Goal: Task Accomplishment & Management: Manage account settings

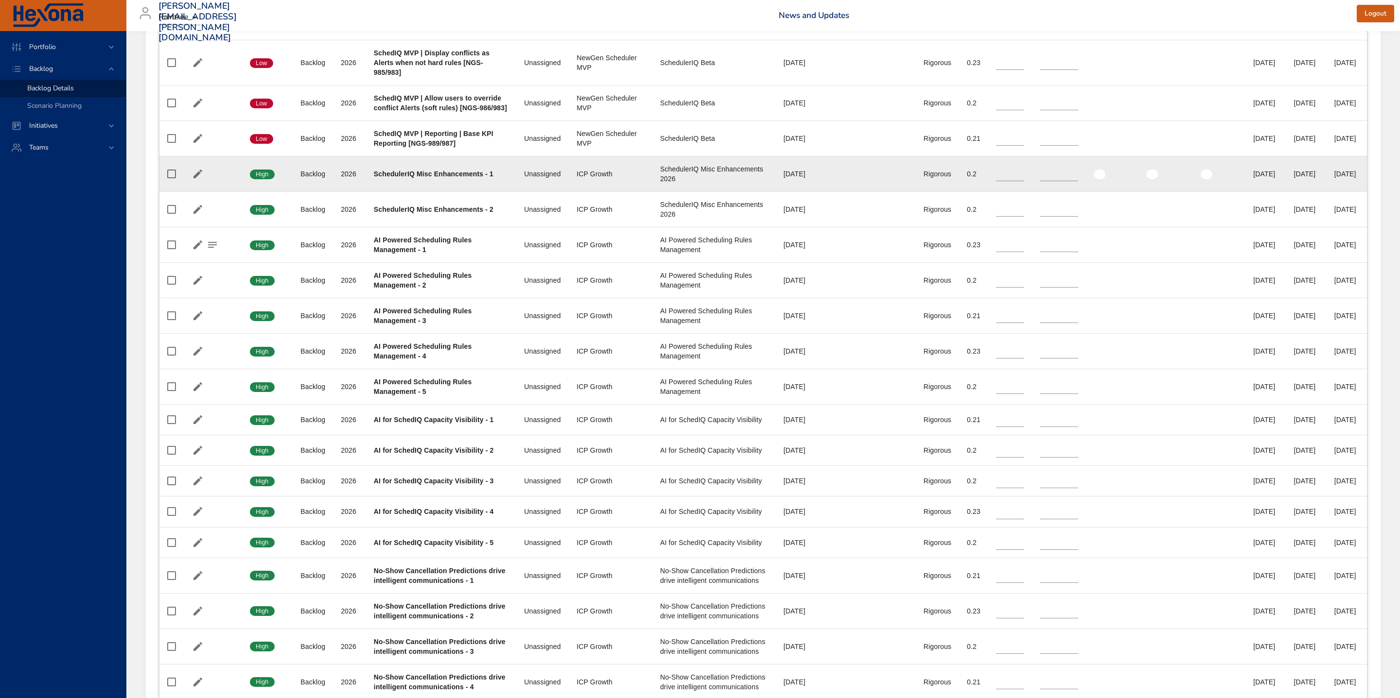
scroll to position [1480, 0]
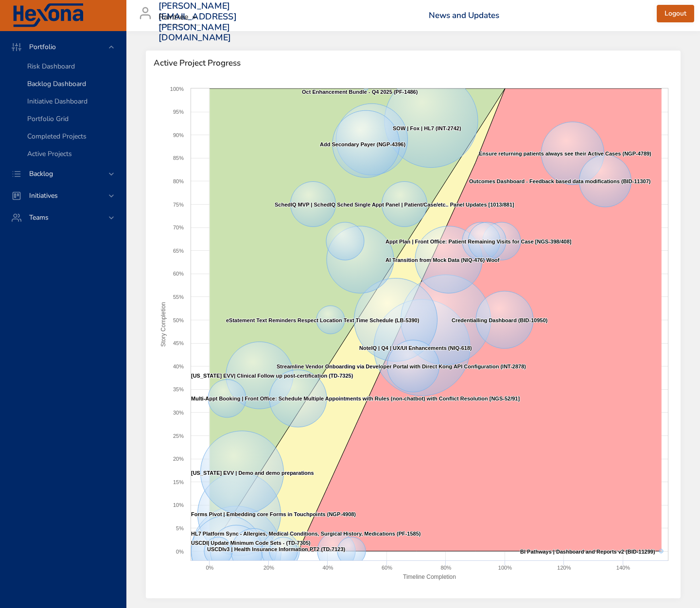
click at [54, 85] on span "Backlog Dashboard" at bounding box center [56, 83] width 59 height 9
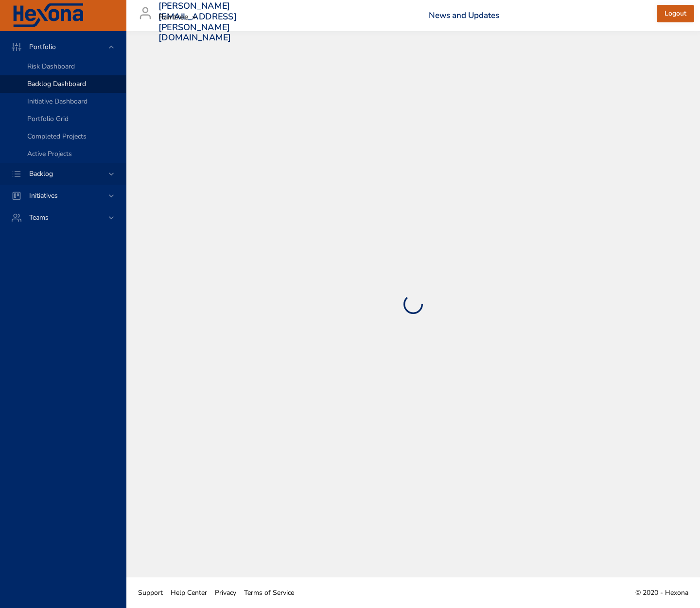
click at [50, 167] on div "Backlog" at bounding box center [63, 174] width 126 height 22
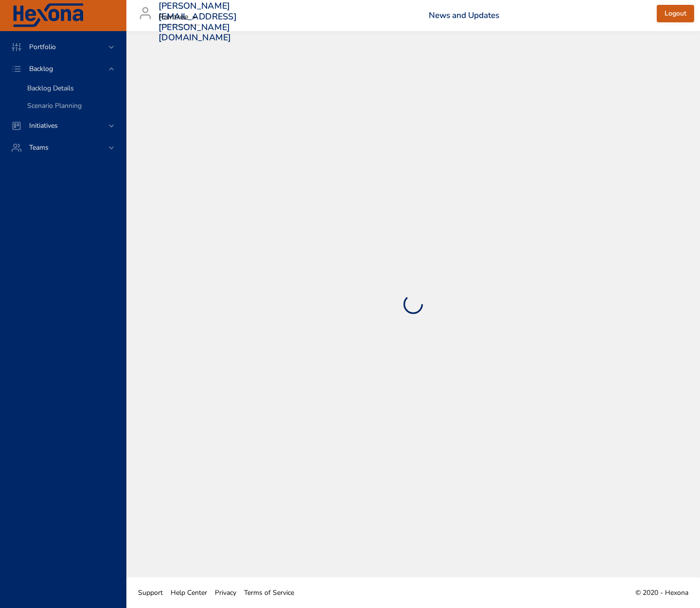
click at [52, 90] on span "Backlog Details" at bounding box center [50, 88] width 47 height 9
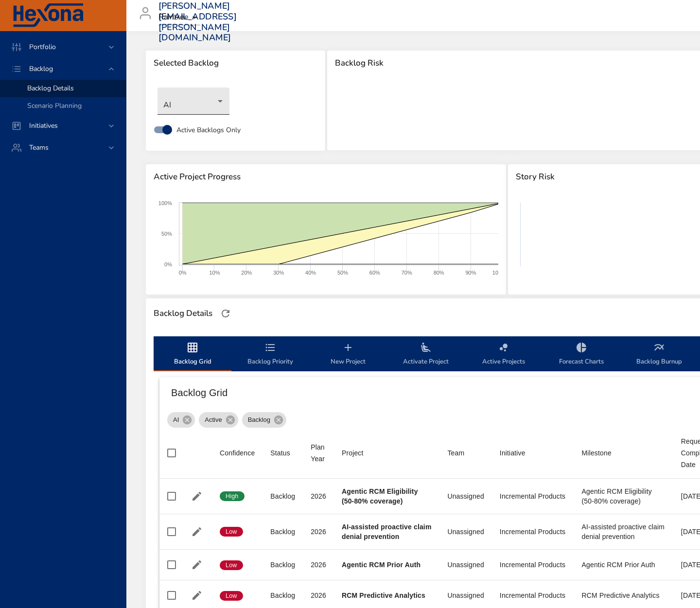
click at [192, 109] on body "Portfolio Backlog Backlog Details Scenario Planning Initiatives Teams matt.smal…" at bounding box center [350, 304] width 700 height 608
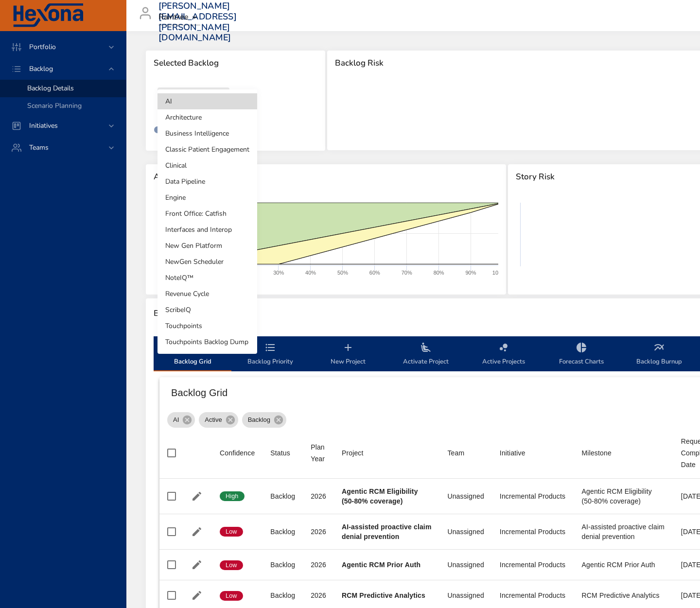
click at [212, 306] on li "ScribeIQ" at bounding box center [207, 310] width 100 height 16
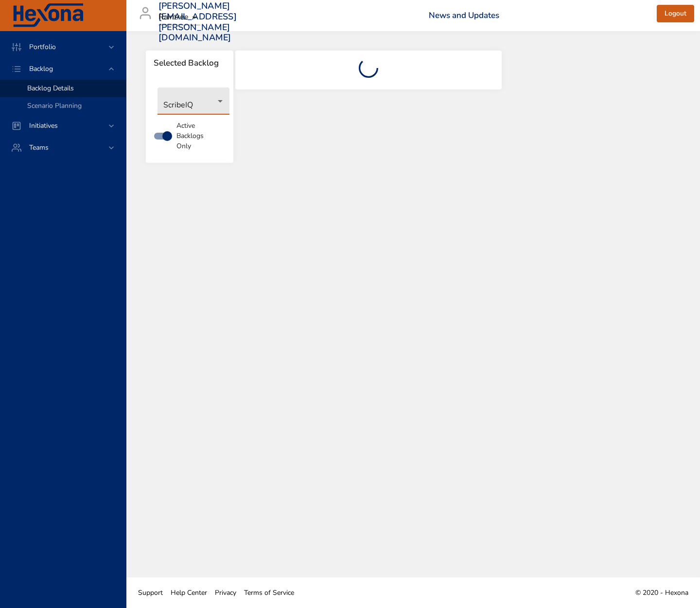
click at [186, 103] on body "Portfolio Backlog Backlog Details Scenario Planning Initiatives Teams matt.smal…" at bounding box center [350, 304] width 700 height 608
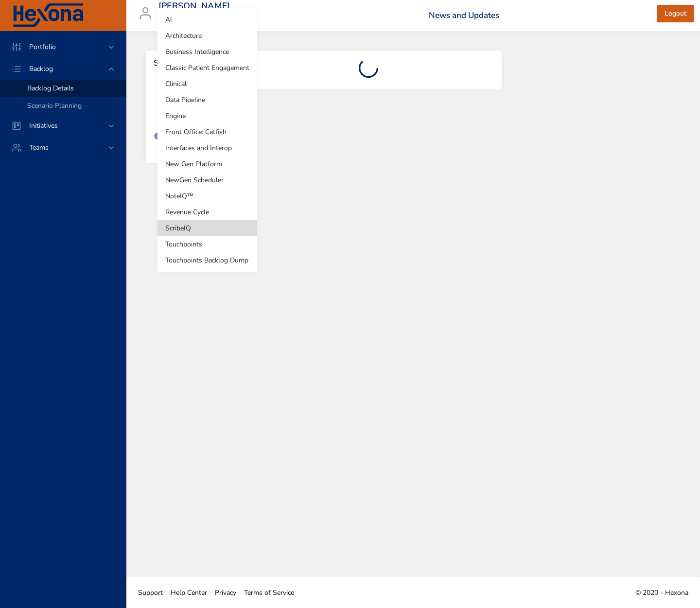
click at [204, 179] on li "NewGen Scheduler" at bounding box center [207, 180] width 100 height 16
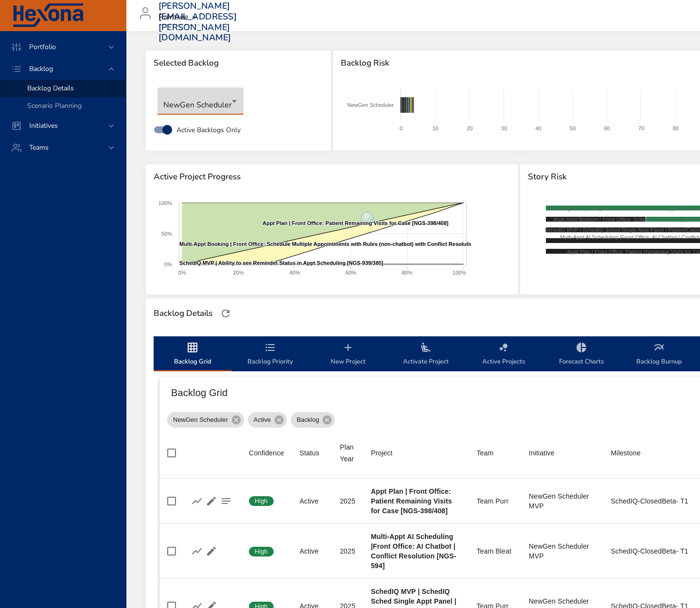
type input "*"
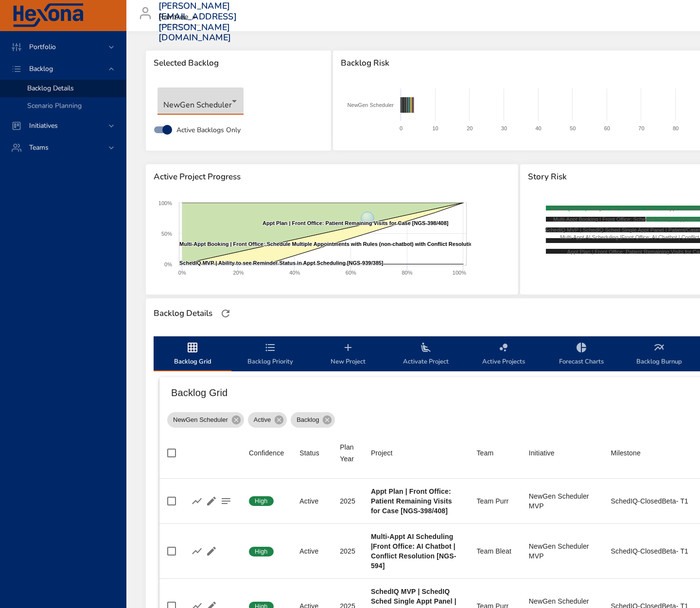
type input "*"
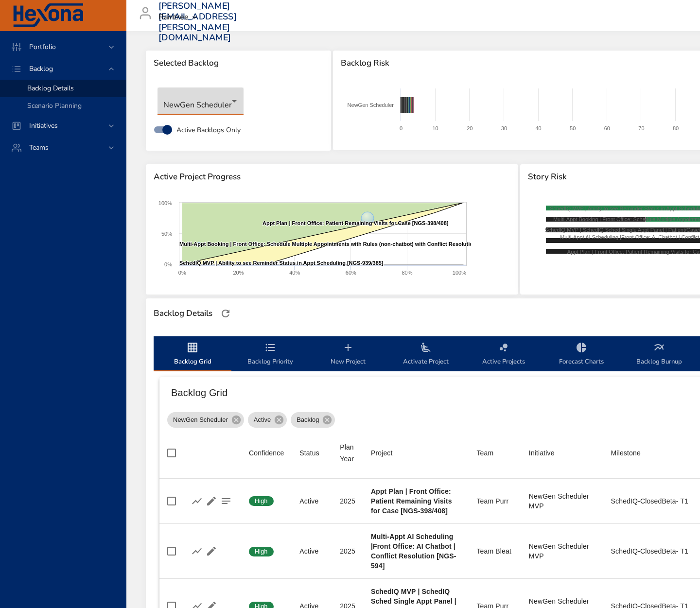
type input "*"
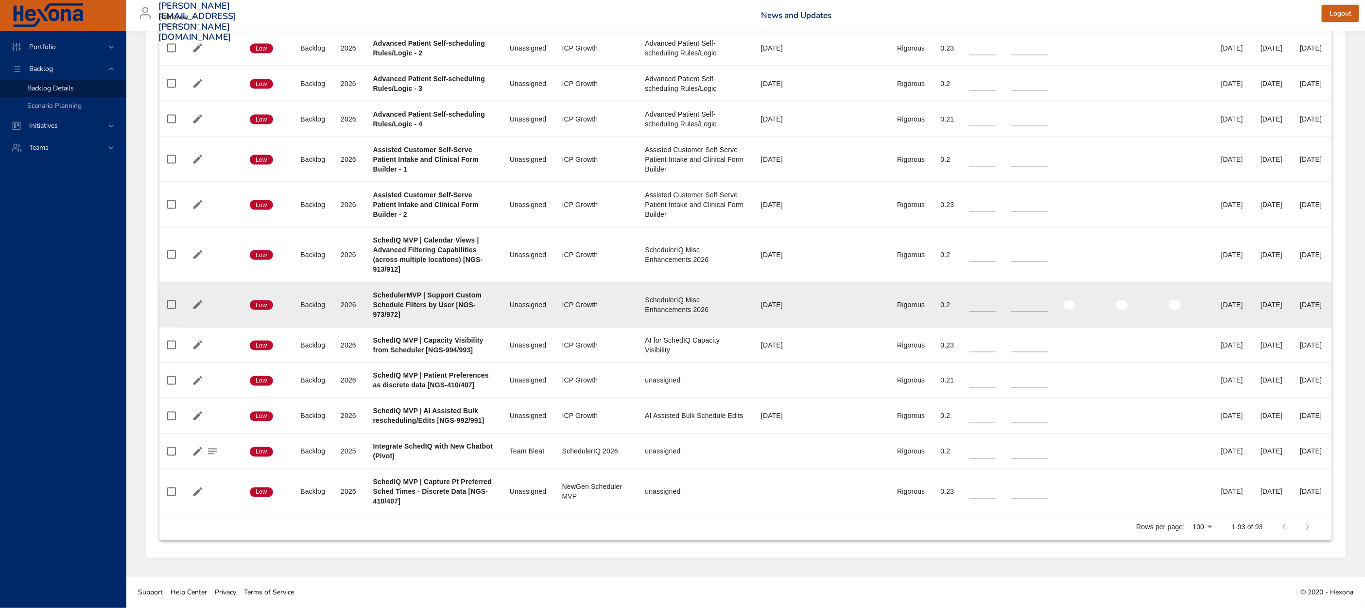
scroll to position [3760, 0]
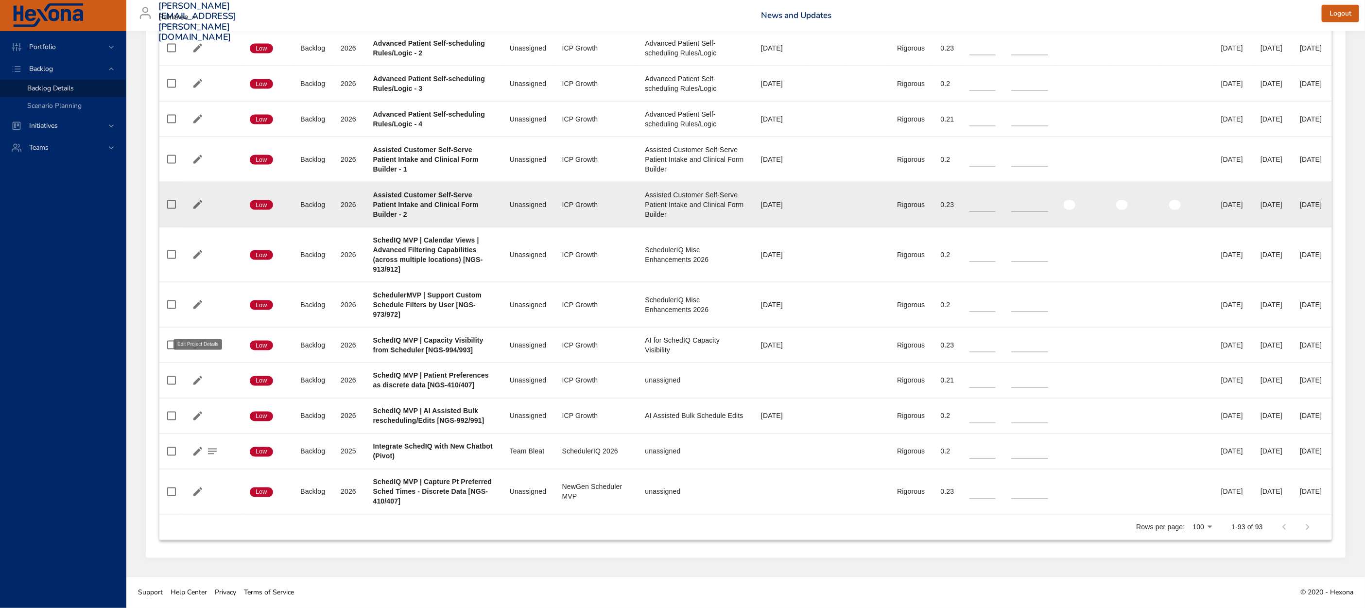
click at [197, 209] on icon "button" at bounding box center [197, 204] width 9 height 9
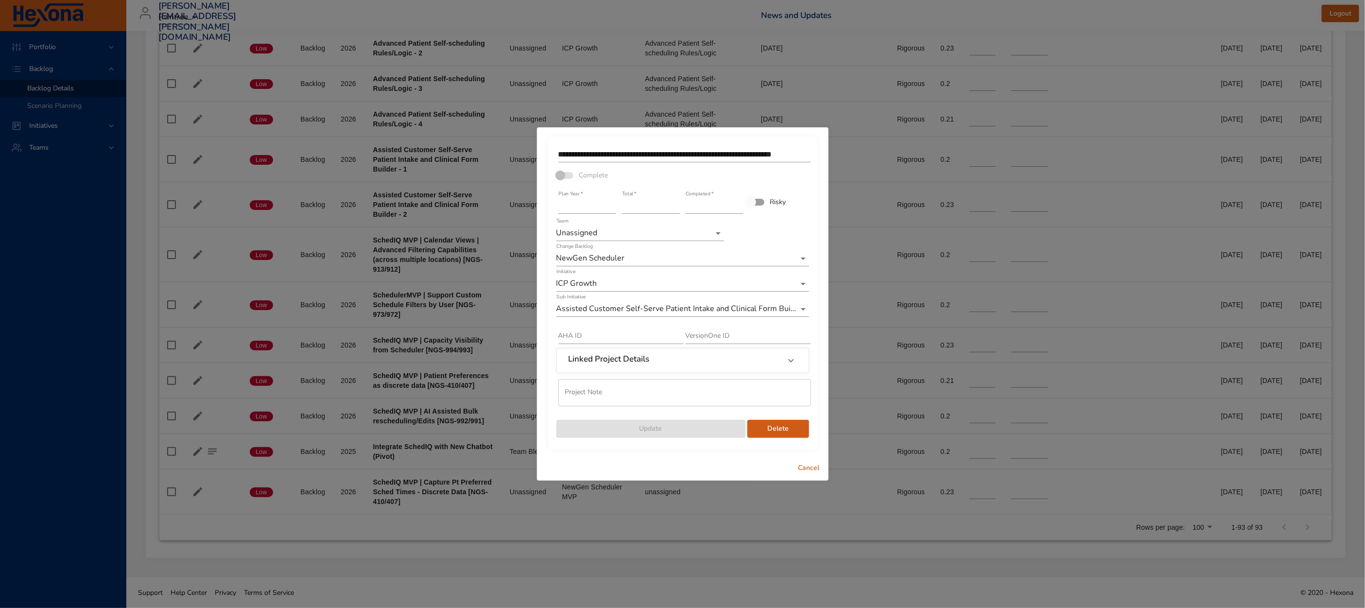
click at [691, 471] on span "Cancel" at bounding box center [808, 468] width 23 height 12
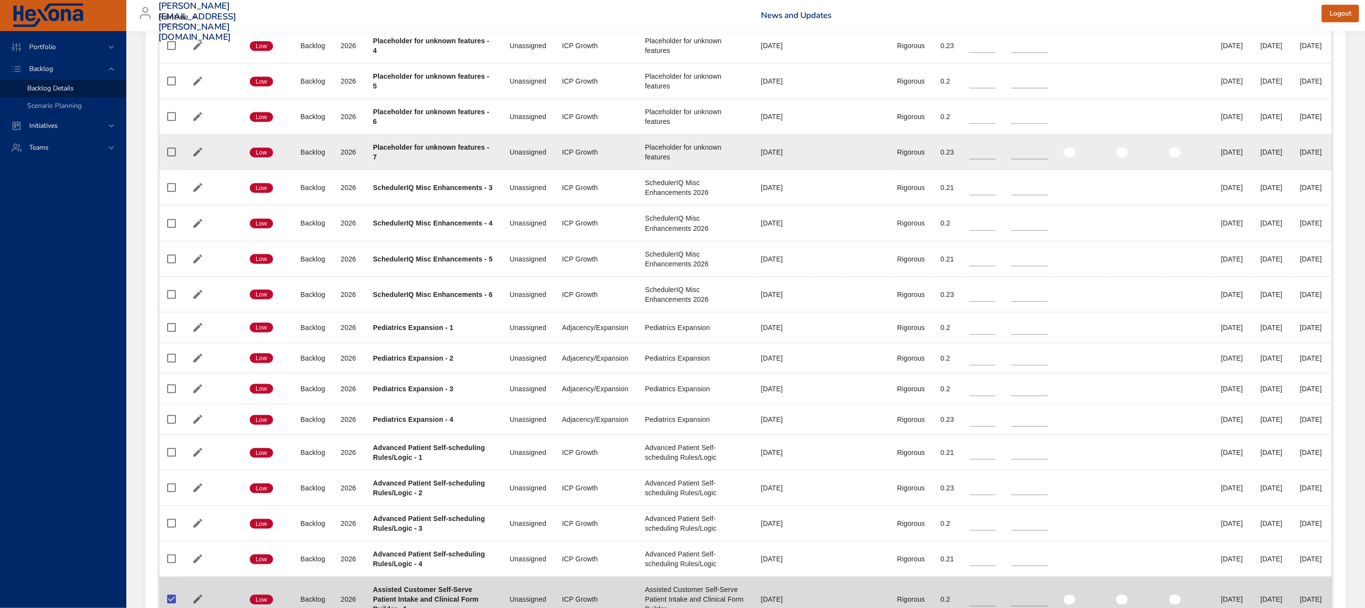
scroll to position [3302, 0]
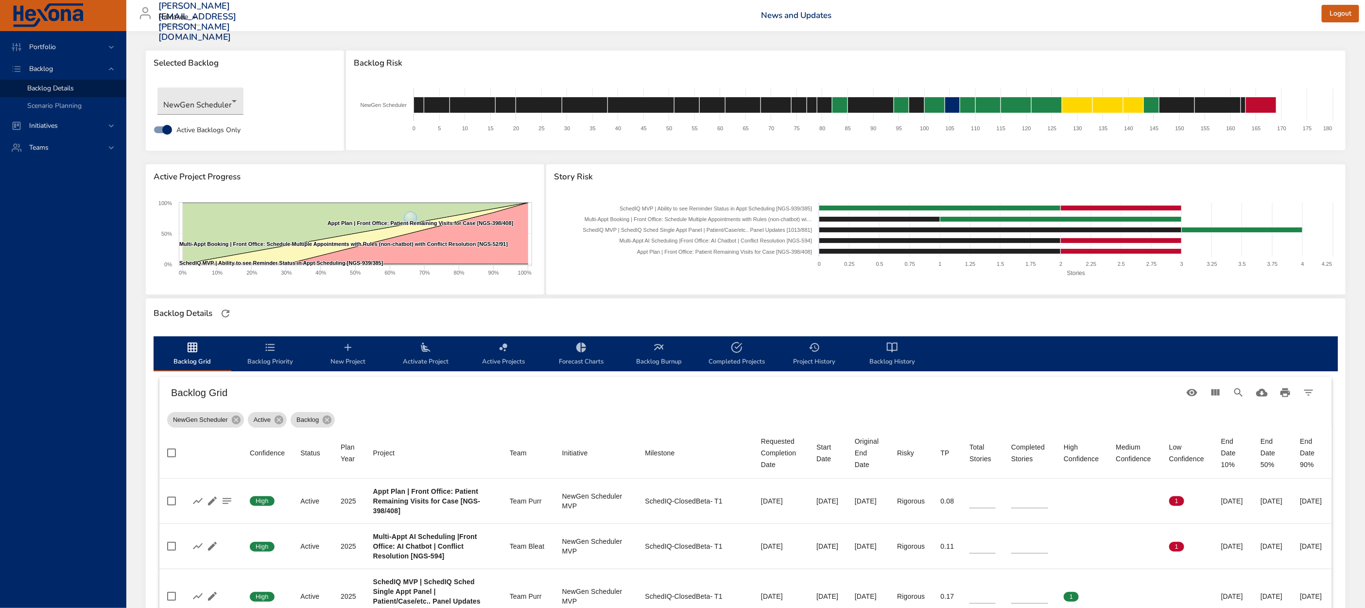
click at [347, 350] on icon "backlog-tab" at bounding box center [348, 348] width 12 height 12
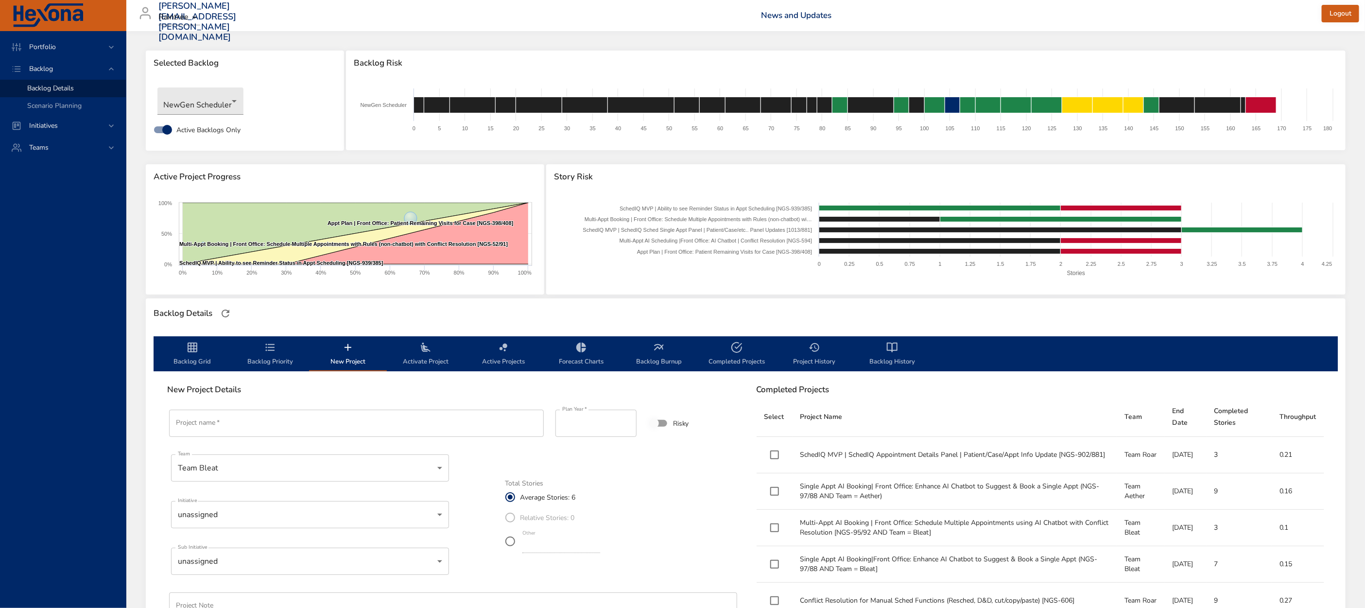
click at [402, 473] on body "Portfolio Backlog Backlog Details Scenario Planning Initiatives Teams [EMAIL_AD…" at bounding box center [682, 304] width 1365 height 608
click at [319, 550] on li "Unassigned" at bounding box center [310, 548] width 278 height 16
click at [300, 425] on input "Project name   *" at bounding box center [356, 423] width 375 height 27
drag, startPoint x: 252, startPoint y: 423, endPoint x: 167, endPoint y: 424, distance: 85.1
click at [167, 424] on div "**********" at bounding box center [354, 423] width 386 height 43
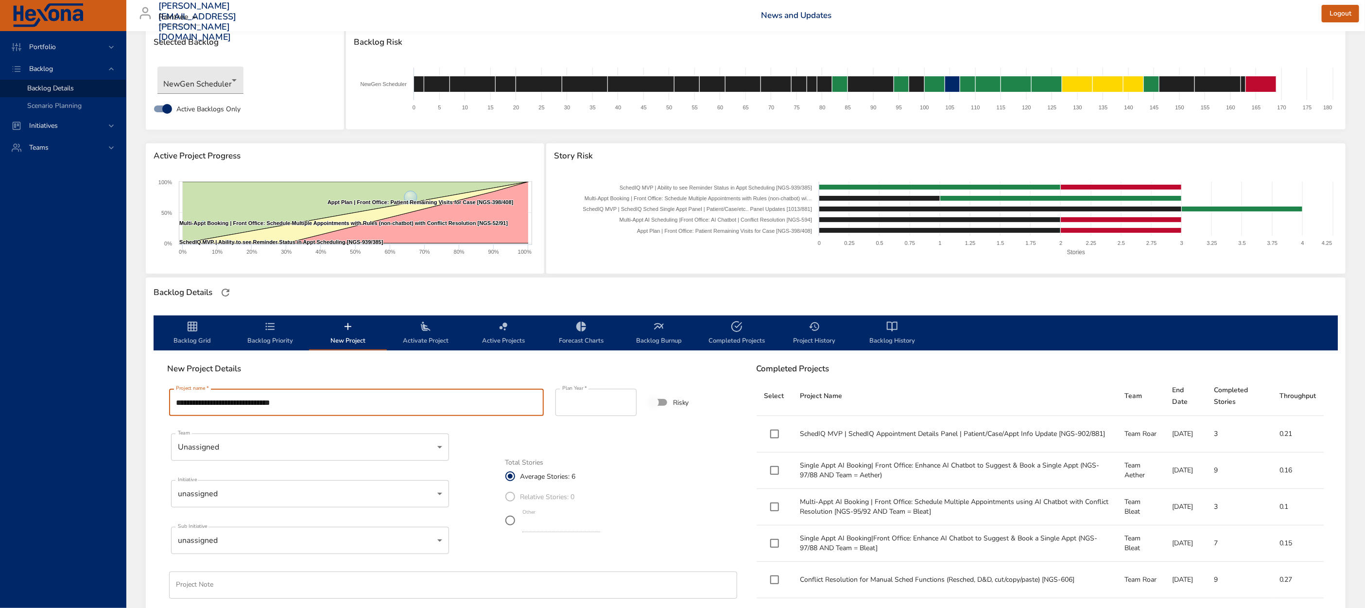
scroll to position [48, 0]
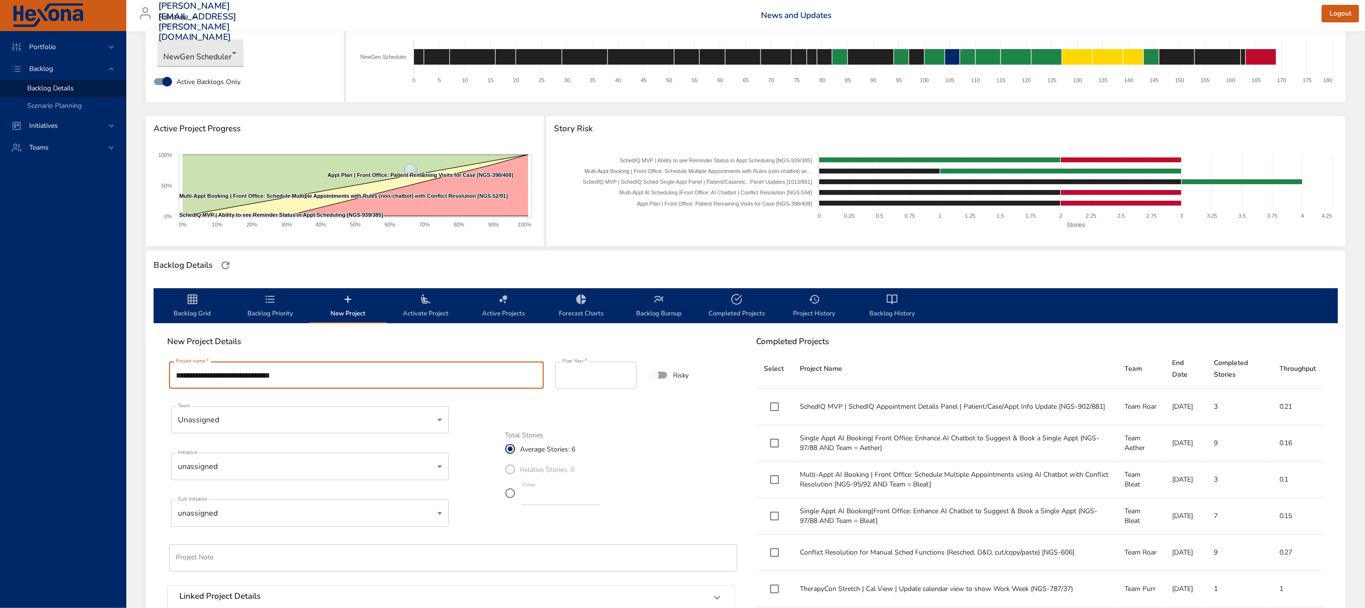
type input "**********"
click at [511, 499] on label "Other *" at bounding box center [551, 493] width 102 height 27
type input "*"
click at [685, 491] on div "Total Stories Average Stories: 6 Relative Stories: 0 Other *" at bounding box center [620, 469] width 230 height 75
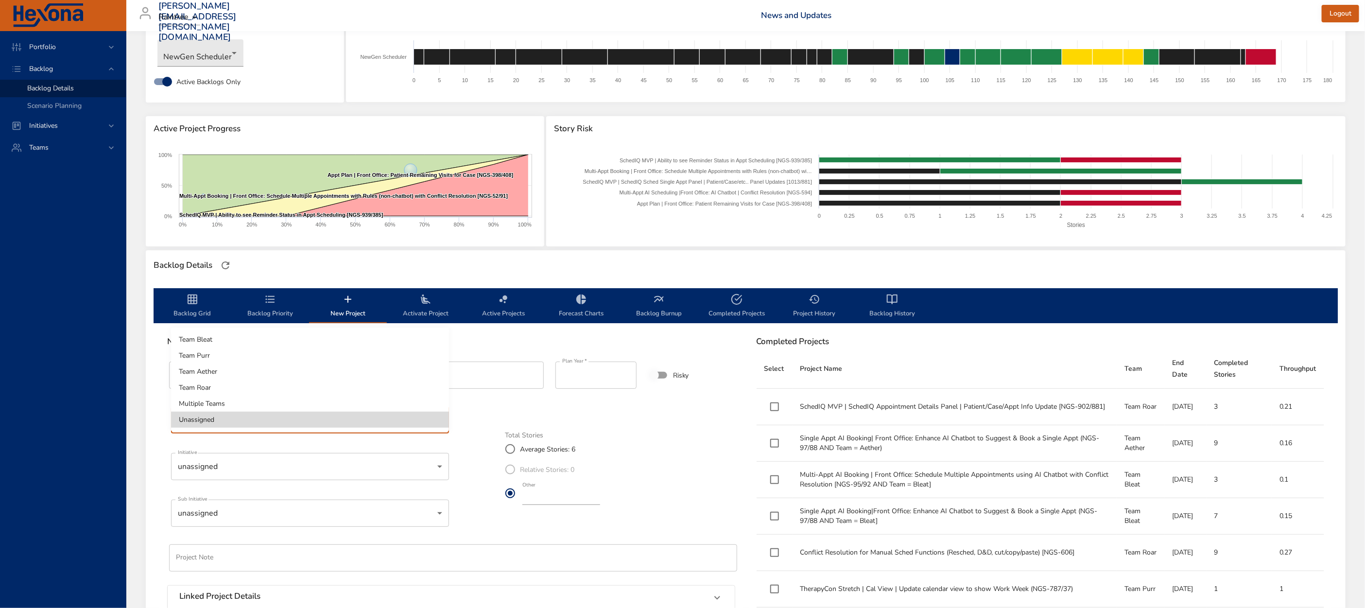
click at [361, 417] on body "Portfolio Backlog Backlog Details Scenario Planning Initiatives Teams matt.smal…" at bounding box center [682, 256] width 1365 height 608
click at [578, 414] on div at bounding box center [682, 304] width 1365 height 608
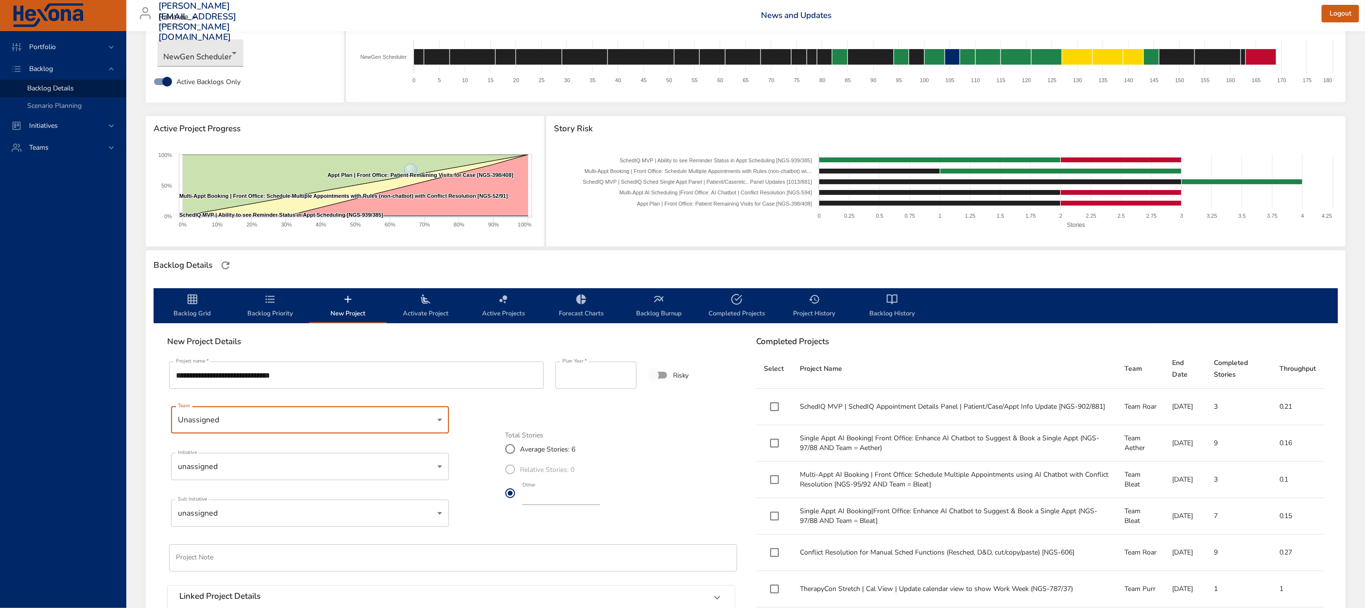
click at [326, 473] on body "Portfolio Backlog Backlog Details Scenario Planning Initiatives Teams matt.smal…" at bounding box center [682, 256] width 1365 height 608
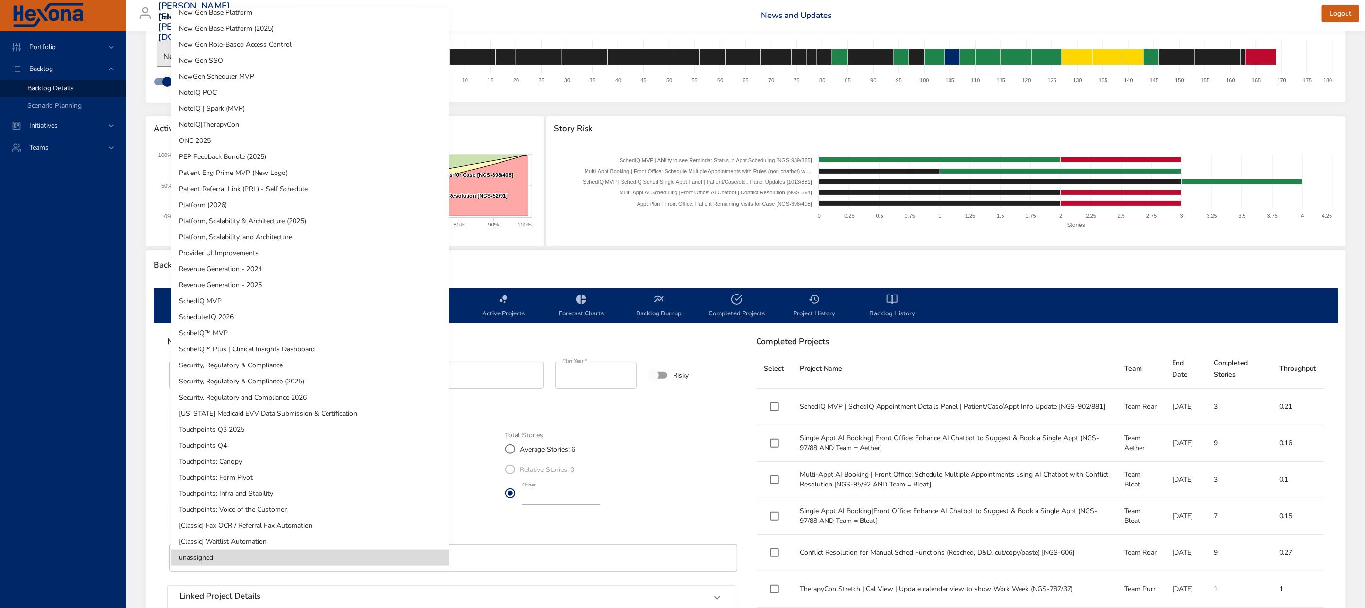
scroll to position [360, 0]
click at [241, 70] on li "NewGen Scheduler MVP" at bounding box center [310, 77] width 278 height 16
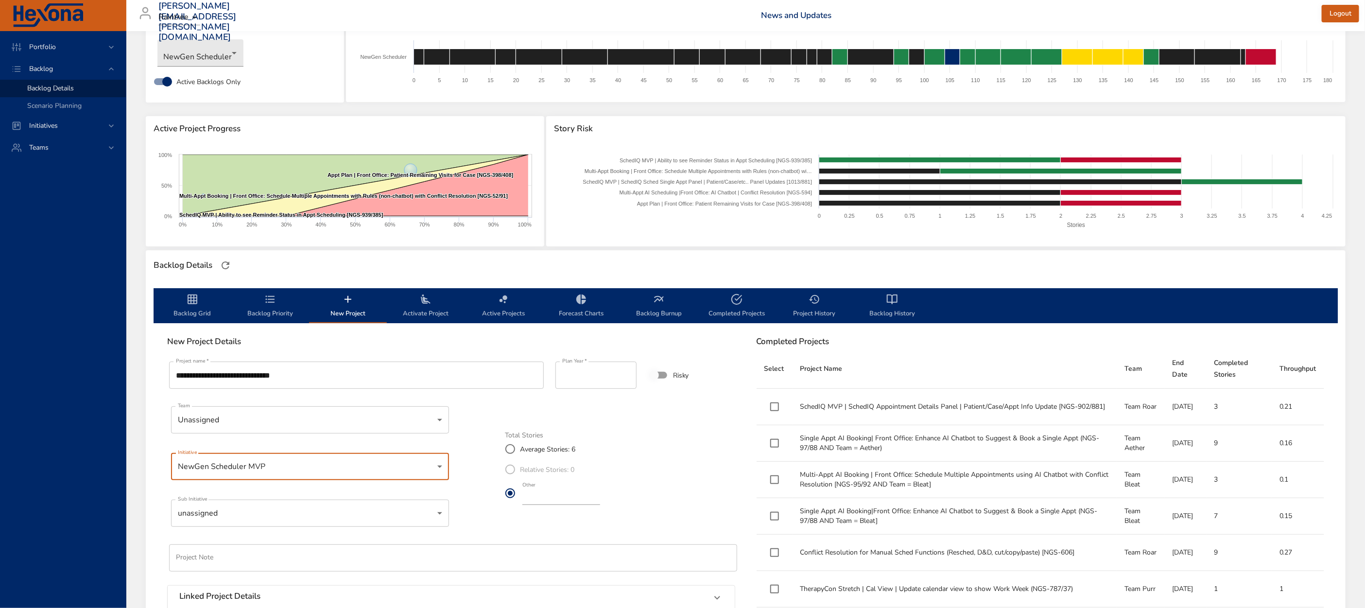
click at [291, 511] on body "Portfolio Backlog Backlog Details Scenario Planning Initiatives Teams matt.smal…" at bounding box center [682, 256] width 1365 height 608
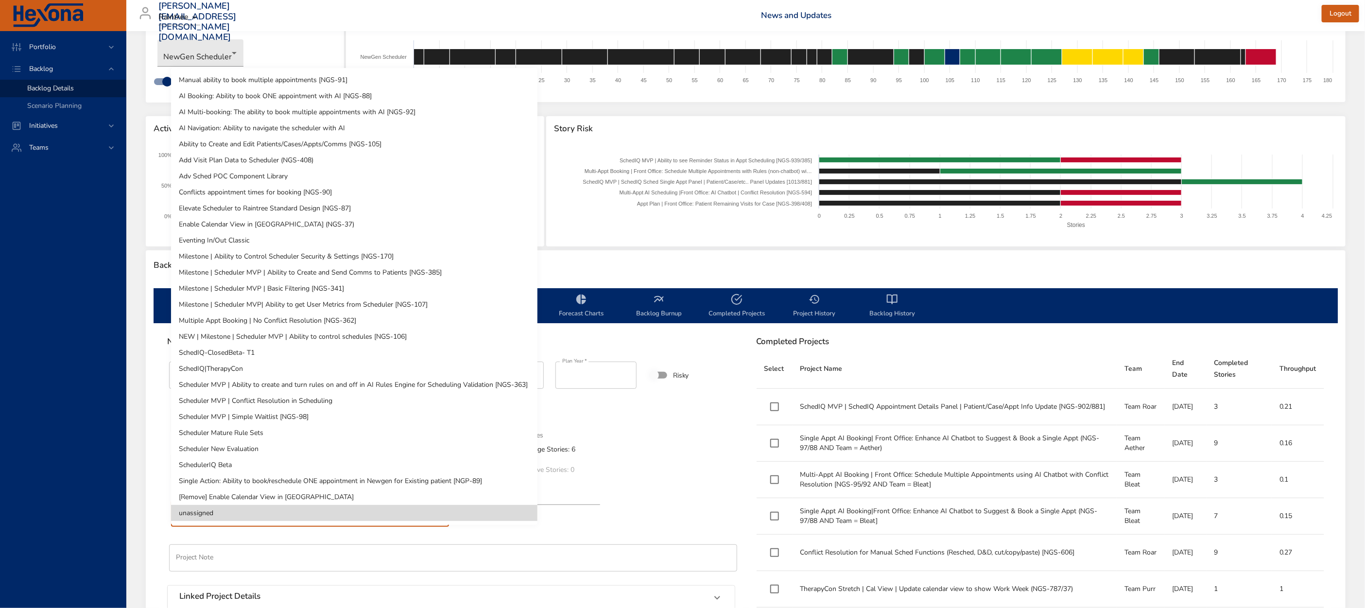
click at [286, 356] on li "SchedIQ-ClosedBeta- T1" at bounding box center [354, 353] width 366 height 16
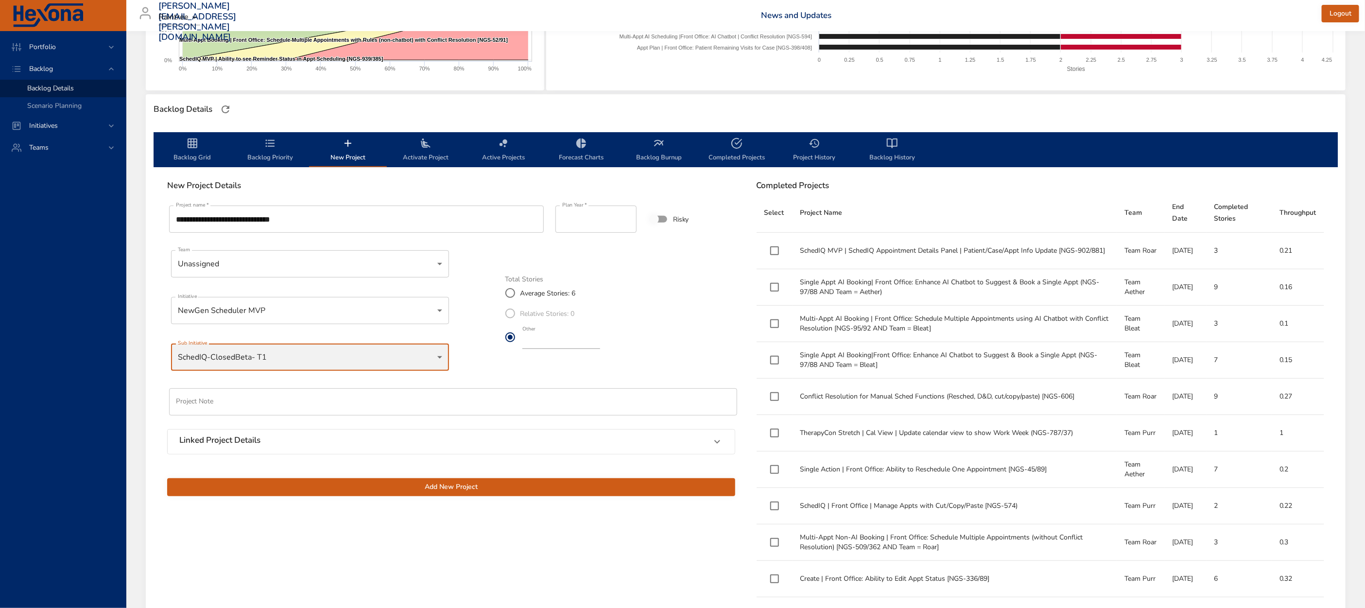
scroll to position [206, 0]
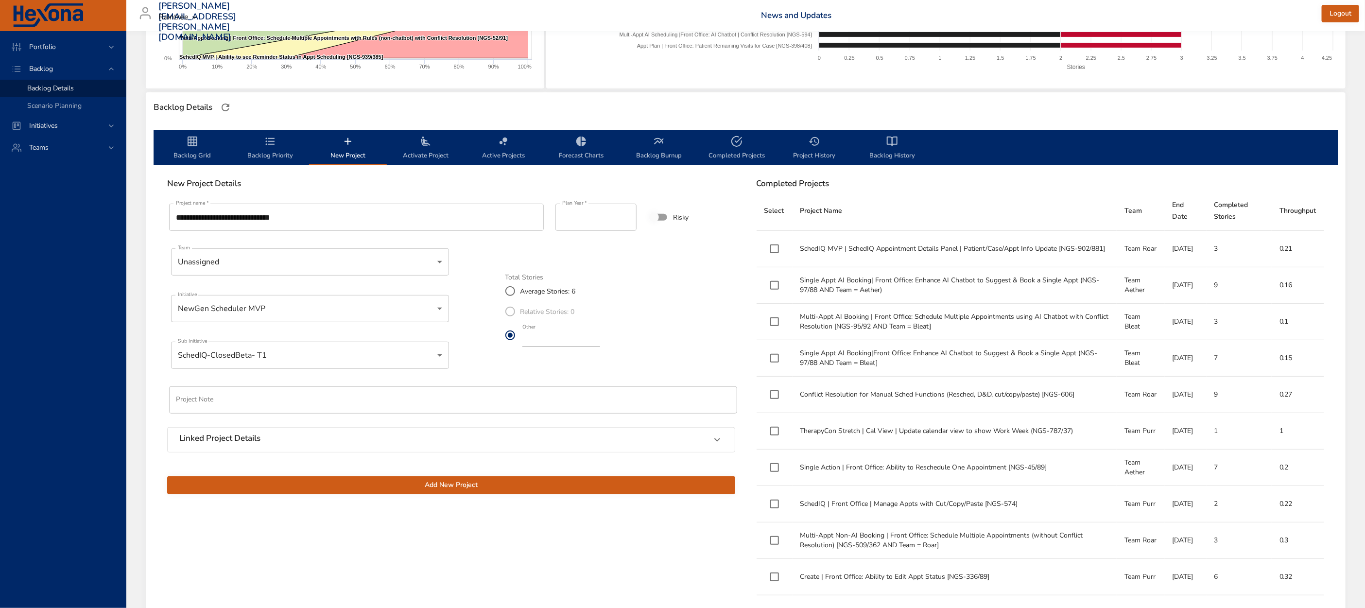
click at [498, 487] on span "Add New Project" at bounding box center [451, 485] width 553 height 12
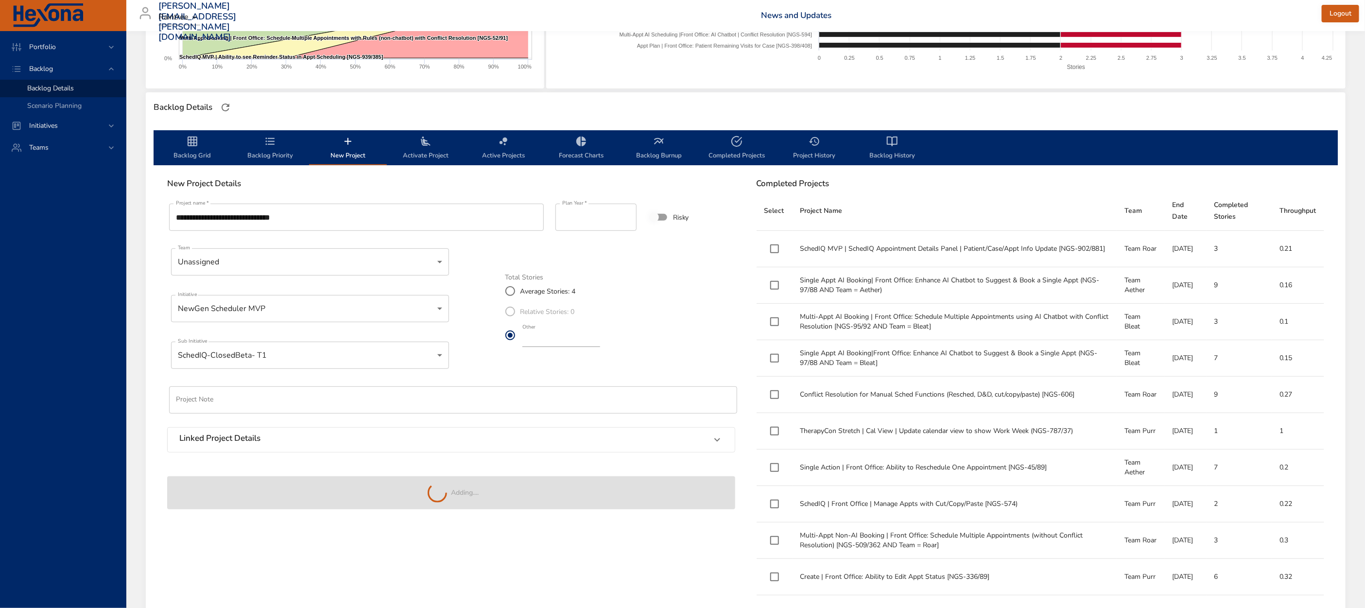
type input "*"
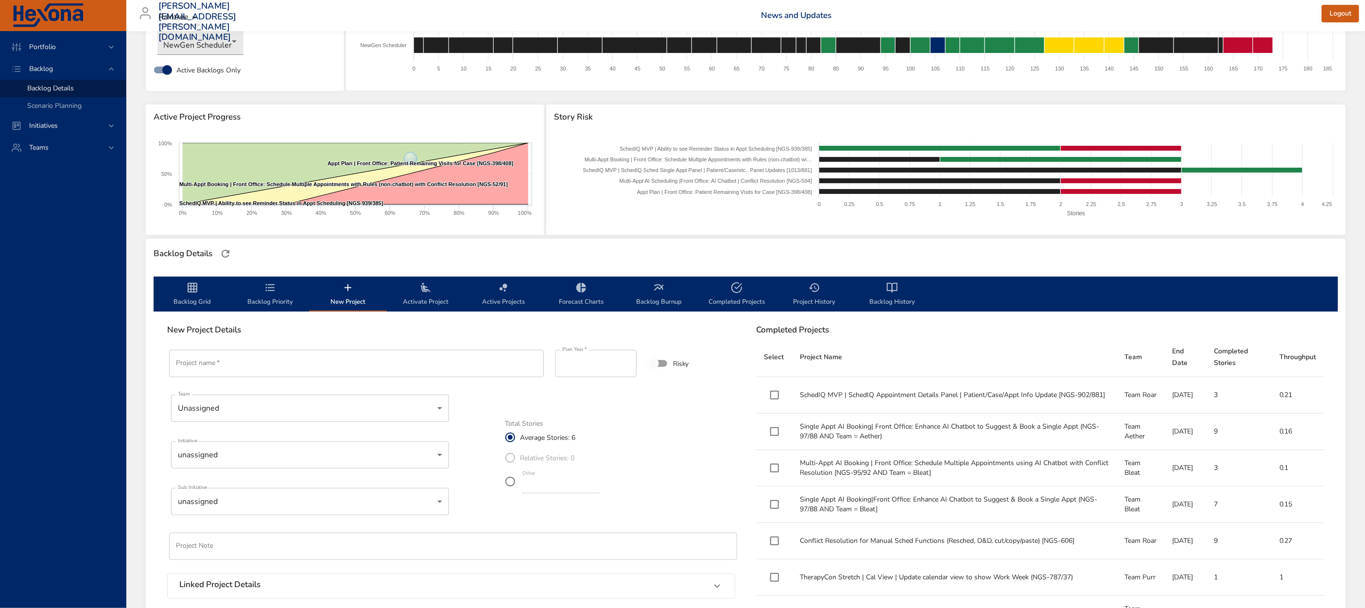
scroll to position [48, 0]
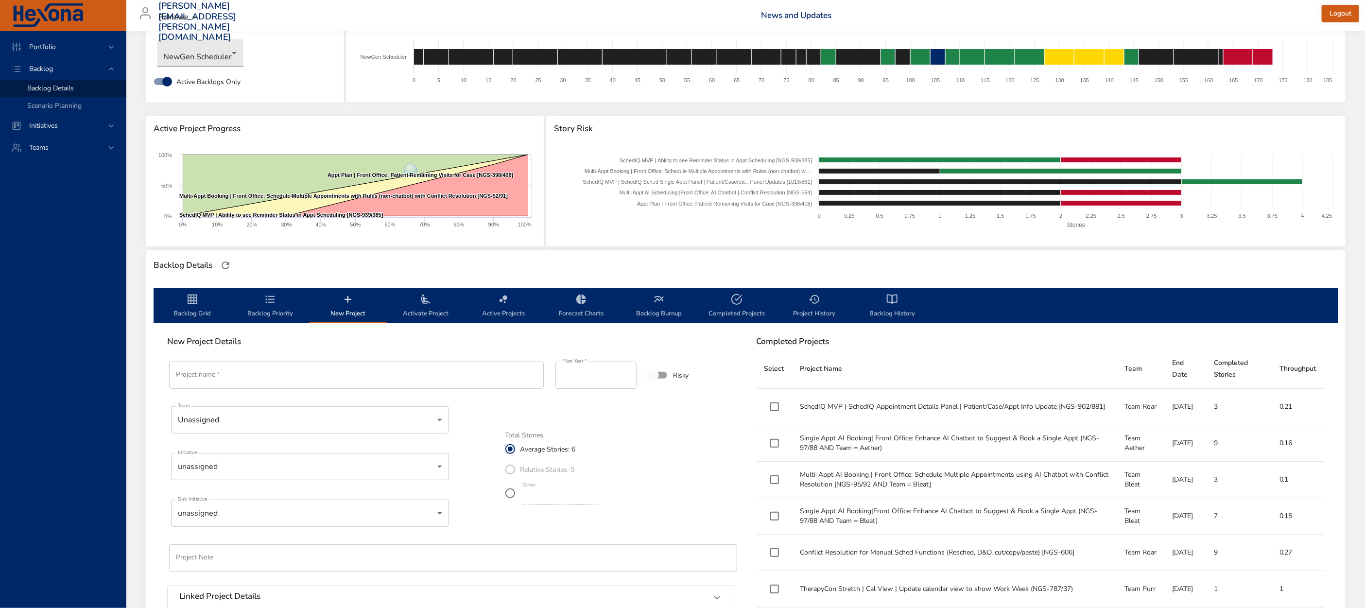
click at [272, 307] on span "Backlog Priority" at bounding box center [270, 307] width 66 height 26
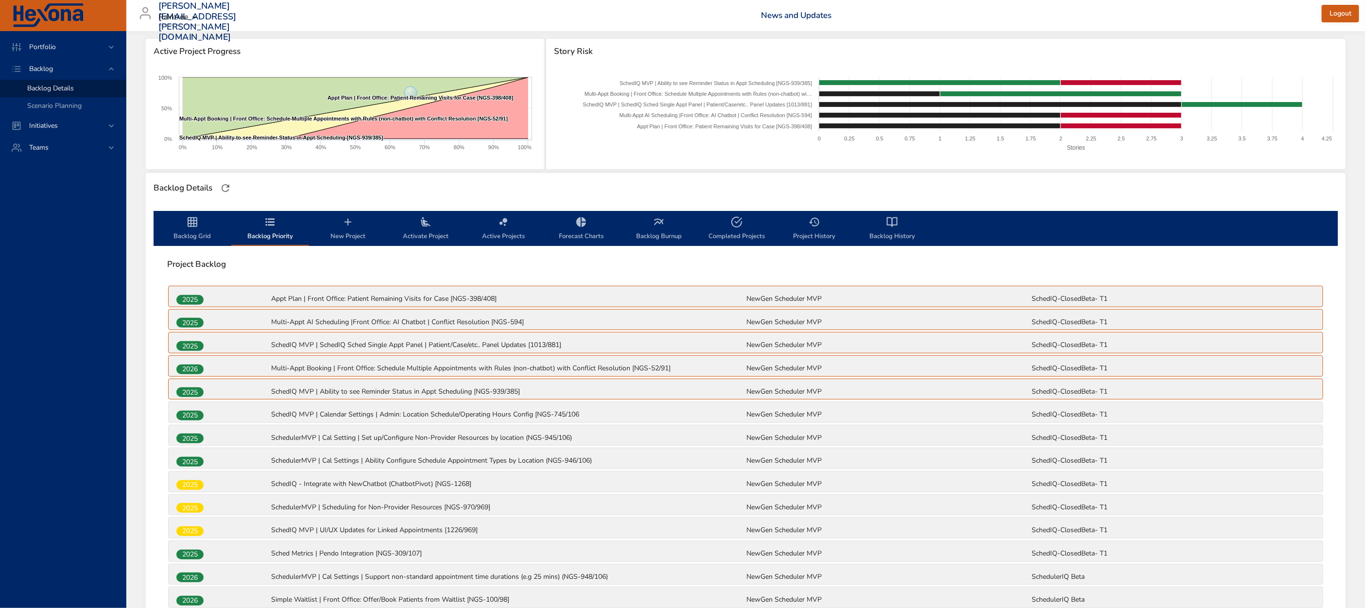
scroll to position [192, 0]
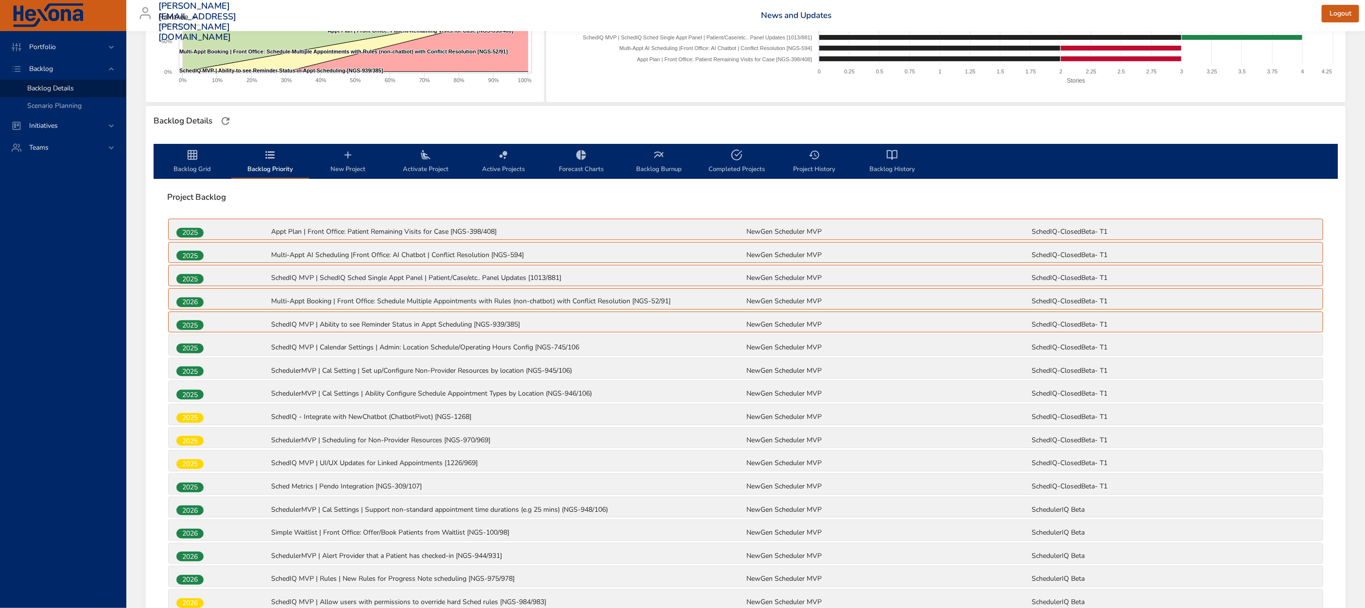
click at [195, 162] on span "Backlog Grid" at bounding box center [192, 162] width 66 height 26
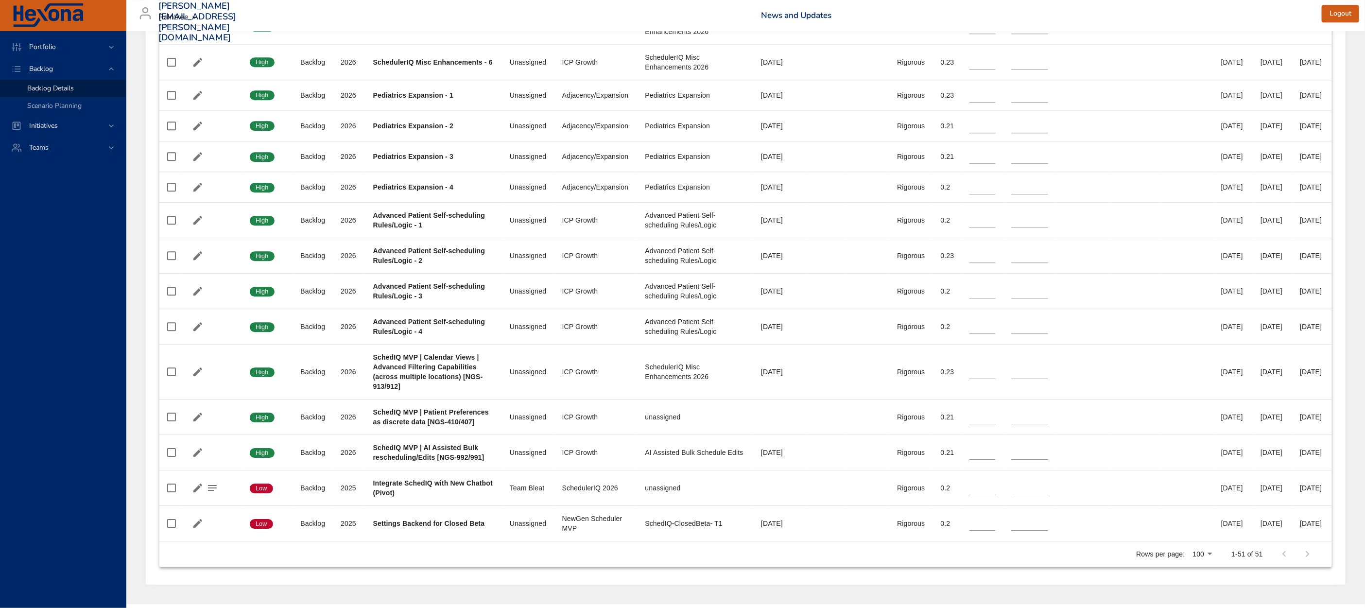
scroll to position [2117, 0]
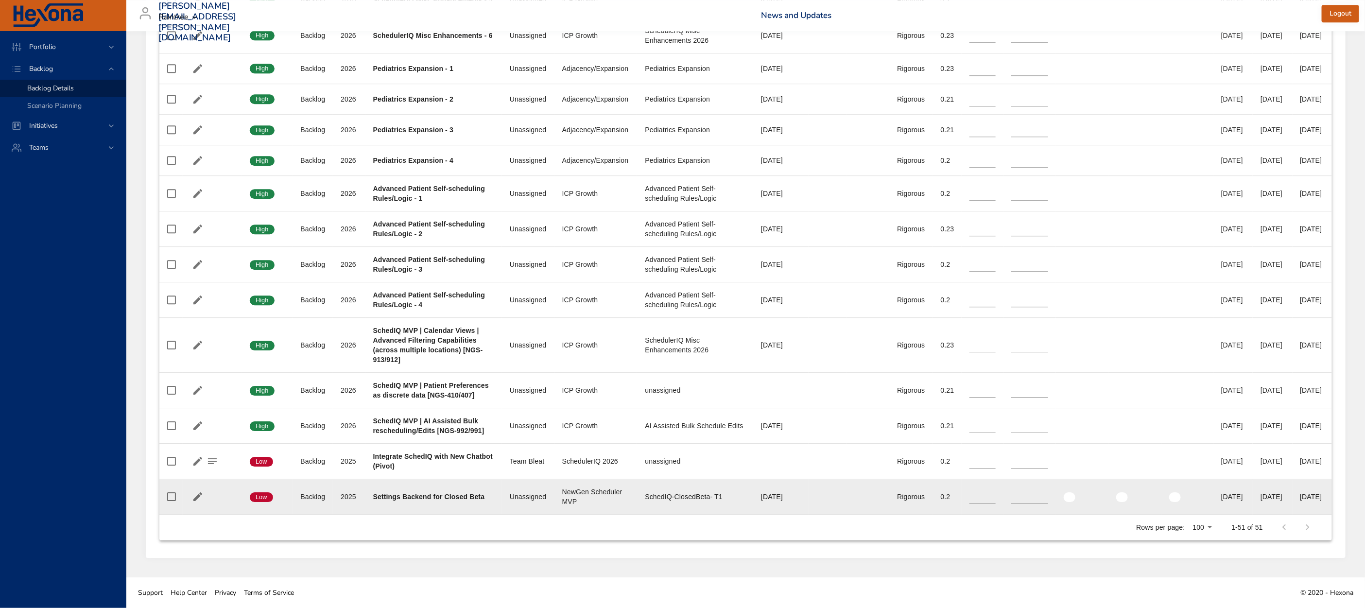
drag, startPoint x: 216, startPoint y: 501, endPoint x: 221, endPoint y: 499, distance: 5.1
click at [221, 499] on div at bounding box center [213, 496] width 44 height 15
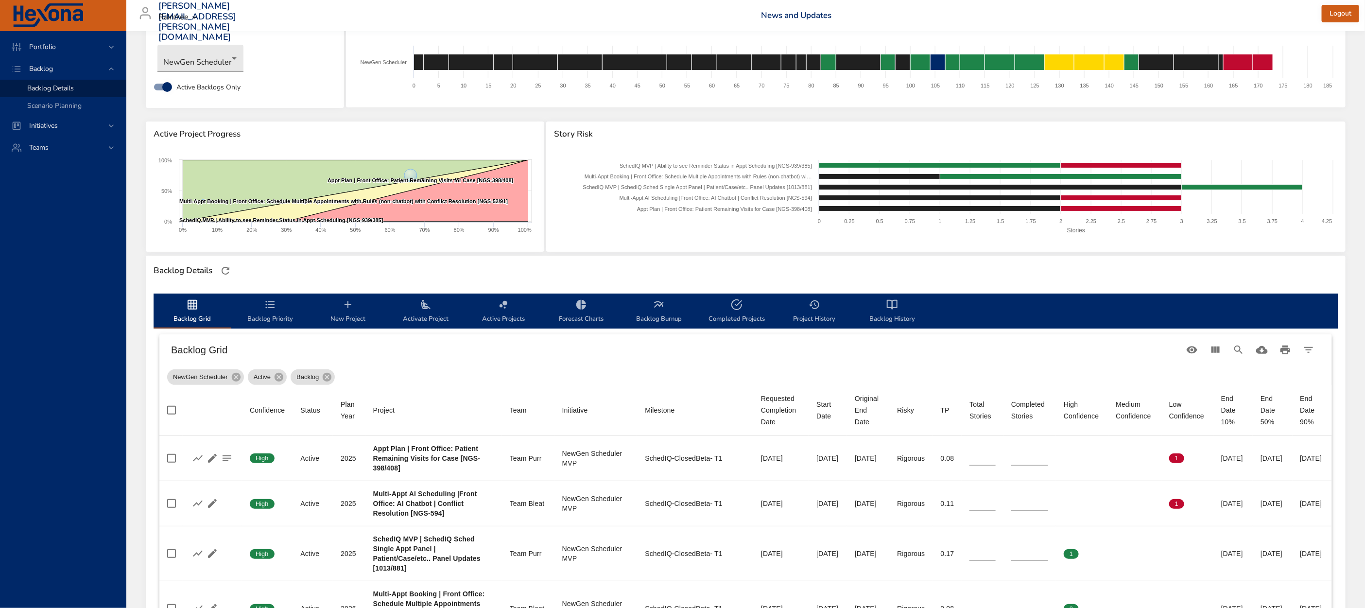
scroll to position [0, 0]
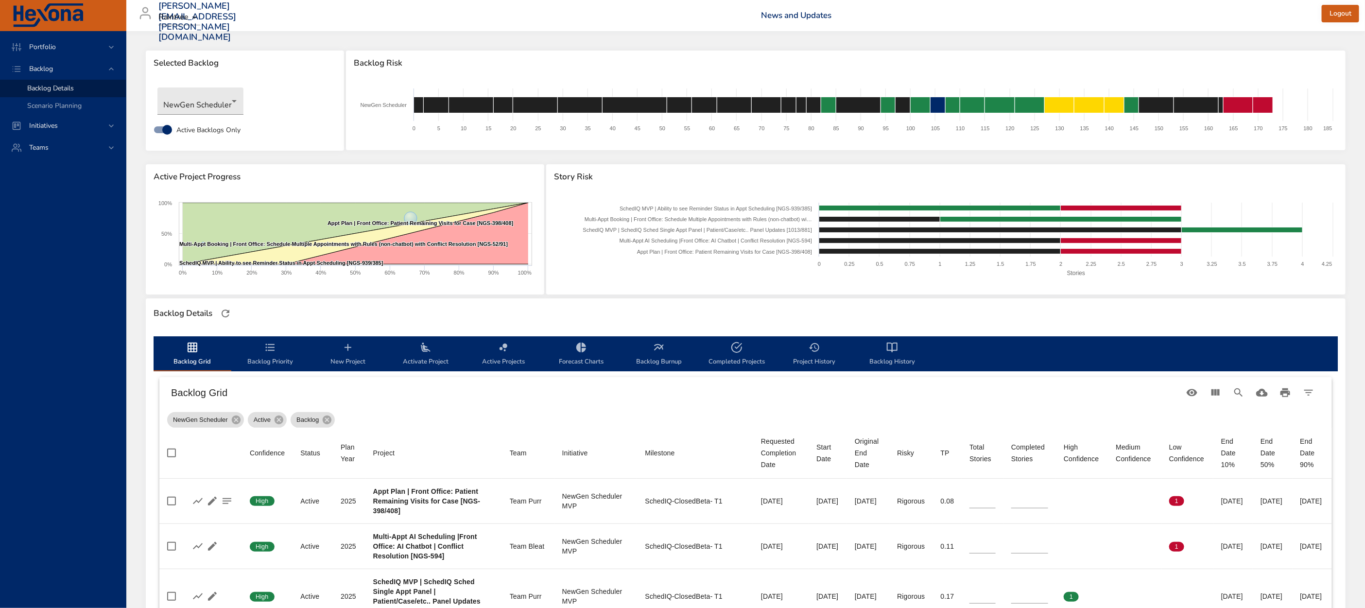
click at [267, 356] on span "Backlog Priority" at bounding box center [270, 355] width 66 height 26
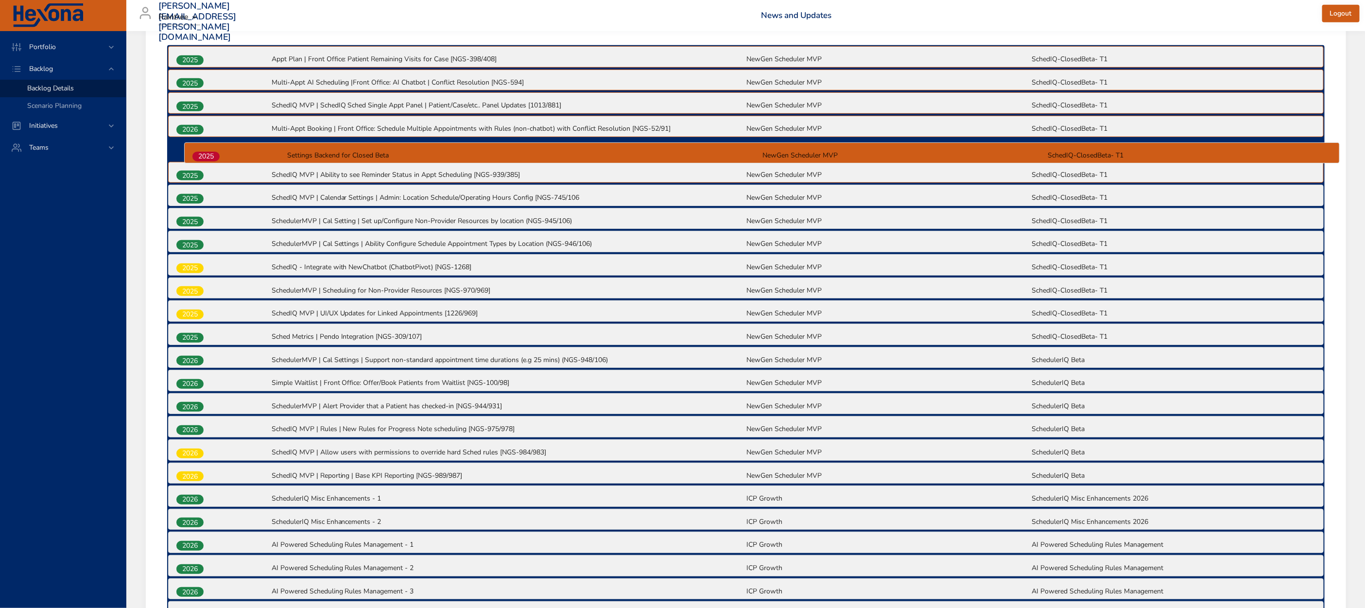
scroll to position [364, 0]
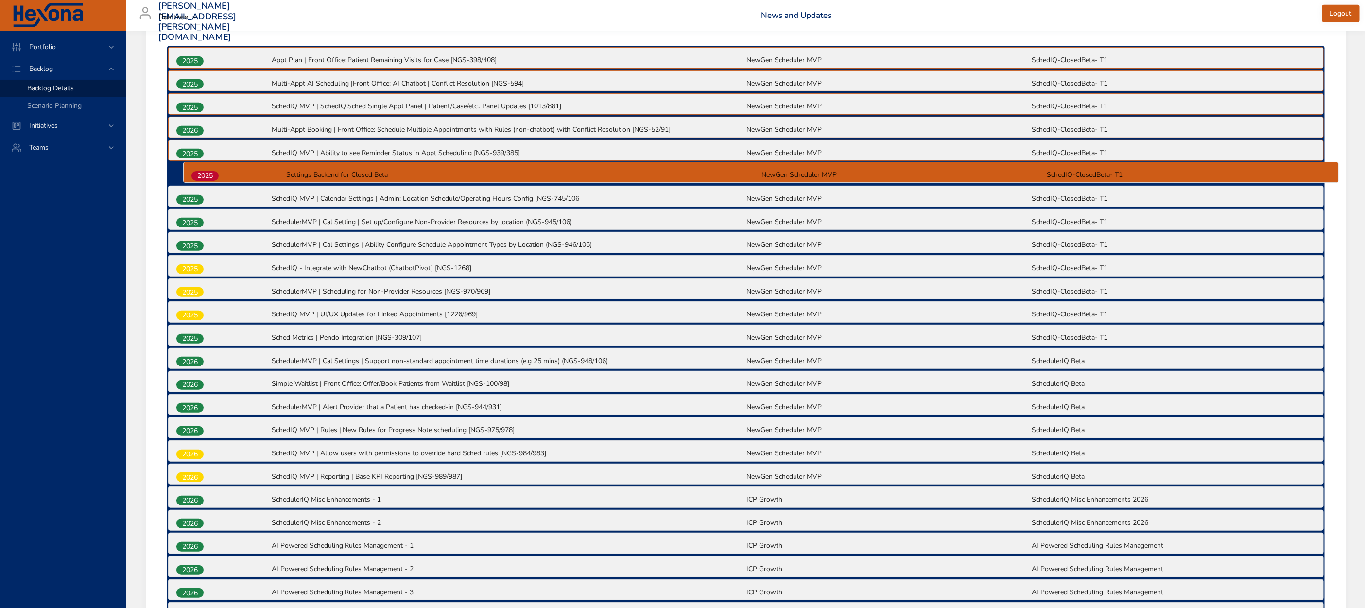
drag, startPoint x: 197, startPoint y: 505, endPoint x: 213, endPoint y: 172, distance: 334.3
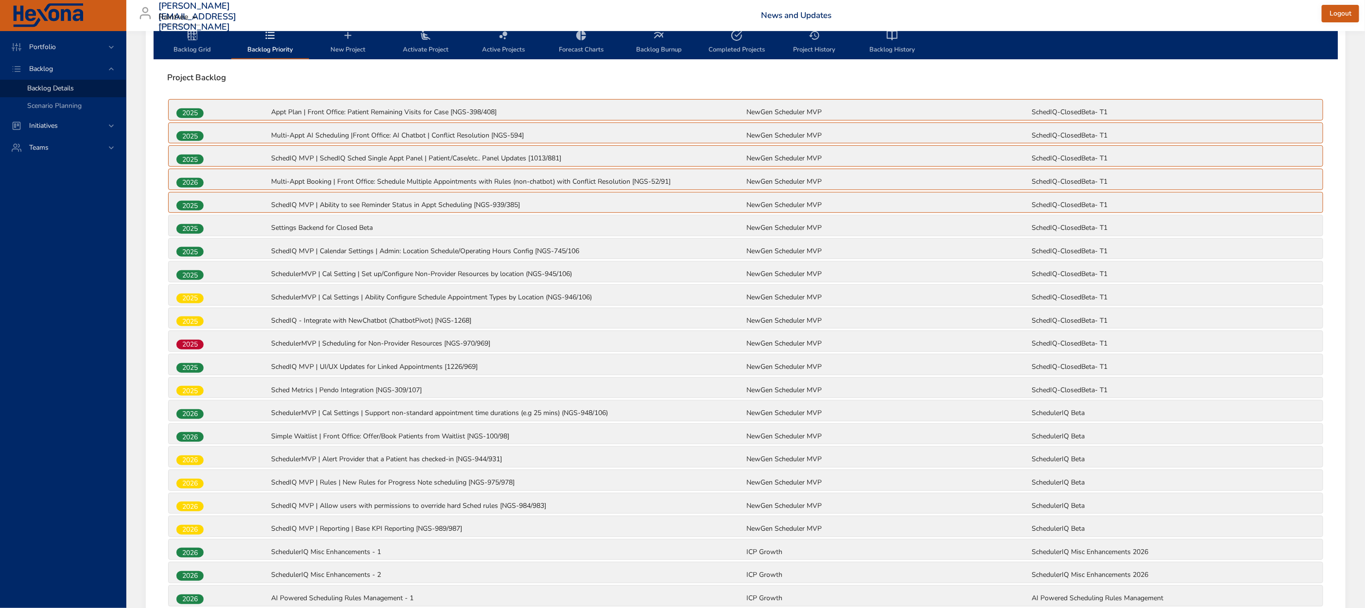
scroll to position [0, 0]
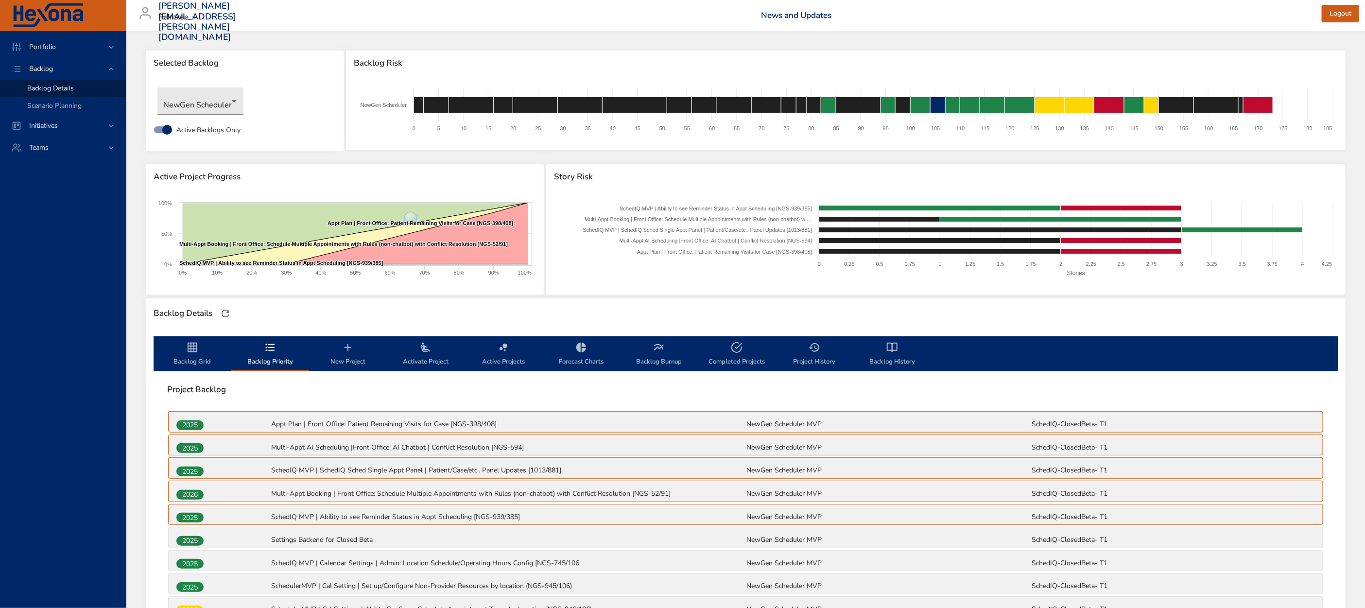
click at [350, 348] on icon "backlog-tab" at bounding box center [348, 348] width 12 height 12
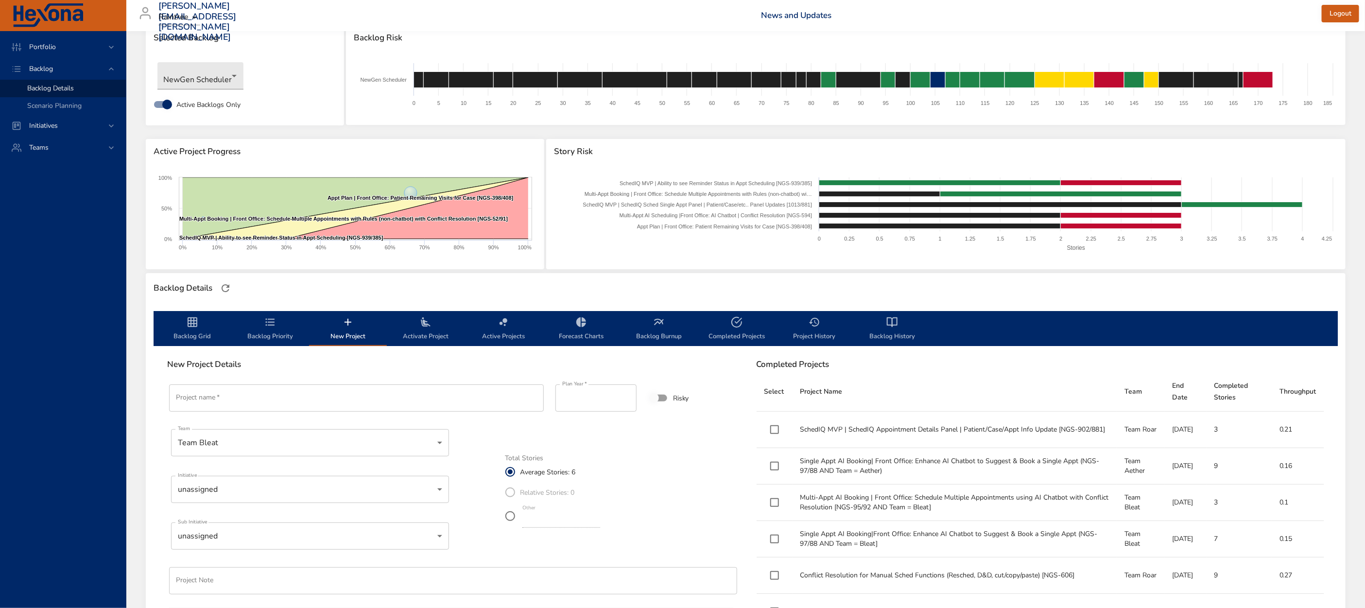
scroll to position [63, 0]
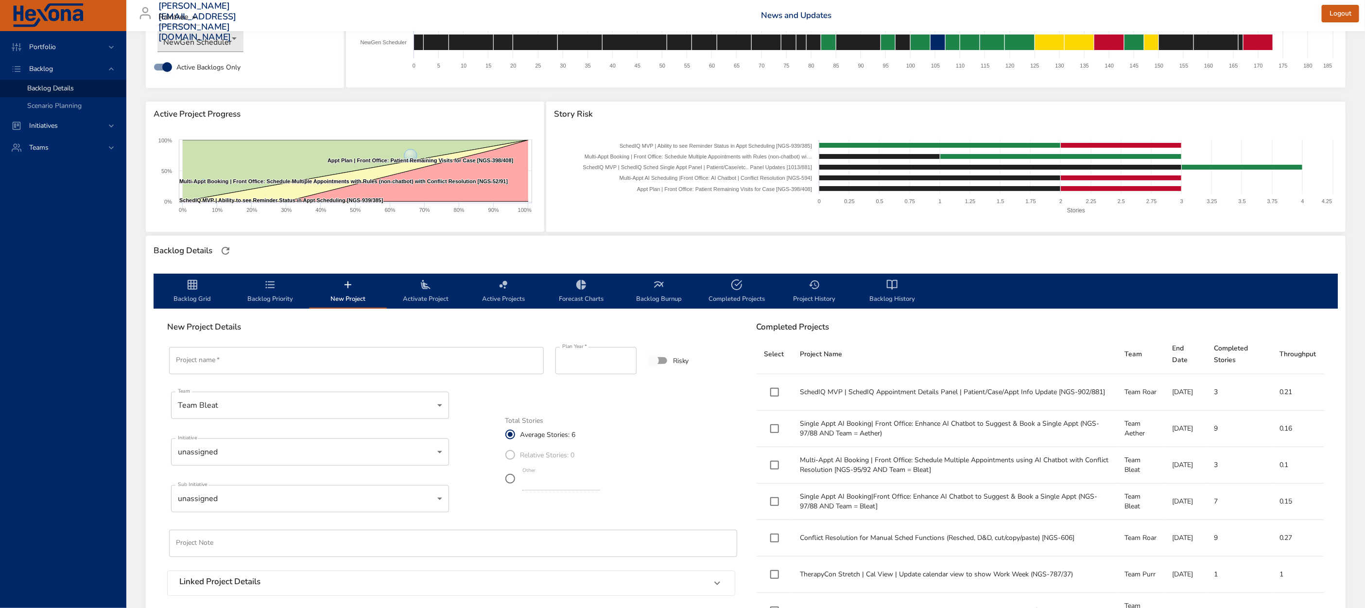
click at [312, 356] on input "Project name   *" at bounding box center [356, 360] width 375 height 27
type input "**********"
click at [320, 408] on body "Portfolio Backlog Backlog Details Scenario Planning Initiatives Teams matt.smal…" at bounding box center [682, 241] width 1365 height 608
click at [243, 481] on li "Unassigned" at bounding box center [310, 485] width 278 height 16
click at [271, 448] on body "Portfolio Backlog Backlog Details Scenario Planning Initiatives Teams matt.smal…" at bounding box center [682, 241] width 1365 height 608
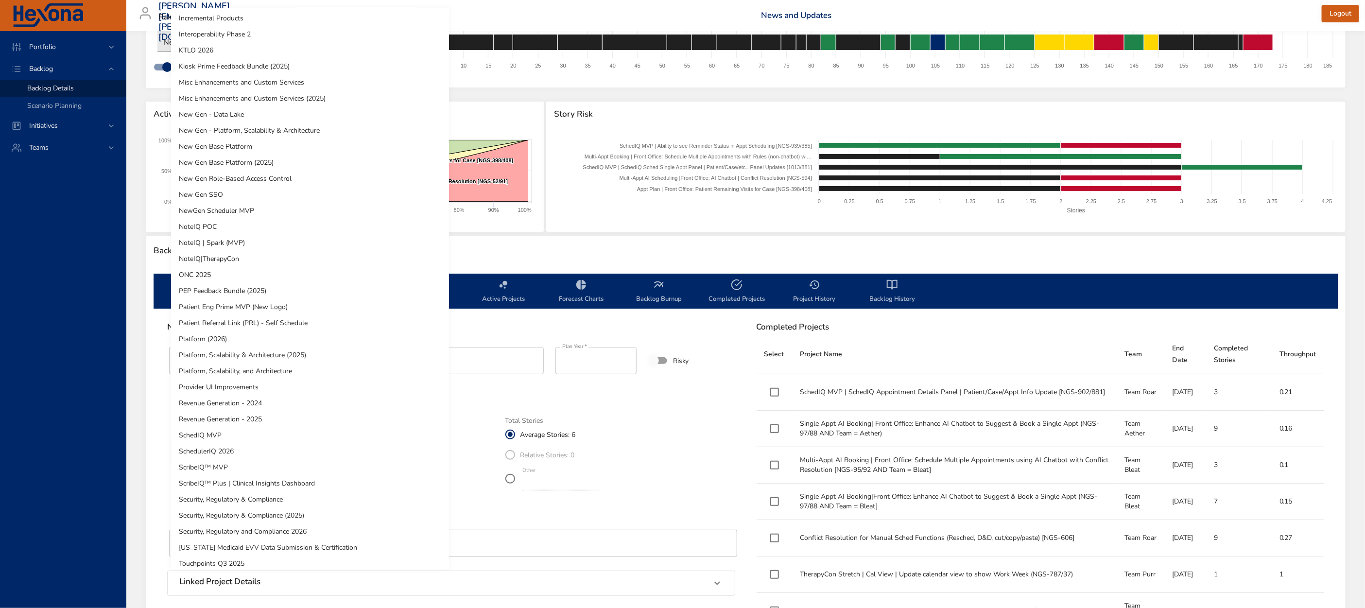
scroll to position [225, 0]
click at [254, 453] on li "SchedulerIQ 2026" at bounding box center [310, 452] width 278 height 16
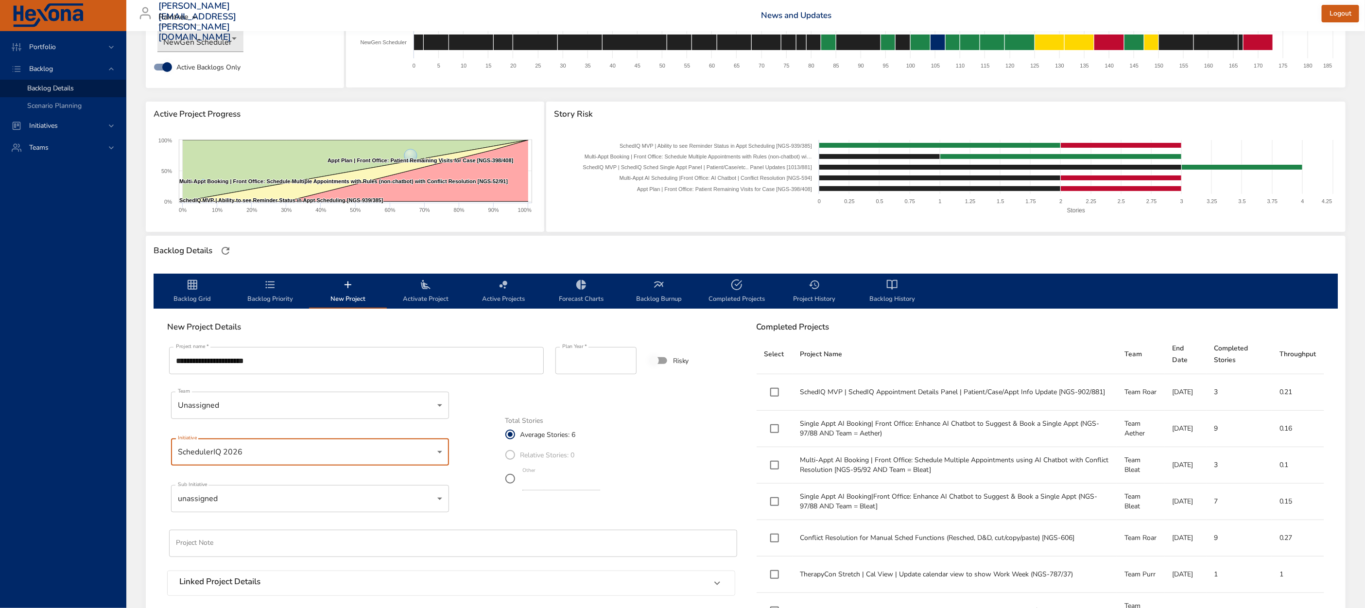
click at [315, 500] on body "Portfolio Backlog Backlog Details Scenario Planning Initiatives Teams matt.smal…" at bounding box center [682, 241] width 1365 height 608
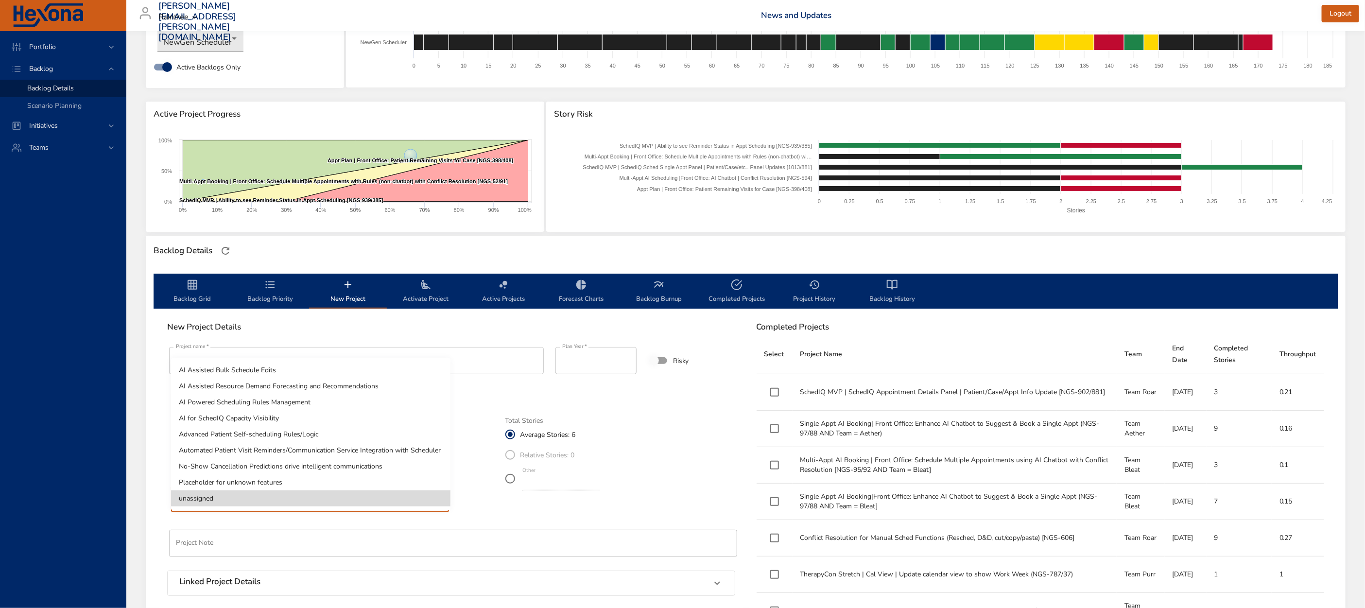
click at [525, 506] on div at bounding box center [682, 304] width 1365 height 608
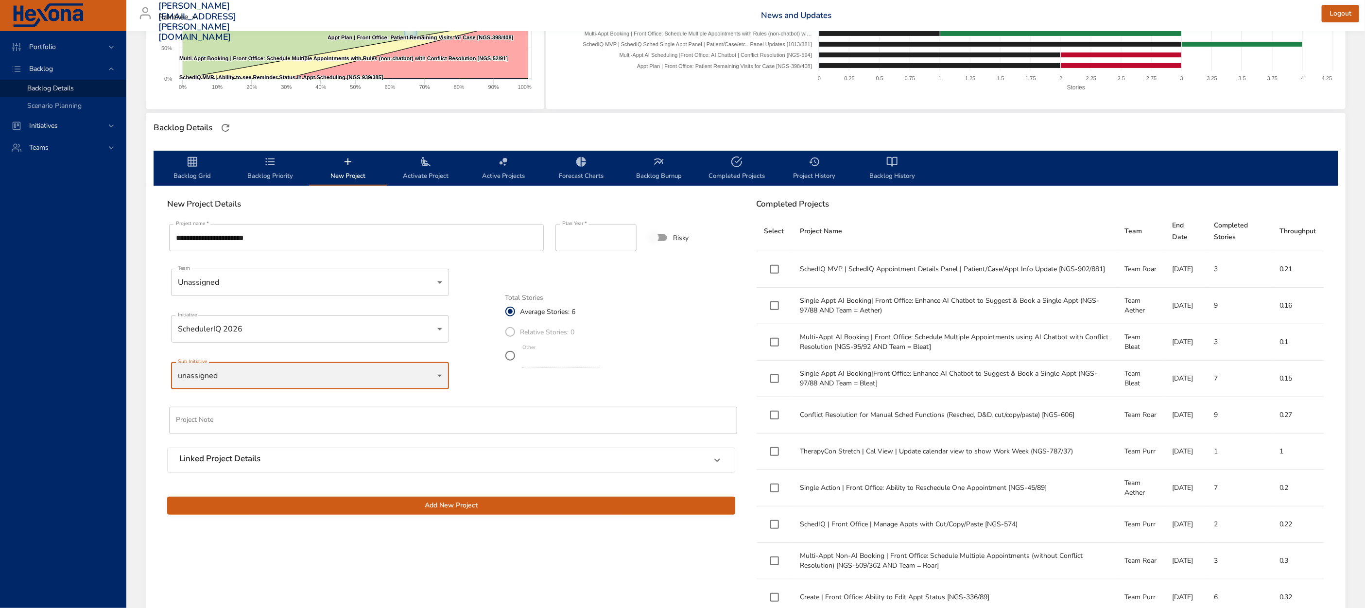
scroll to position [204, 0]
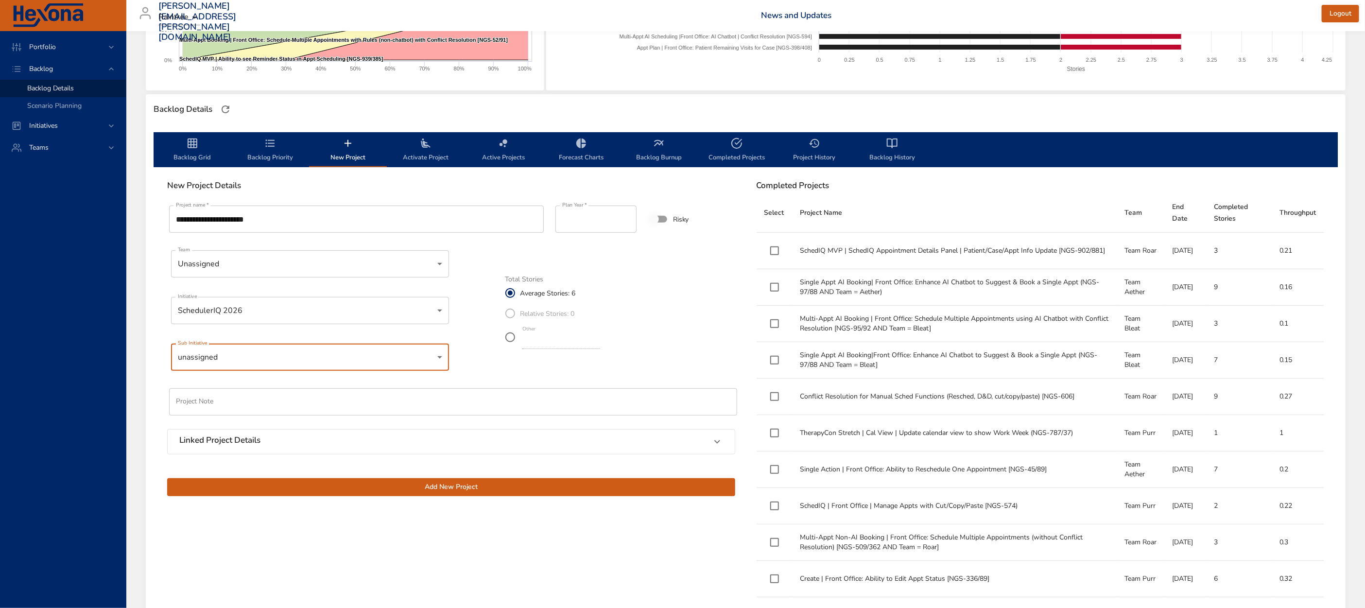
click at [368, 485] on span "Add New Project" at bounding box center [451, 487] width 553 height 12
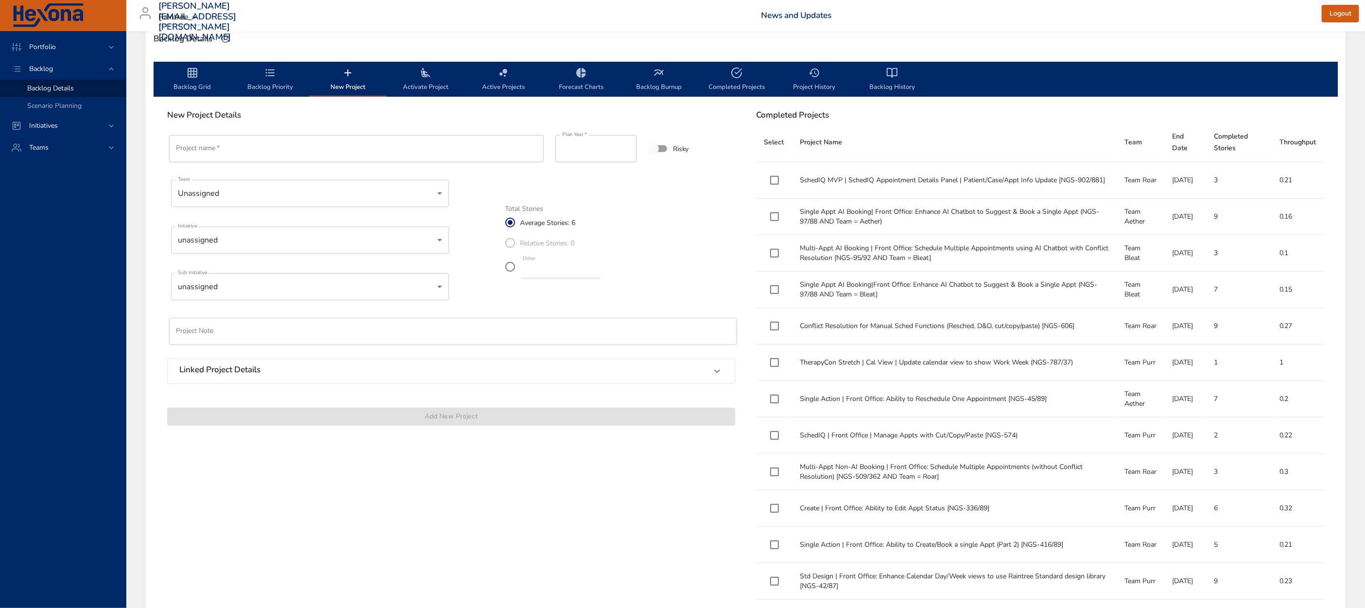
scroll to position [243, 0]
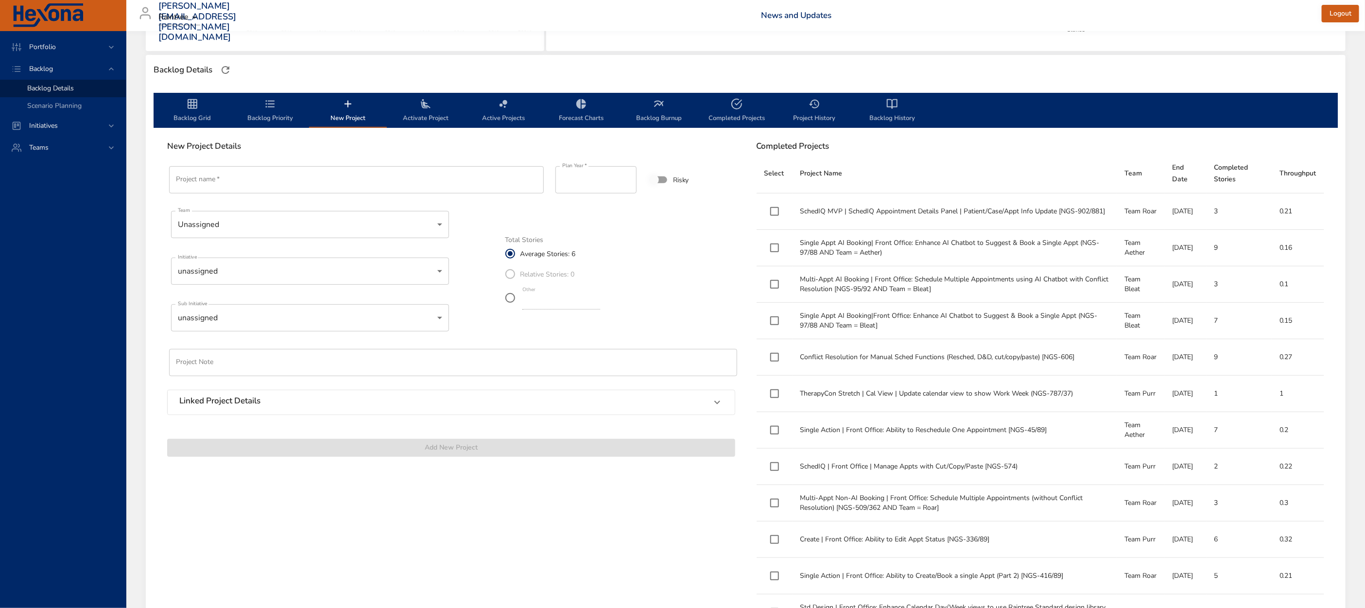
click at [190, 104] on icon "backlog-tab" at bounding box center [193, 104] width 10 height 10
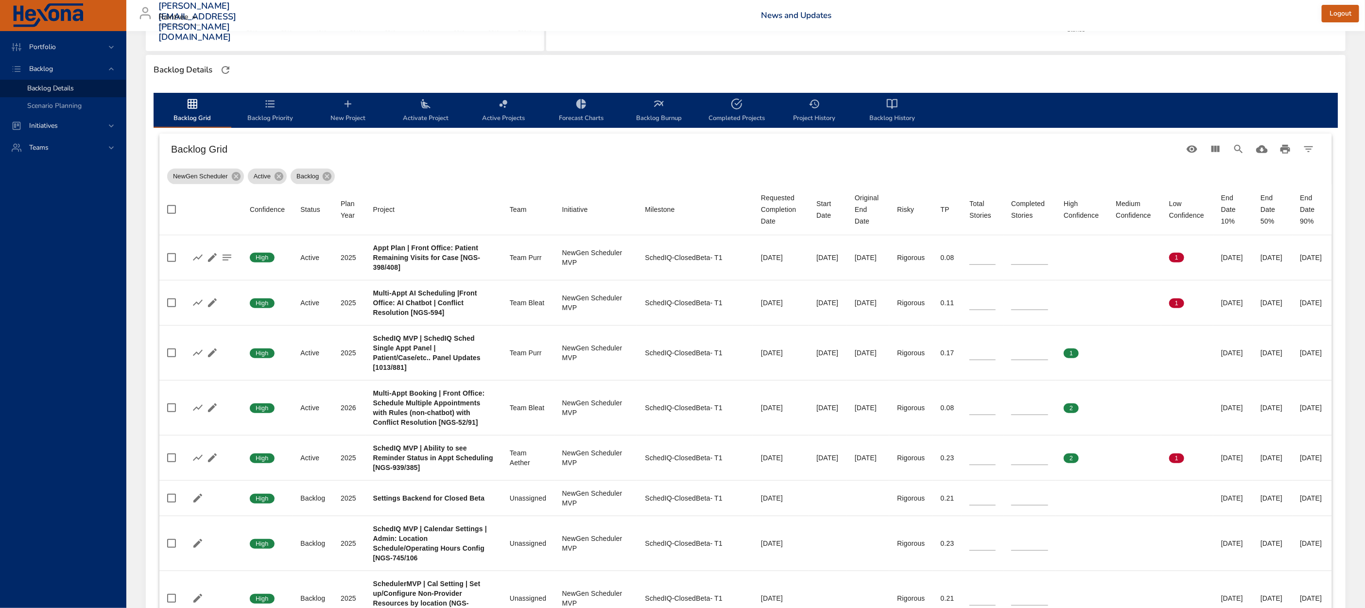
click at [263, 113] on span "Backlog Priority" at bounding box center [270, 111] width 66 height 26
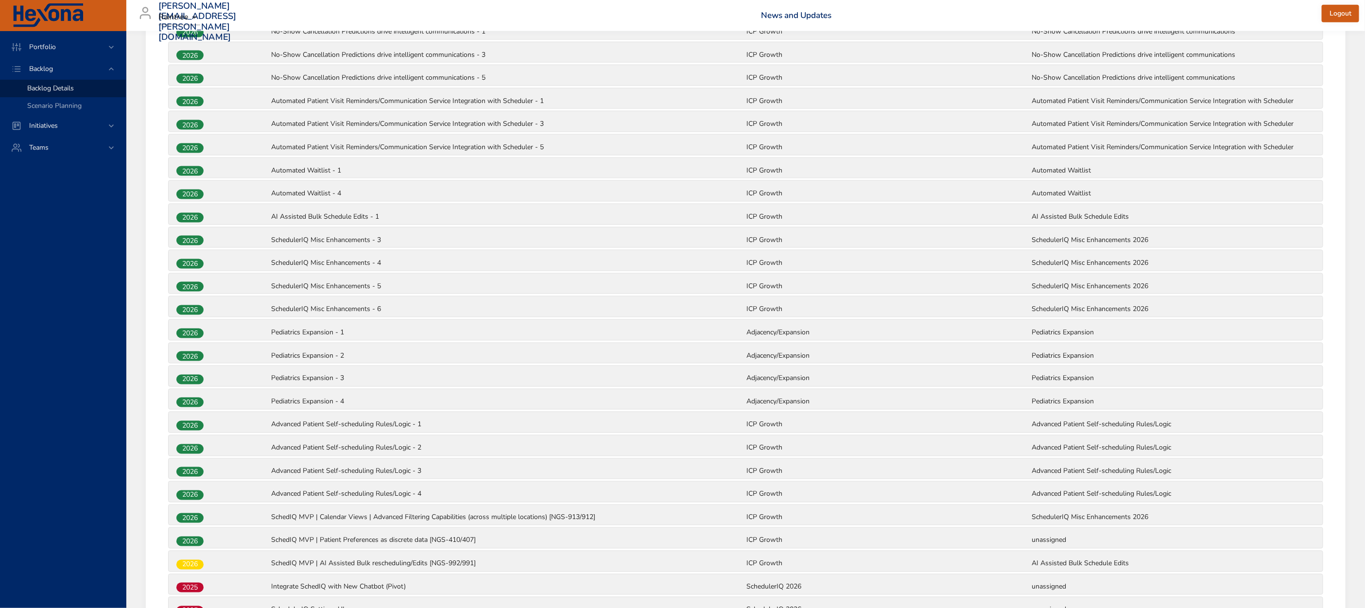
scroll to position [1083, 0]
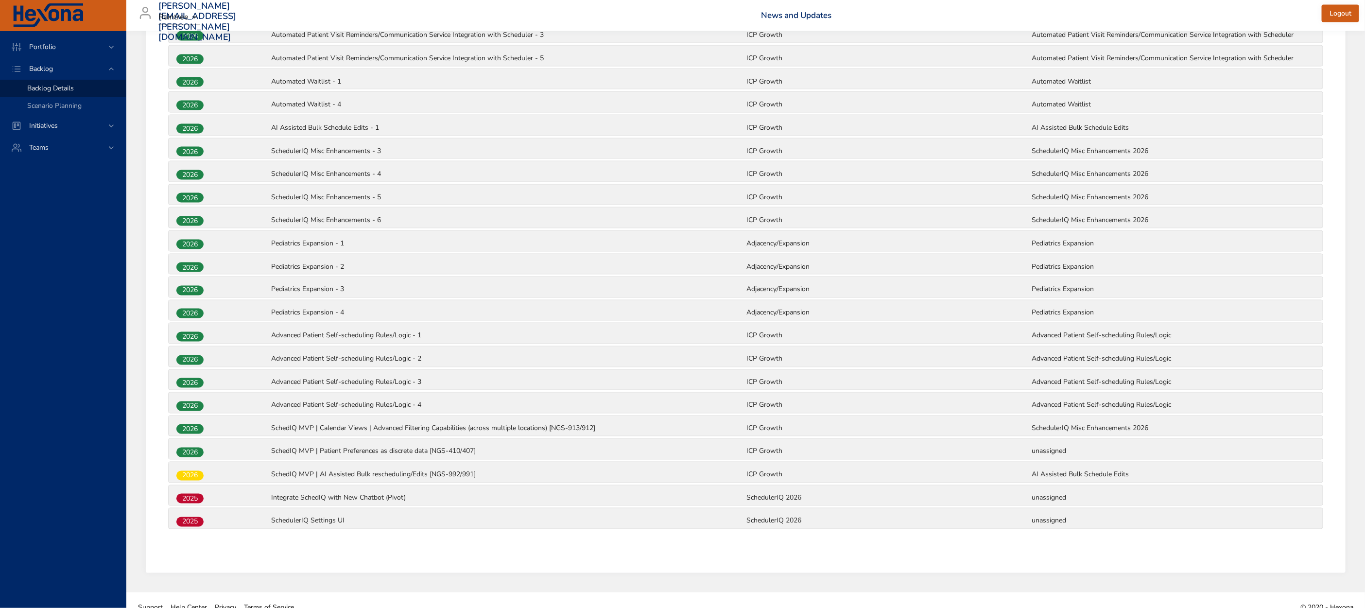
click at [245, 515] on div "2025" at bounding box center [222, 521] width 95 height 13
drag, startPoint x: 245, startPoint y: 506, endPoint x: 248, endPoint y: 563, distance: 57.4
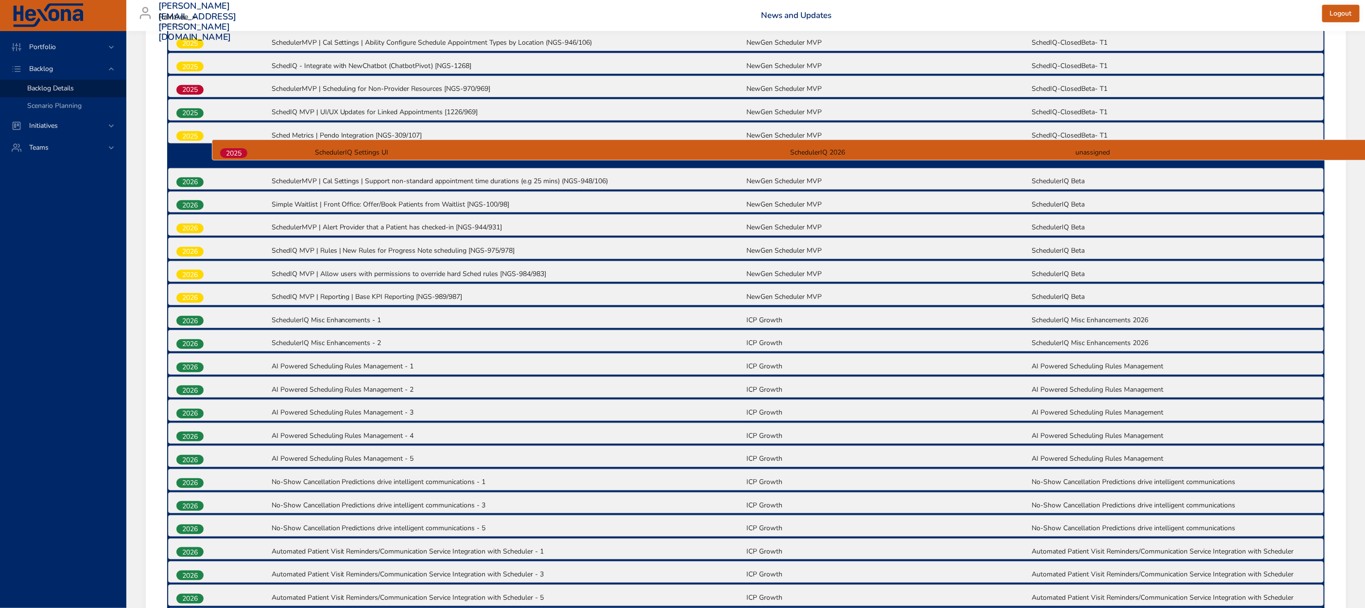
scroll to position [563, 0]
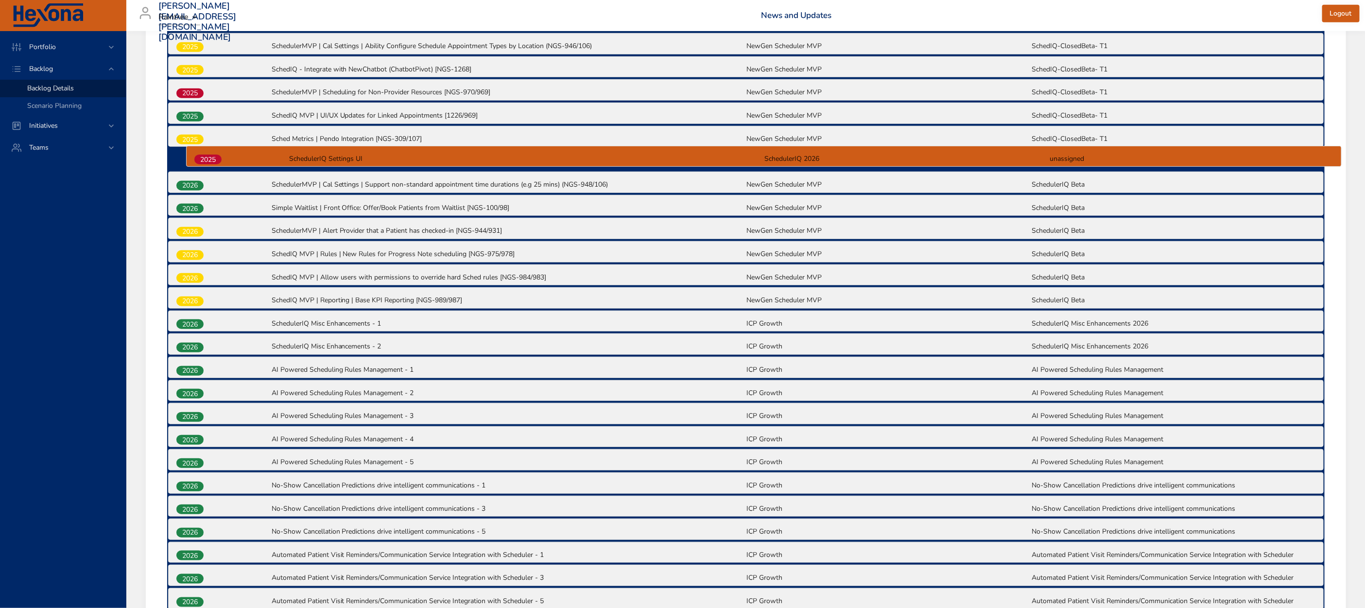
drag, startPoint x: 176, startPoint y: 504, endPoint x: 196, endPoint y: 154, distance: 351.4
click at [196, 154] on div "2025 Appt Plan | Front Office: Patient Remaining Visits for Case [NGS-398/408] …" at bounding box center [746, 449] width 1158 height 1205
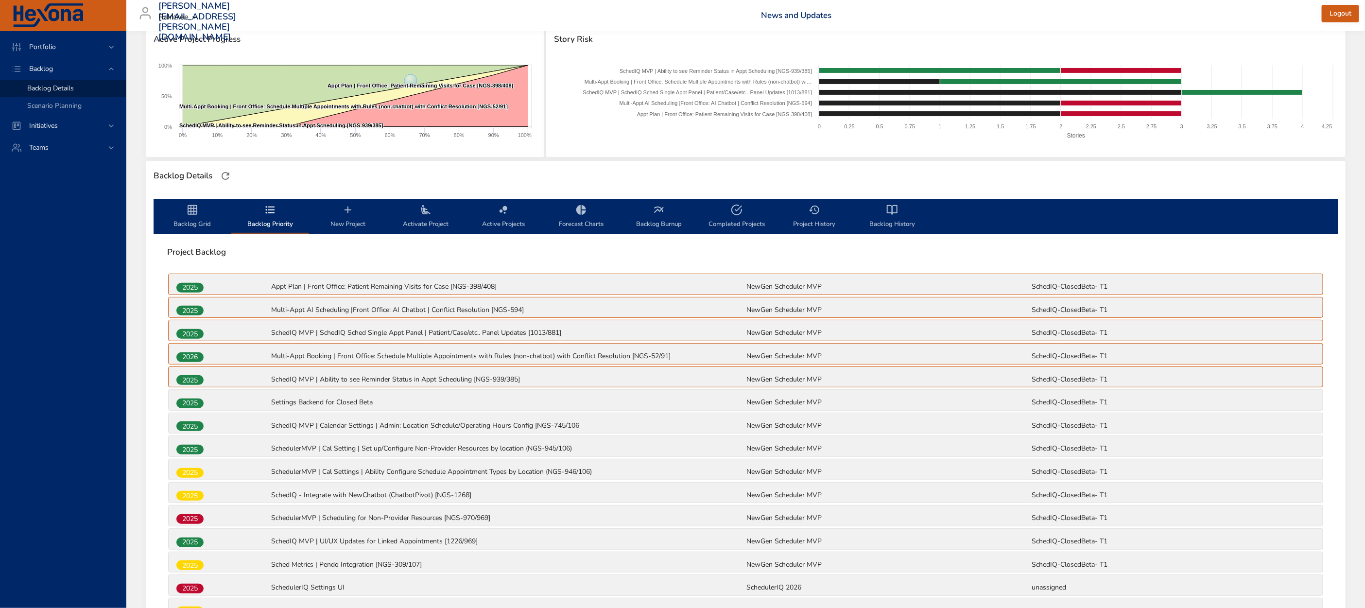
scroll to position [0, 0]
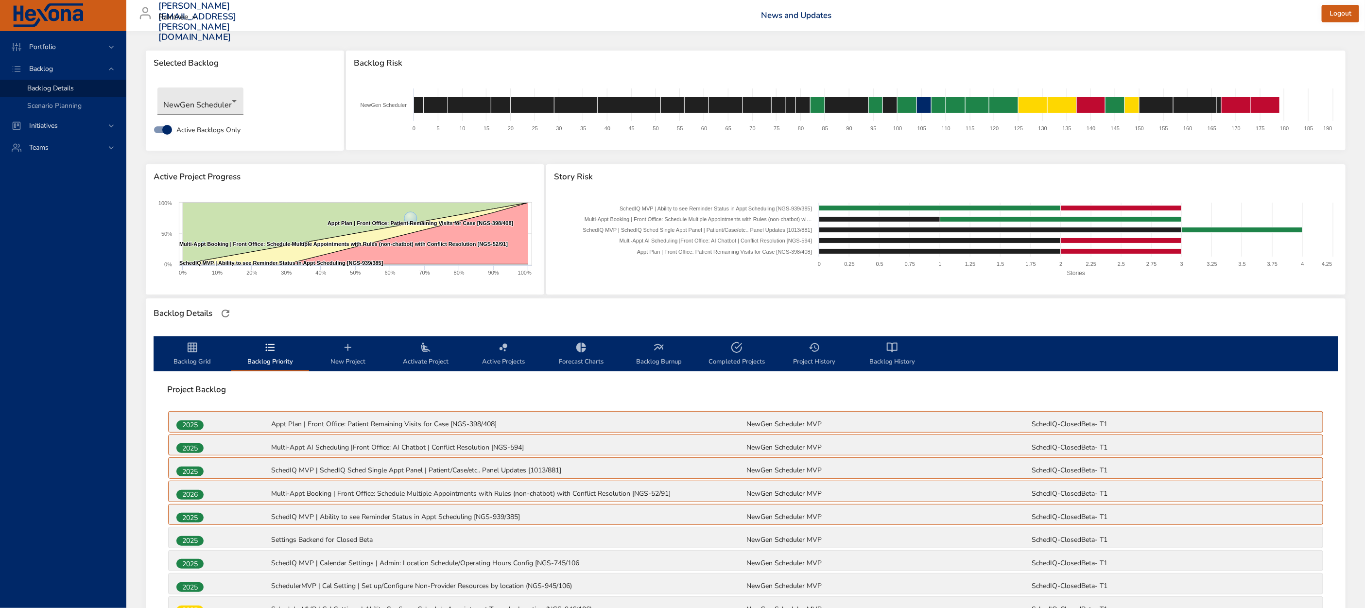
click at [187, 352] on icon "backlog-tab" at bounding box center [193, 348] width 12 height 12
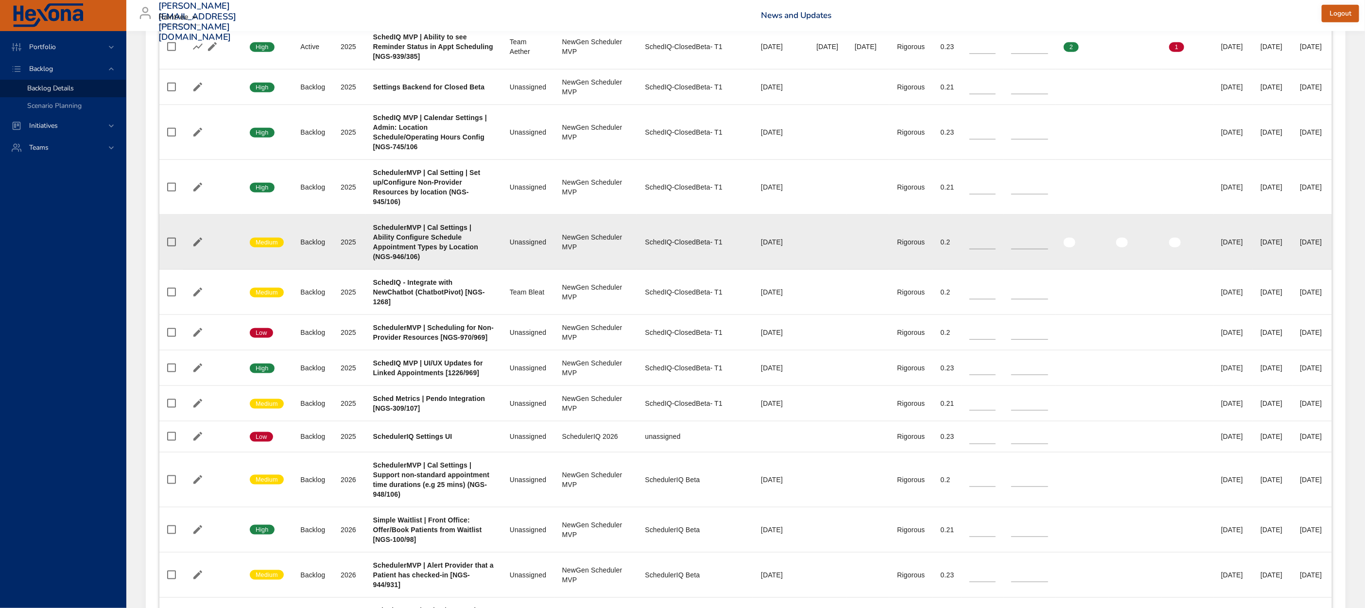
scroll to position [658, 0]
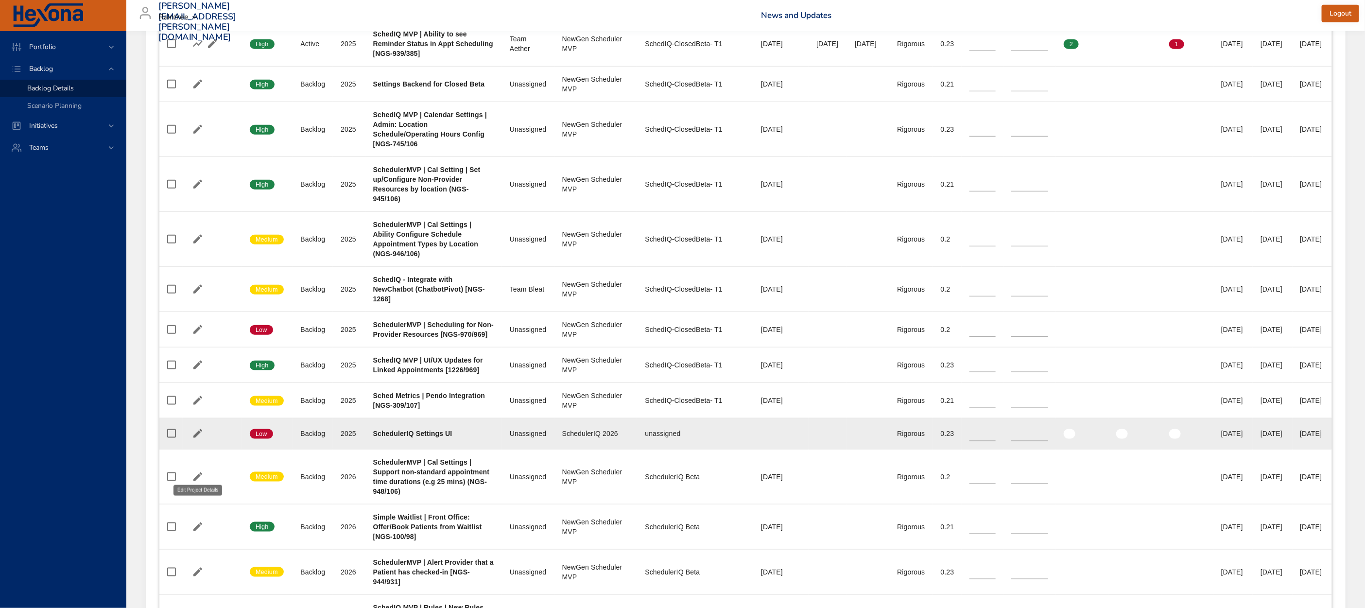
click at [197, 438] on icon "button" at bounding box center [197, 433] width 9 height 9
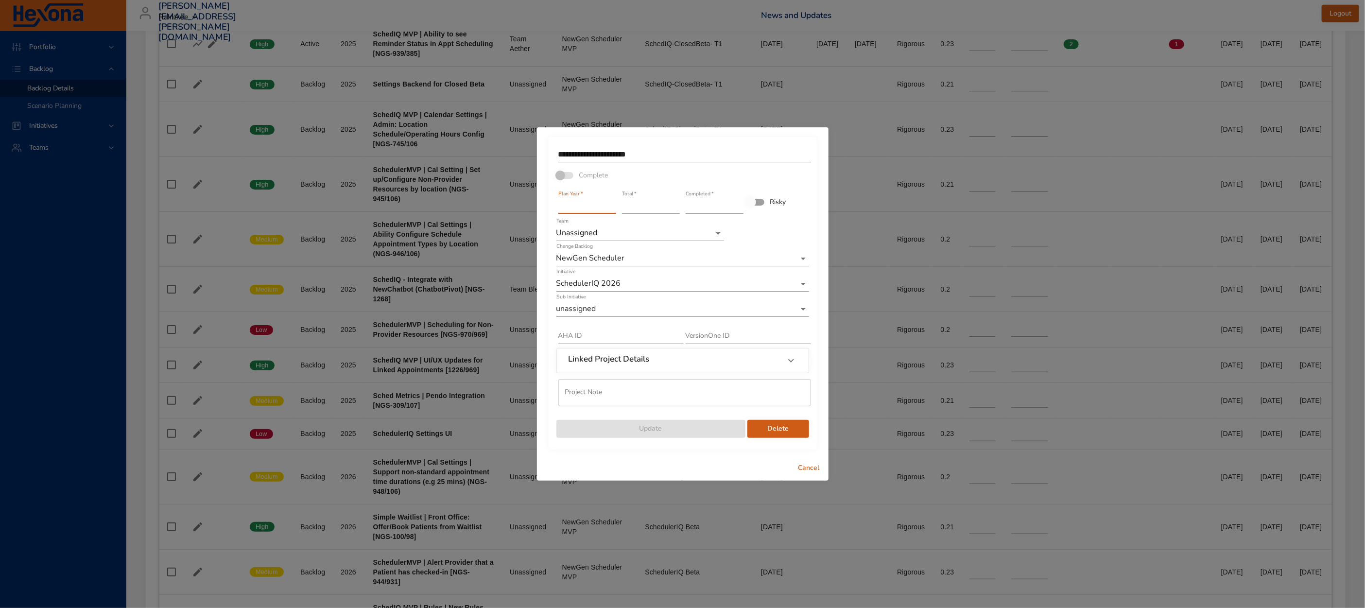
click at [566, 205] on input "****" at bounding box center [587, 206] width 58 height 16
type input "****"
click at [615, 204] on input "****" at bounding box center [587, 206] width 58 height 16
click at [683, 429] on span "Update" at bounding box center [650, 429] width 173 height 12
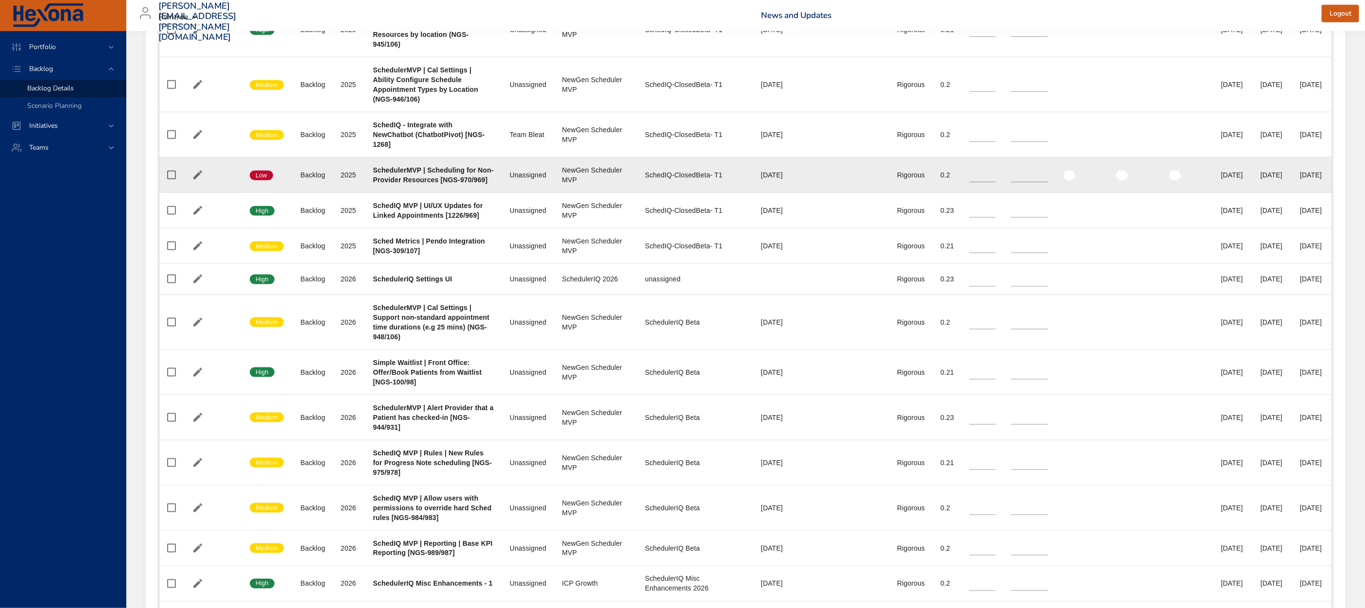
scroll to position [811, 0]
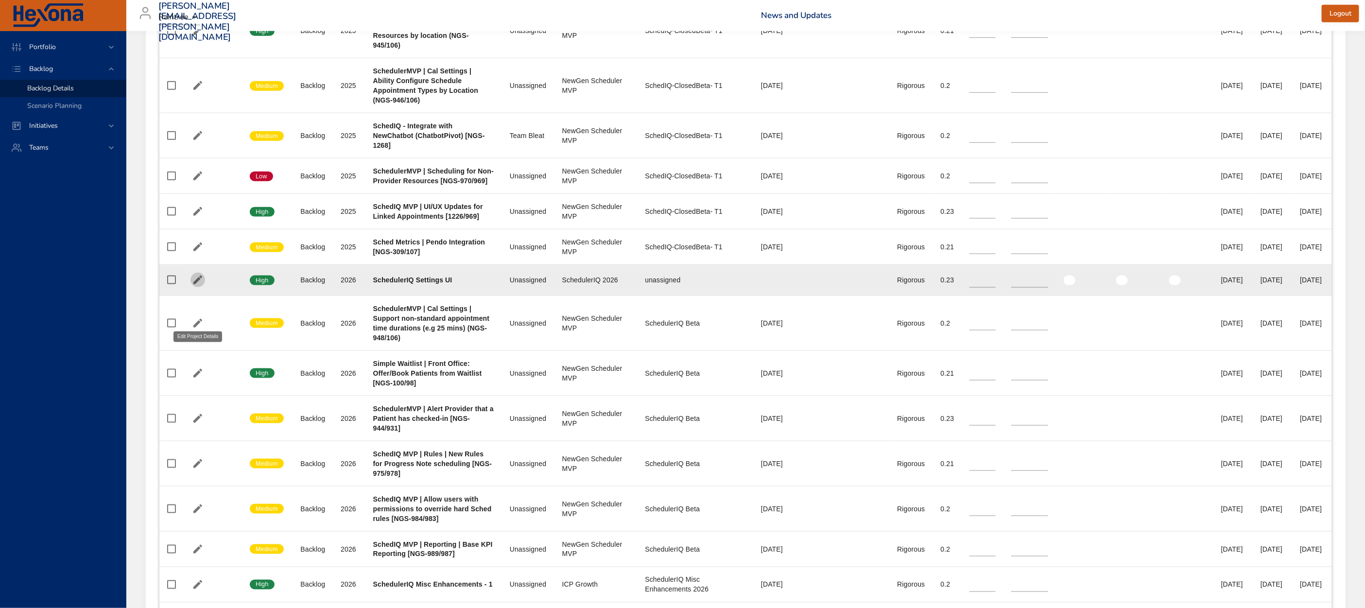
click at [196, 284] on icon "button" at bounding box center [197, 280] width 9 height 9
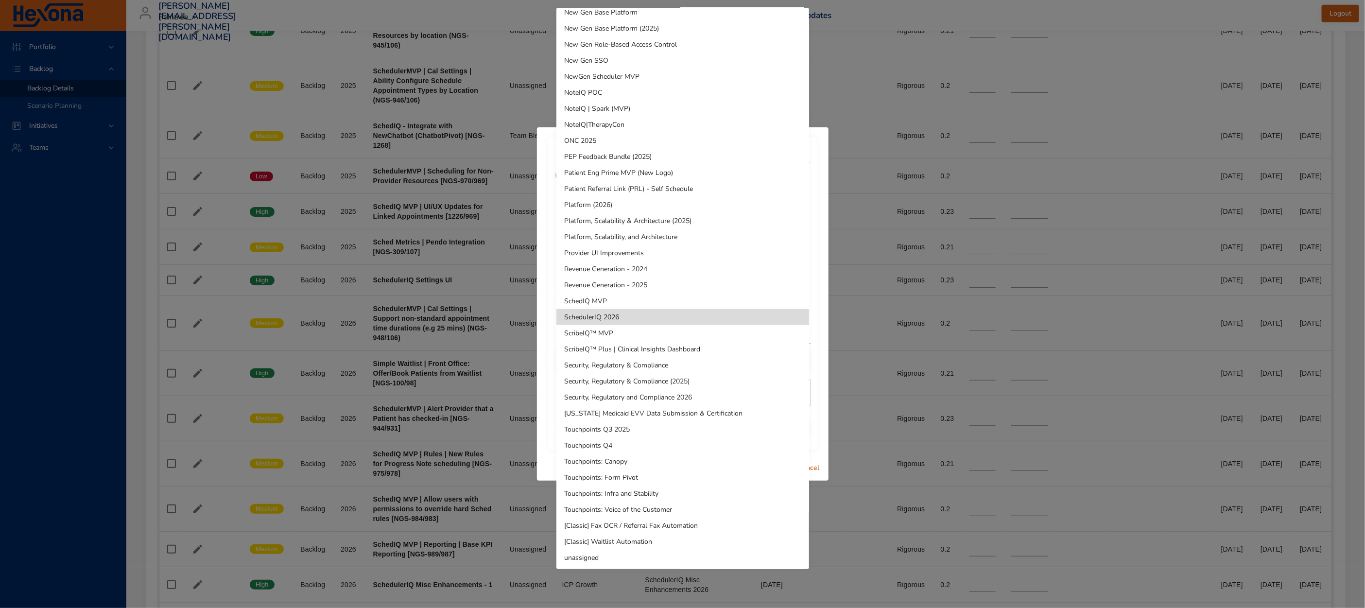
click at [821, 278] on div at bounding box center [682, 304] width 1365 height 608
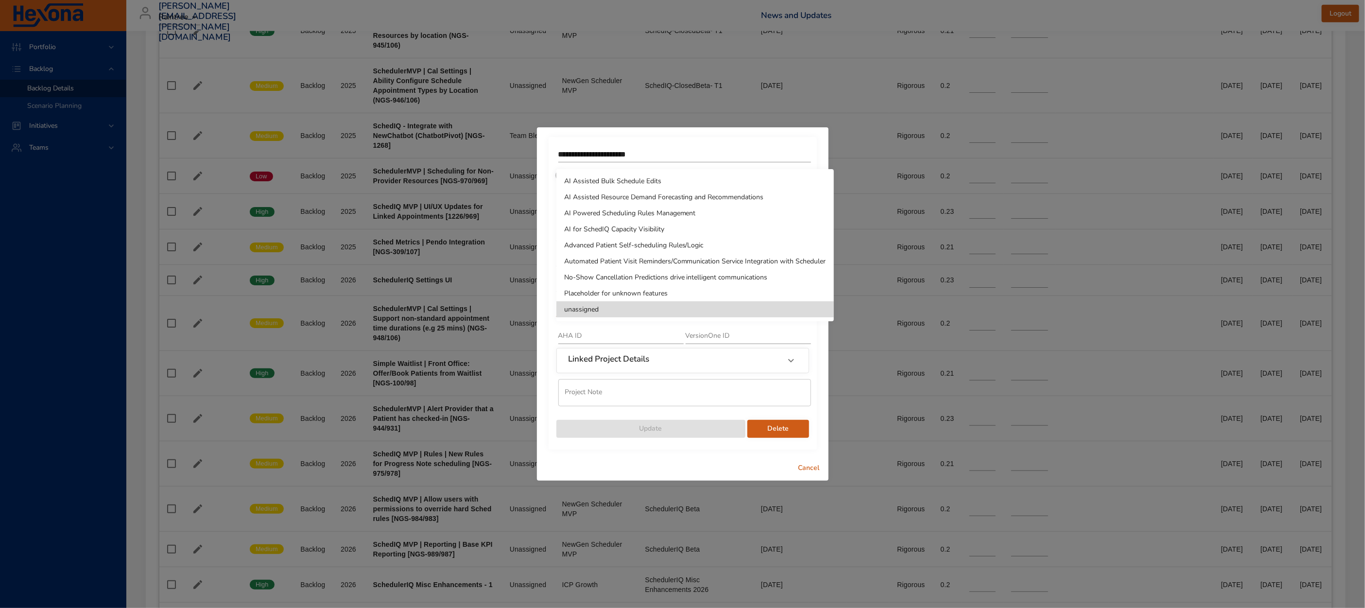
click at [815, 353] on div at bounding box center [682, 304] width 1365 height 608
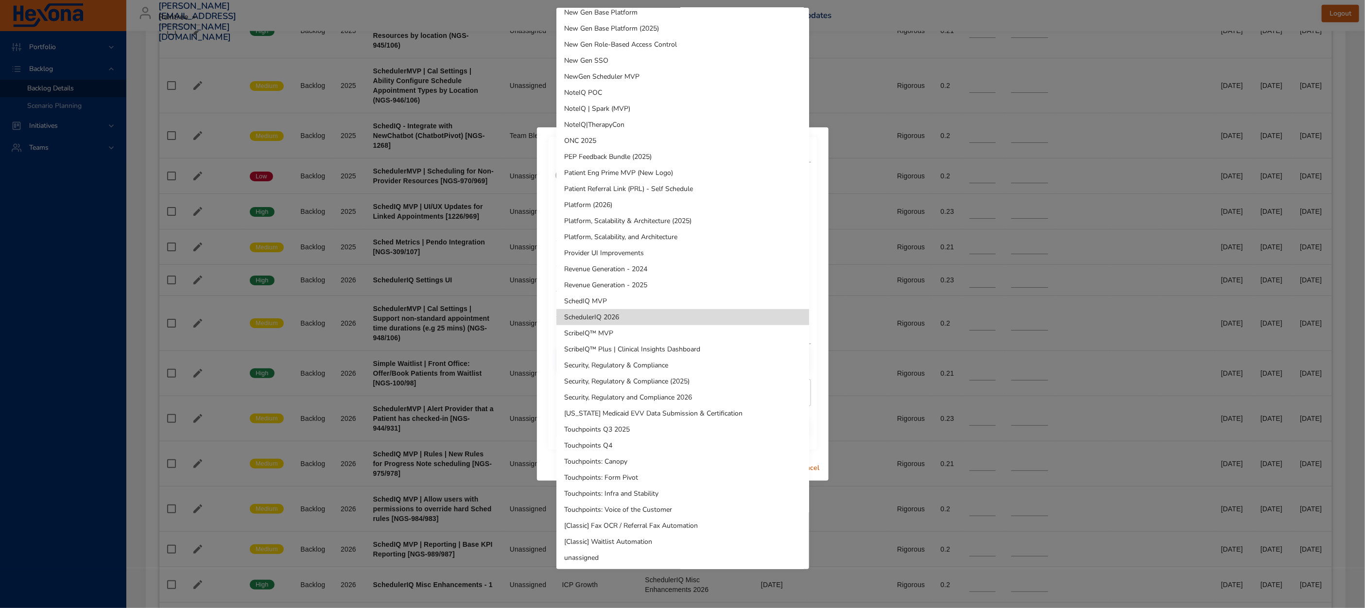
click at [640, 298] on li "SchedIQ MVP" at bounding box center [682, 301] width 253 height 16
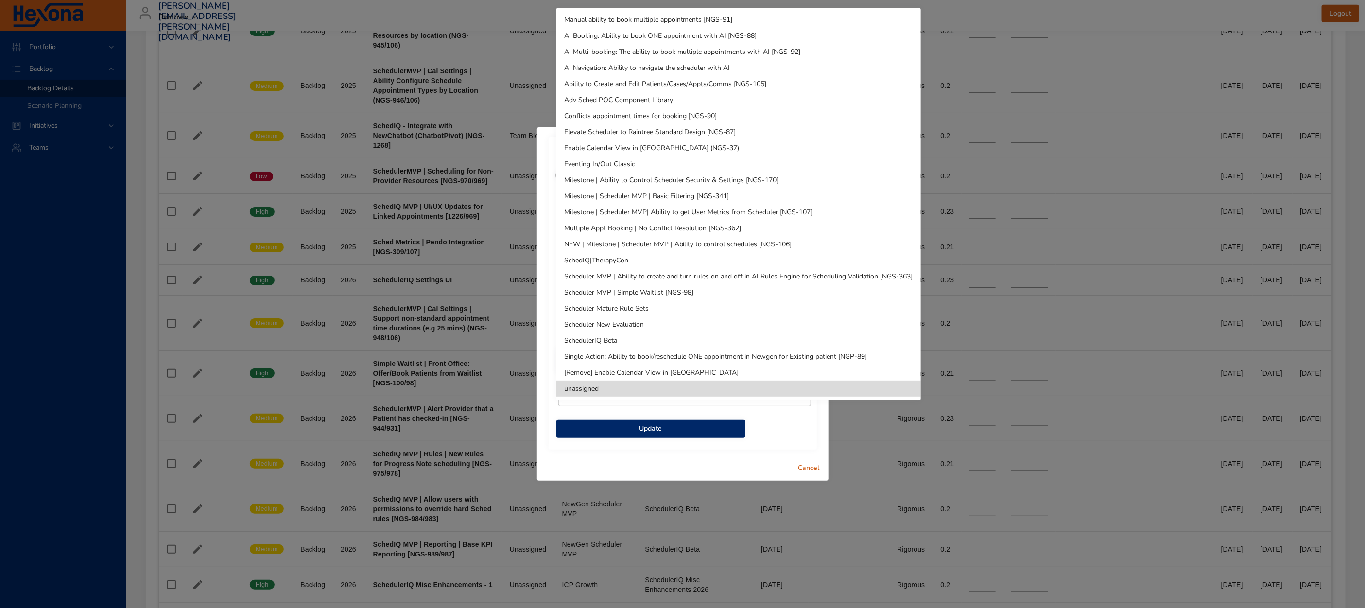
click at [642, 342] on li "SchedulerIQ Beta" at bounding box center [738, 340] width 364 height 16
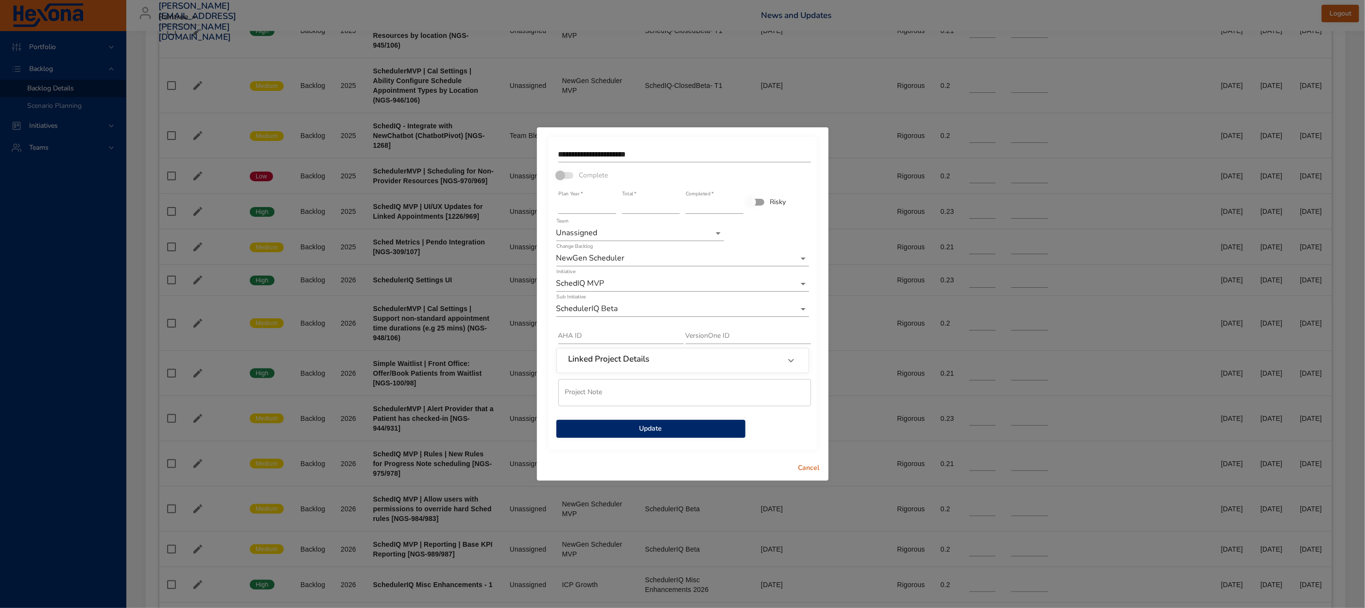
click at [689, 433] on span "Update" at bounding box center [650, 429] width 173 height 12
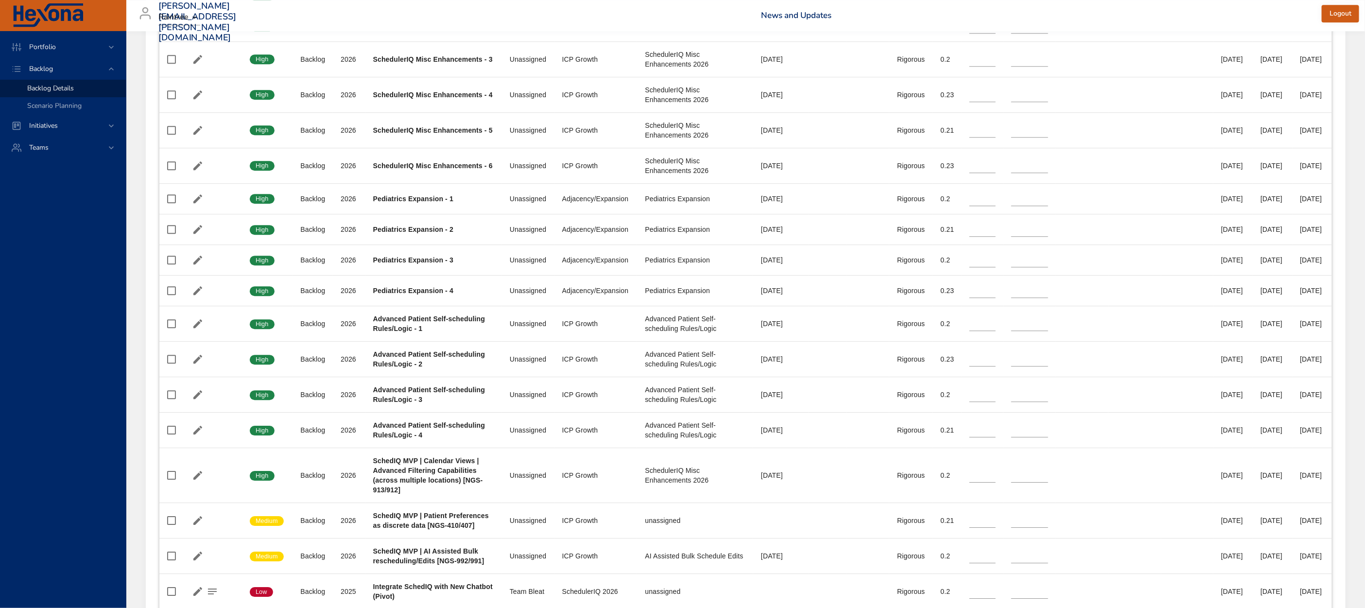
scroll to position [2148, 0]
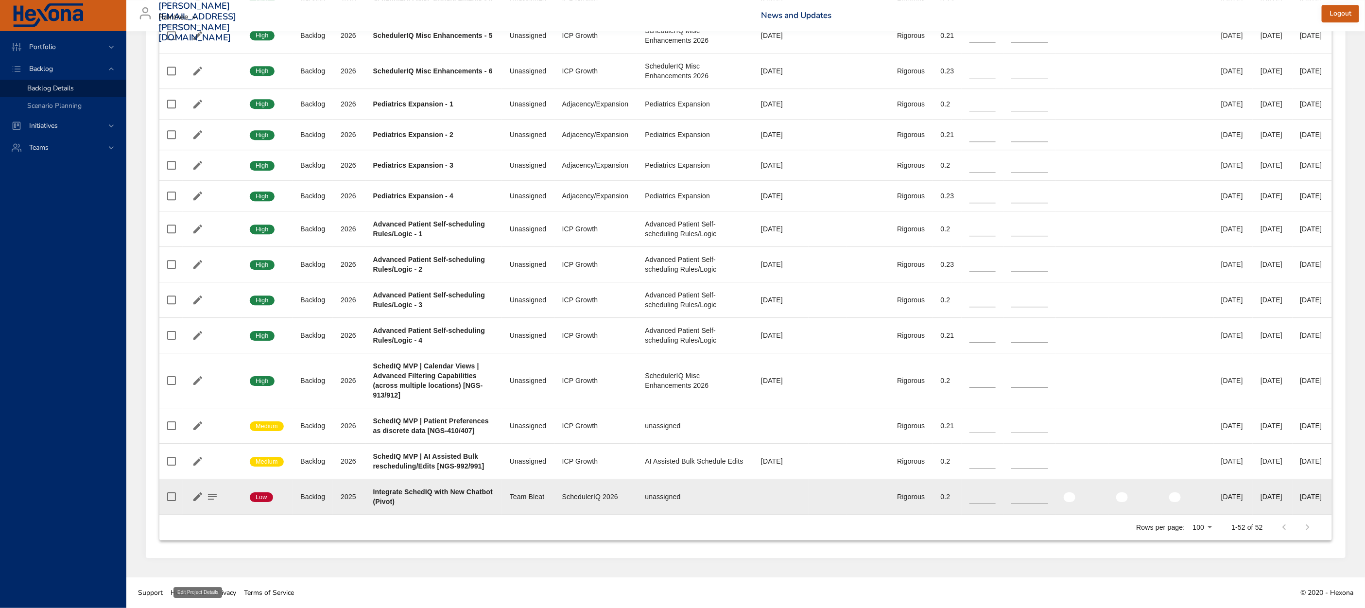
click at [199, 500] on icon "button" at bounding box center [198, 497] width 12 height 12
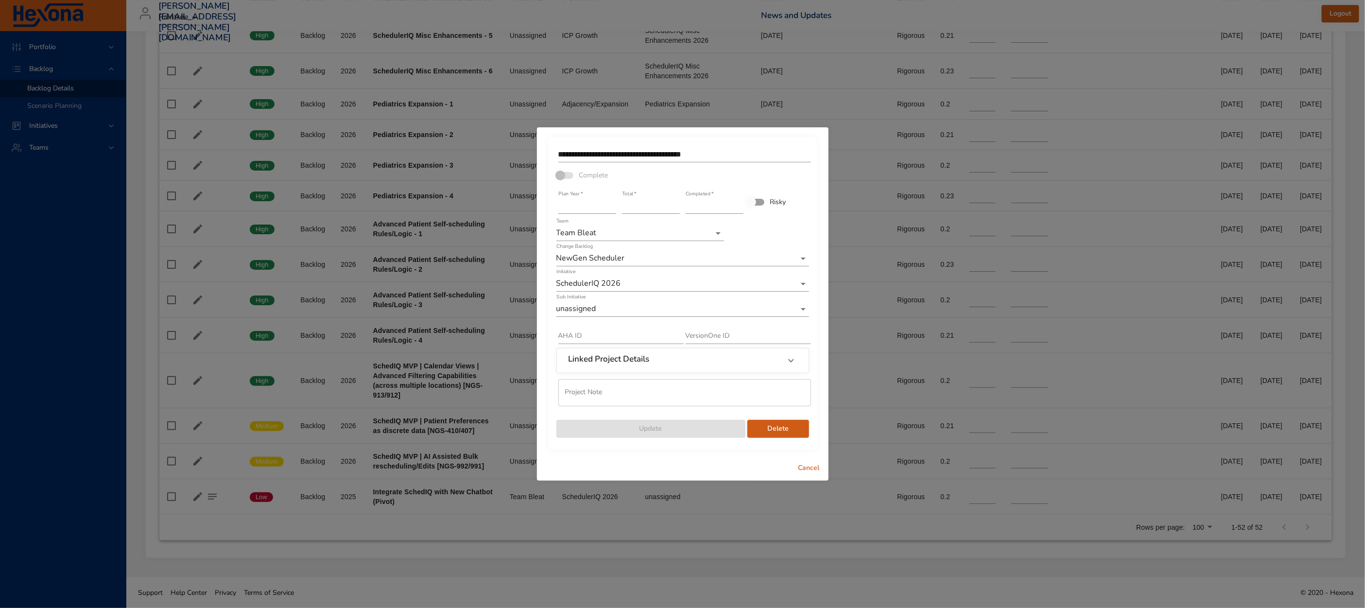
click at [788, 433] on span "Delete" at bounding box center [778, 429] width 46 height 12
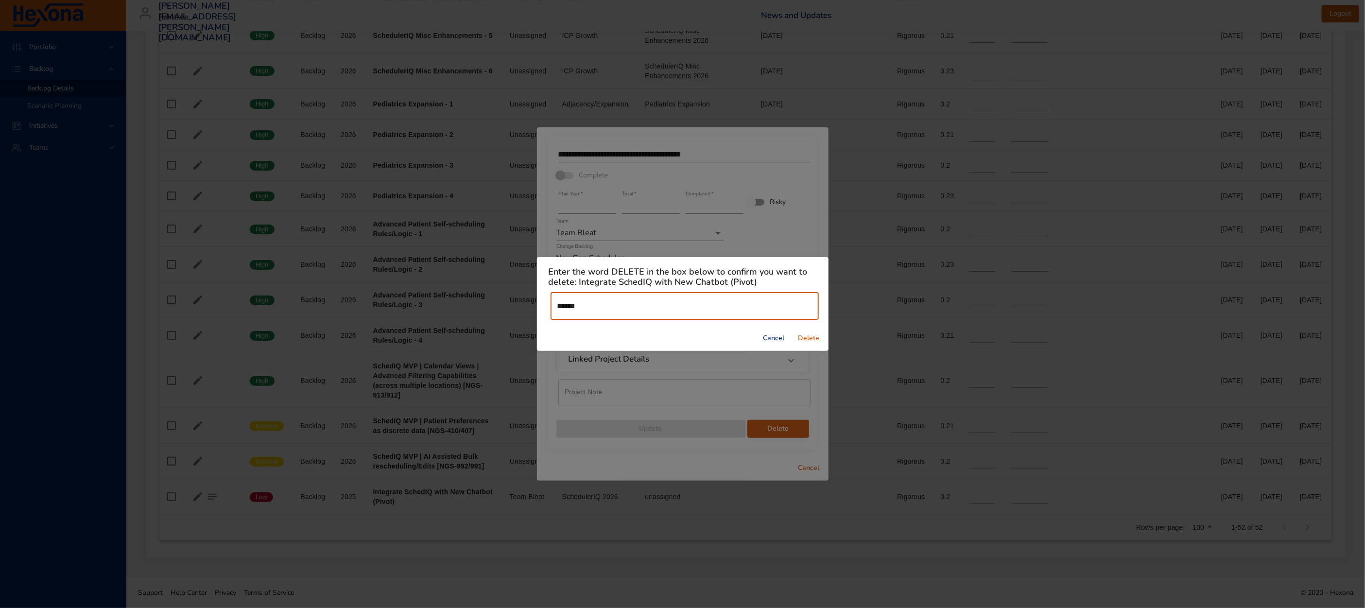
type input "******"
click at [813, 333] on span "Delete" at bounding box center [808, 338] width 23 height 12
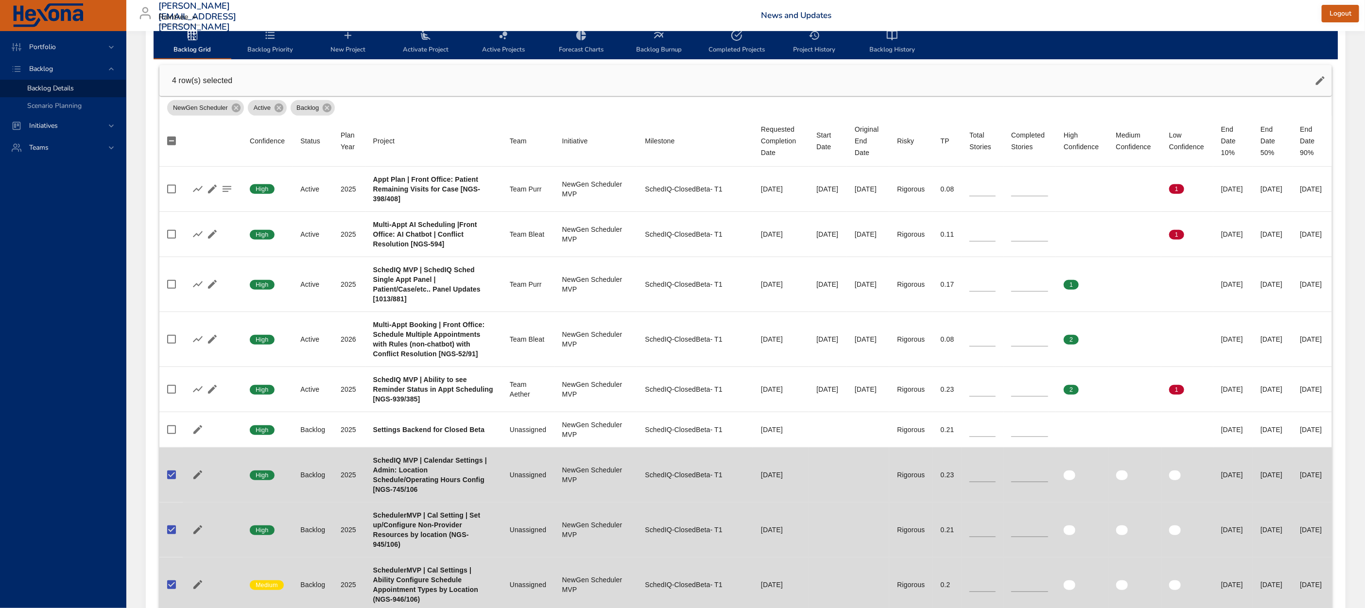
scroll to position [0, 0]
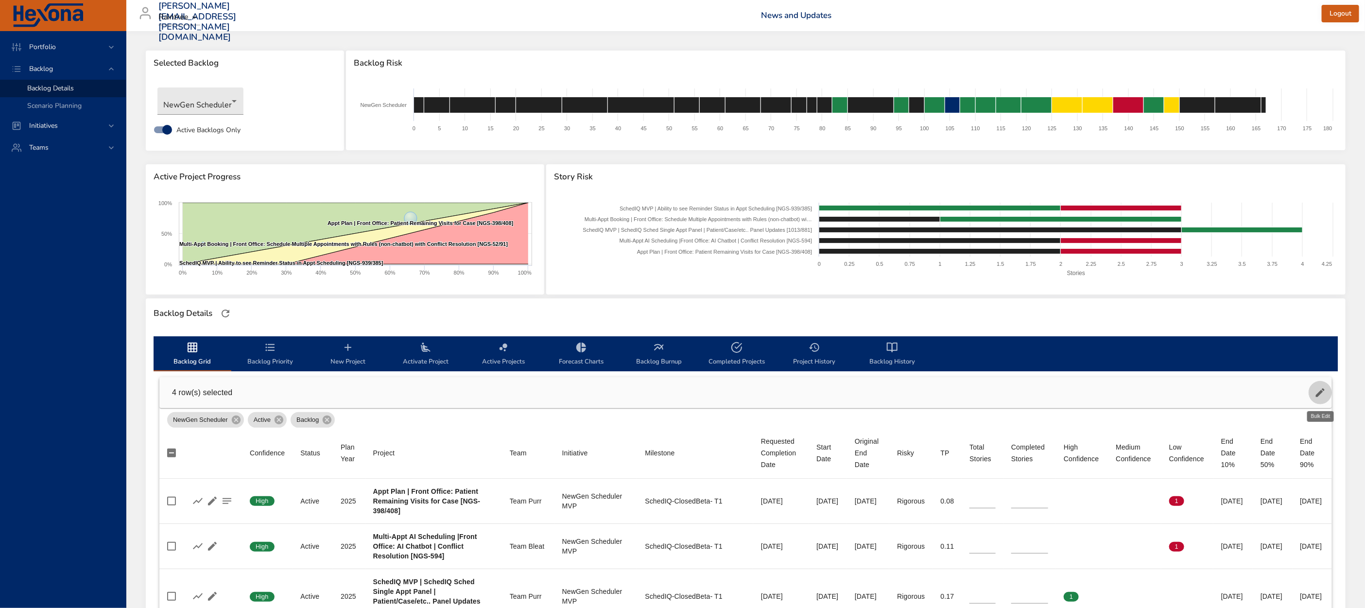
click at [1316, 390] on icon "button" at bounding box center [1321, 393] width 12 height 12
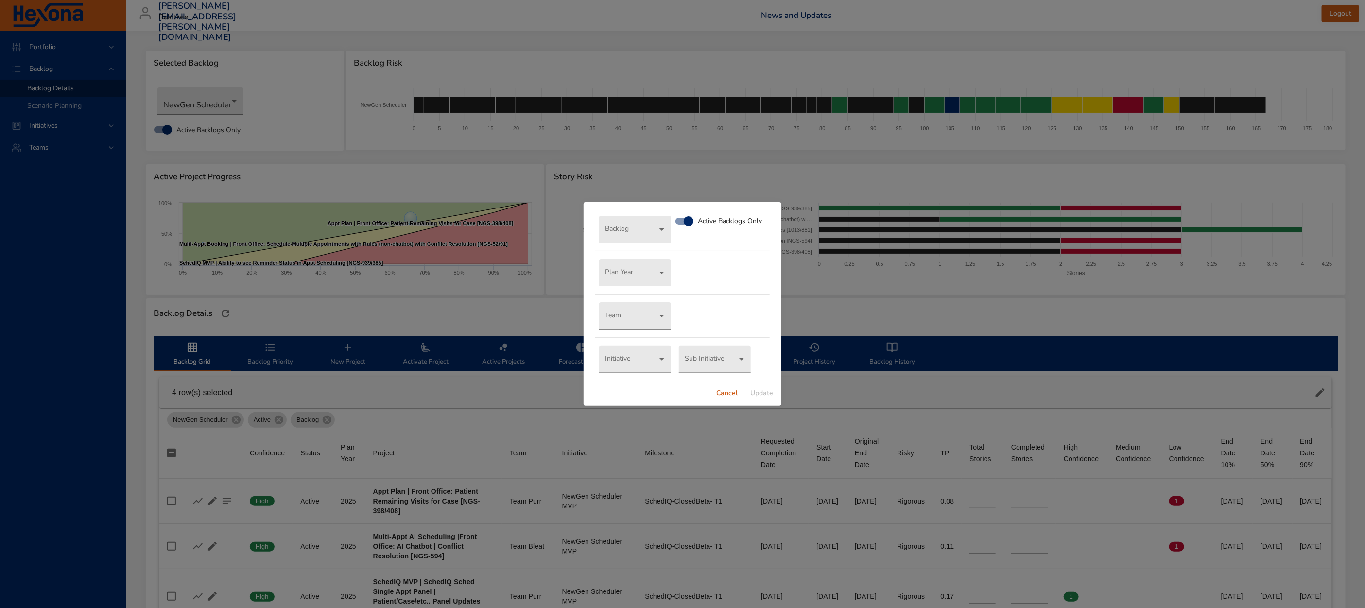
click at [634, 228] on body "Portfolio Backlog Backlog Details Scenario Planning Initiatives Teams matt.smal…" at bounding box center [682, 304] width 1365 height 608
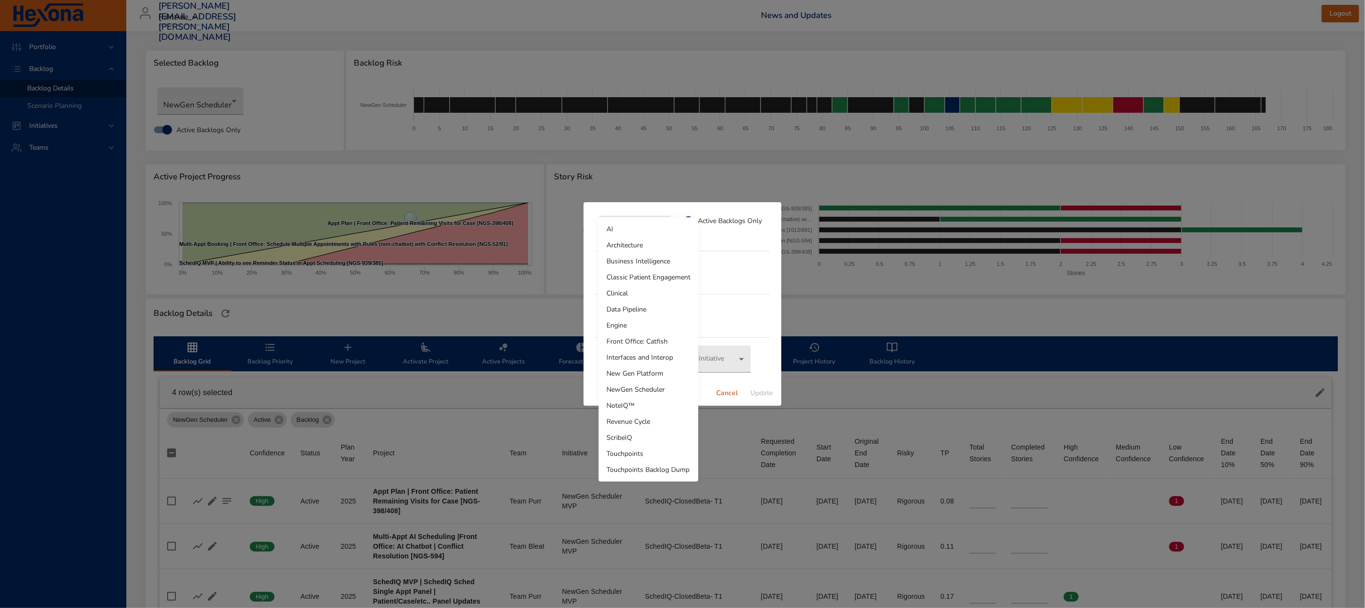
click at [660, 471] on li "Touchpoints Backlog Dump" at bounding box center [649, 470] width 100 height 16
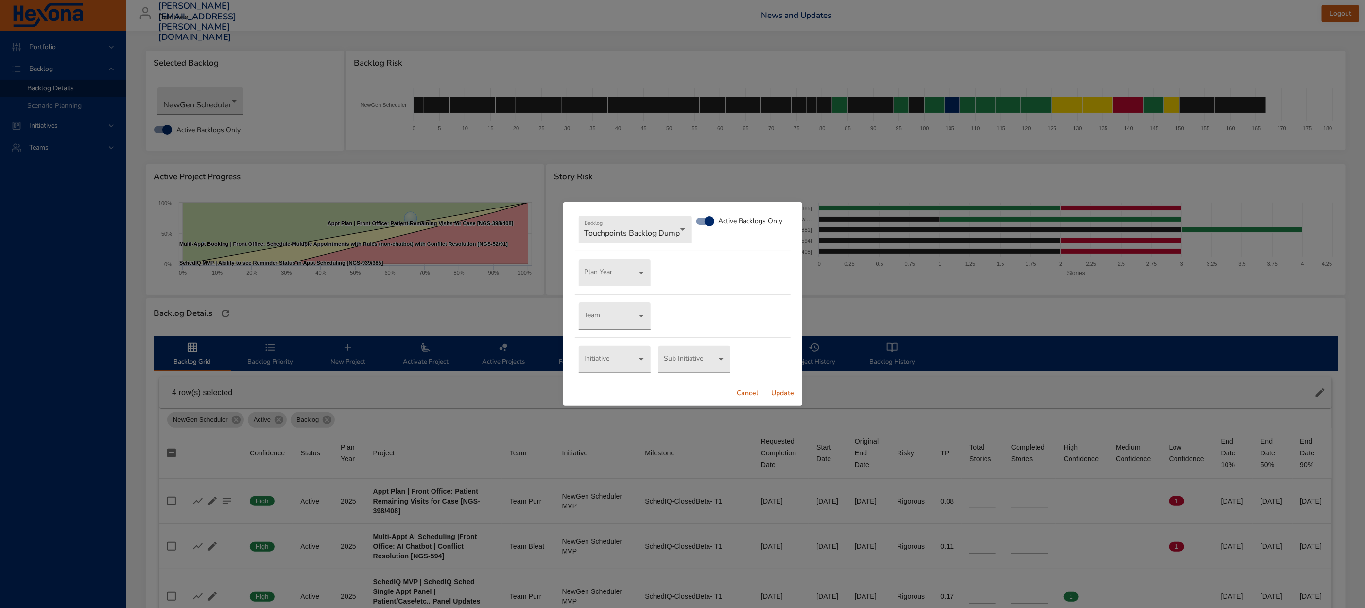
click at [792, 395] on span "Update" at bounding box center [782, 393] width 23 height 12
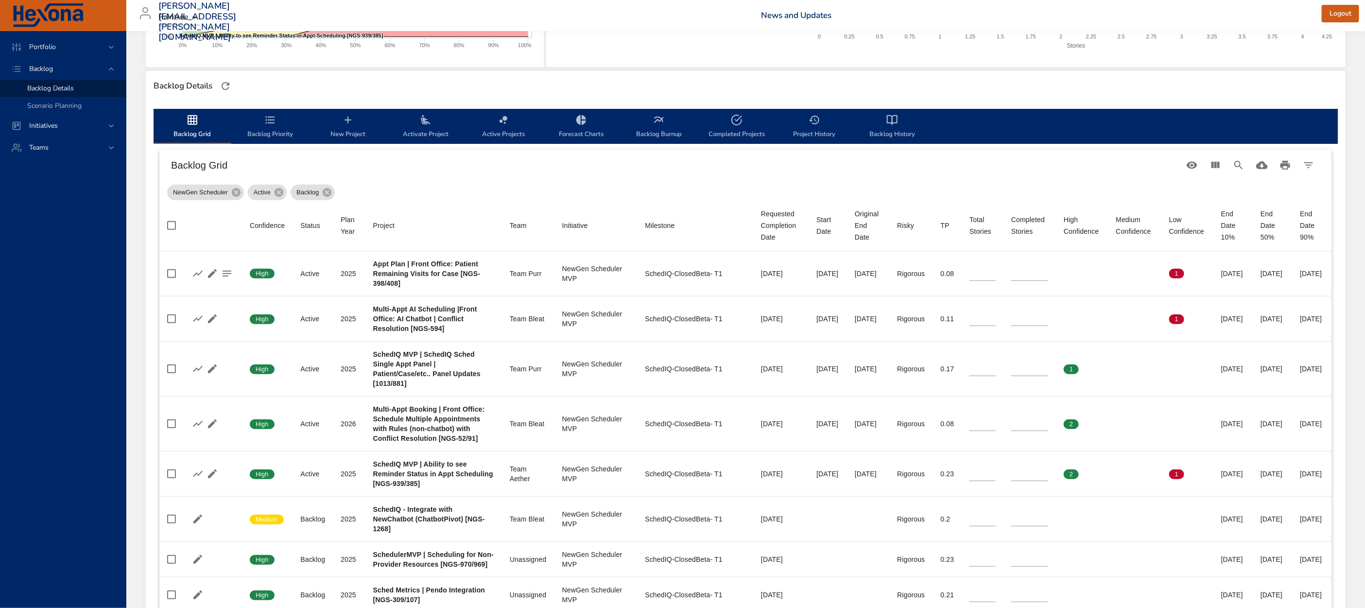
scroll to position [227, 0]
click at [344, 126] on span "New Project" at bounding box center [348, 128] width 66 height 26
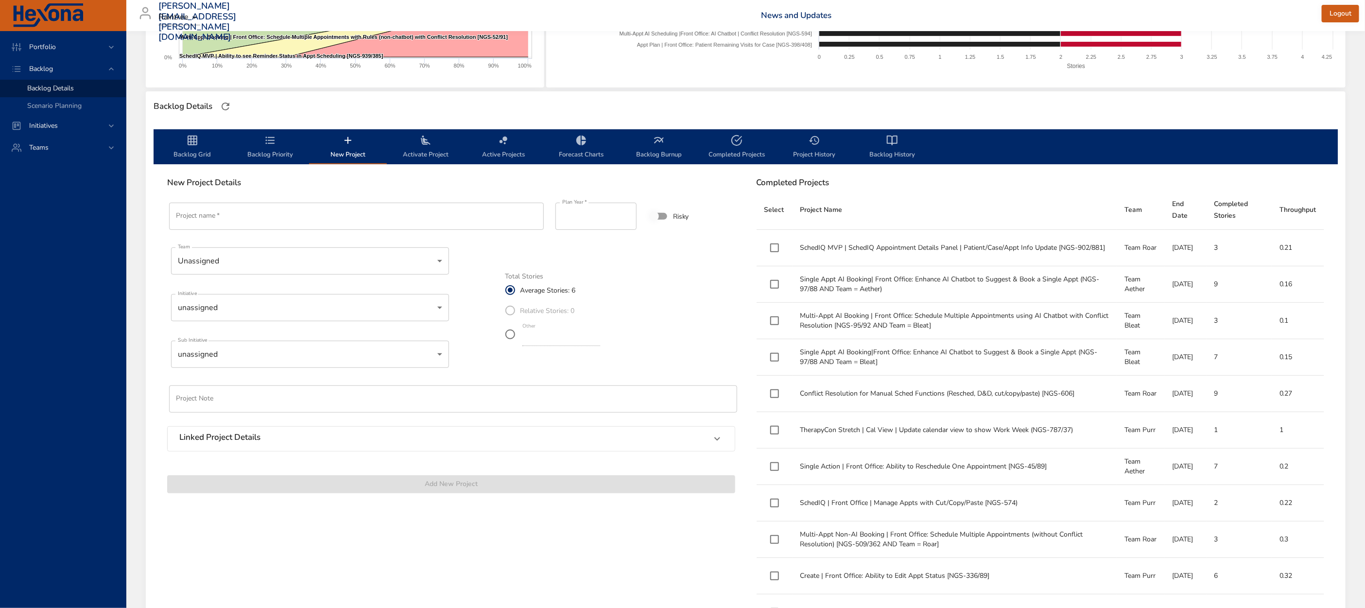
scroll to position [198, 0]
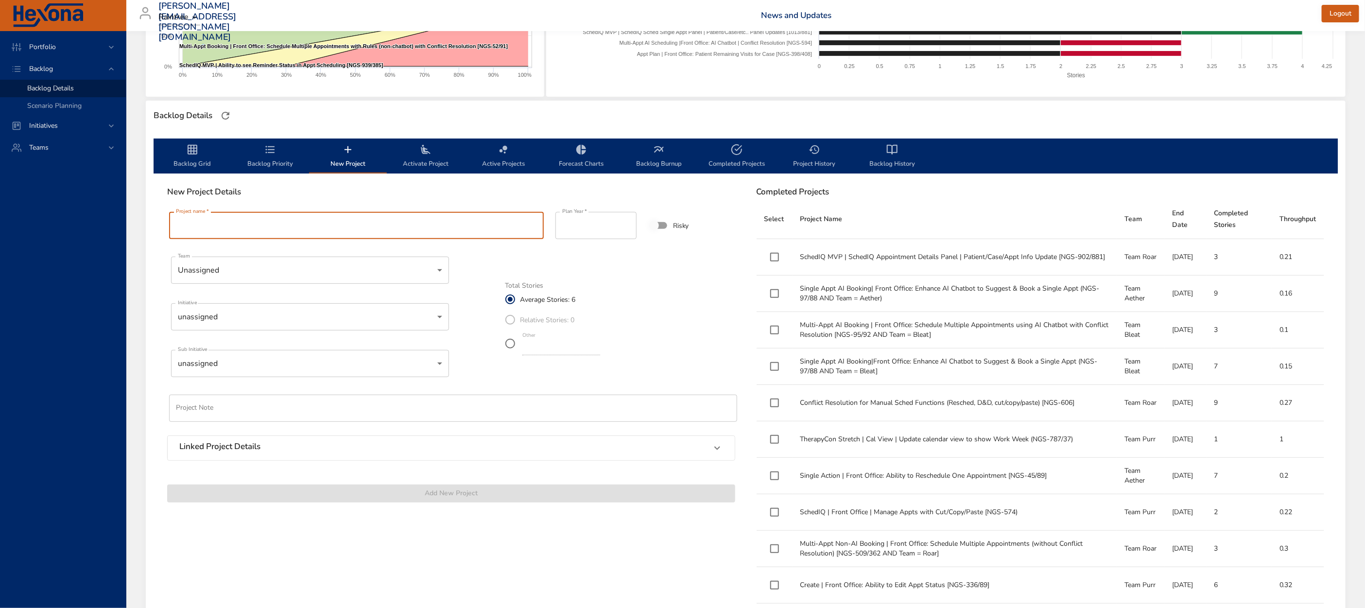
click at [299, 226] on input "Project name   *" at bounding box center [356, 225] width 375 height 27
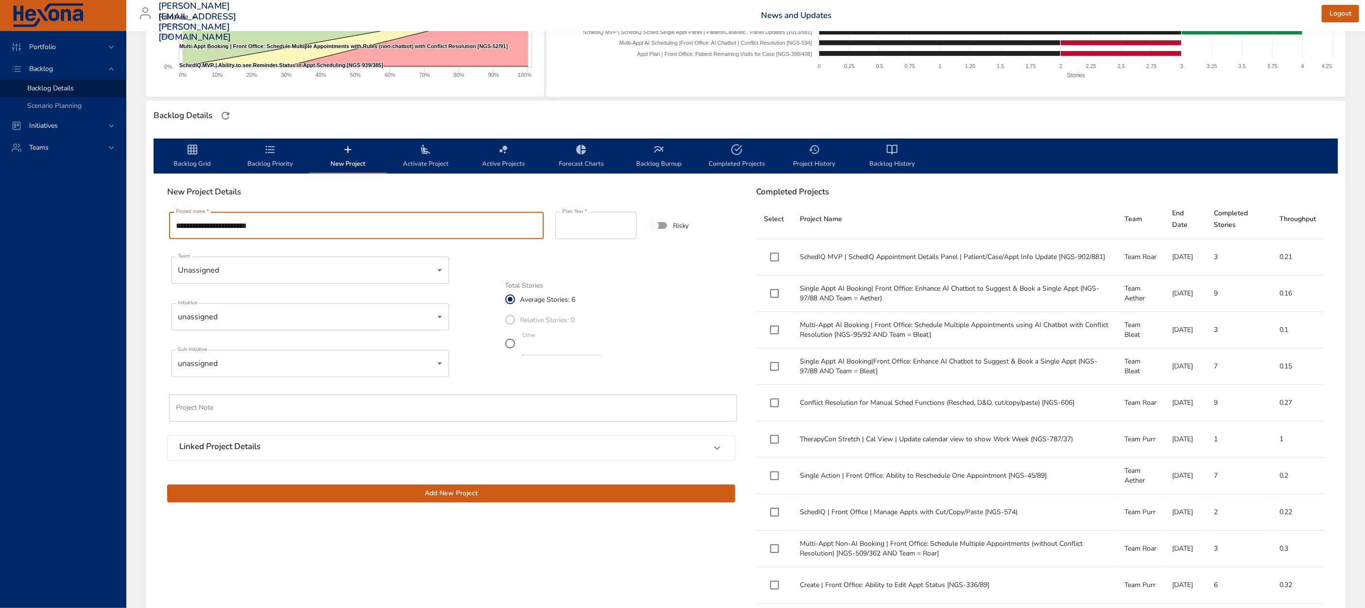
type input "**********"
click at [518, 349] on label "Other *" at bounding box center [551, 343] width 102 height 27
click at [600, 345] on input "*" at bounding box center [561, 348] width 78 height 16
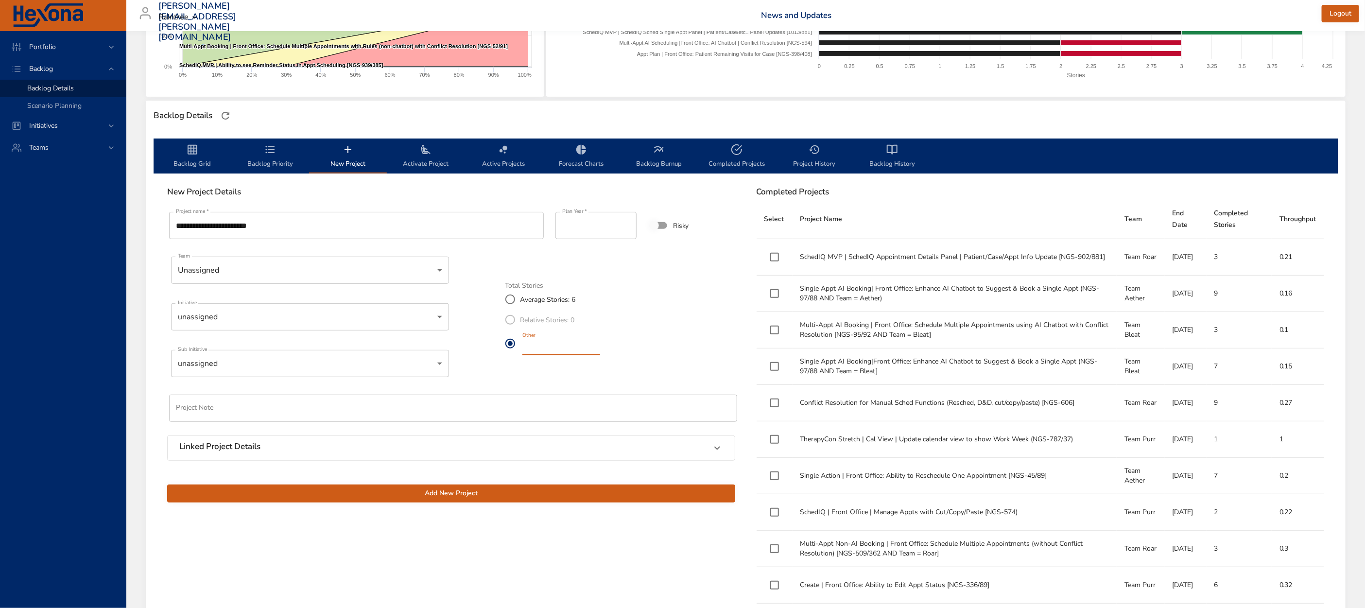
type input "**"
click at [600, 344] on input "**" at bounding box center [561, 348] width 78 height 16
click at [347, 402] on input "text" at bounding box center [453, 408] width 568 height 27
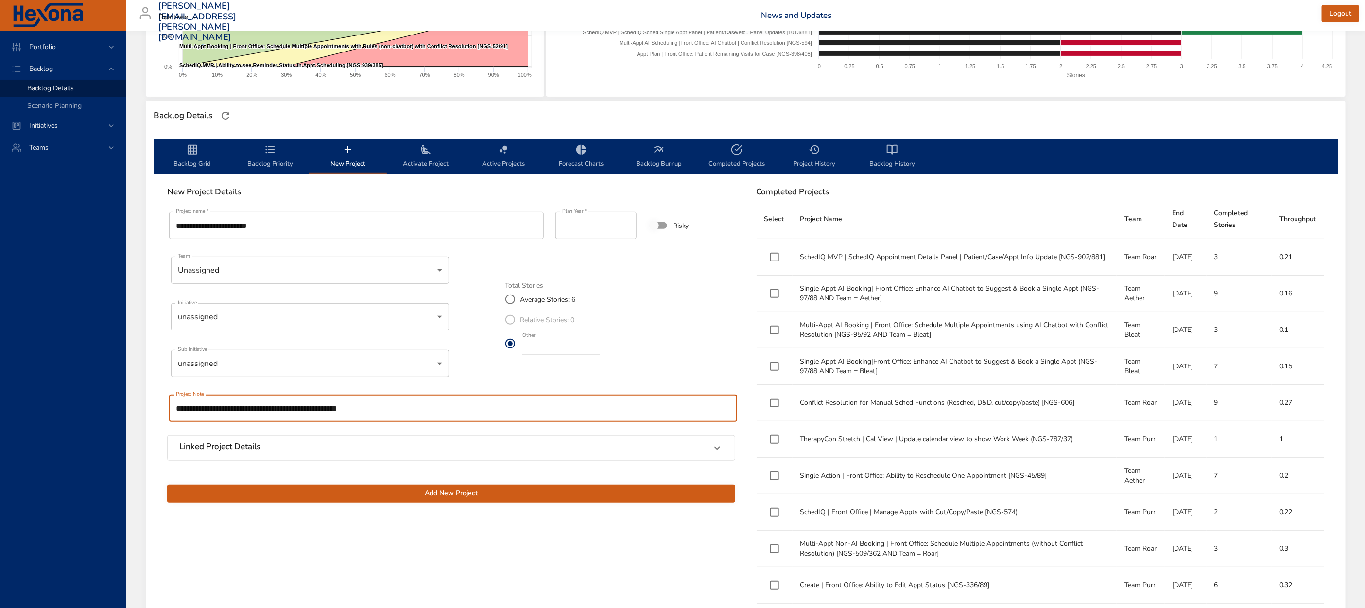
type input "**********"
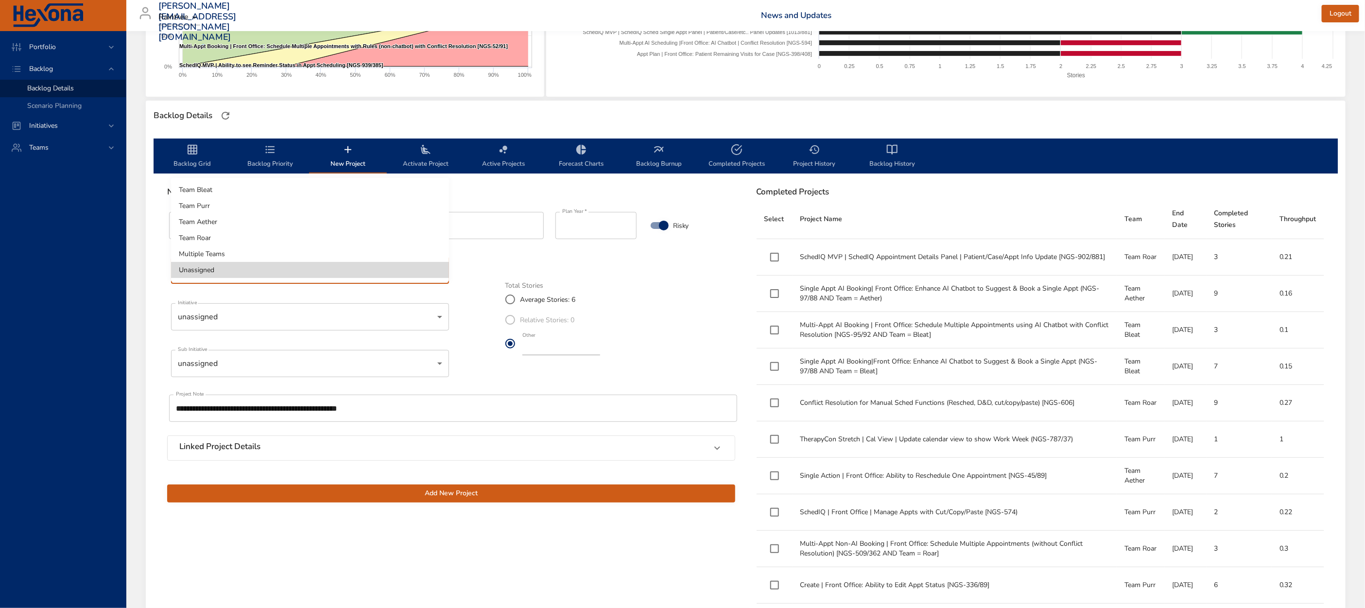
click at [309, 279] on body "Portfolio Backlog Backlog Details Scenario Planning Initiatives Teams matt.smal…" at bounding box center [682, 106] width 1365 height 608
click at [302, 272] on li "Unassigned" at bounding box center [310, 270] width 278 height 16
click at [298, 324] on body "Portfolio Backlog Backlog Details Scenario Planning Initiatives Teams matt.smal…" at bounding box center [682, 106] width 1365 height 608
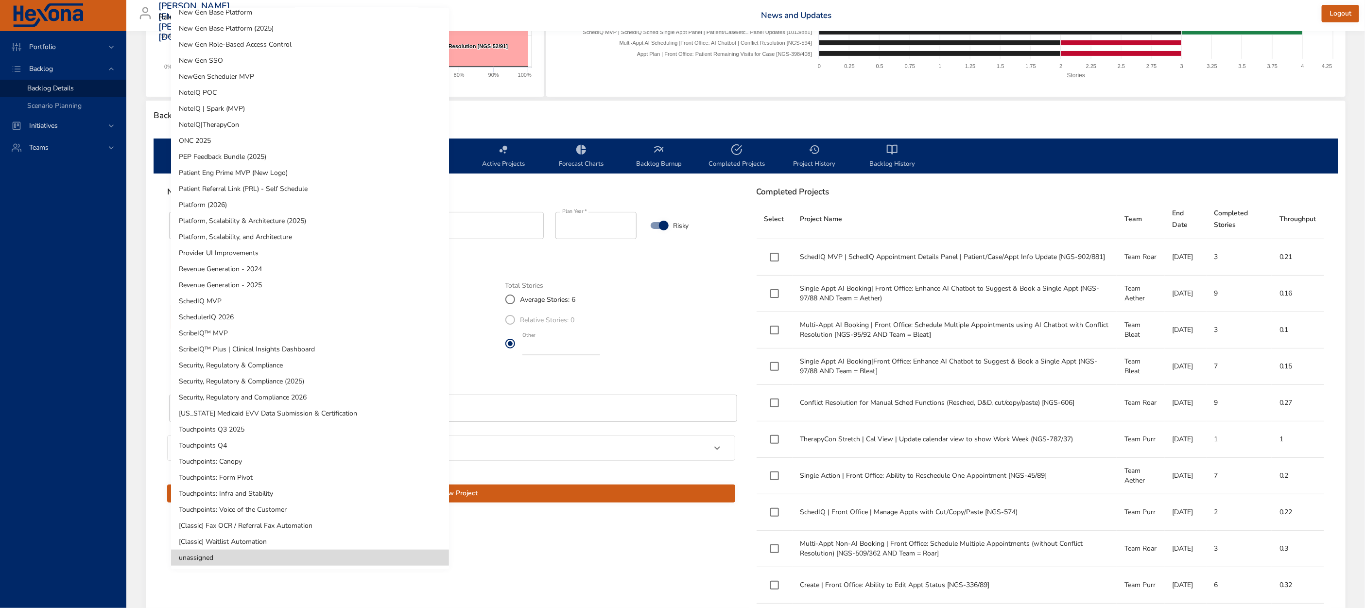
scroll to position [360, 0]
click at [257, 301] on li "SchedIQ MVP" at bounding box center [310, 302] width 278 height 16
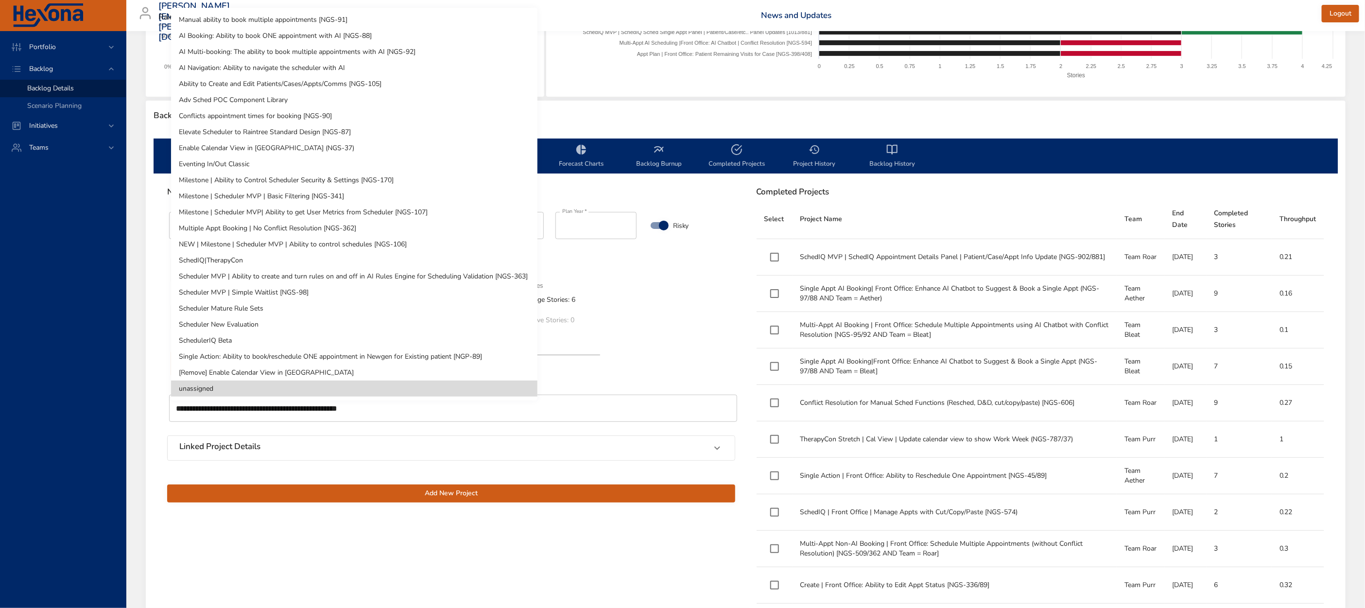
click at [269, 360] on body "Portfolio Backlog Backlog Details Scenario Planning Initiatives Teams matt.smal…" at bounding box center [682, 106] width 1365 height 608
click at [602, 386] on div at bounding box center [682, 304] width 1365 height 608
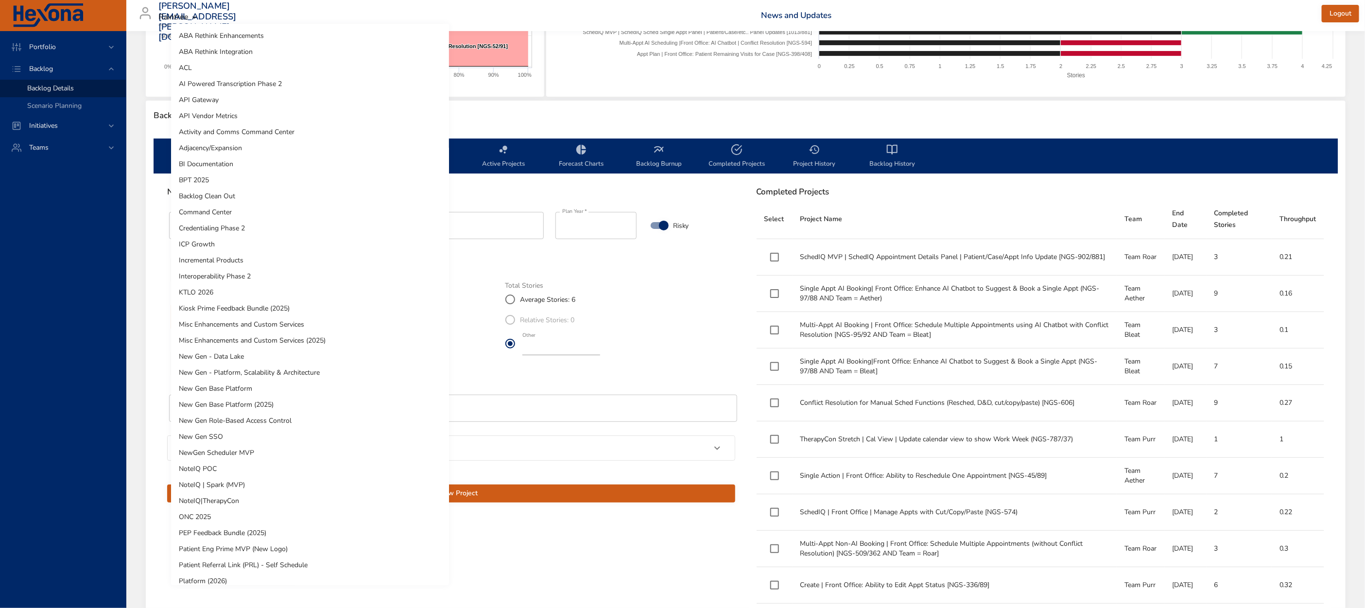
click at [261, 323] on body "Portfolio Backlog Backlog Details Scenario Planning Initiatives Teams matt.smal…" at bounding box center [682, 106] width 1365 height 608
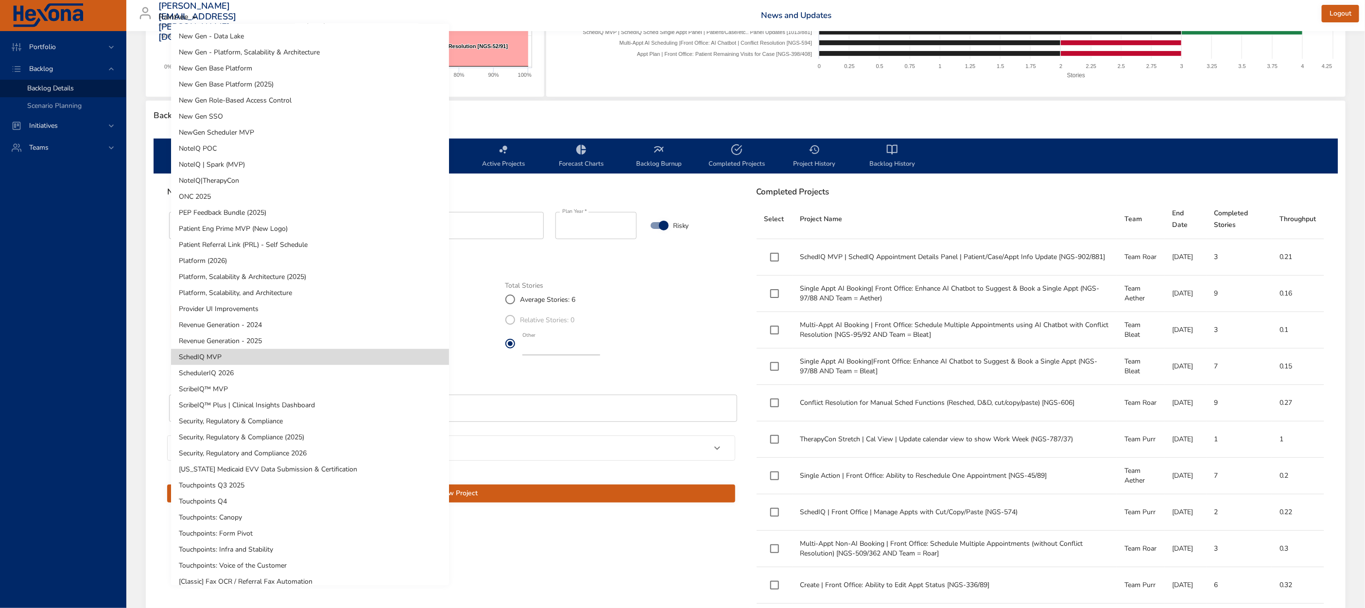
scroll to position [309, 0]
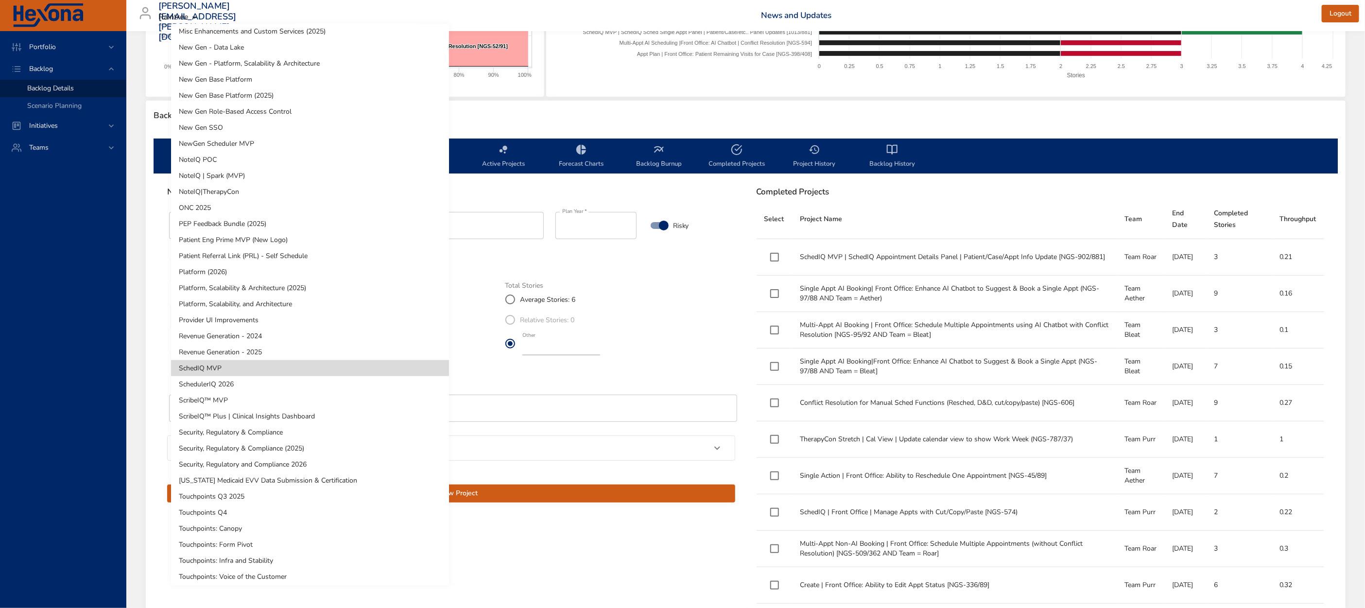
click at [239, 142] on li "NewGen Scheduler MVP" at bounding box center [310, 144] width 278 height 16
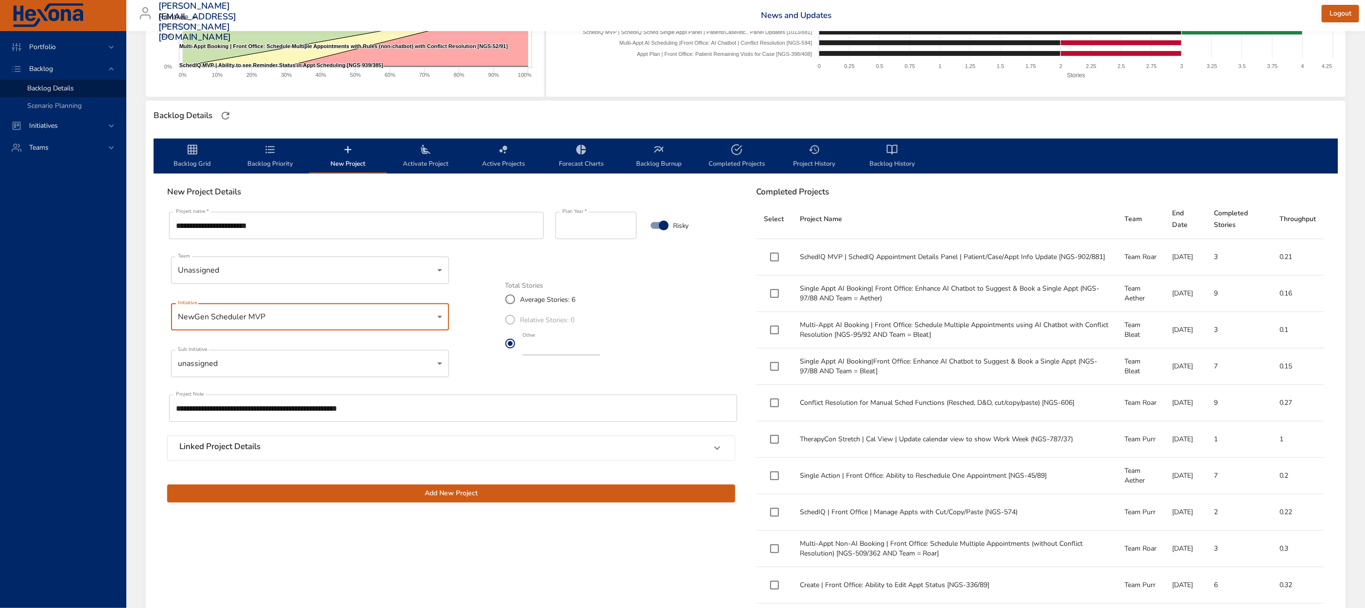
click at [269, 364] on body "Portfolio Backlog Backlog Details Scenario Planning Initiatives Teams matt.smal…" at bounding box center [682, 106] width 1365 height 608
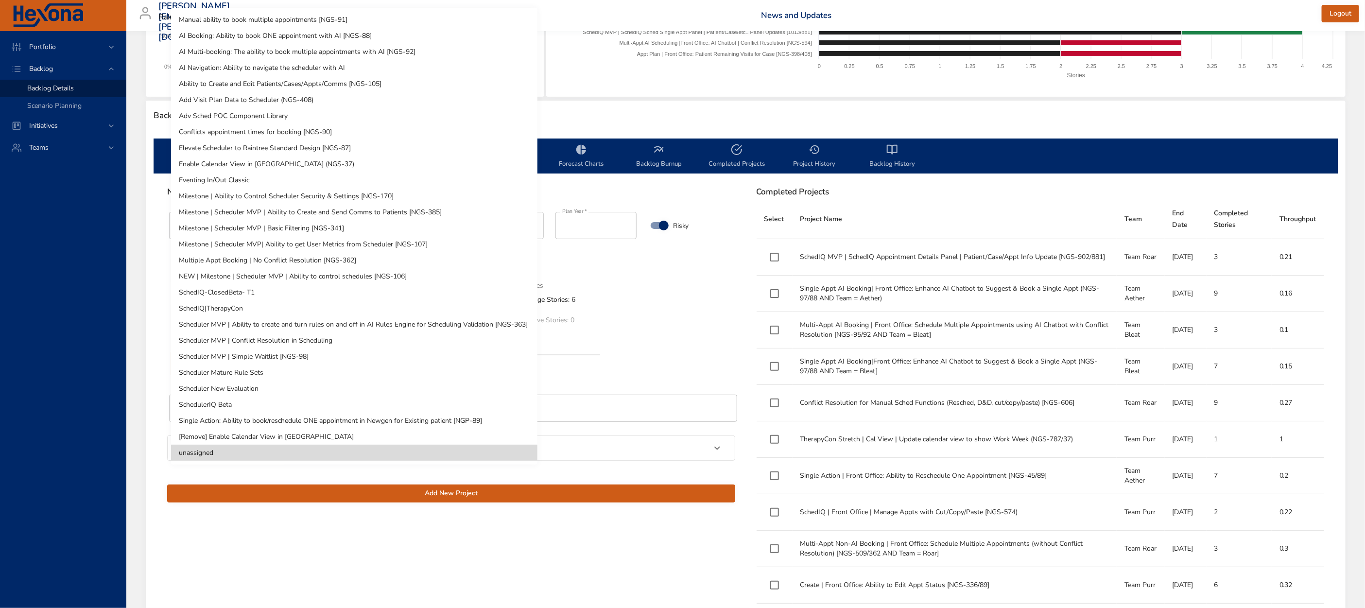
click at [252, 289] on li "SchedIQ-ClosedBeta- T1" at bounding box center [354, 292] width 366 height 16
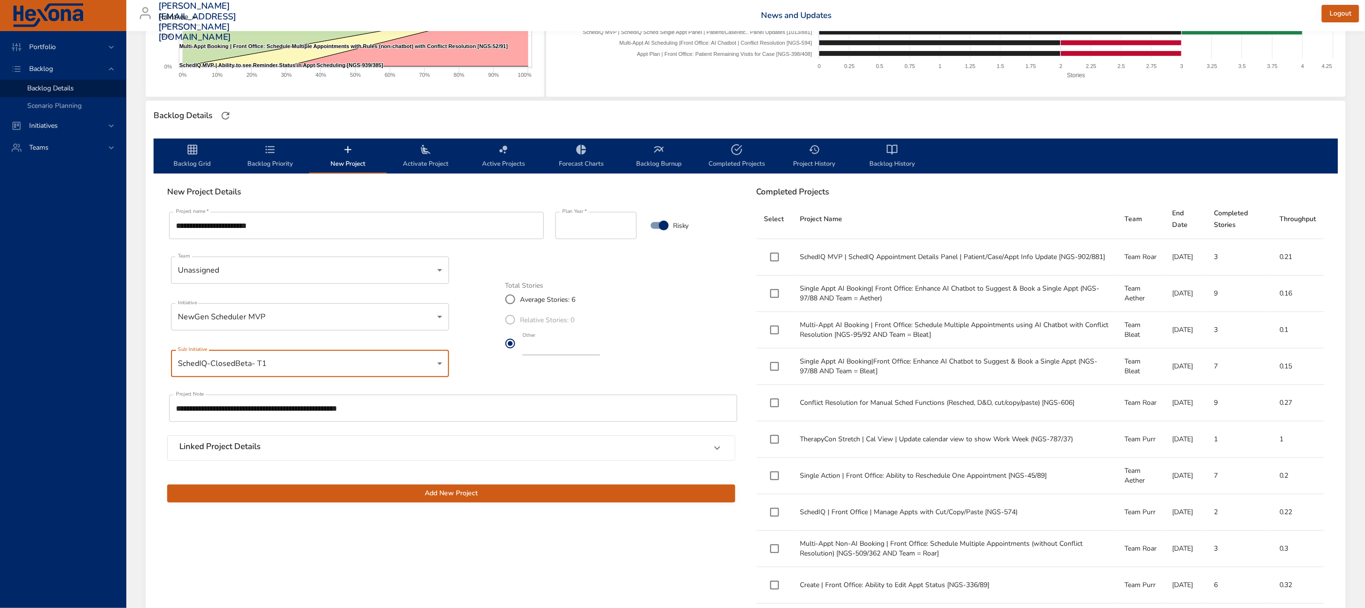
click at [465, 460] on div "Linked Project Details Vendor Not Linked Linked Project ID's   * ​" at bounding box center [451, 449] width 580 height 39
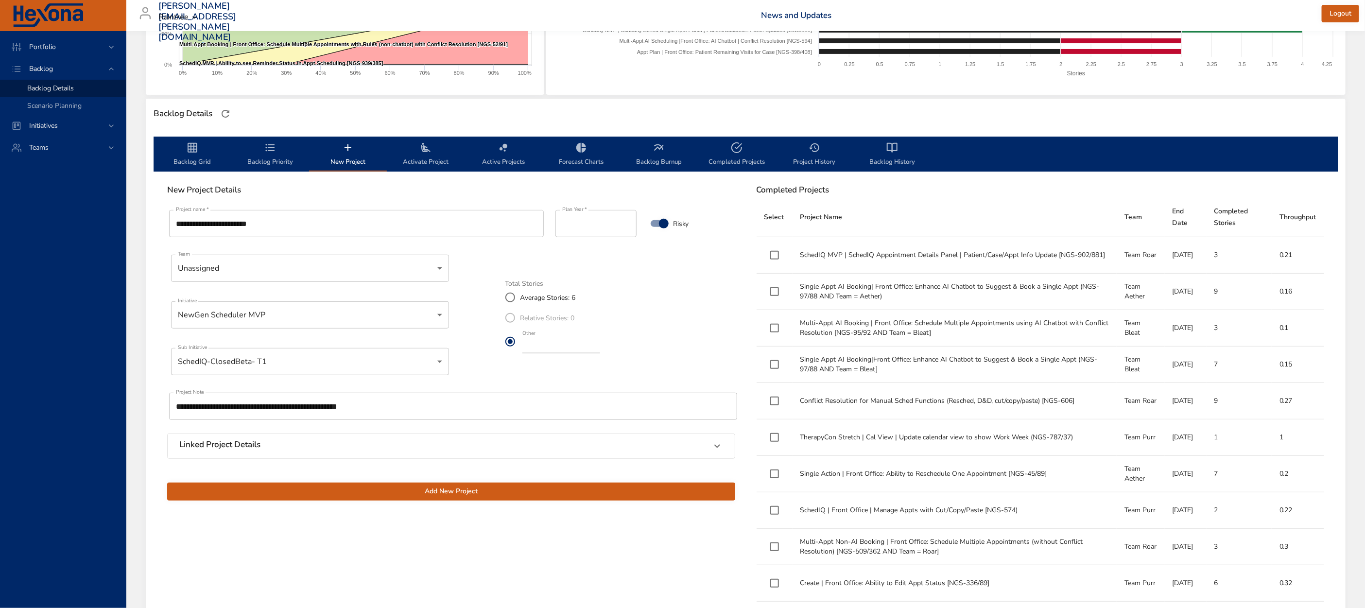
click at [459, 451] on div "Linked Project Details" at bounding box center [442, 446] width 526 height 13
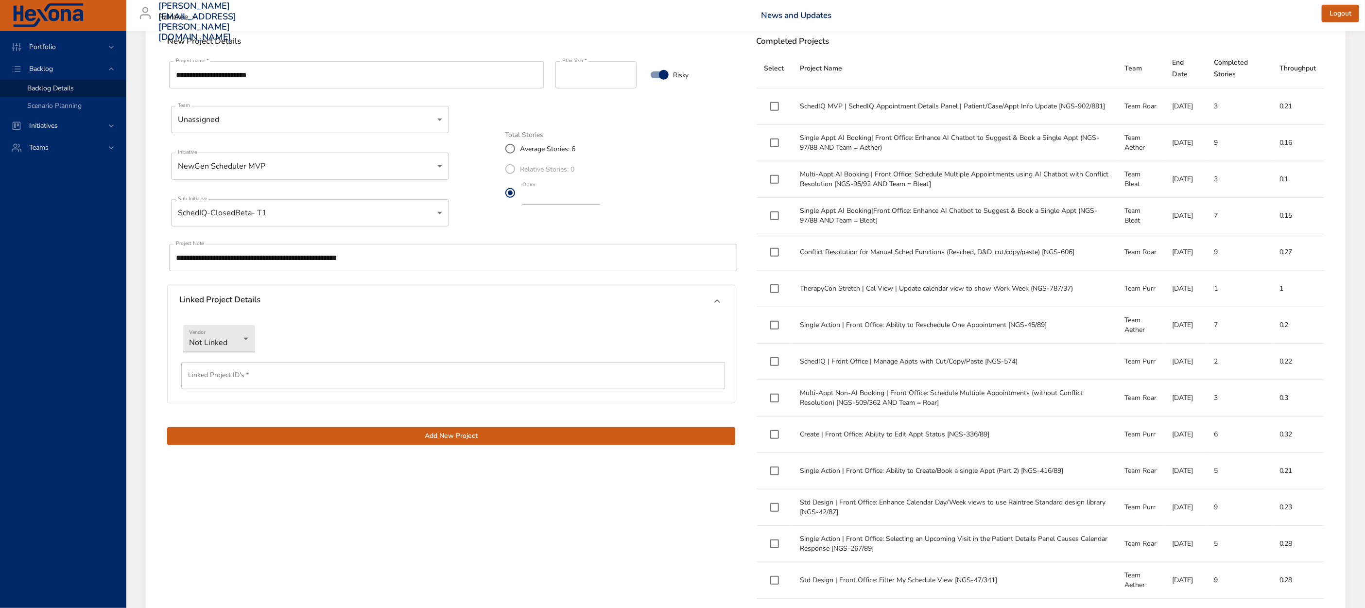
scroll to position [350, 0]
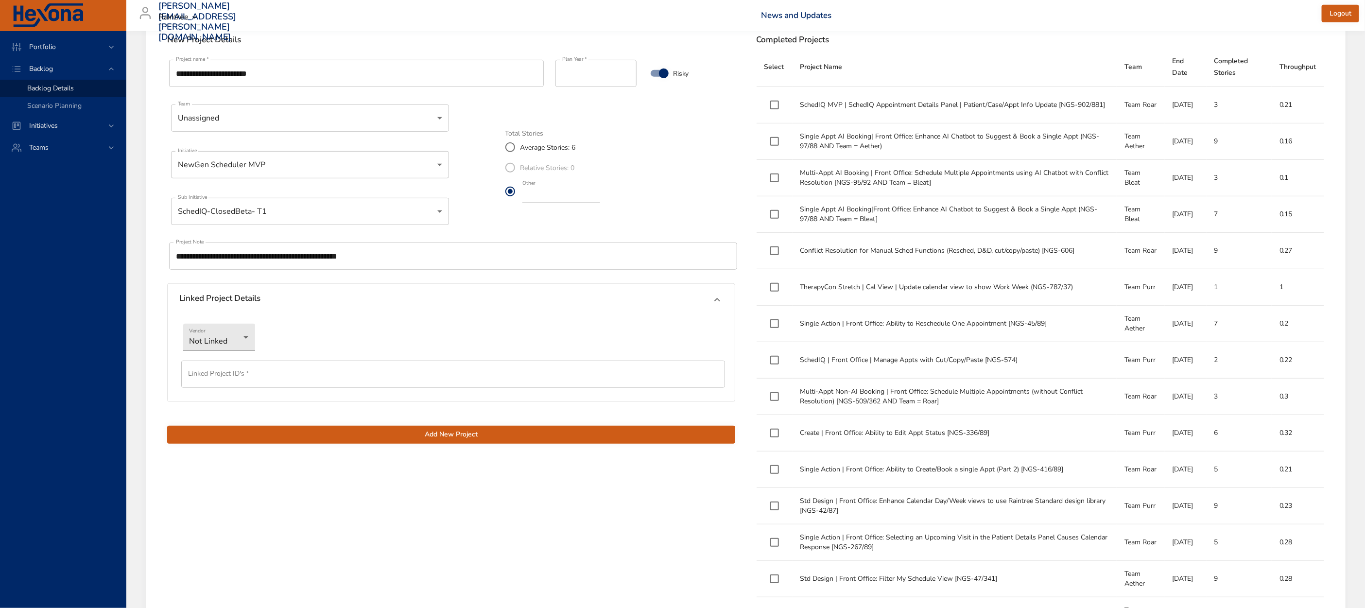
click at [440, 433] on span "Add New Project" at bounding box center [451, 435] width 553 height 12
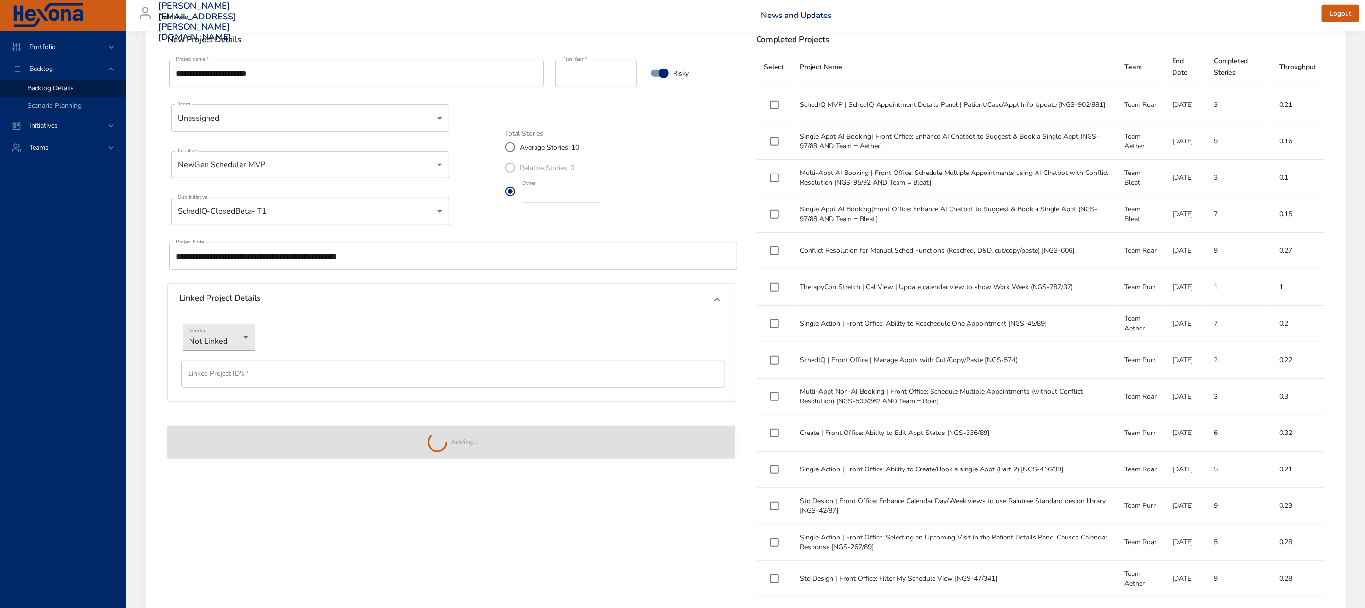
type input "*"
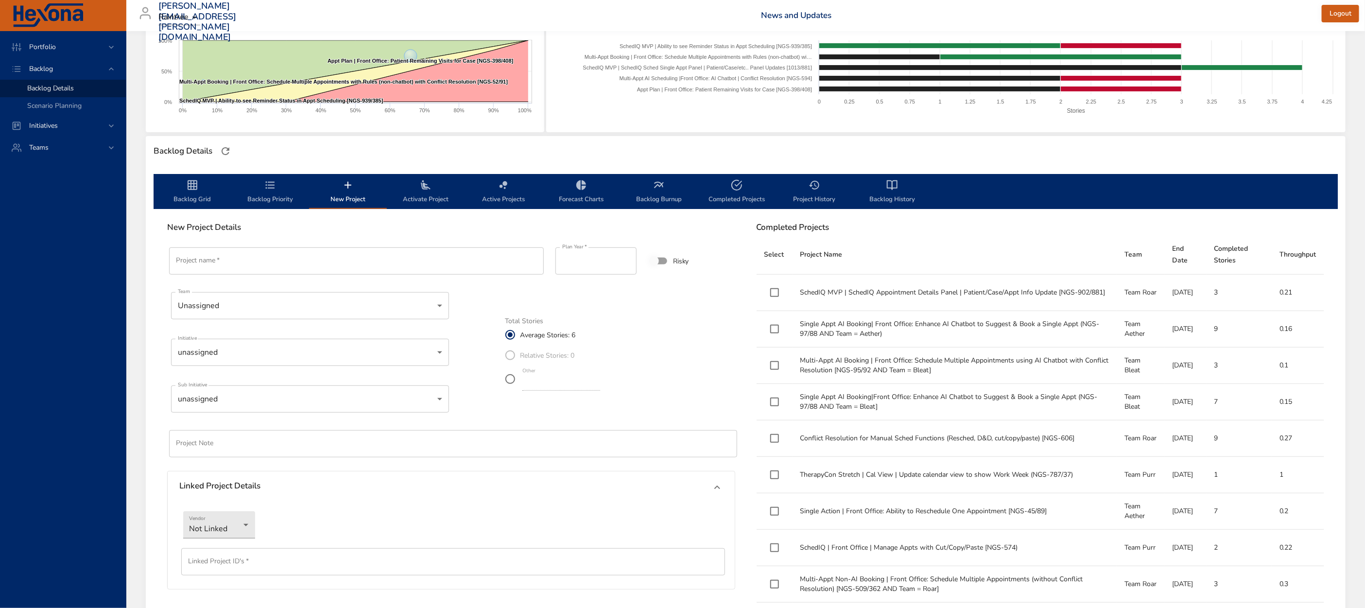
scroll to position [0, 0]
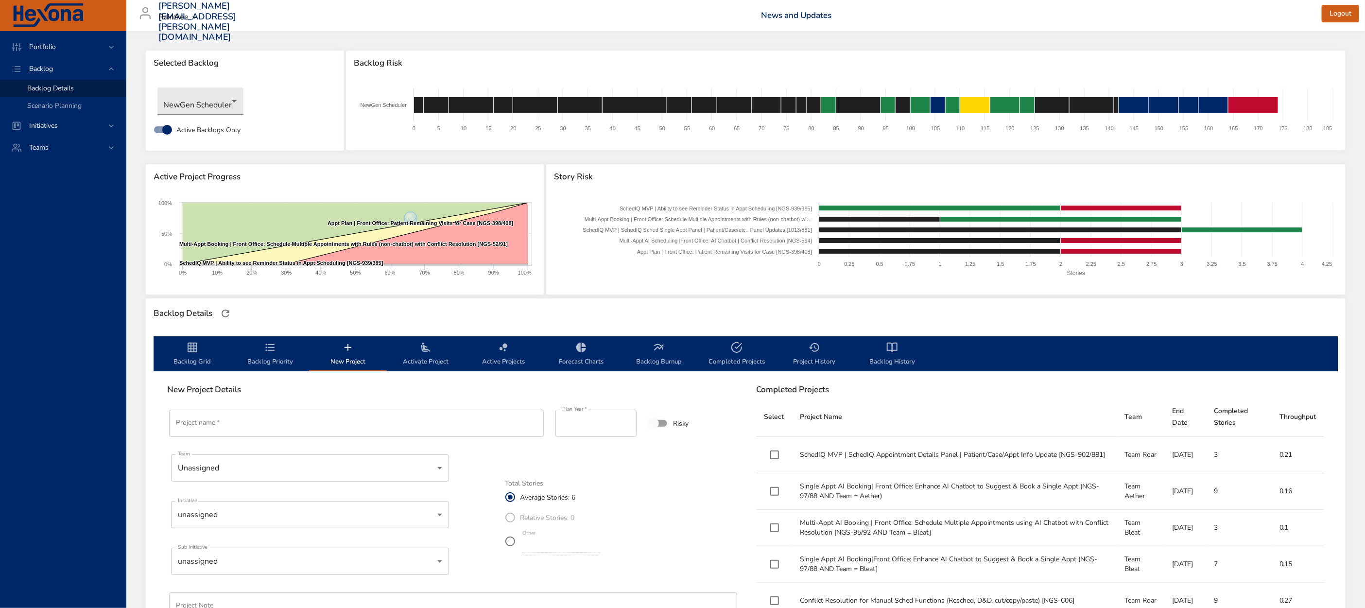
click at [276, 355] on span "Backlog Priority" at bounding box center [270, 355] width 66 height 26
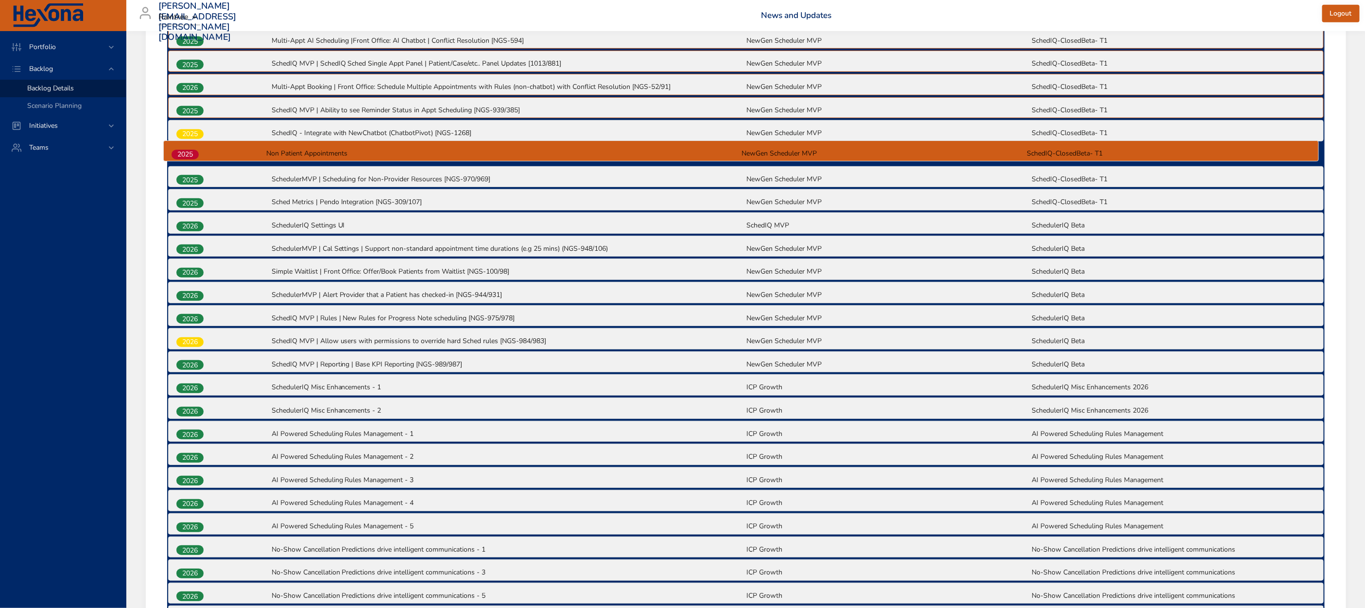
scroll to position [404, 0]
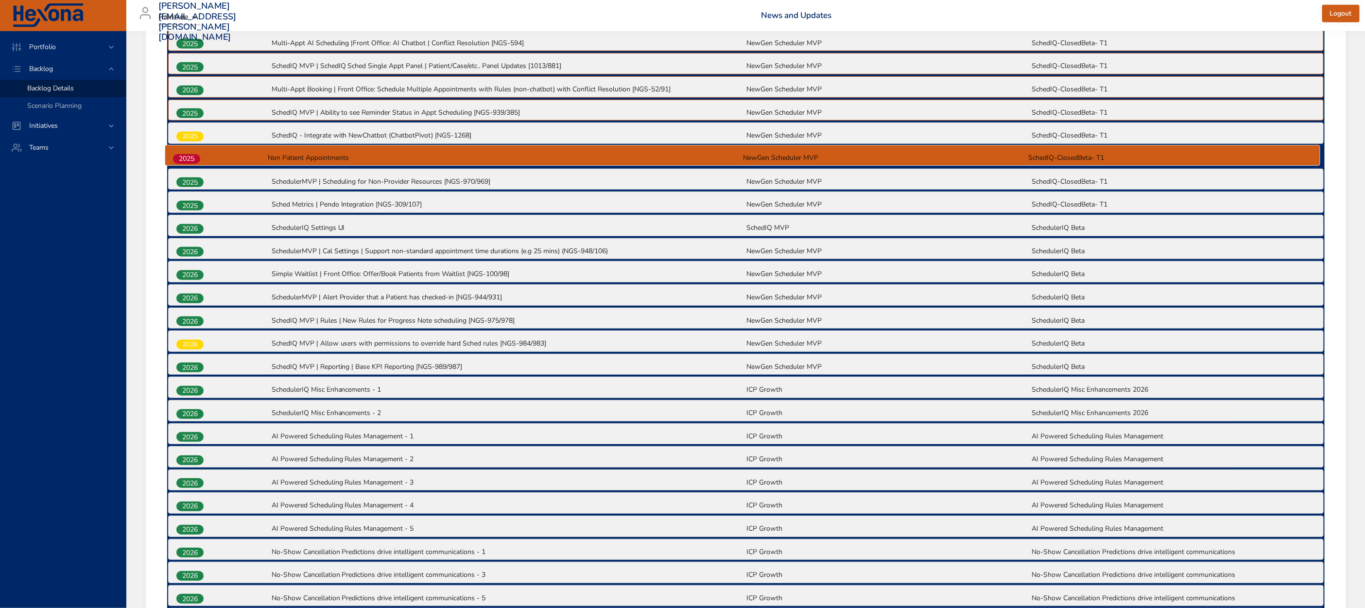
drag, startPoint x: 182, startPoint y: 503, endPoint x: 178, endPoint y: 150, distance: 352.8
click at [178, 150] on div "2025 Appt Plan | Front Office: Patient Remaining Visits for Case [NGS-398/408] …" at bounding box center [746, 550] width 1158 height 1089
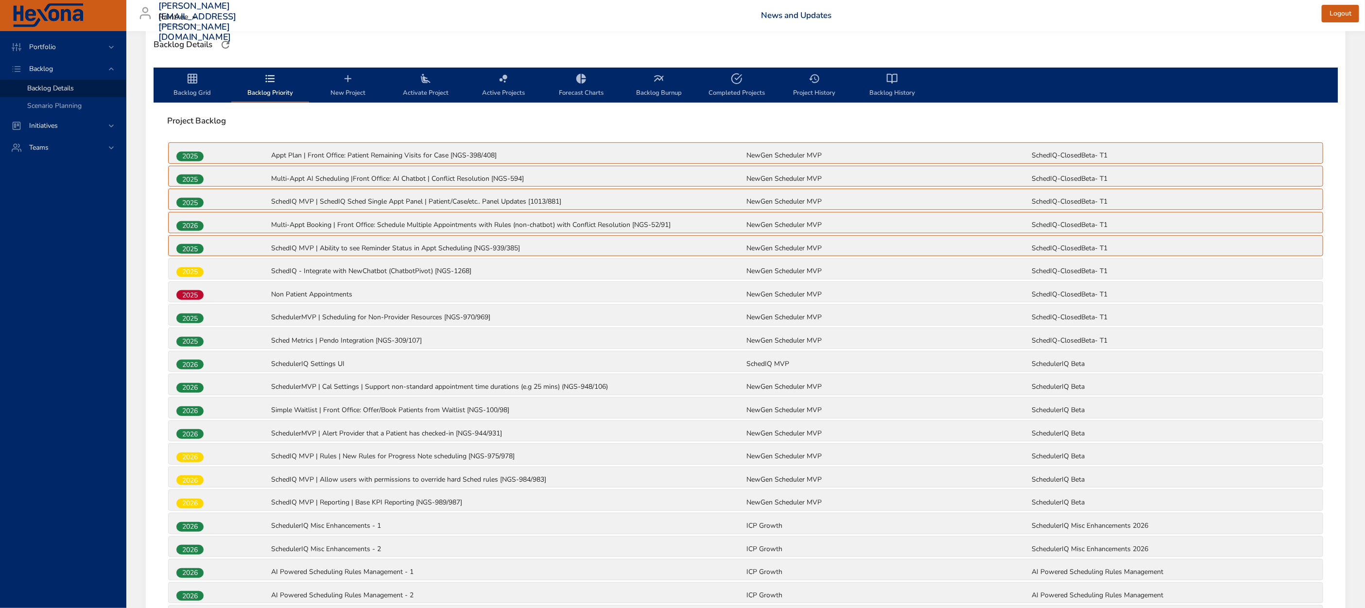
scroll to position [268, 0]
click at [222, 313] on div "2025" at bounding box center [222, 318] width 95 height 13
click at [185, 89] on span "Backlog Grid" at bounding box center [192, 86] width 66 height 26
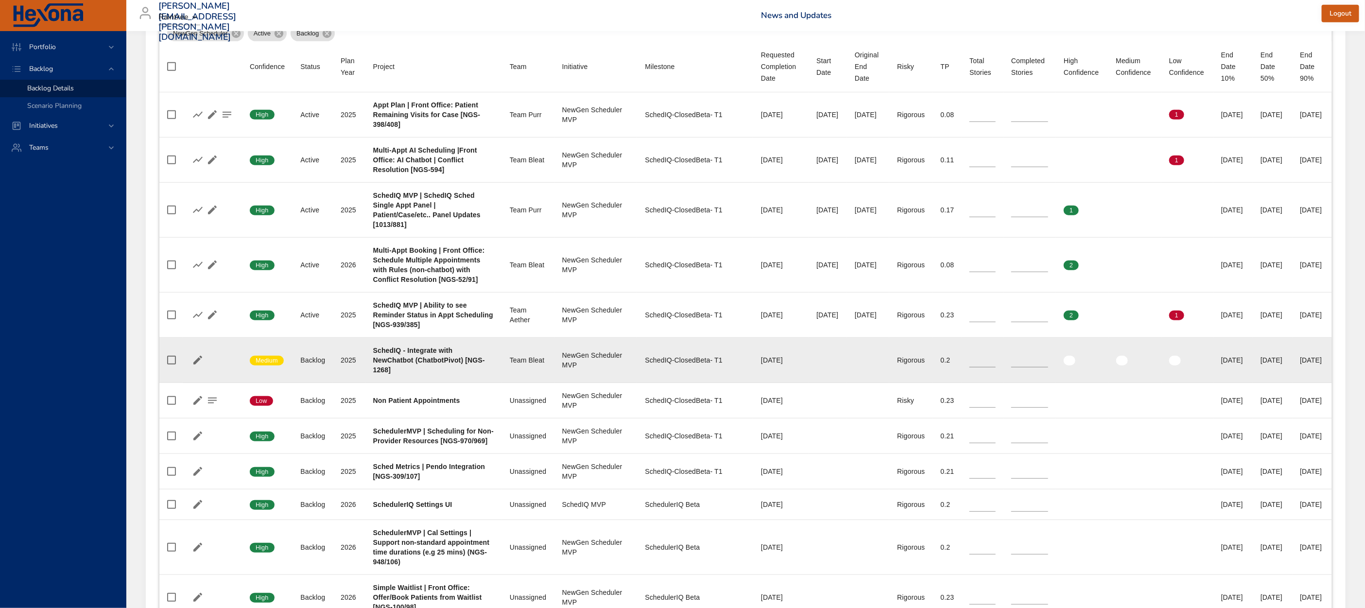
scroll to position [389, 0]
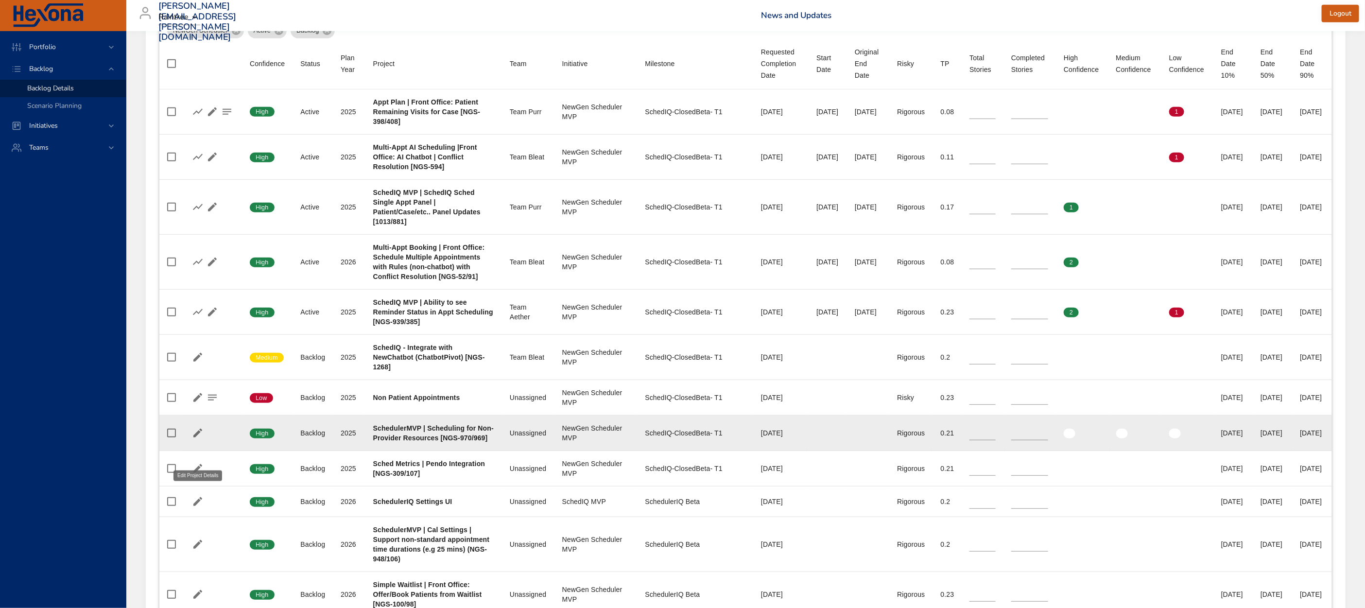
click at [199, 439] on icon "button" at bounding box center [198, 433] width 12 height 12
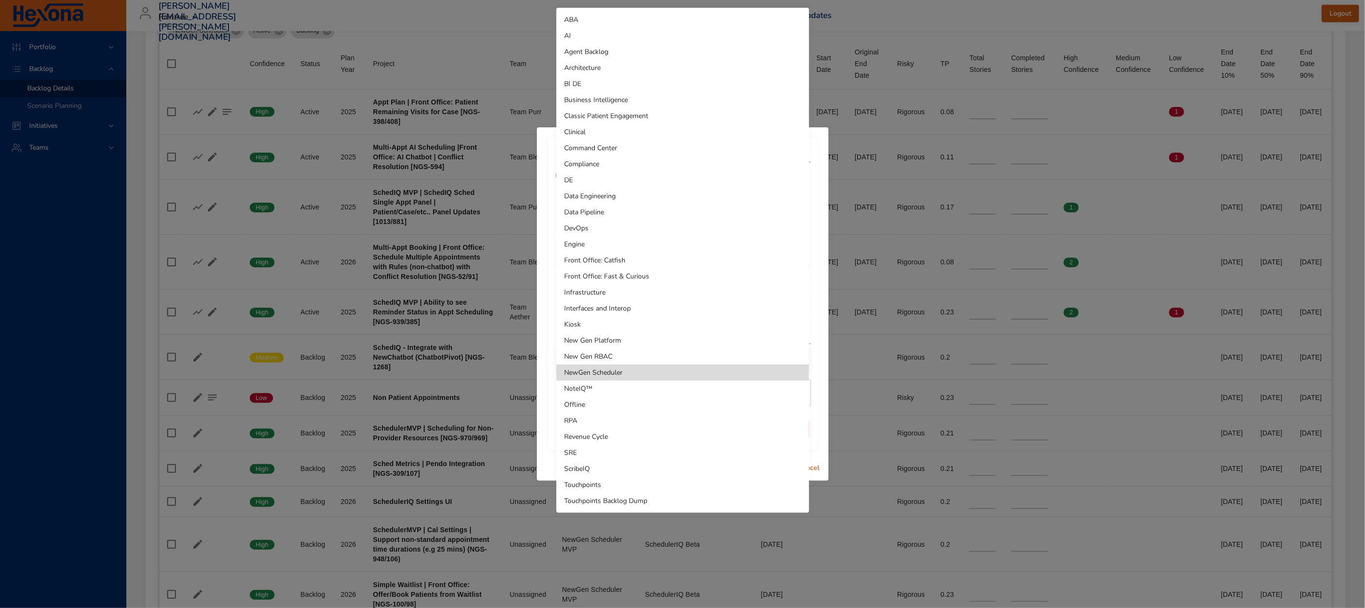
click at [624, 502] on li "Touchpoints Backlog Dump" at bounding box center [682, 501] width 253 height 16
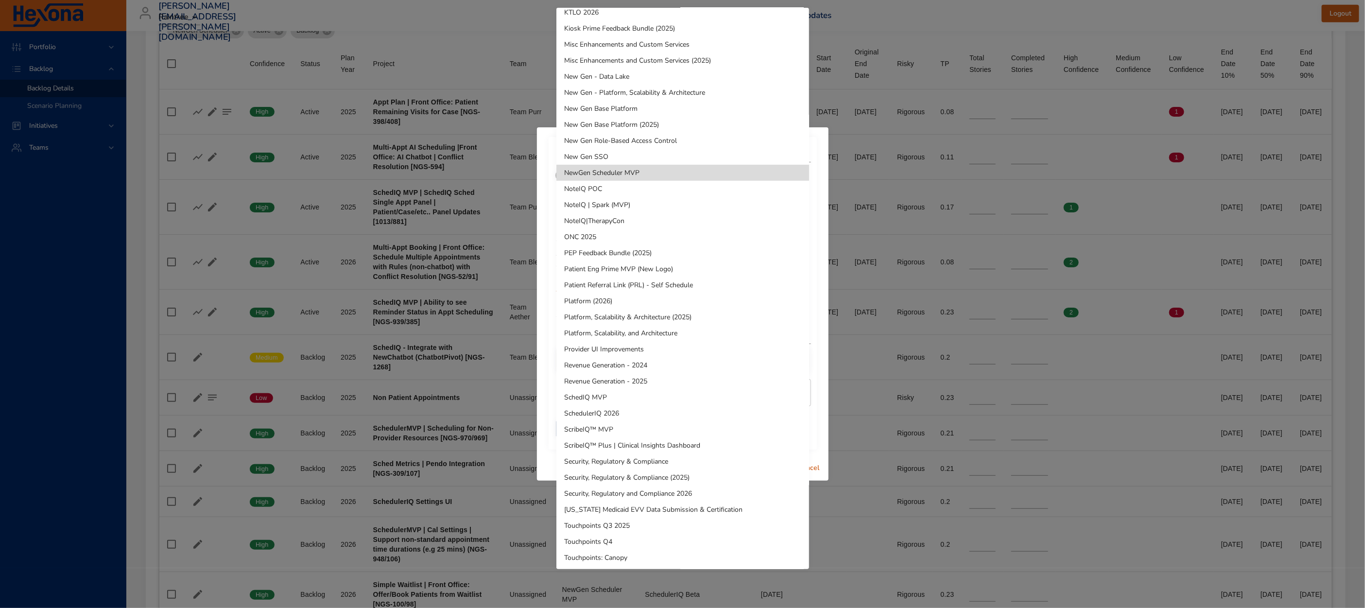
scroll to position [360, 0]
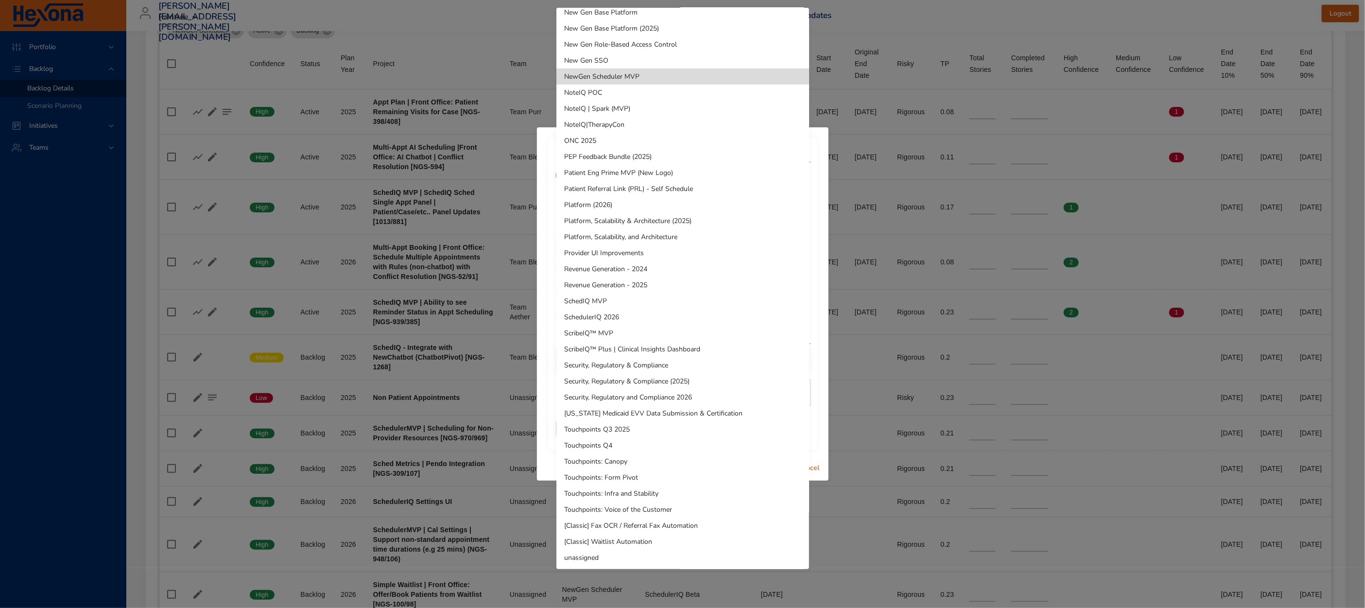
click at [617, 551] on li "unassigned" at bounding box center [682, 558] width 253 height 16
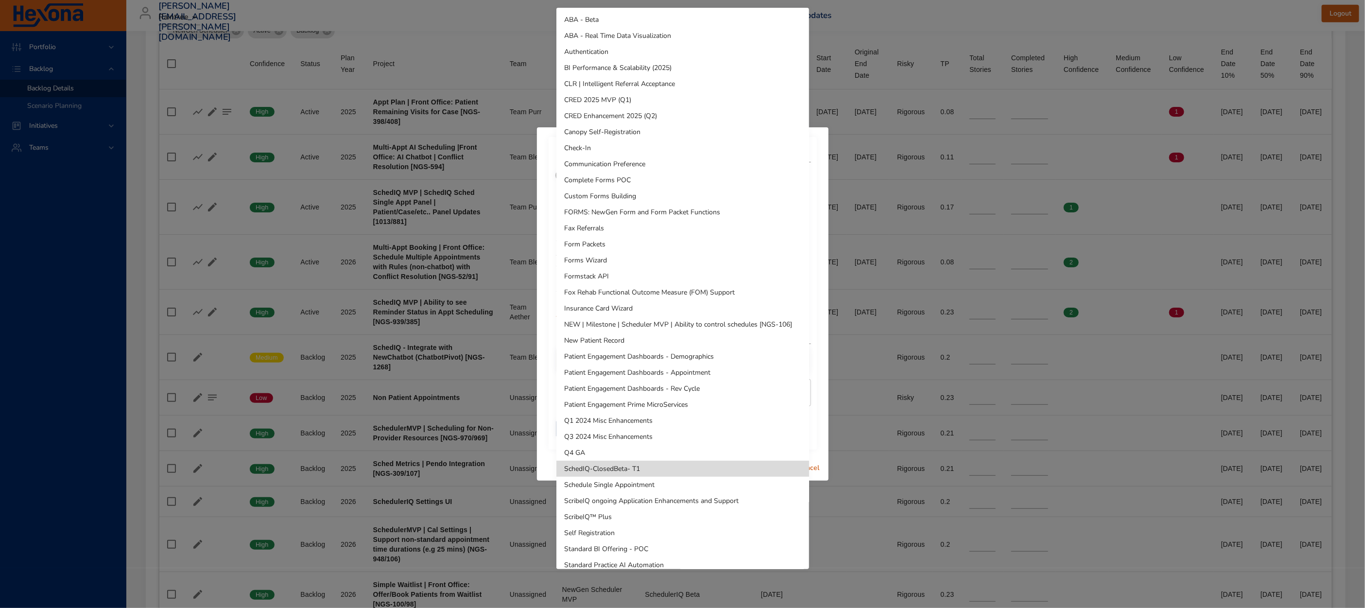
scroll to position [39, 0]
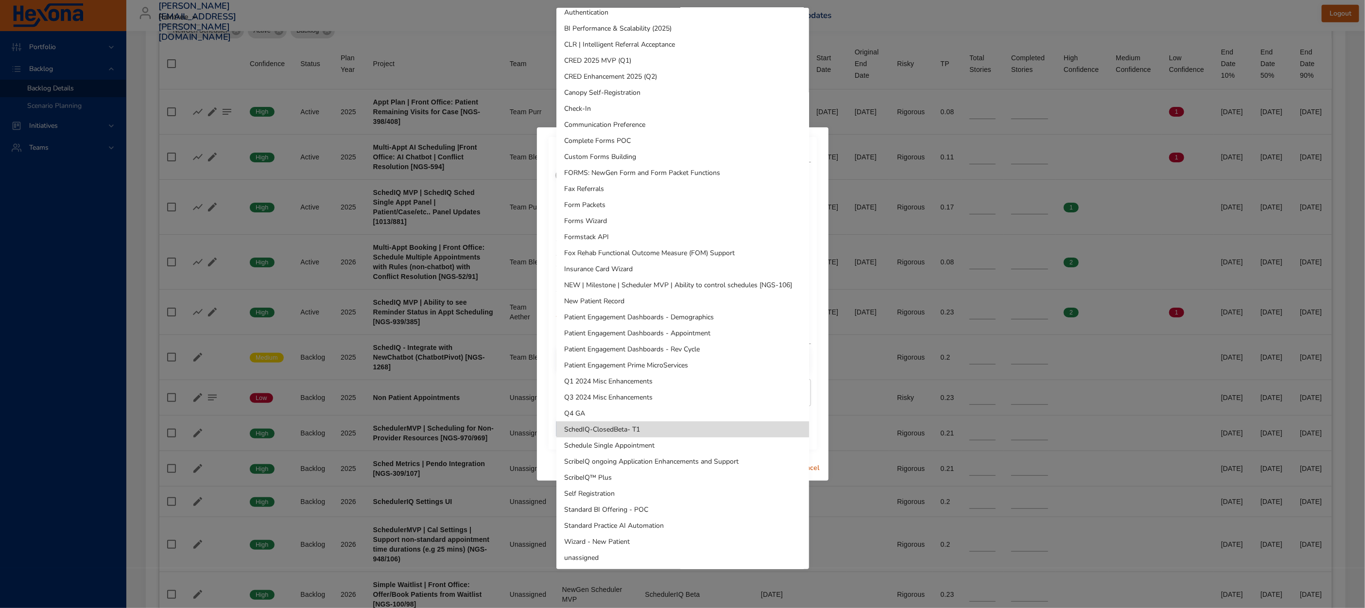
click at [624, 555] on li "unassigned" at bounding box center [682, 558] width 253 height 16
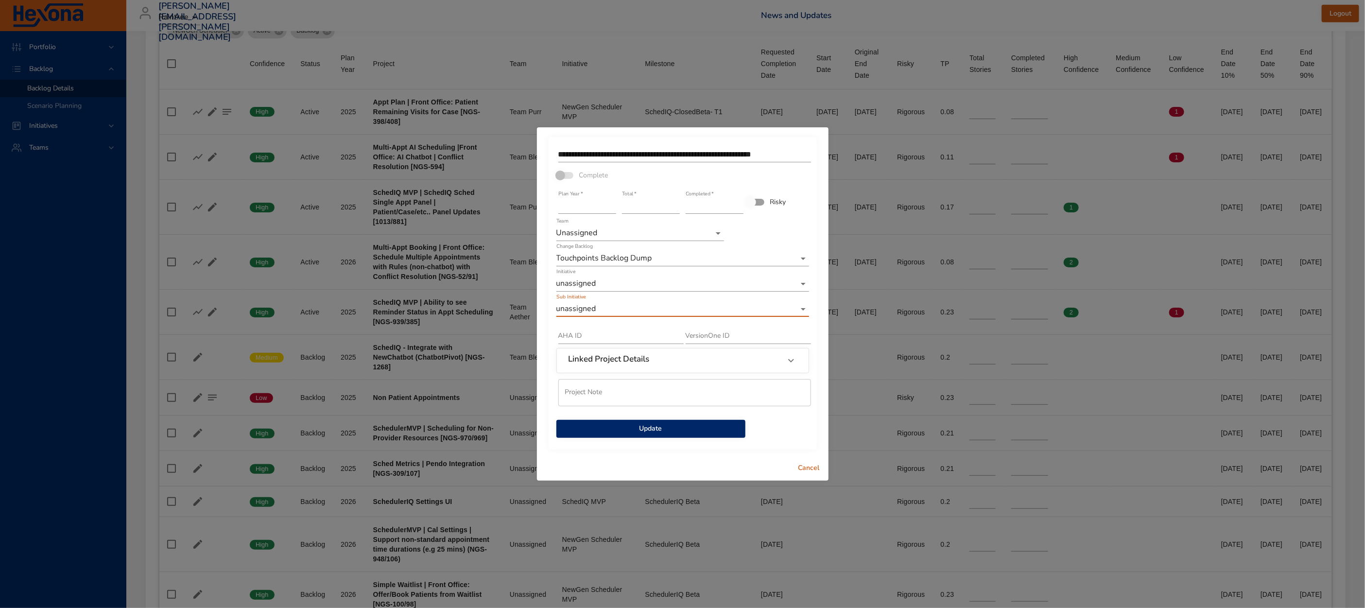
click at [635, 429] on span "Update" at bounding box center [650, 429] width 173 height 12
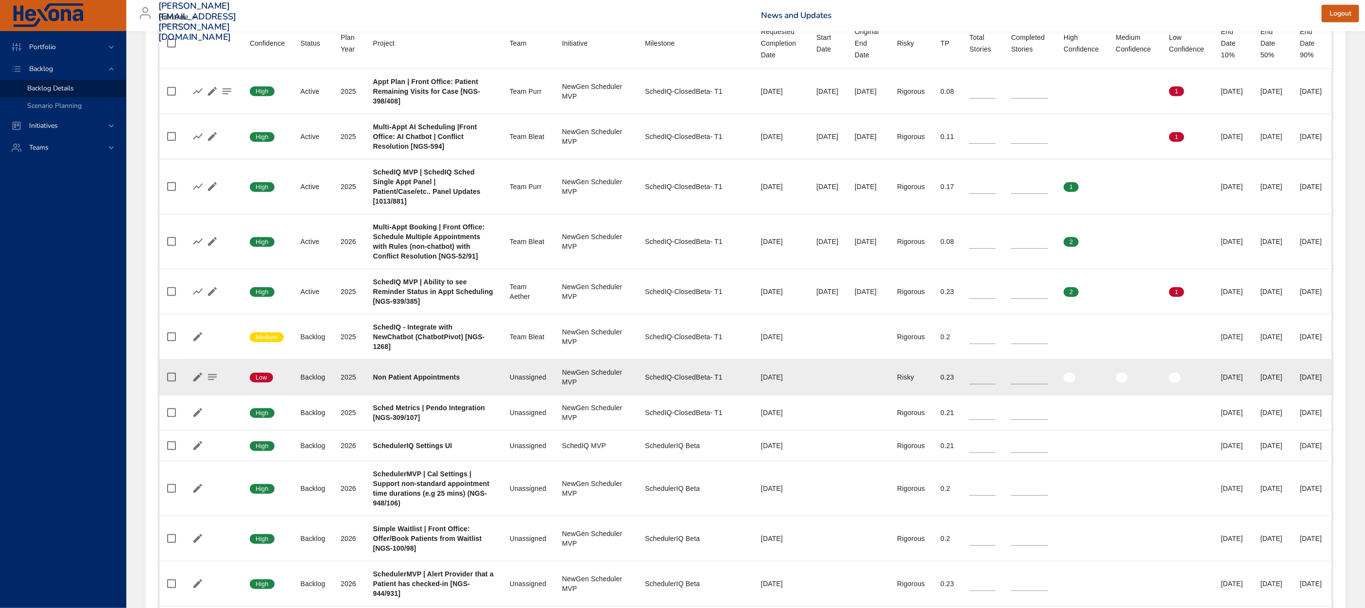
scroll to position [420, 0]
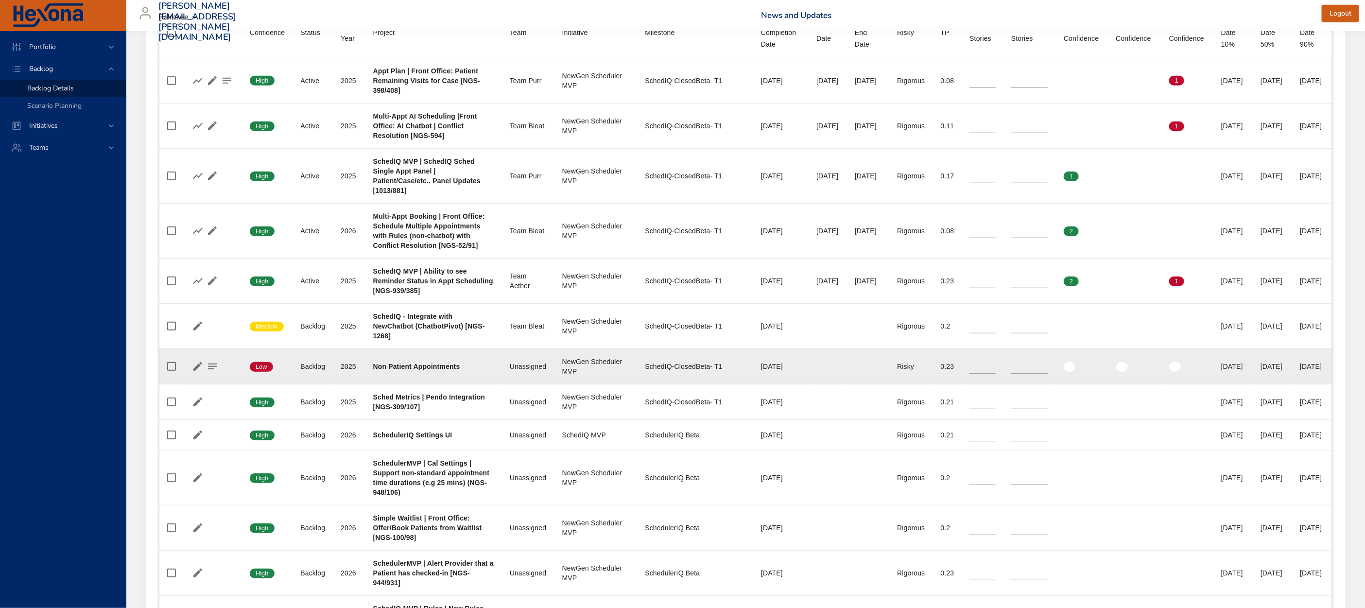
click at [970, 374] on input "*" at bounding box center [983, 366] width 26 height 15
type input "*"
click at [970, 374] on input "*" at bounding box center [983, 366] width 26 height 15
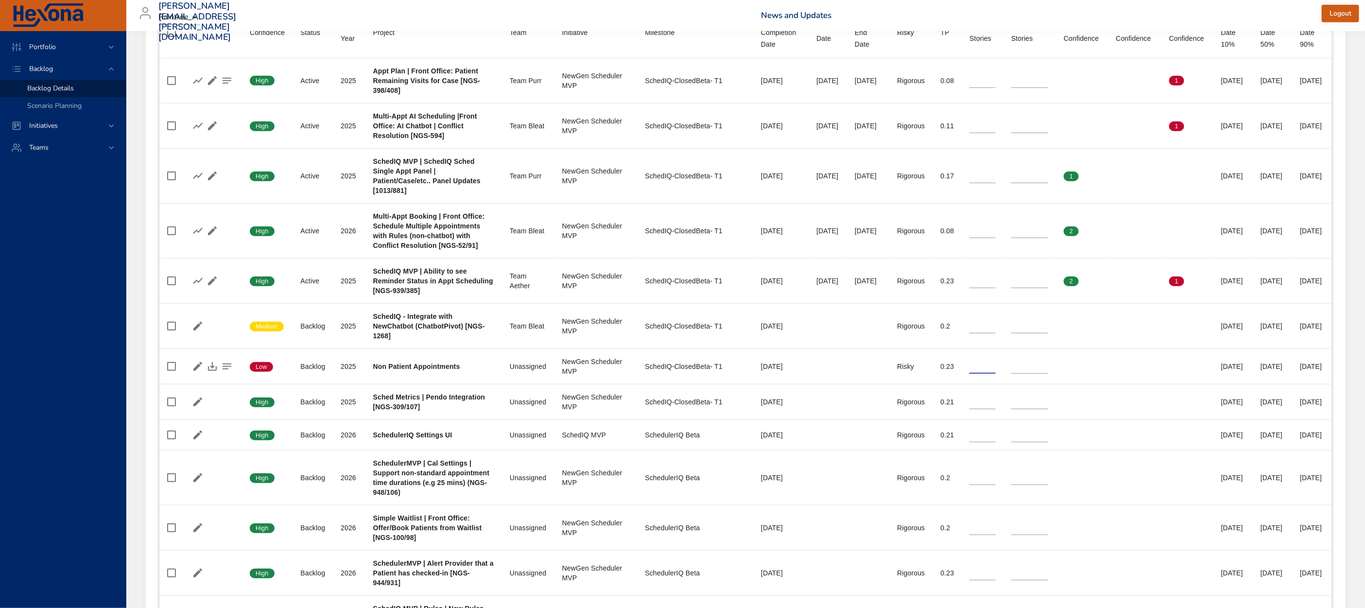
click at [1159, 5] on div "matt.smallcomb@raintreeinc.com Raintree News and Updates Logout" at bounding box center [745, 15] width 1227 height 31
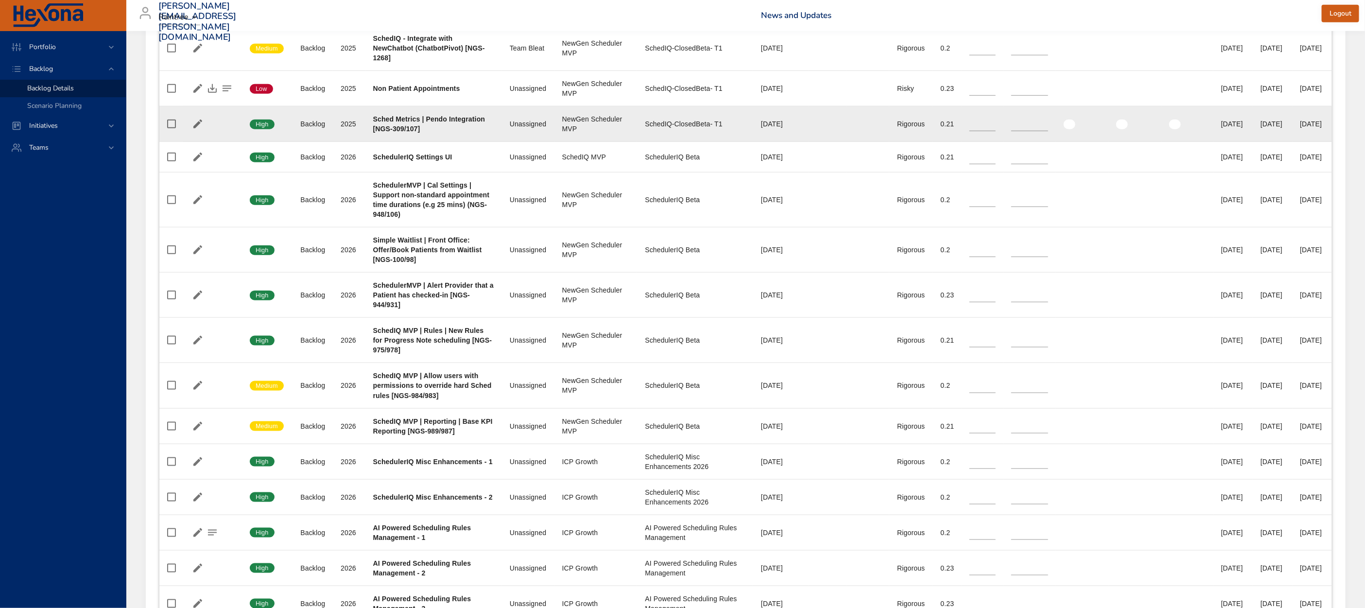
scroll to position [296, 0]
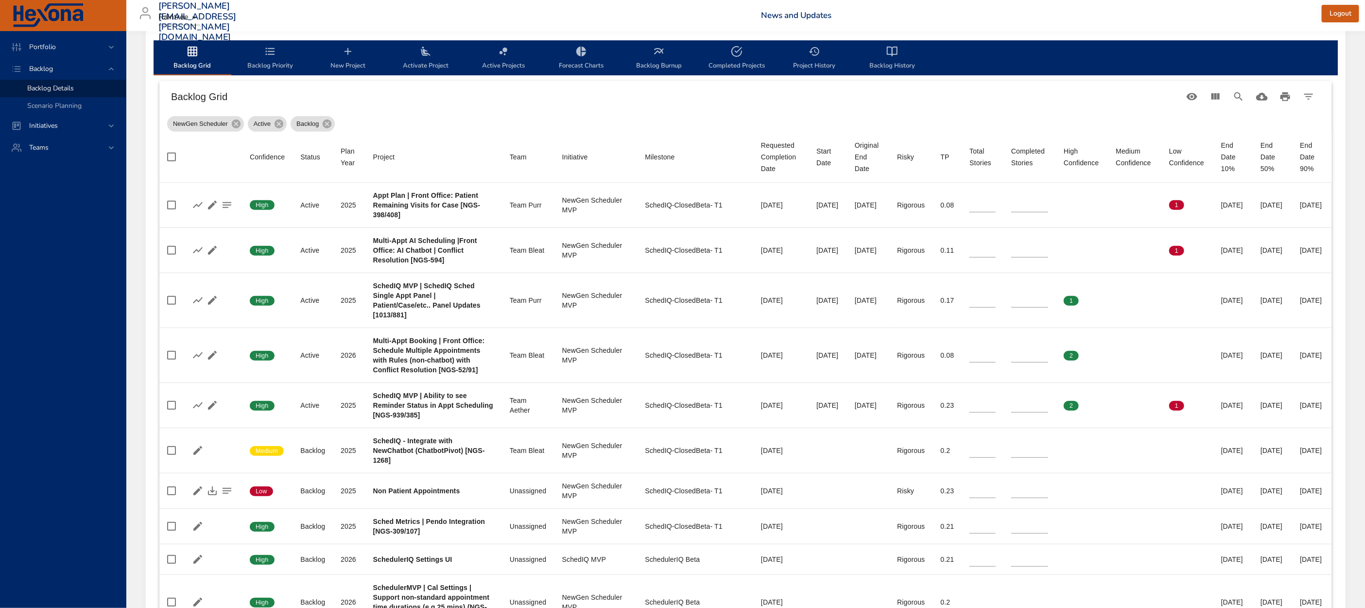
click at [349, 62] on span "New Project" at bounding box center [348, 59] width 66 height 26
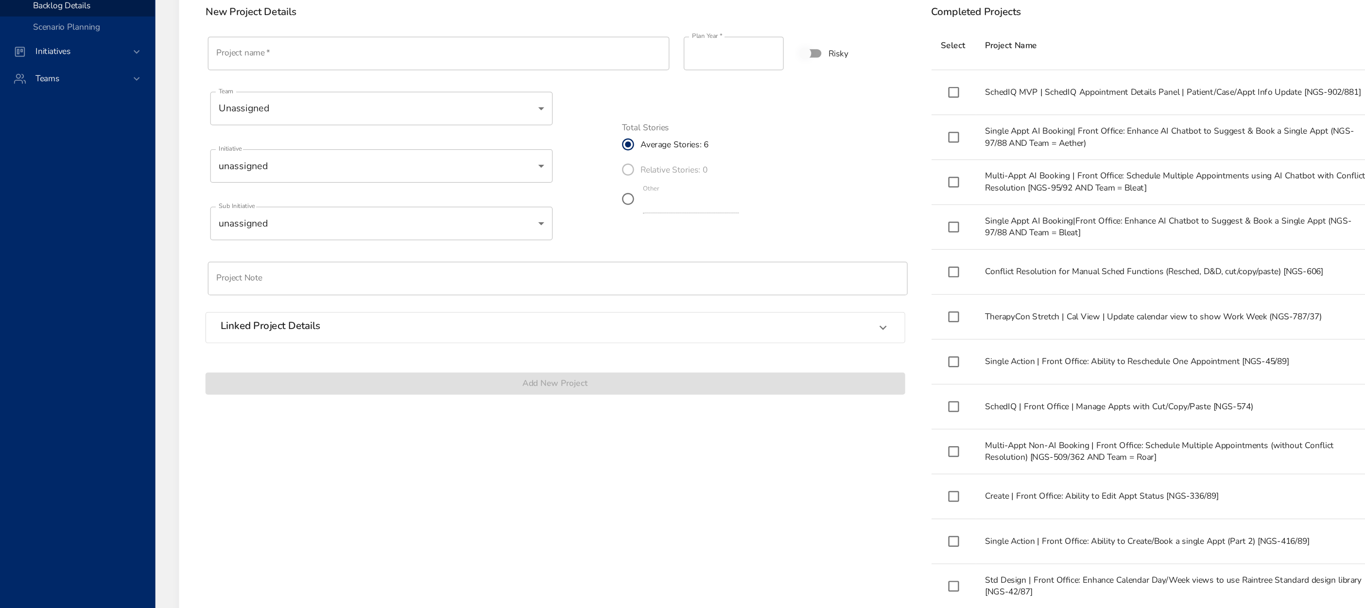
scroll to position [348, 0]
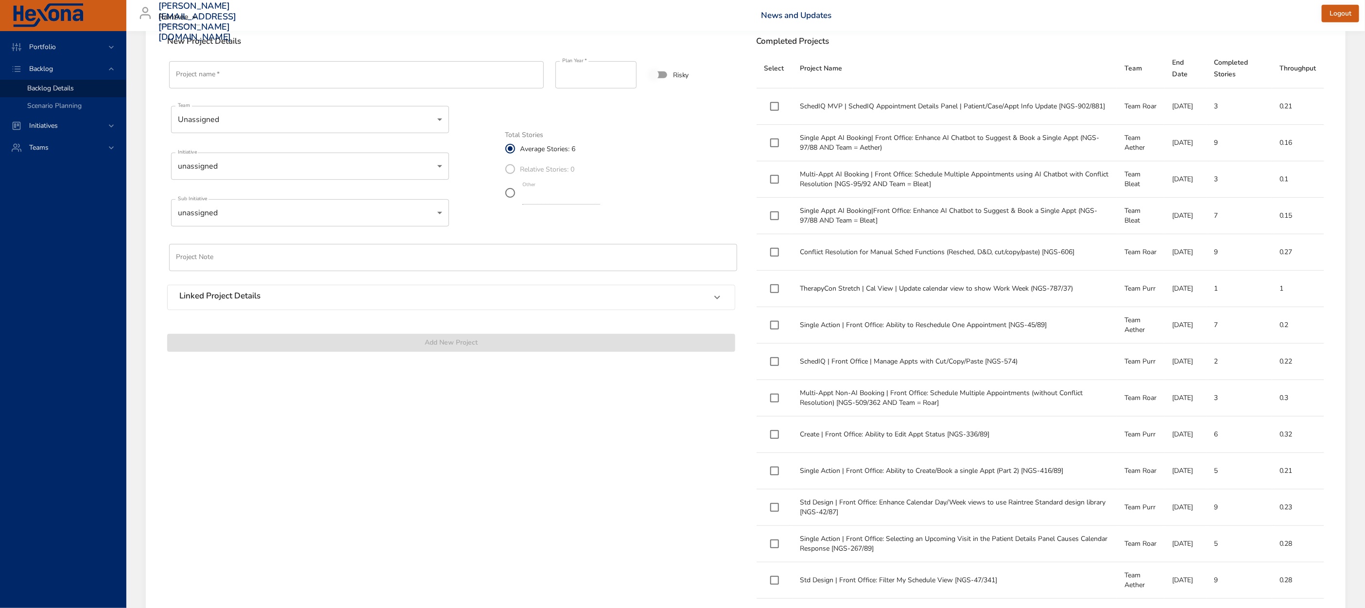
click at [299, 77] on input "Project name   *" at bounding box center [356, 74] width 375 height 27
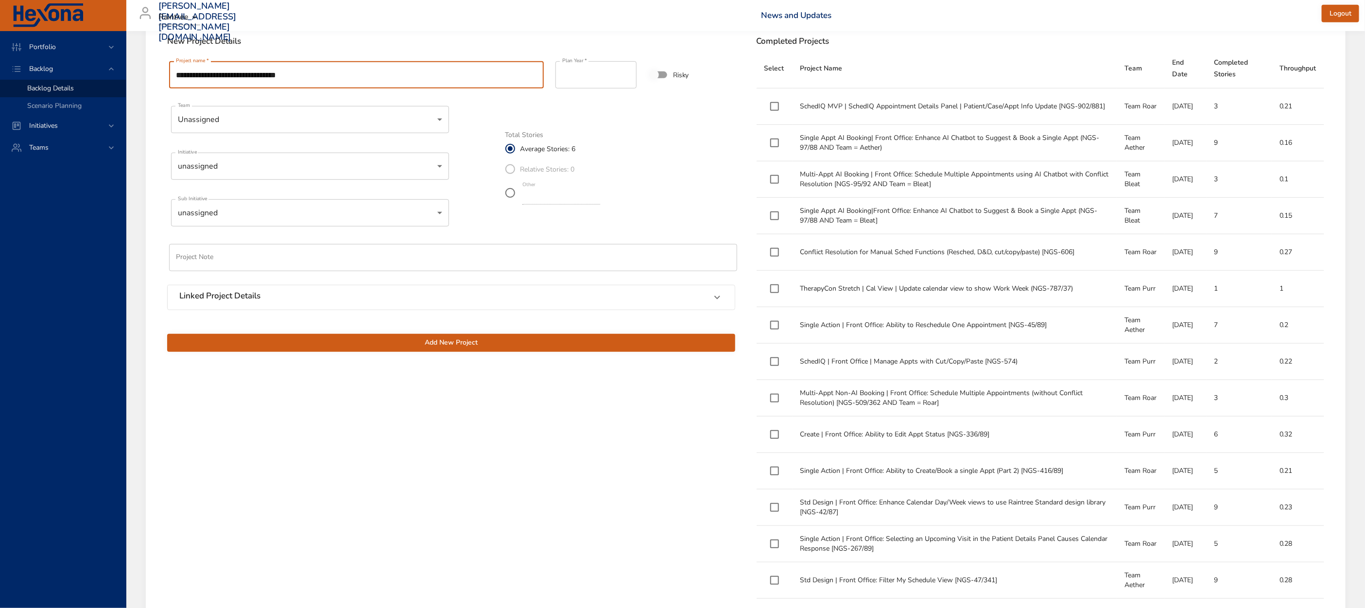
type input "**********"
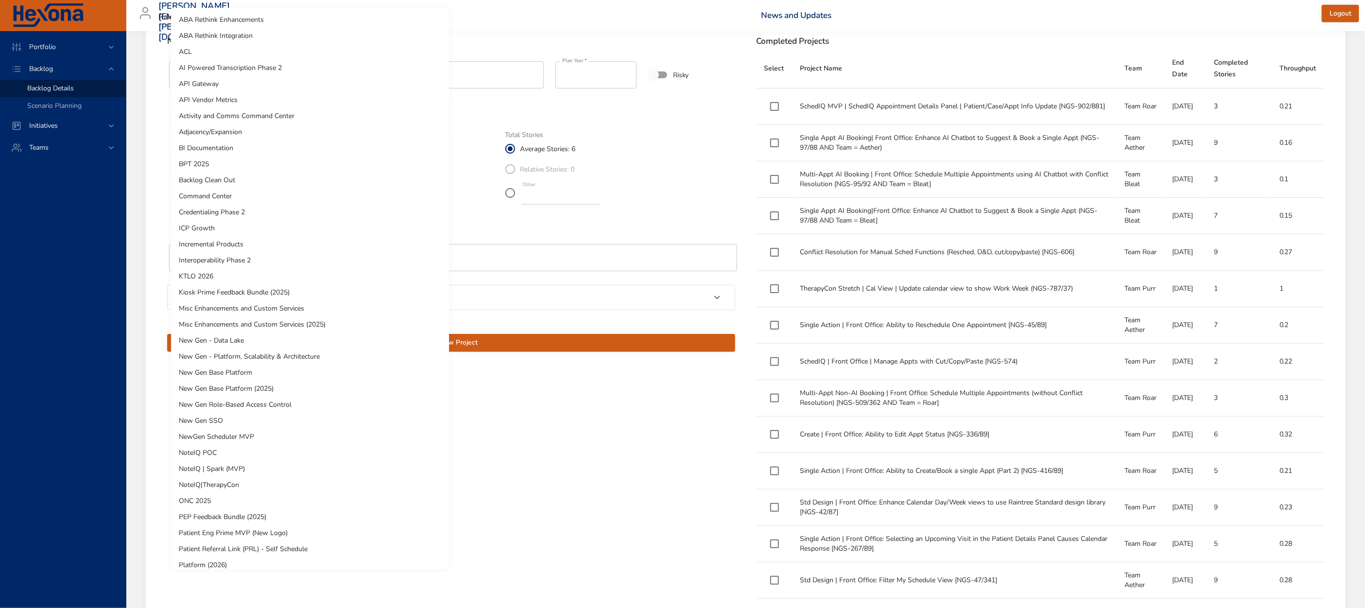
scroll to position [360, 0]
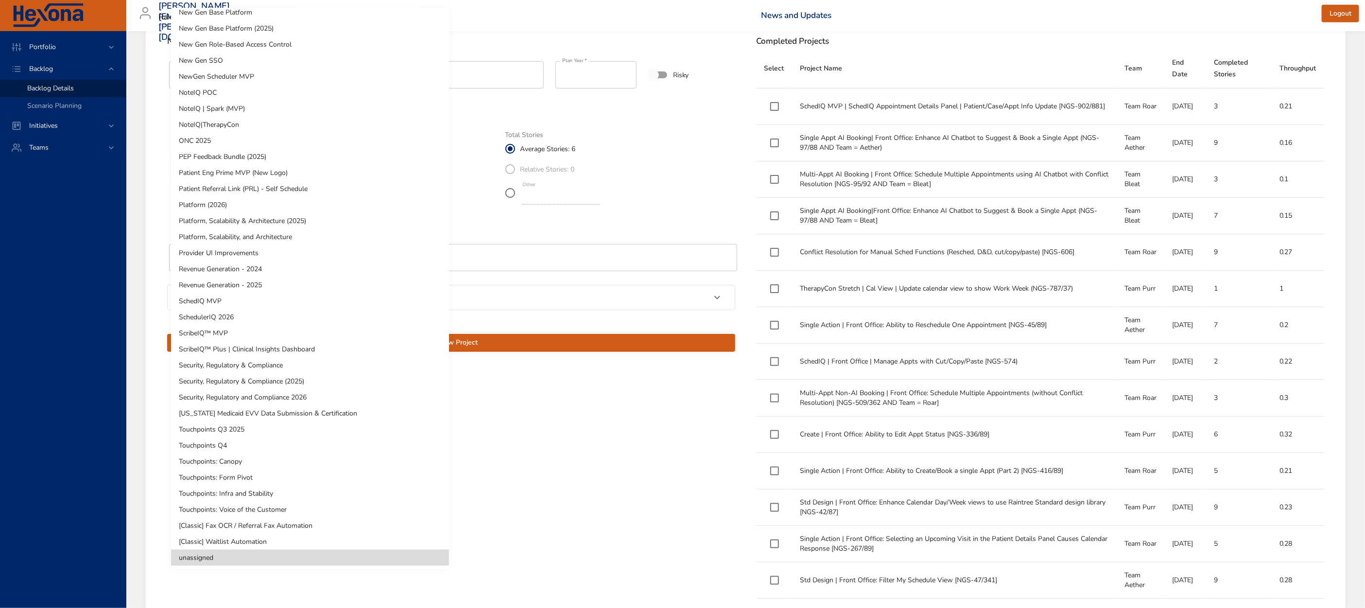
click at [246, 318] on li "SchedulerIQ 2026" at bounding box center [310, 317] width 278 height 16
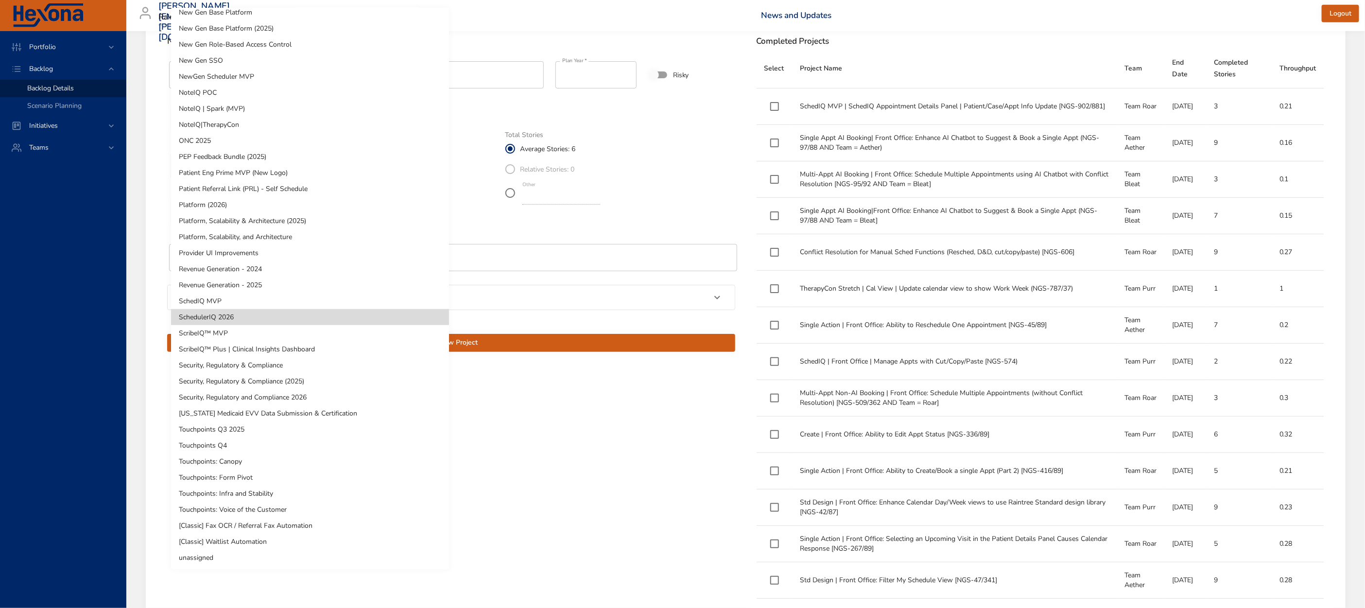
click at [249, 74] on li "NewGen Scheduler MVP" at bounding box center [310, 77] width 278 height 16
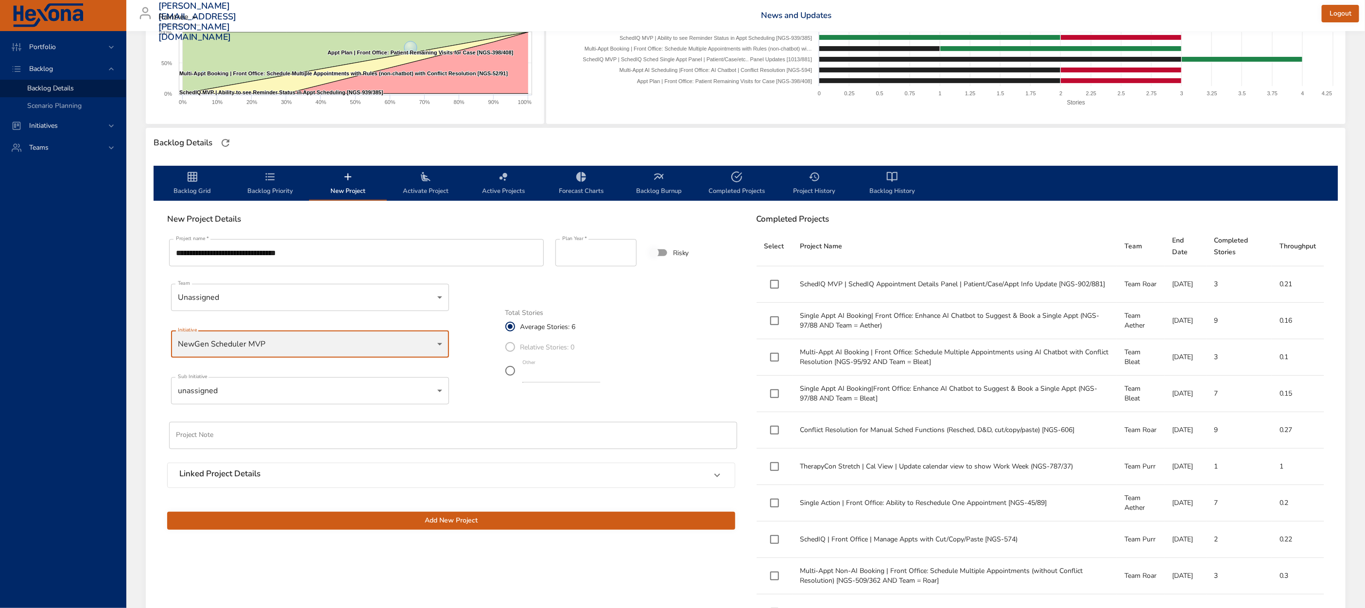
scroll to position [178, 0]
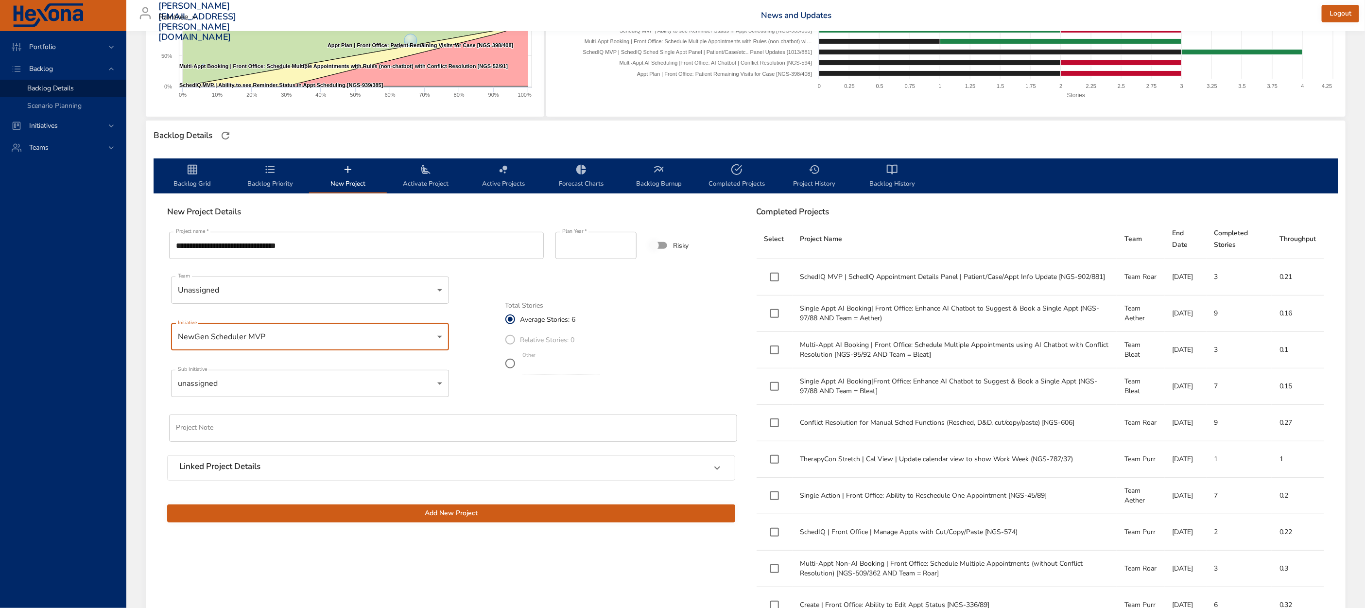
click at [632, 242] on input "****" at bounding box center [595, 245] width 81 height 27
type input "****"
click at [628, 243] on input "****" at bounding box center [595, 245] width 81 height 27
click at [486, 345] on div "**********" at bounding box center [451, 376] width 580 height 304
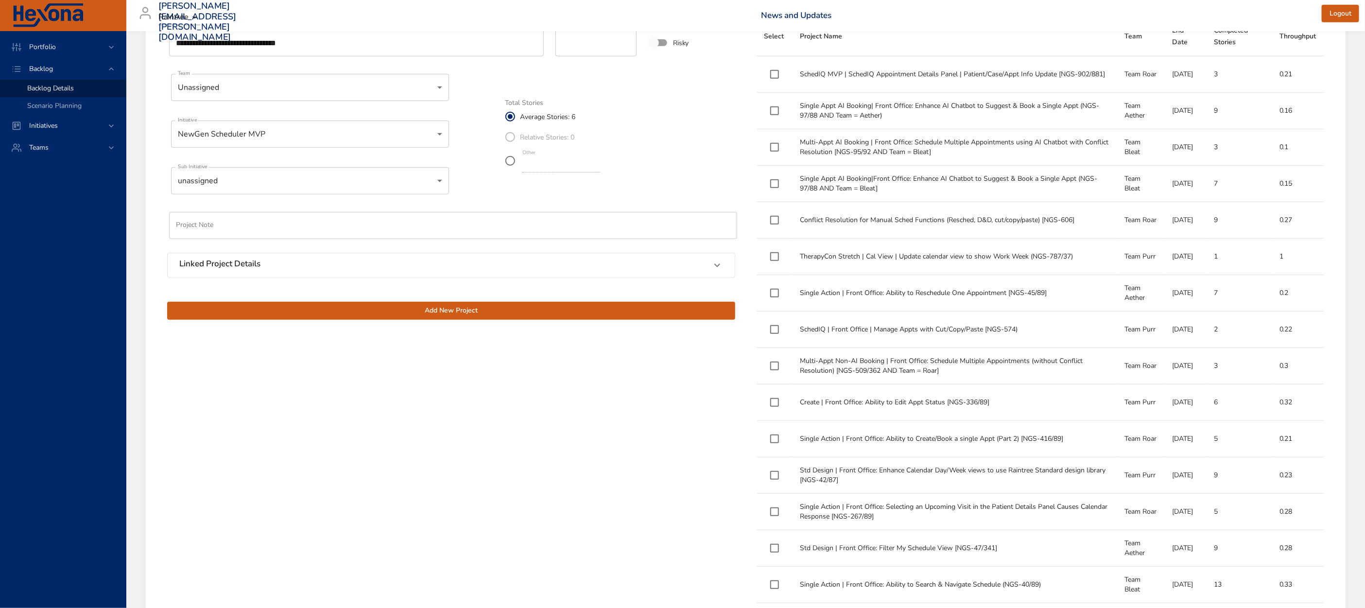
scroll to position [388, 0]
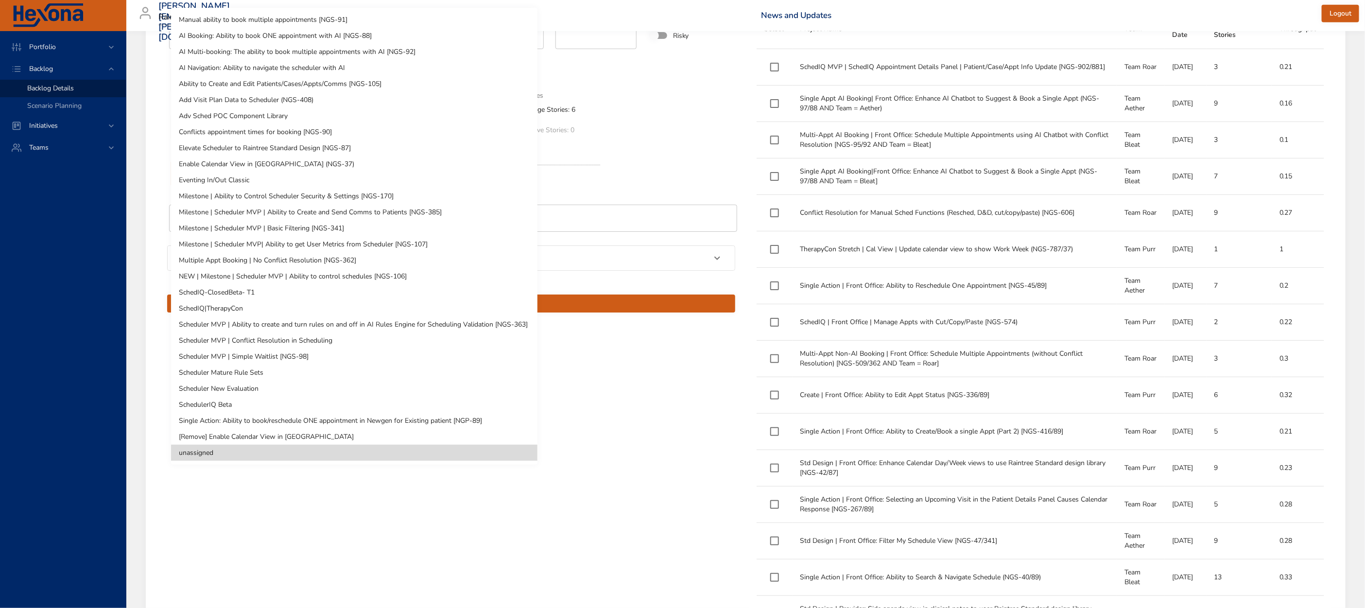
click at [295, 398] on li "SchedulerIQ Beta" at bounding box center [354, 405] width 366 height 16
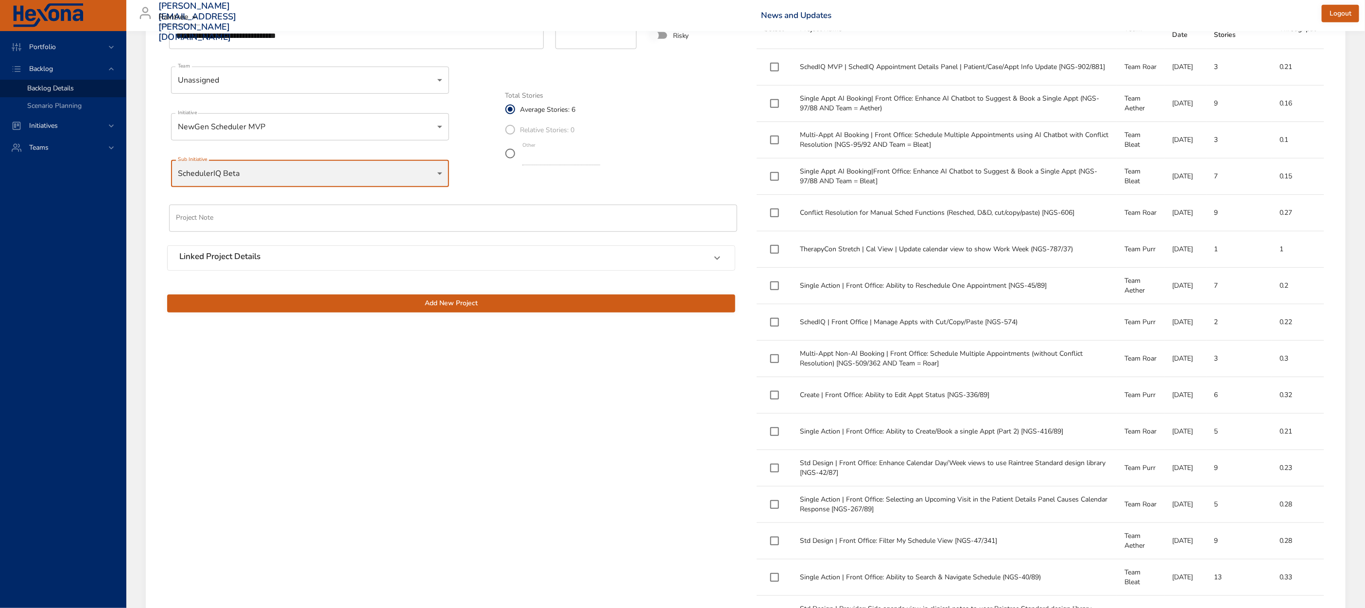
scroll to position [387, 0]
click at [384, 309] on span "Add New Project" at bounding box center [451, 304] width 553 height 12
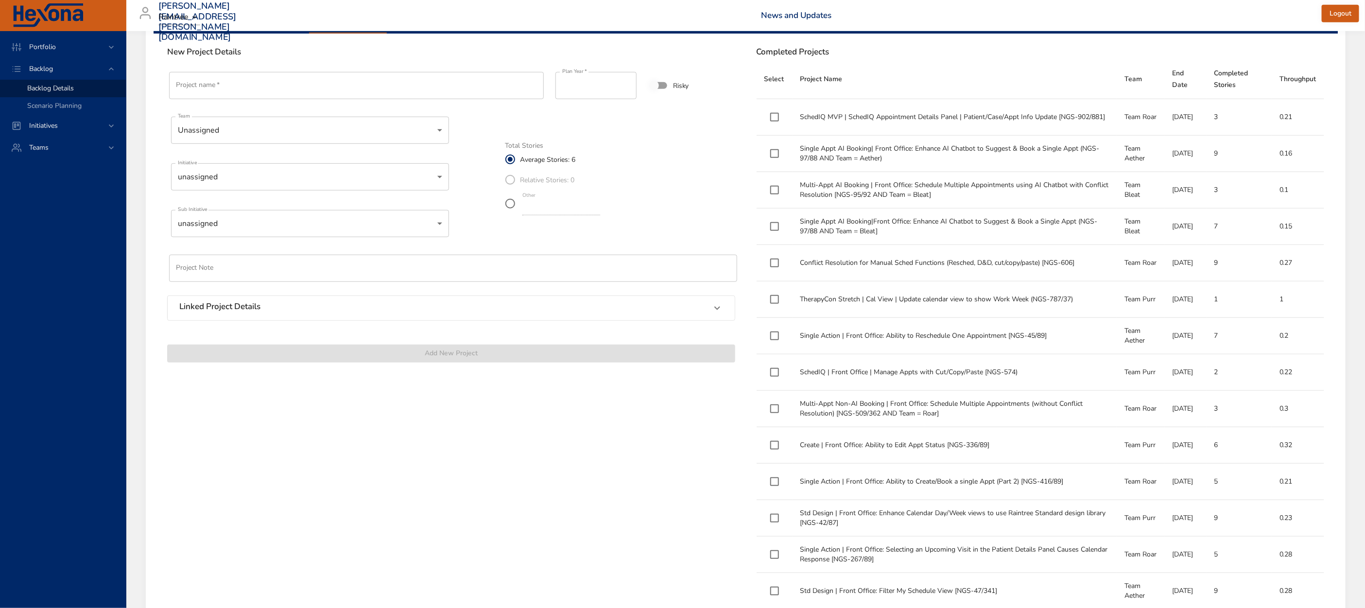
scroll to position [335, 0]
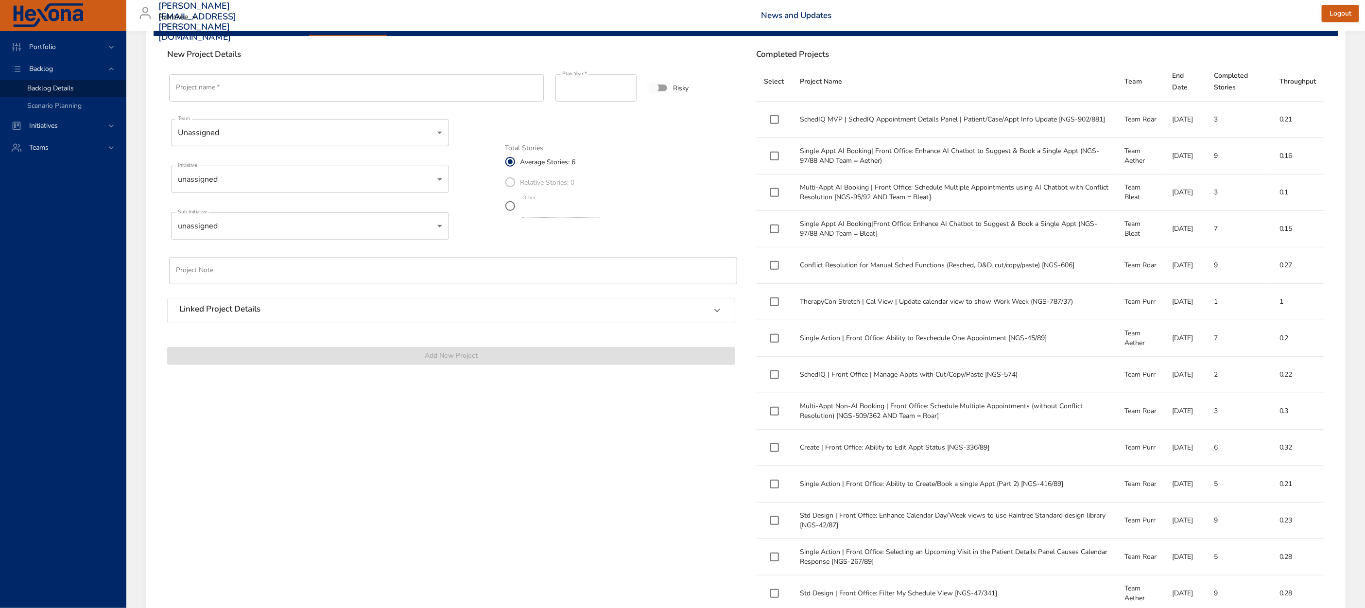
click at [238, 89] on input "Project name   *" at bounding box center [356, 87] width 375 height 27
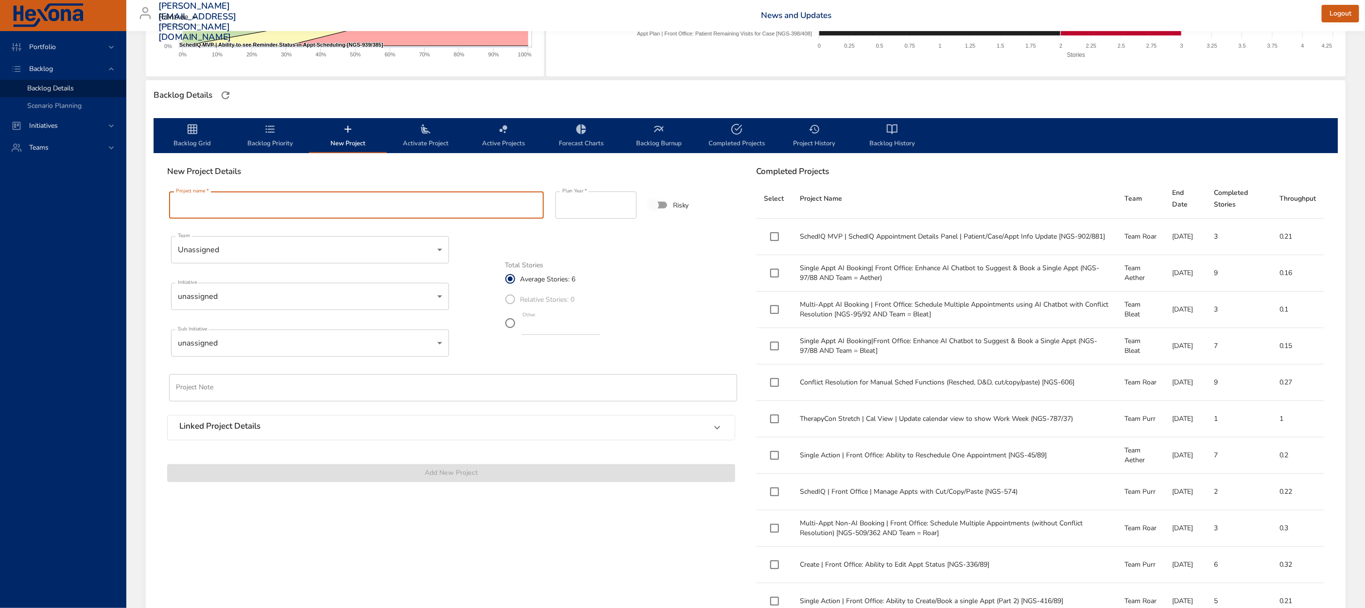
scroll to position [72, 0]
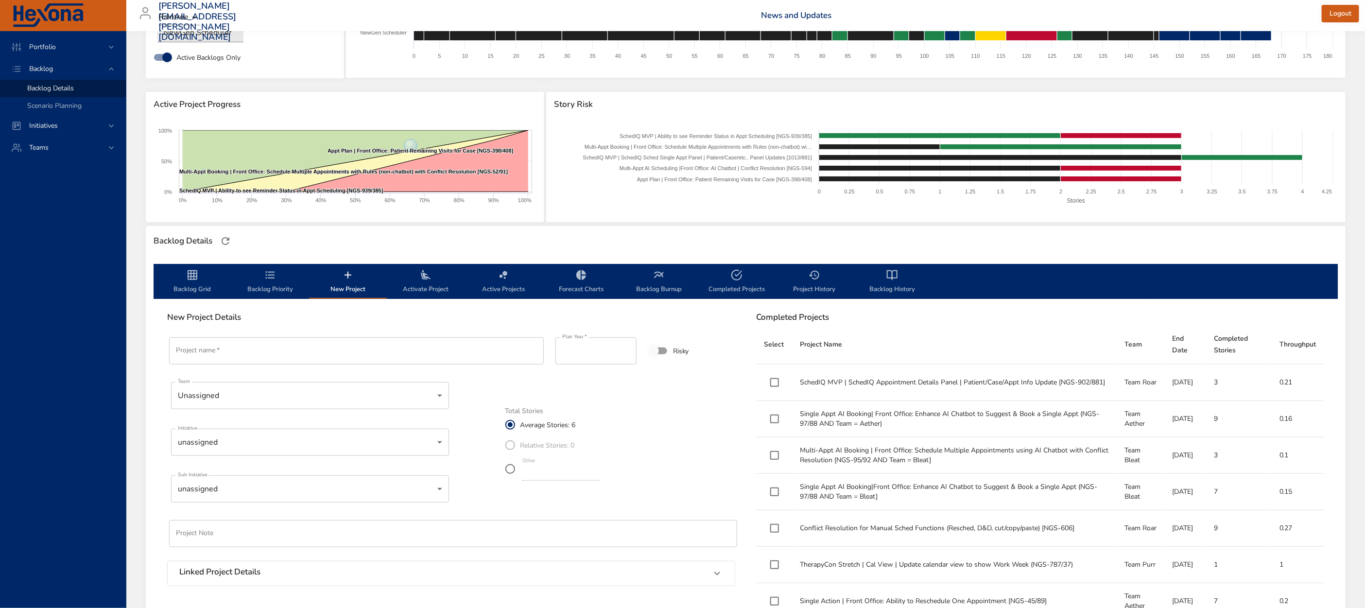
click at [269, 277] on icon "backlog-tab" at bounding box center [270, 275] width 12 height 12
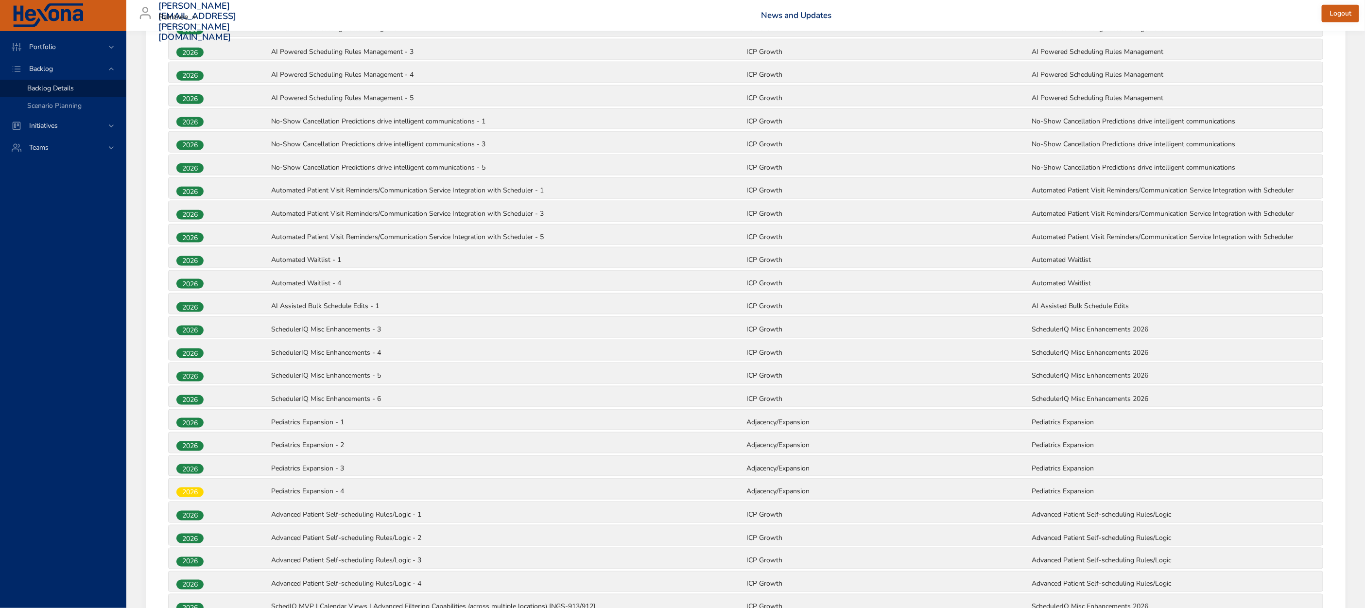
scroll to position [969, 0]
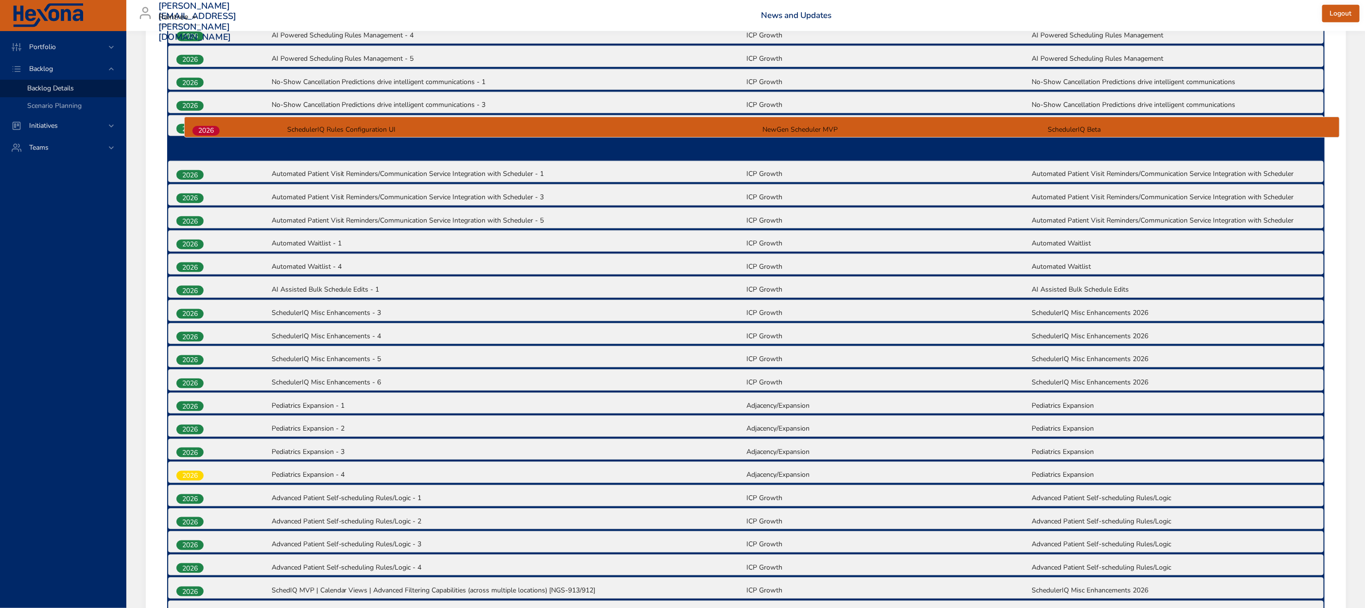
drag, startPoint x: 176, startPoint y: 503, endPoint x: 195, endPoint y: 121, distance: 382.0
click at [195, 121] on div "2025 Appt Plan | Front Office: Patient Remaining Visits for Case [NGS-398/408] …" at bounding box center [746, 103] width 1158 height 1089
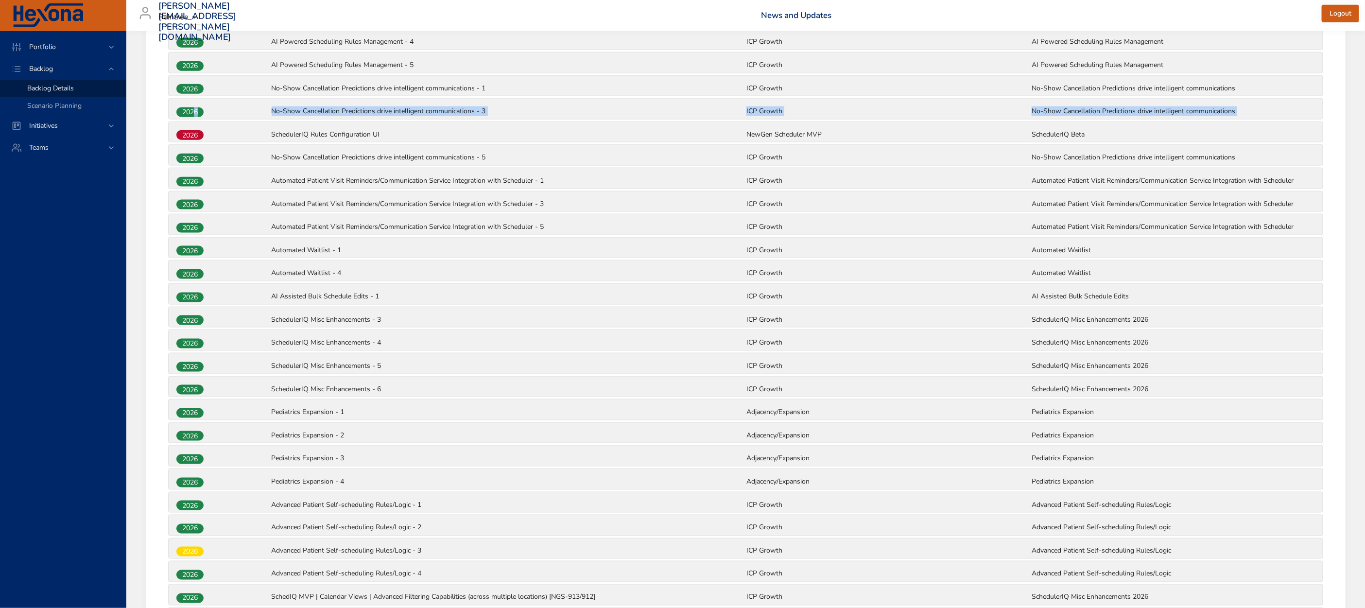
drag, startPoint x: 192, startPoint y: 120, endPoint x: 195, endPoint y: 109, distance: 11.1
click at [195, 109] on div "2025 Appt Plan | Front Office: Patient Remaining Visits for Case [NGS-398/408] …" at bounding box center [745, 110] width 1157 height 1090
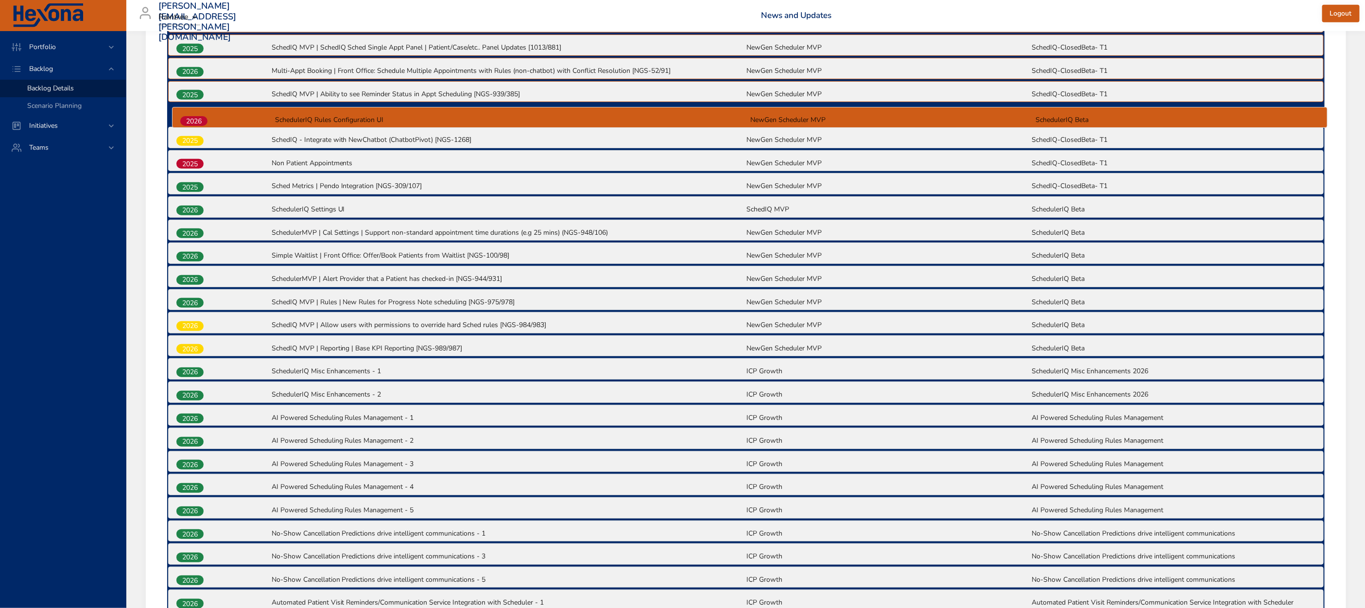
scroll to position [422, 0]
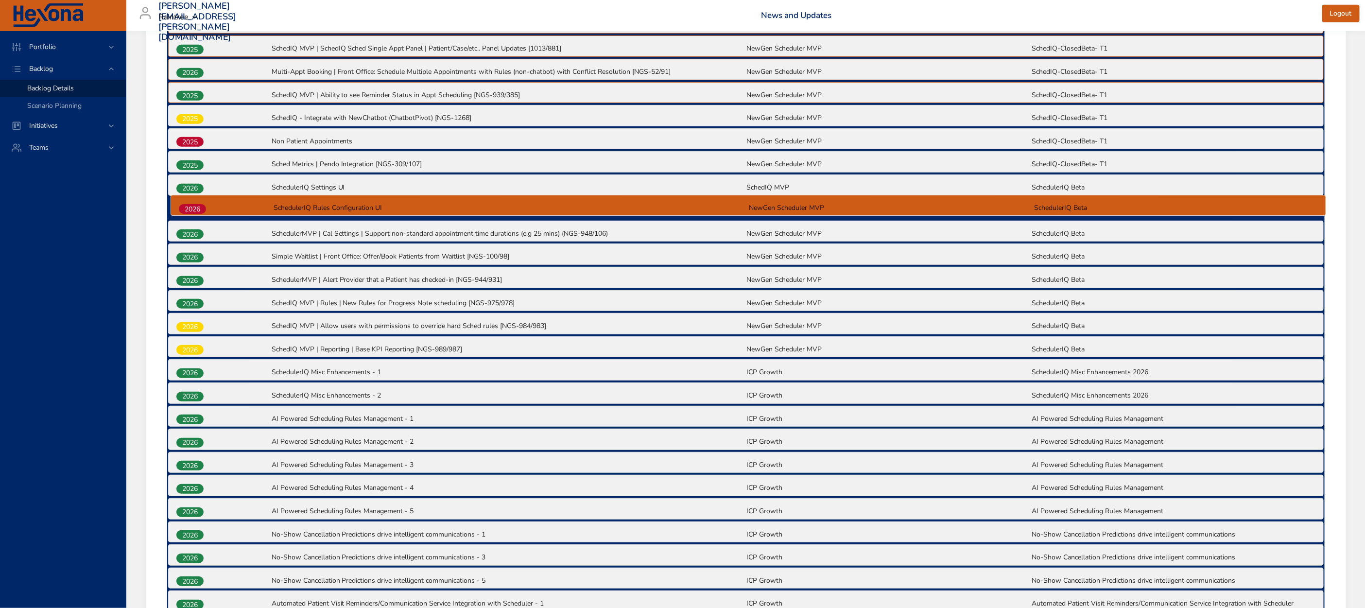
drag, startPoint x: 184, startPoint y: 123, endPoint x: 187, endPoint y: 198, distance: 74.9
click at [187, 198] on div "2025 Appt Plan | Front Office: Patient Remaining Visits for Case [NGS-398/408] …" at bounding box center [746, 532] width 1158 height 1089
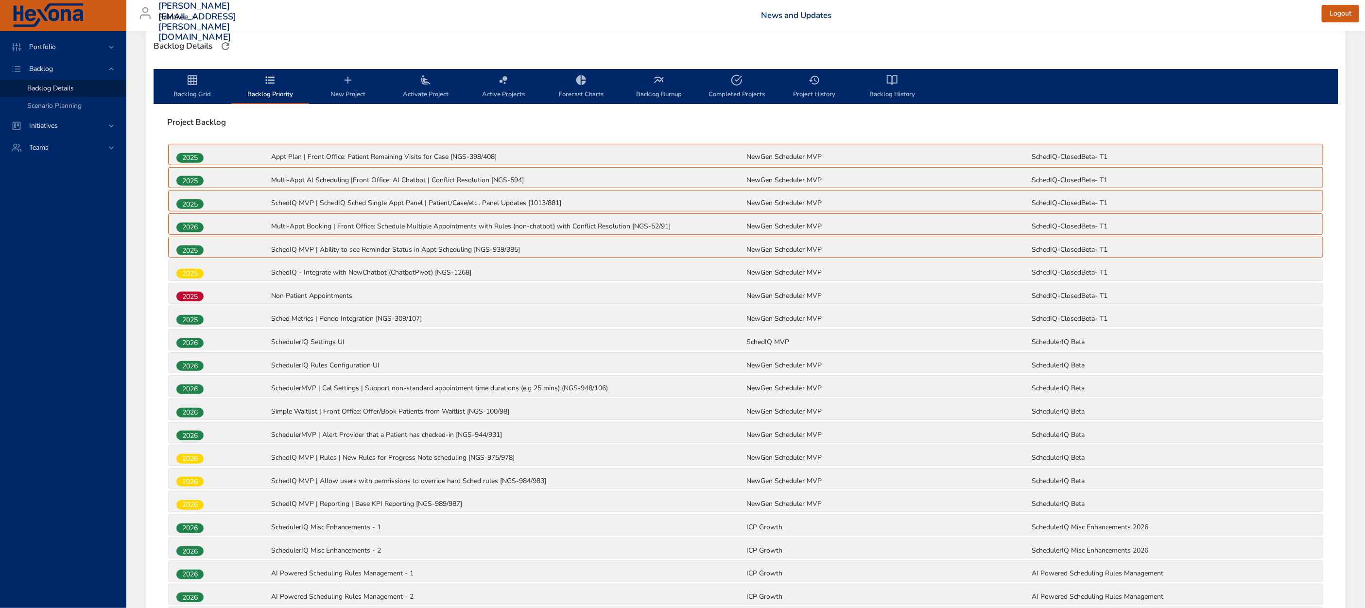
scroll to position [0, 0]
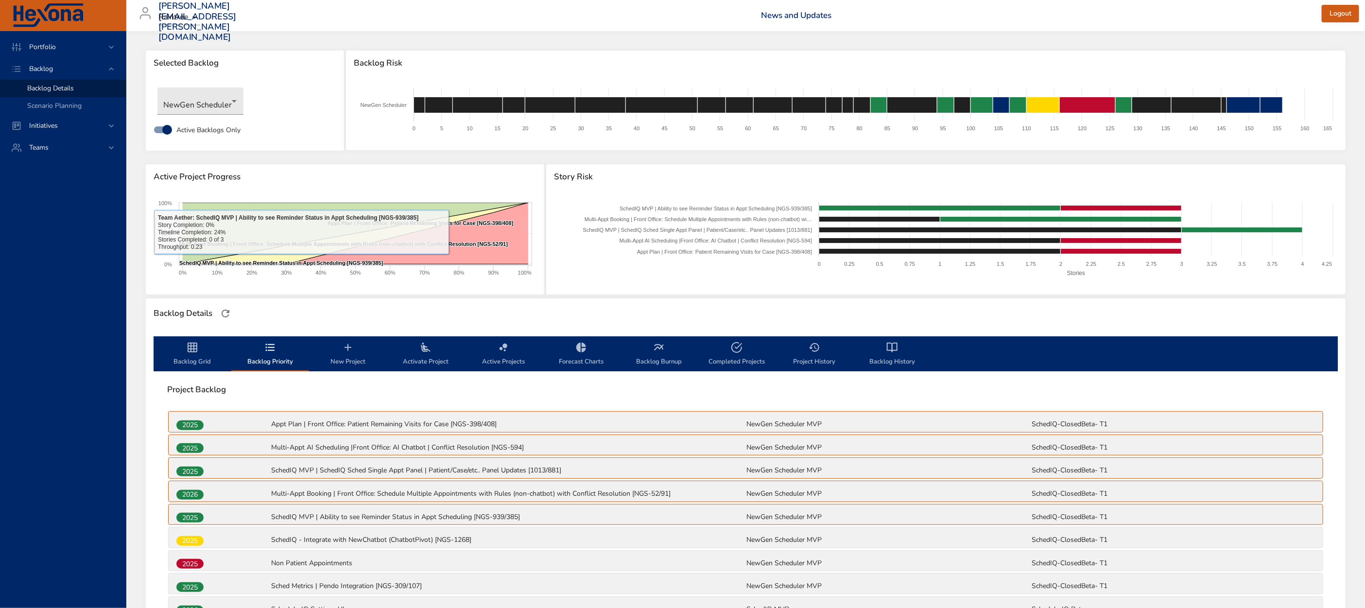
click at [193, 347] on icon "backlog-tab" at bounding box center [193, 348] width 10 height 10
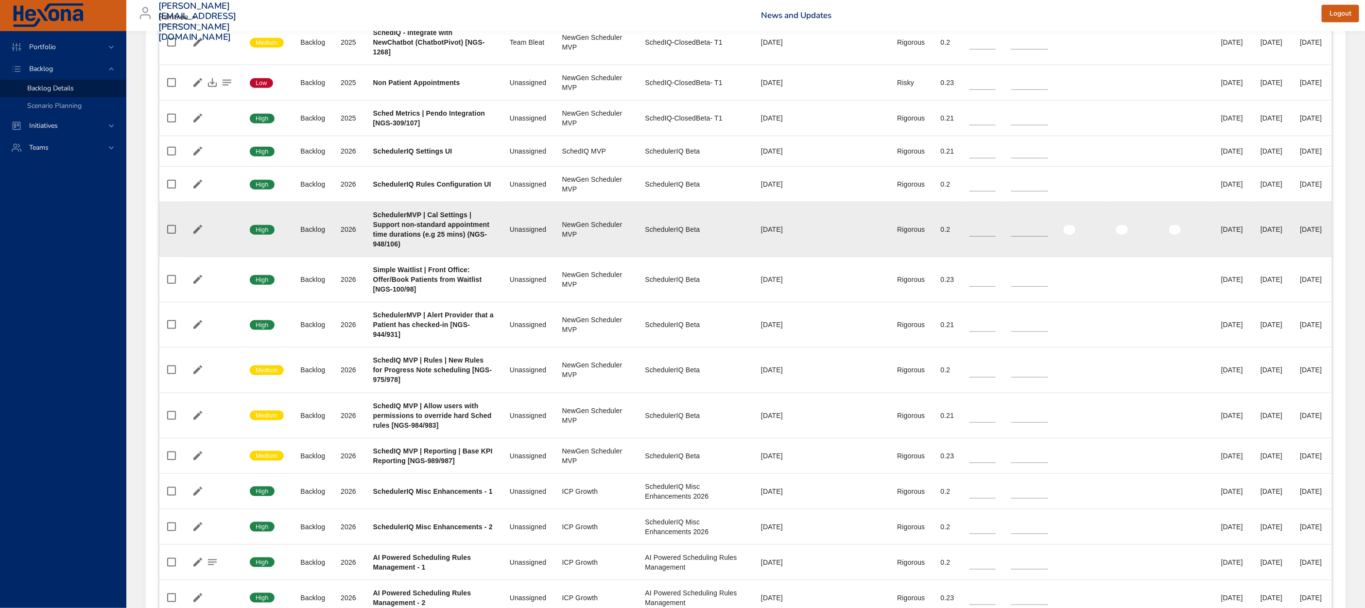
scroll to position [711, 0]
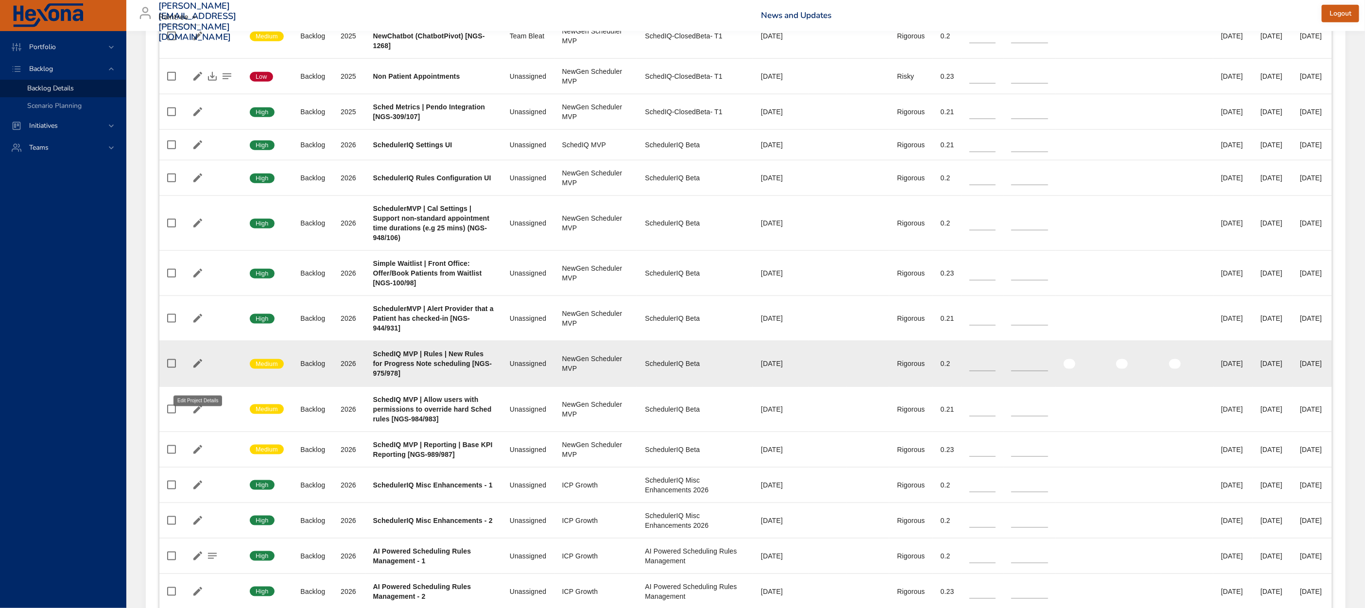
click at [199, 369] on icon "button" at bounding box center [198, 364] width 12 height 12
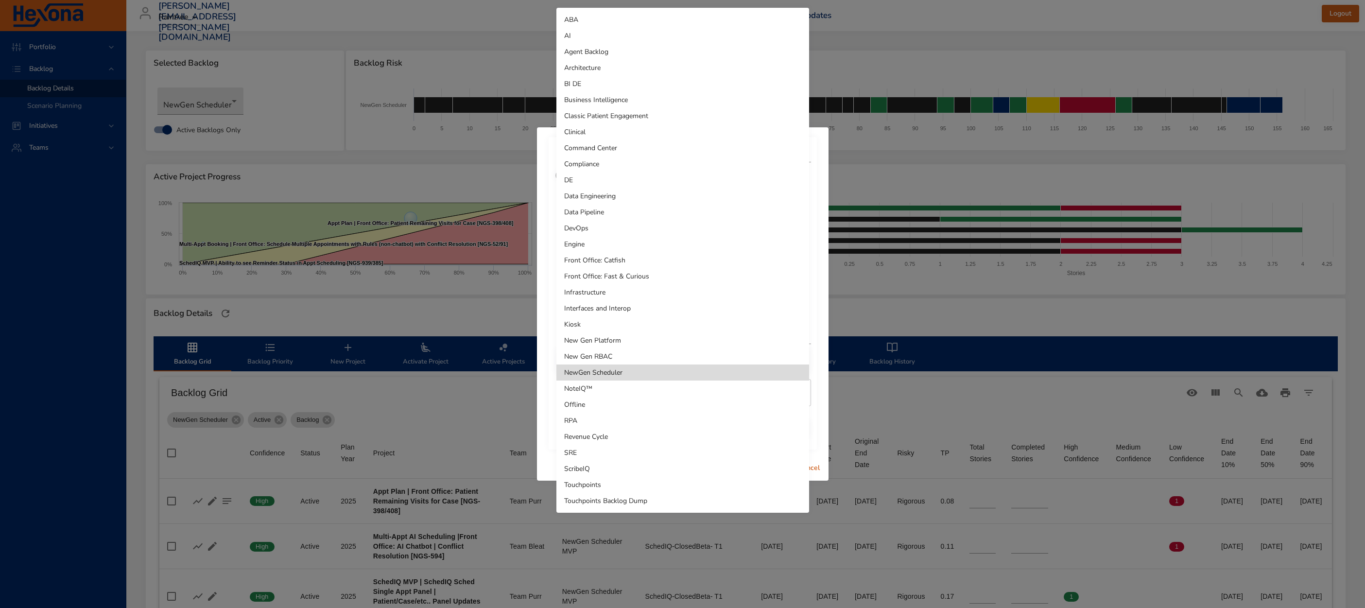
scroll to position [711, 0]
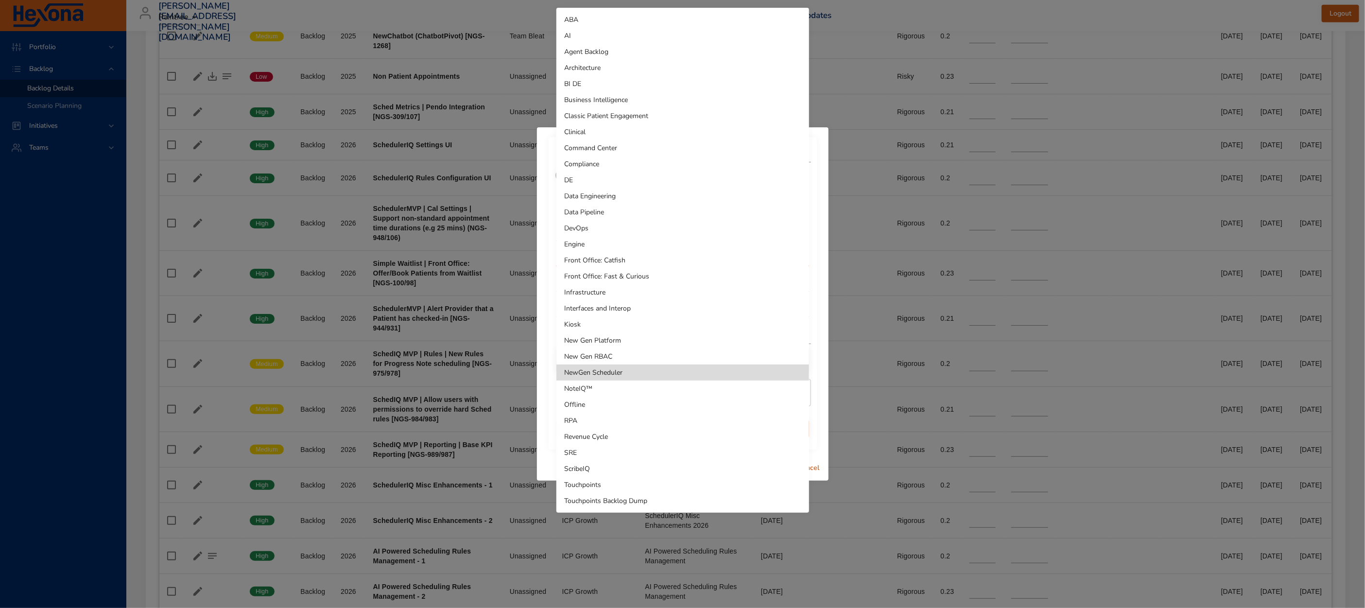
click at [636, 503] on li "Touchpoints Backlog Dump" at bounding box center [682, 501] width 253 height 16
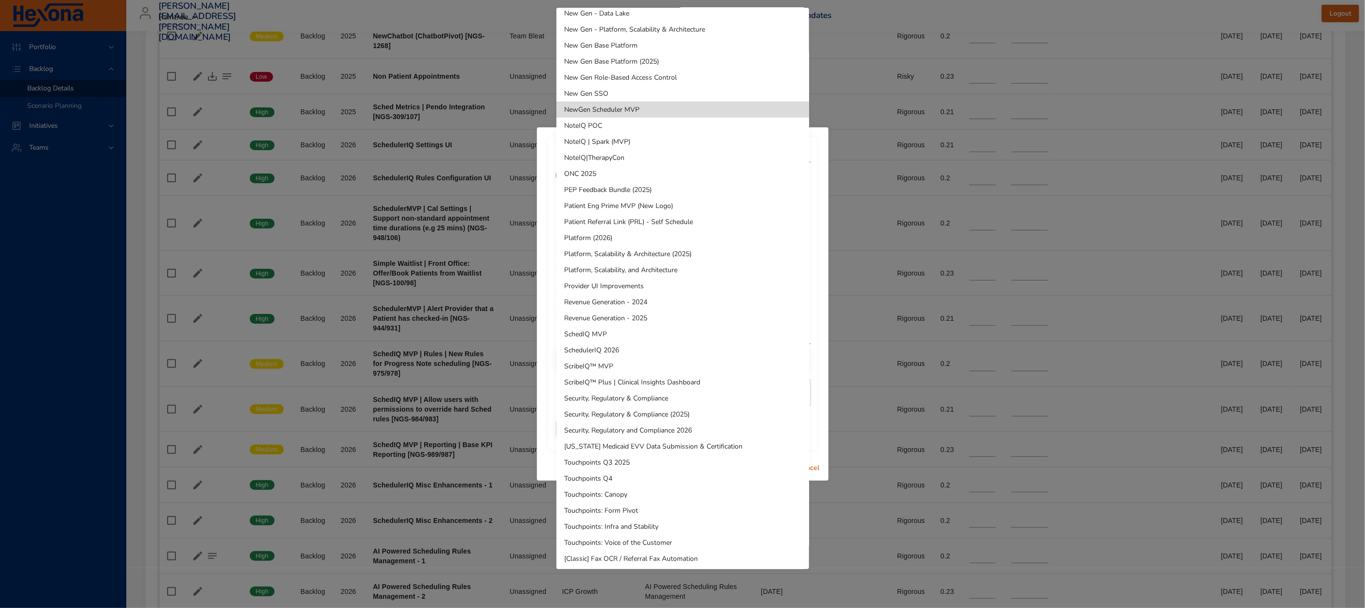
scroll to position [360, 0]
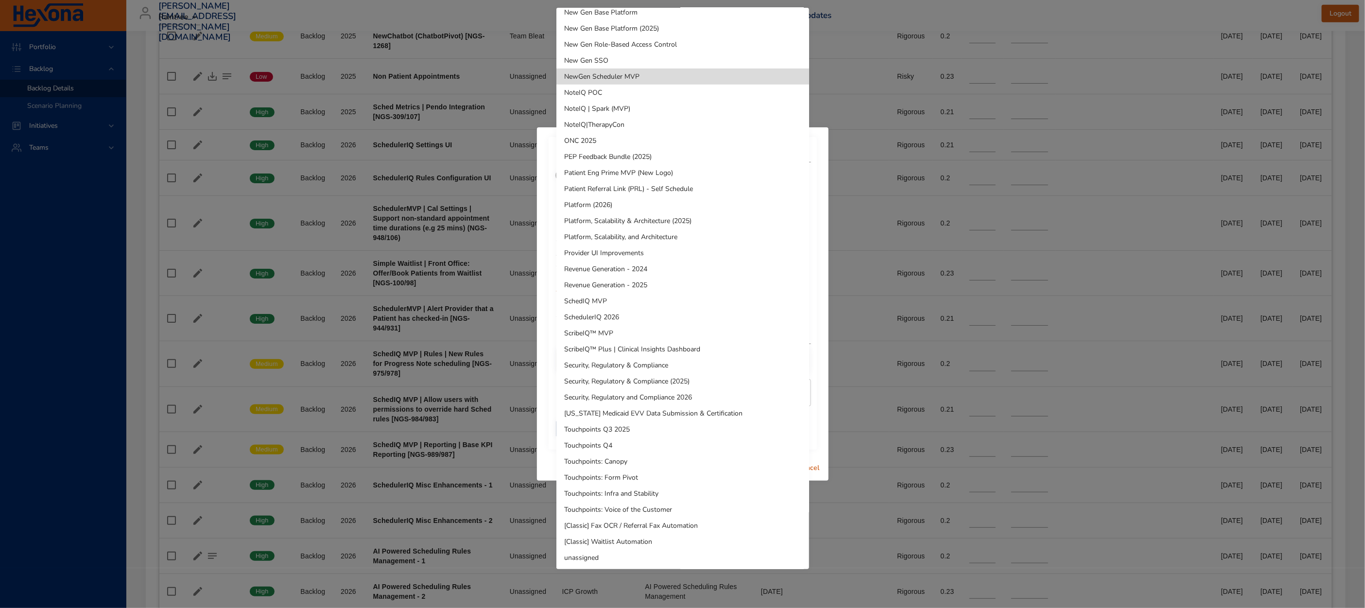
click at [623, 560] on li "unassigned" at bounding box center [682, 558] width 253 height 16
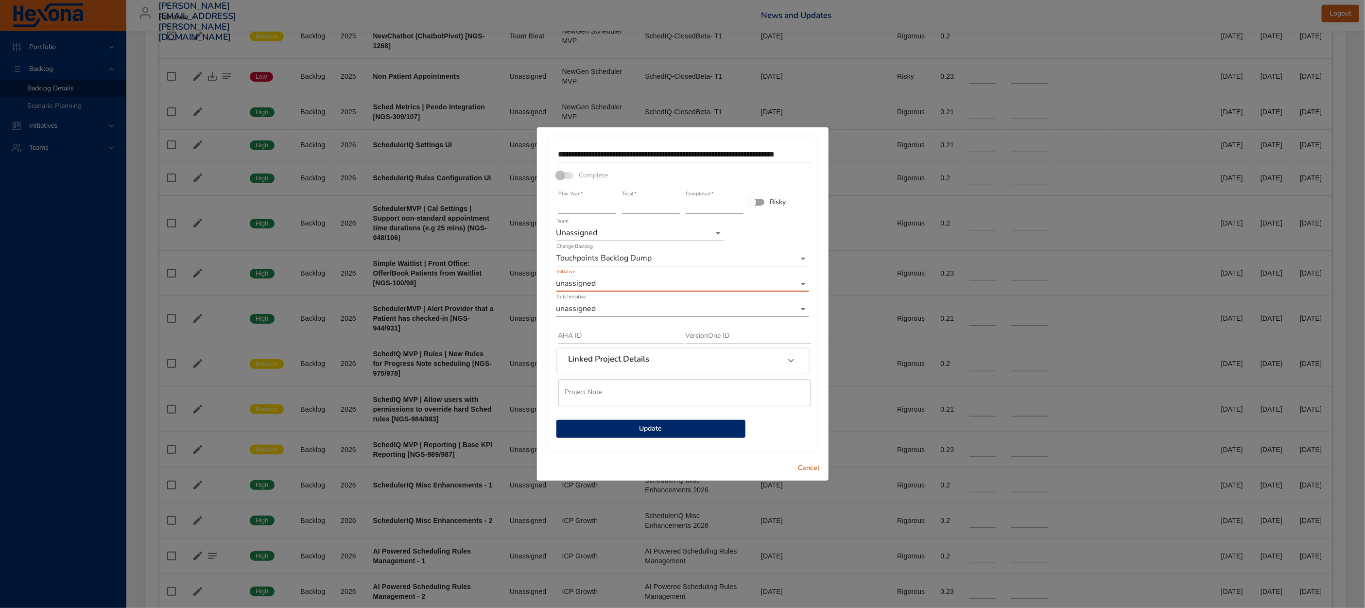
click at [631, 428] on span "Update" at bounding box center [650, 429] width 173 height 12
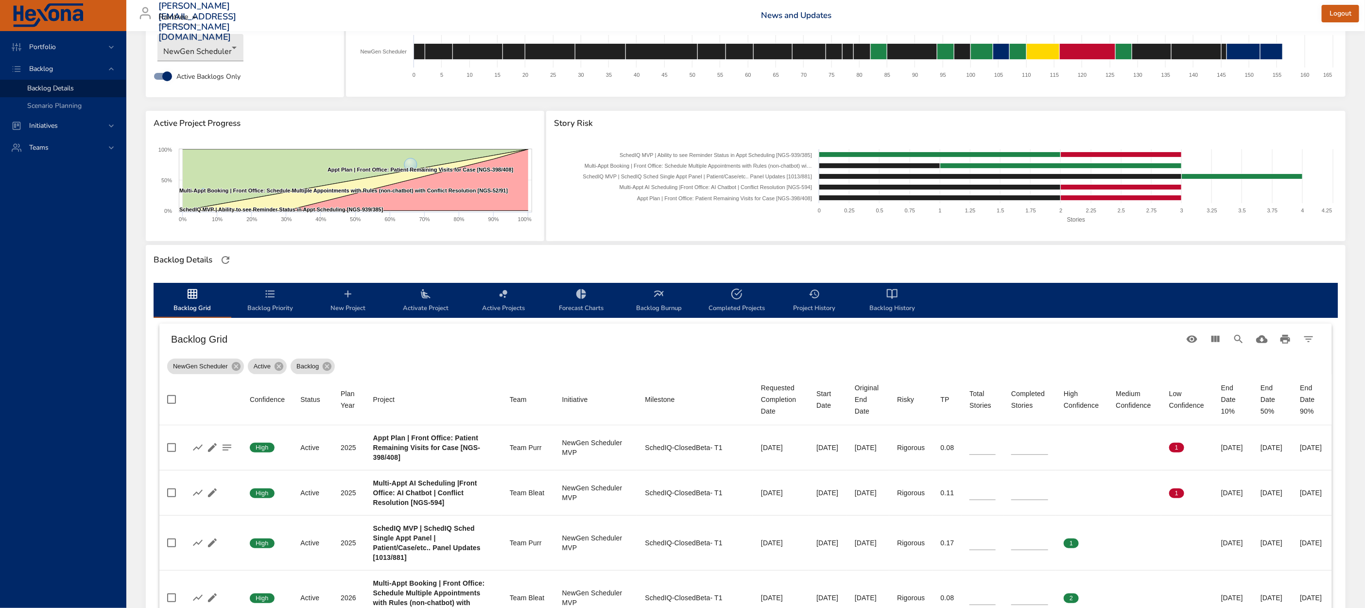
scroll to position [0, 0]
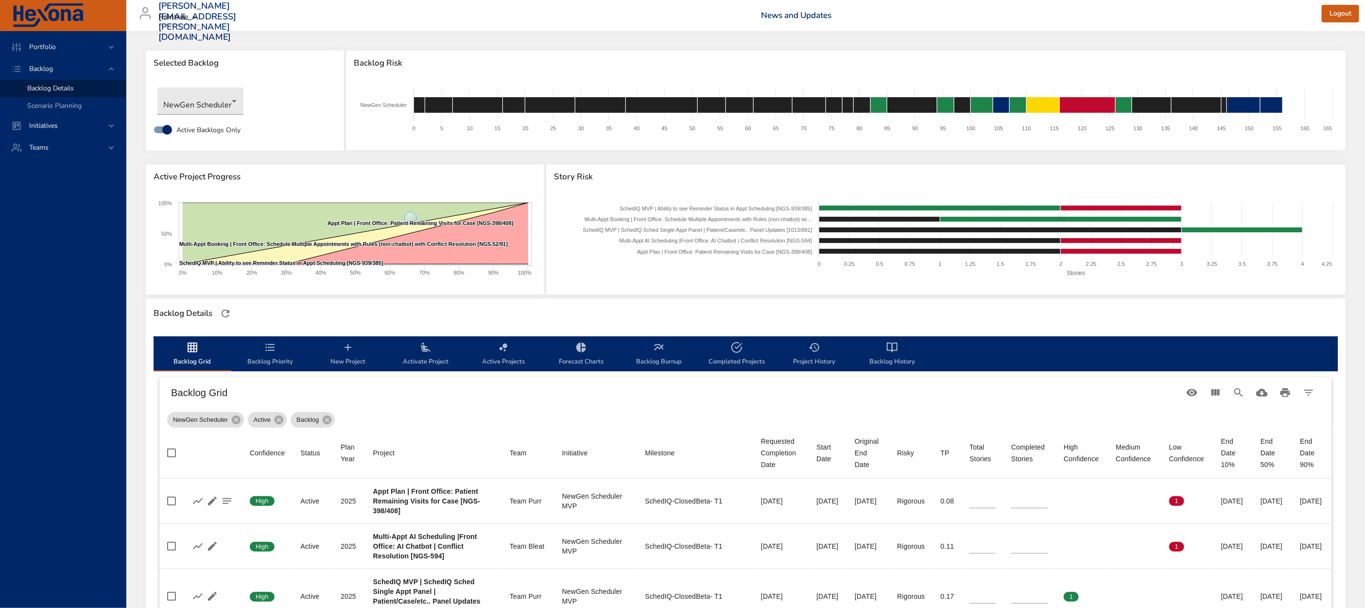
click at [348, 357] on span "New Project" at bounding box center [348, 355] width 66 height 26
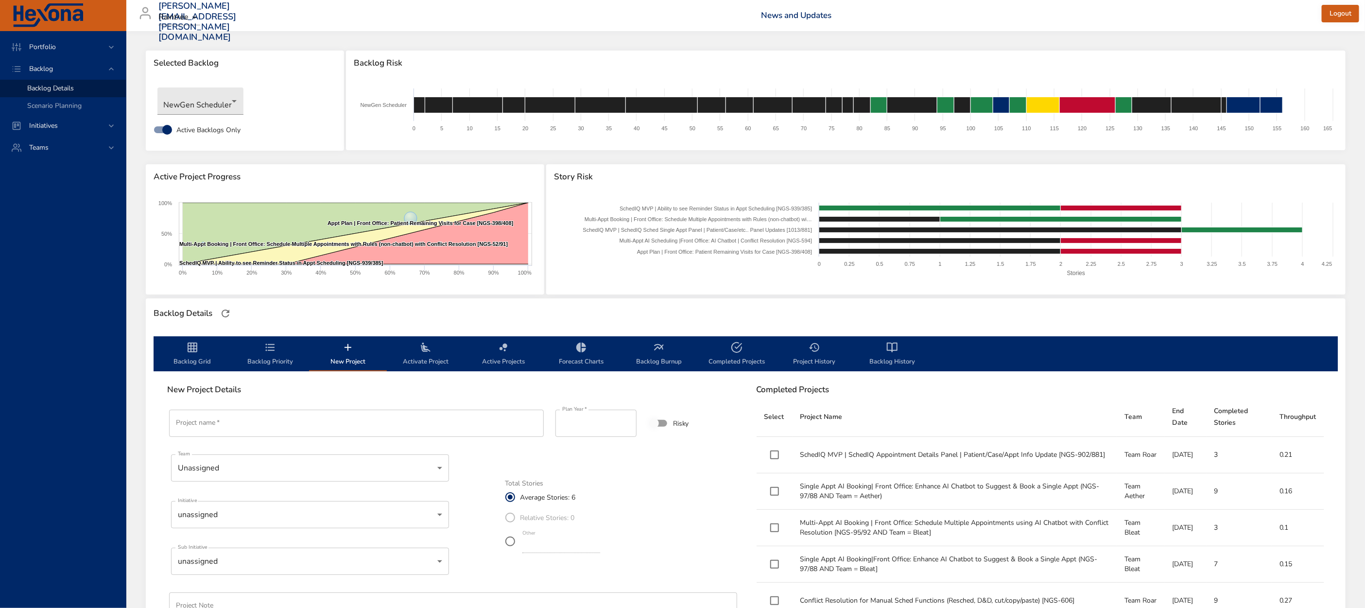
click at [347, 420] on input "Project name   *" at bounding box center [356, 423] width 375 height 27
type input "*"
click at [259, 427] on input "**********" at bounding box center [356, 423] width 375 height 27
type input "**********"
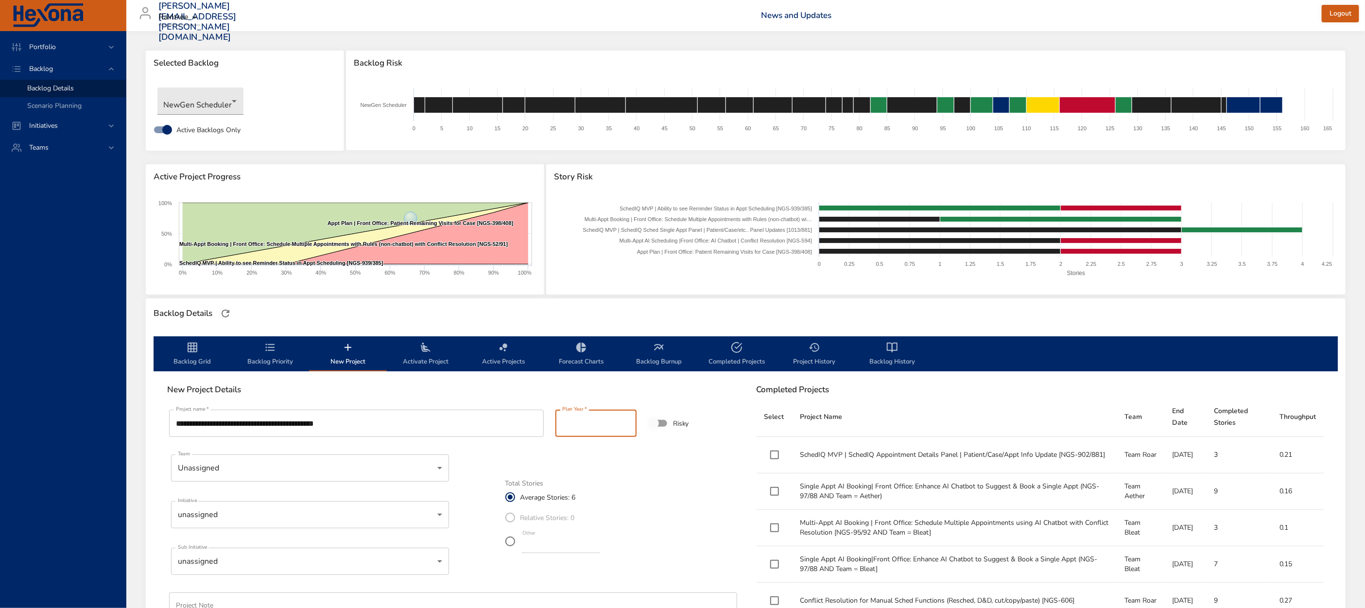
type input "****"
click at [628, 421] on input "****" at bounding box center [595, 423] width 81 height 27
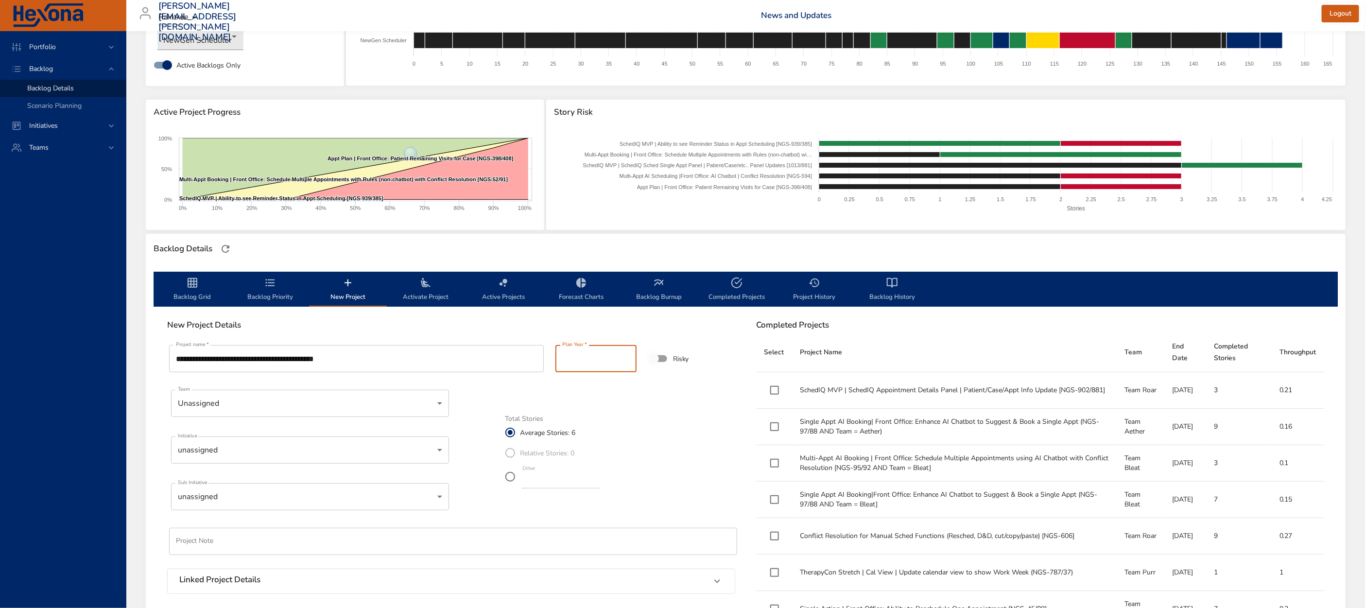
scroll to position [70, 0]
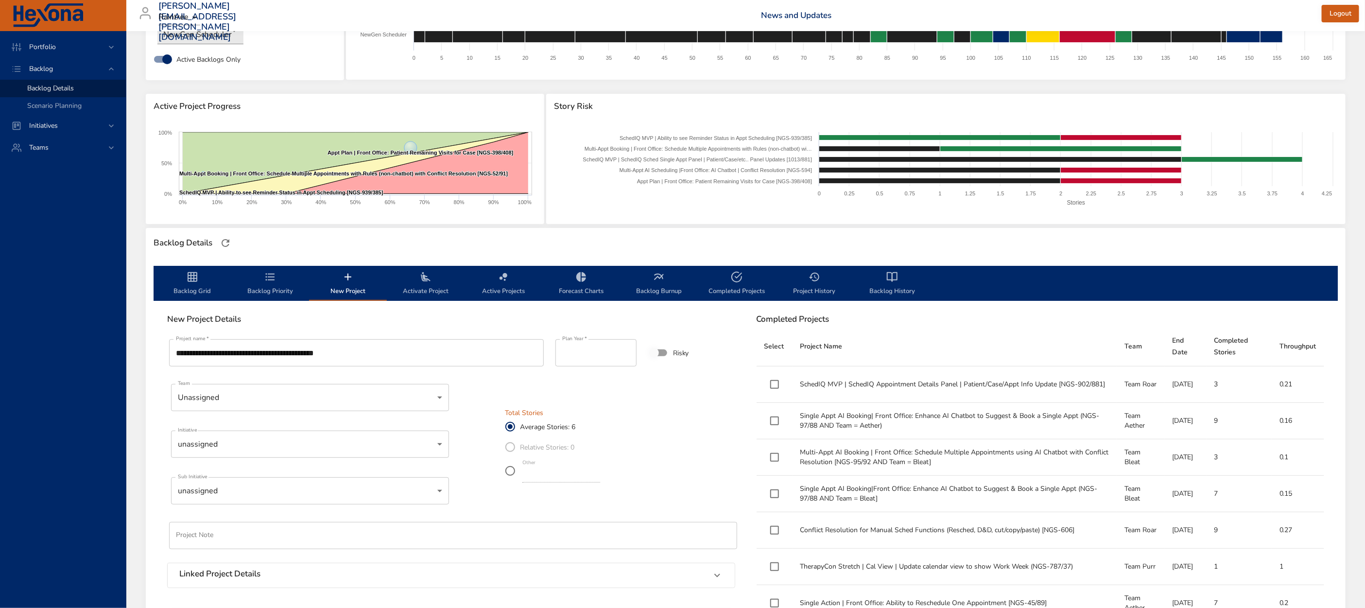
click at [304, 397] on body "Portfolio Backlog Backlog Details Scenario Planning Initiatives Teams matt.smal…" at bounding box center [682, 234] width 1365 height 608
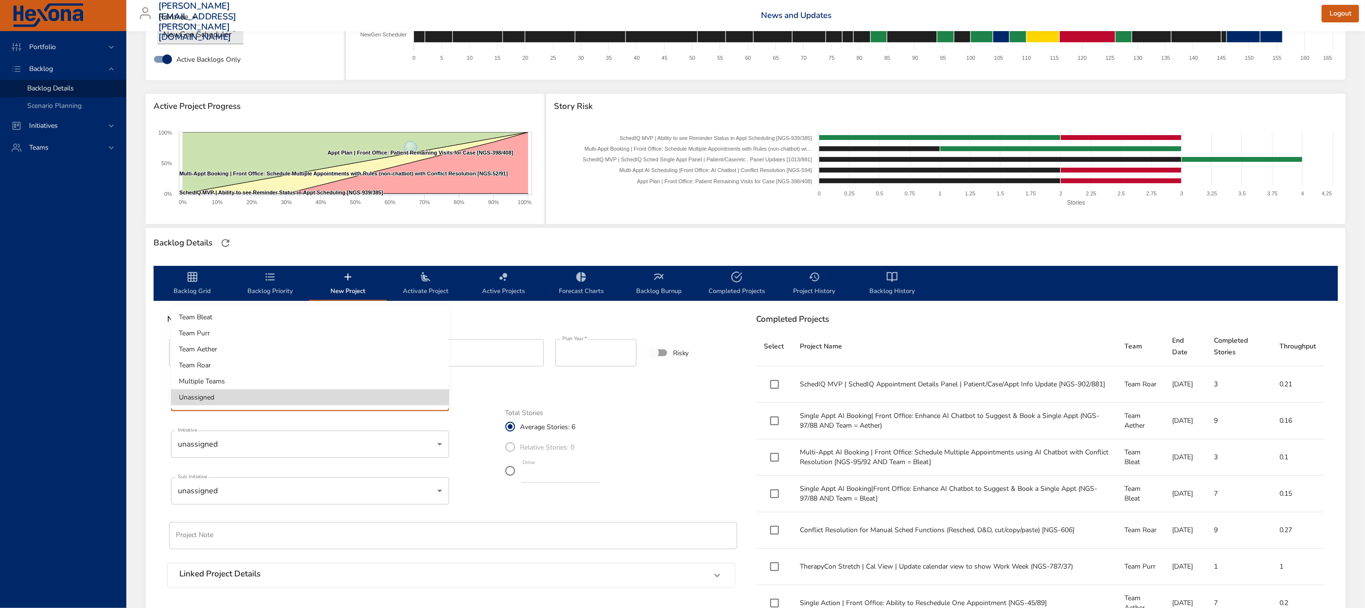
click at [300, 442] on div at bounding box center [682, 304] width 1365 height 608
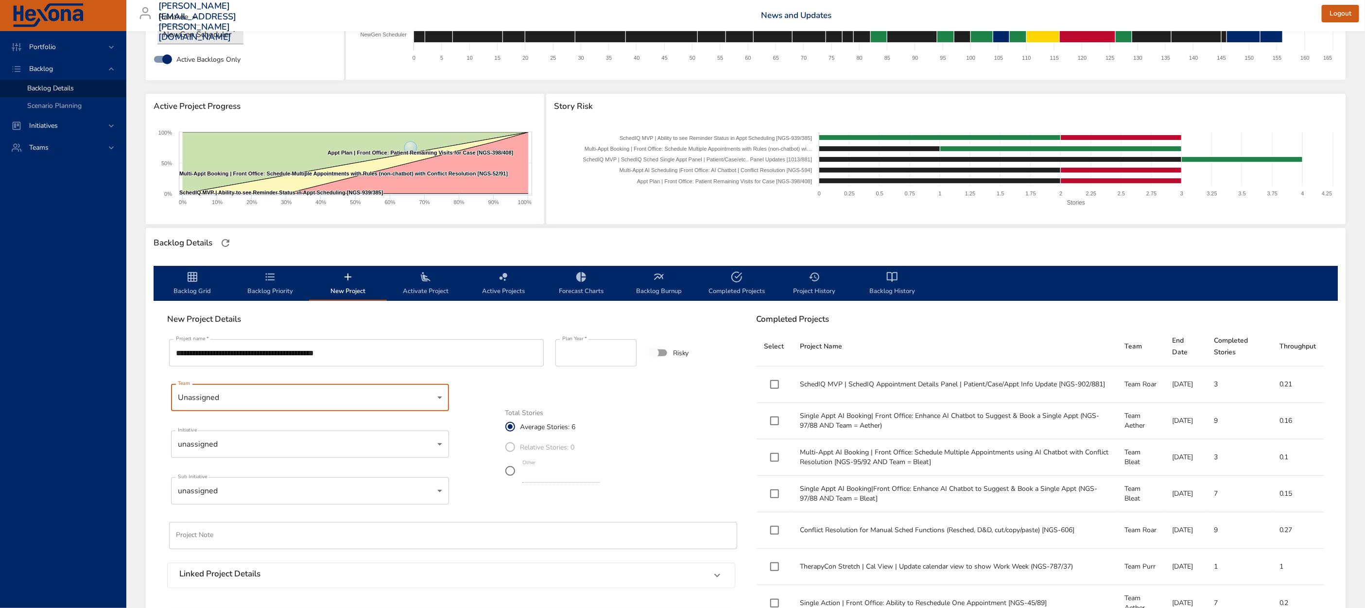
click at [287, 446] on body "Portfolio Backlog Backlog Details Scenario Planning Initiatives Teams matt.smal…" at bounding box center [682, 234] width 1365 height 608
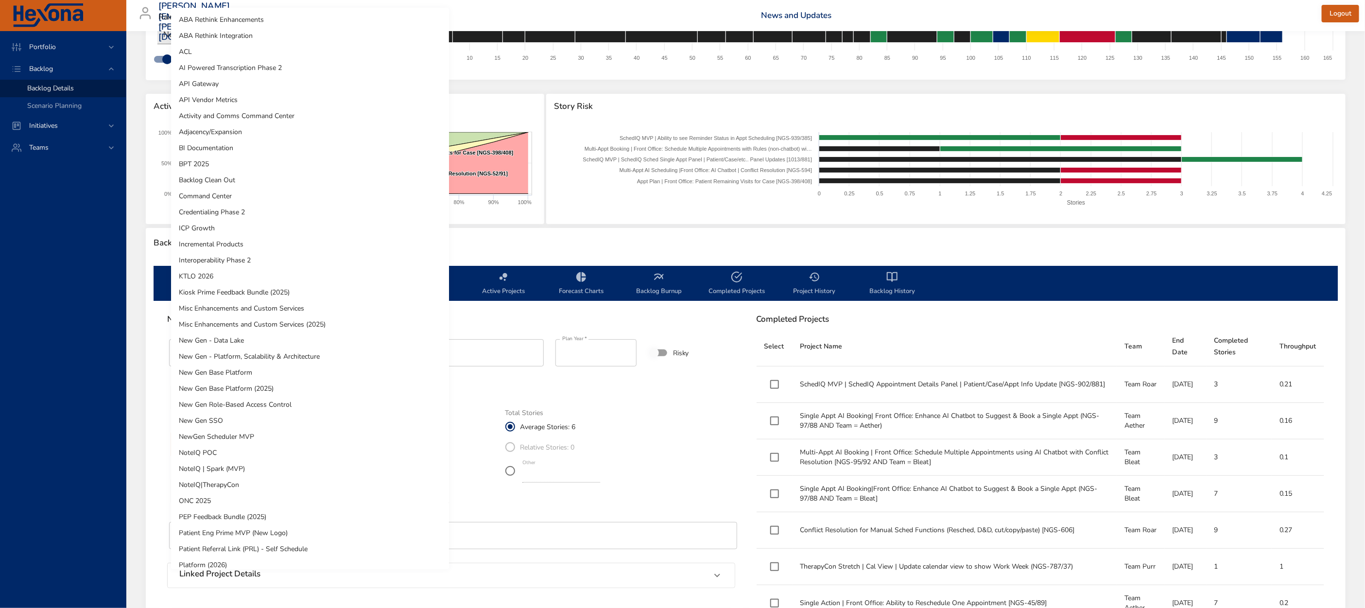
scroll to position [360, 0]
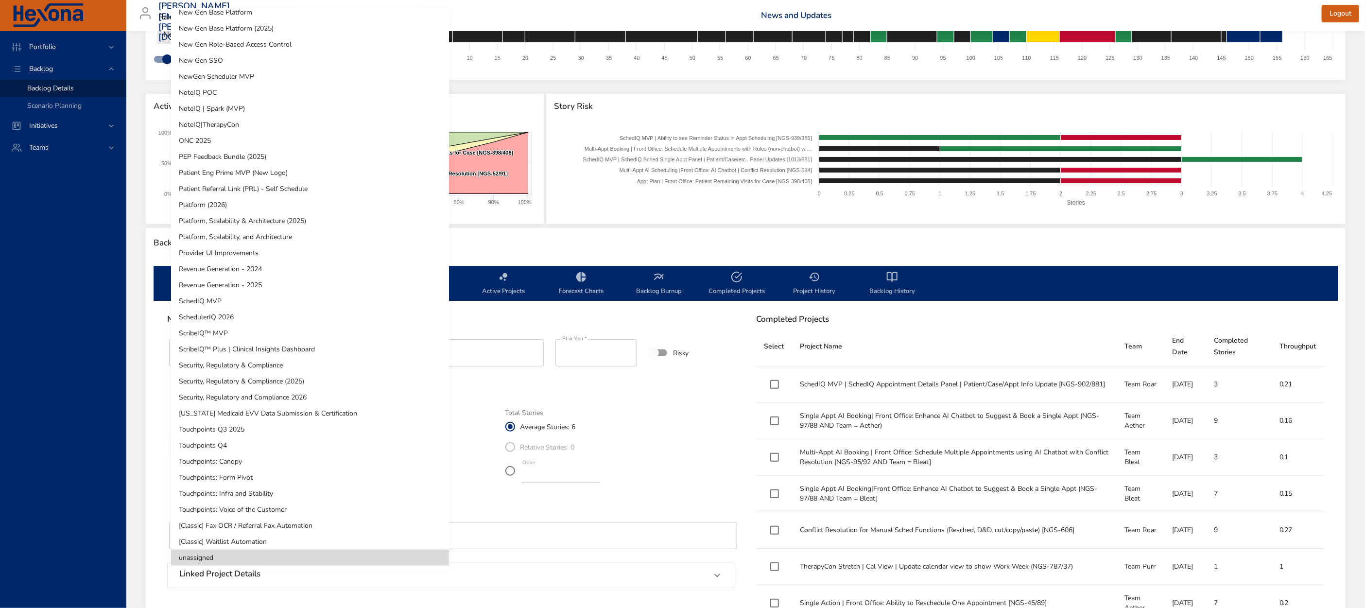
click at [241, 315] on li "SchedulerIQ 2026" at bounding box center [310, 317] width 278 height 16
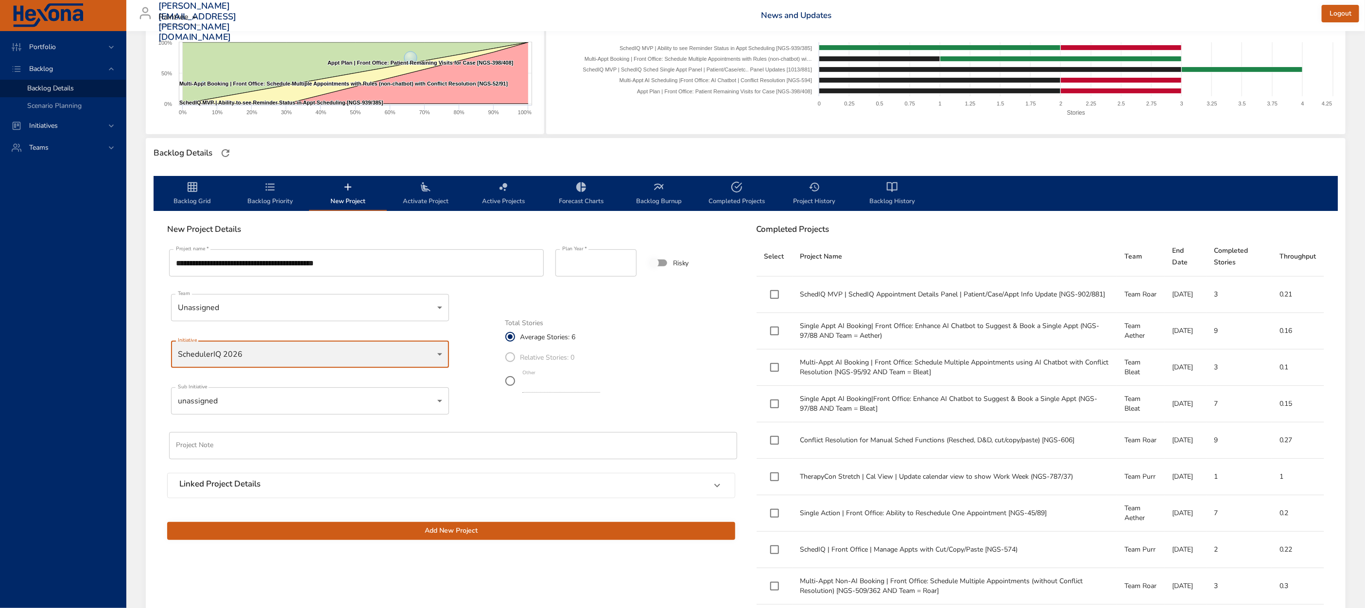
scroll to position [167, 0]
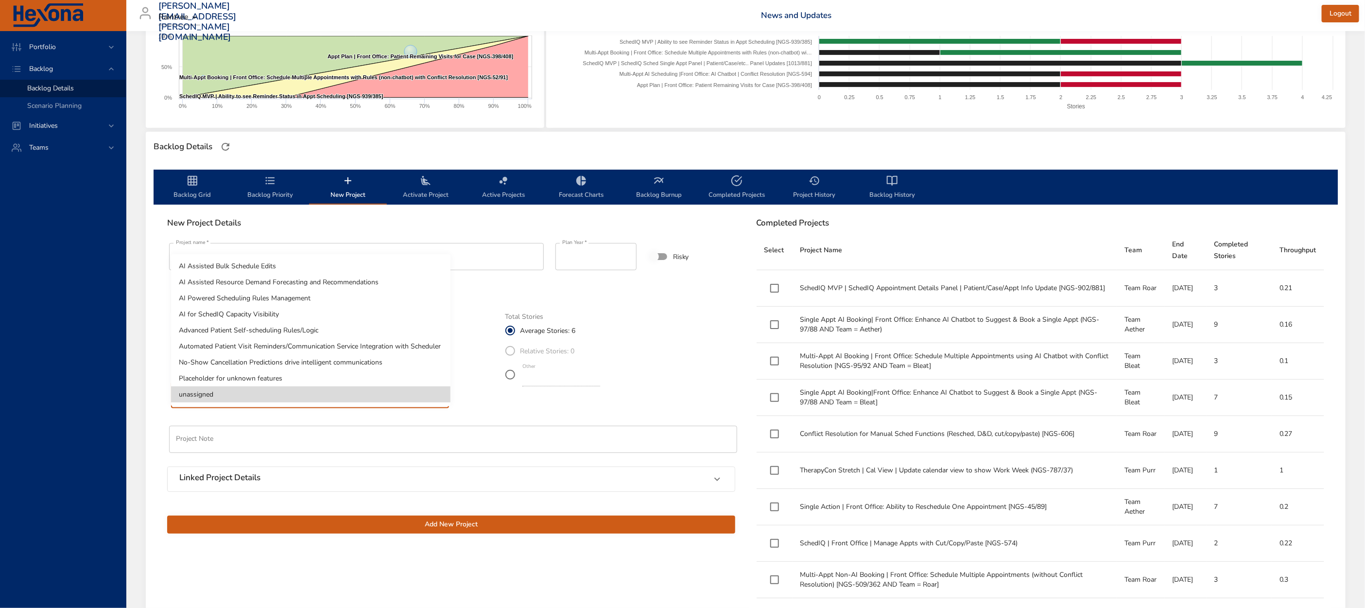
click at [275, 403] on body "Portfolio Backlog Backlog Details Scenario Planning Initiatives Teams matt.smal…" at bounding box center [682, 137] width 1365 height 608
click at [284, 364] on li "No-Show Cancellation Predictions drive intelligent communications" at bounding box center [310, 362] width 279 height 16
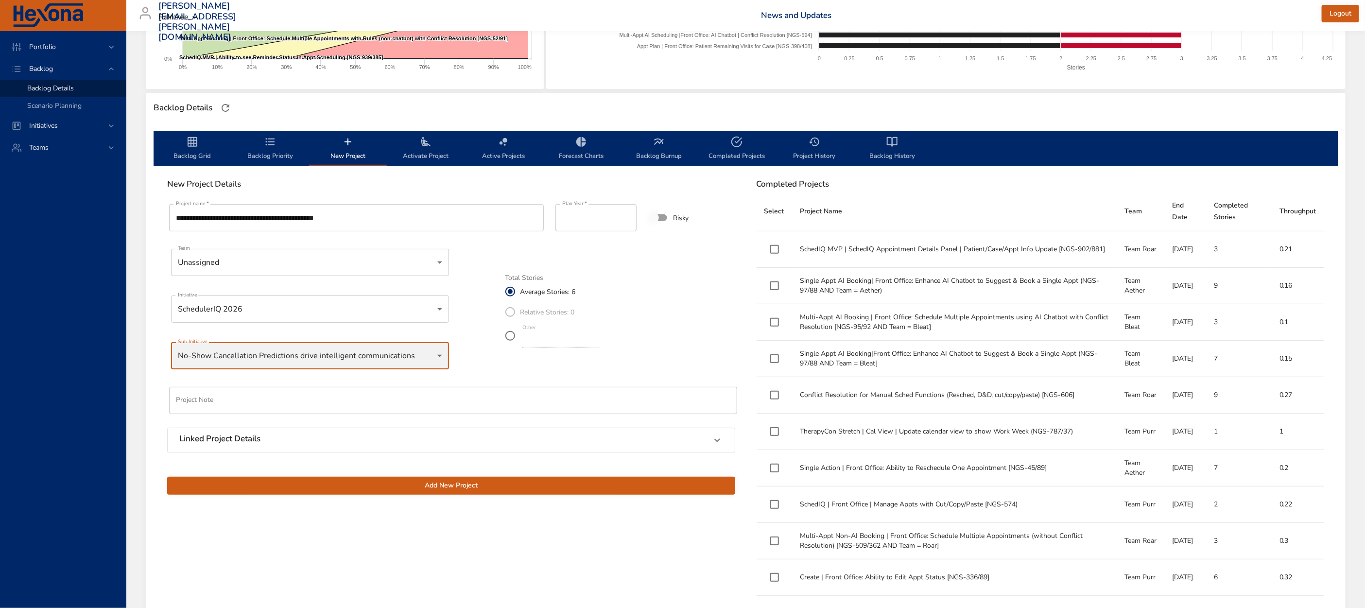
scroll to position [212, 0]
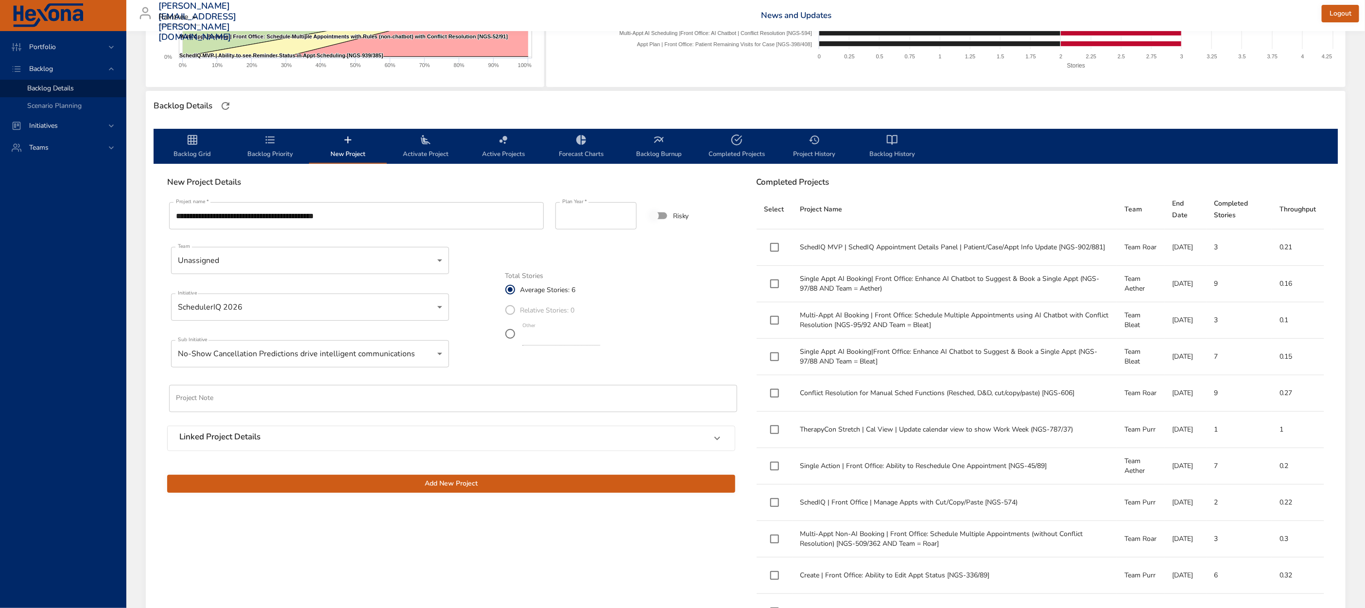
click at [418, 483] on span "Add New Project" at bounding box center [451, 484] width 553 height 12
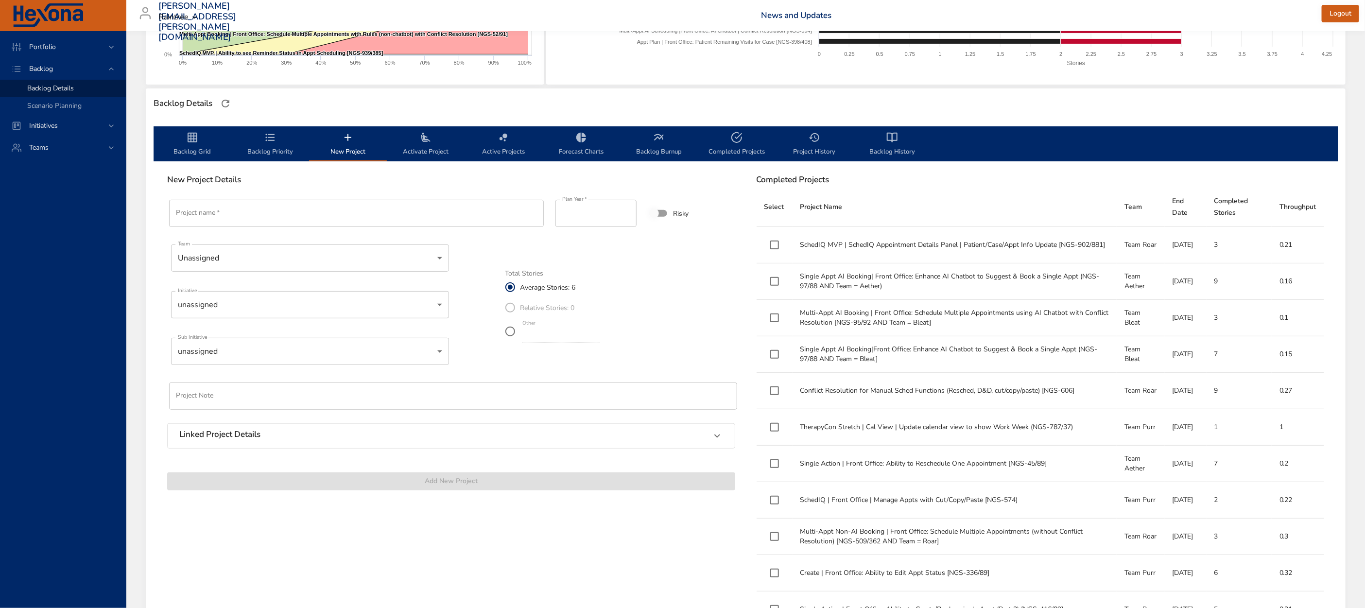
click at [273, 218] on input "Project name   *" at bounding box center [356, 213] width 375 height 27
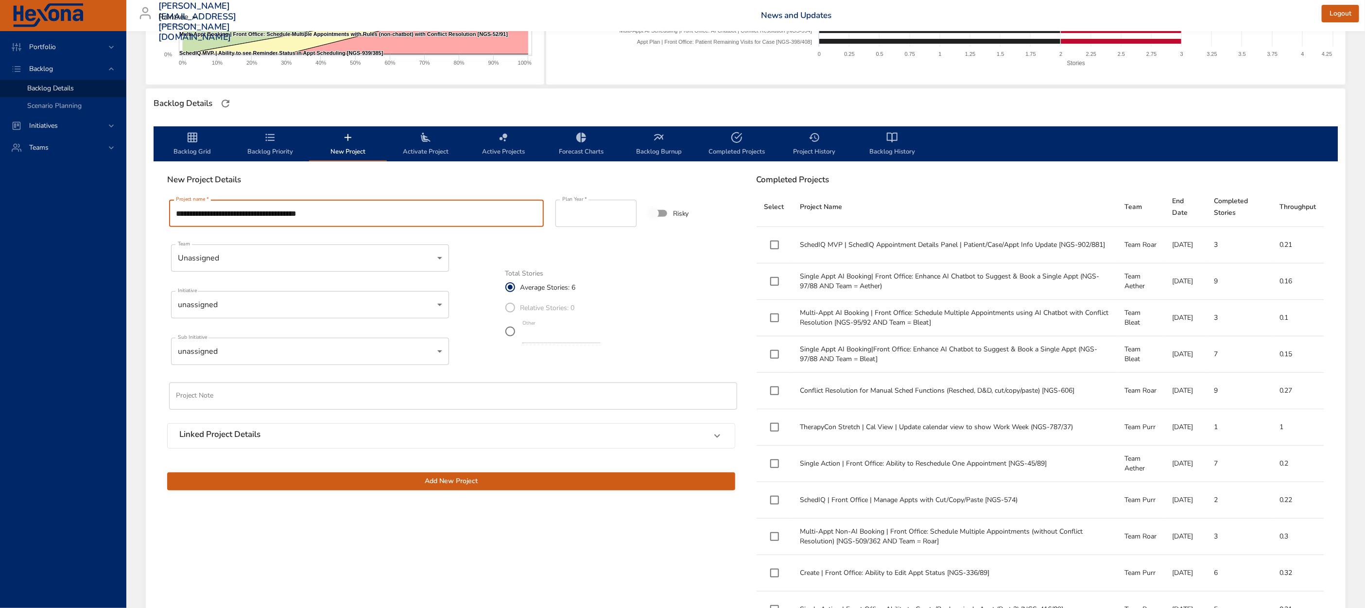
type input "**********"
click at [290, 303] on body "Portfolio Backlog Backlog Details Scenario Planning Initiatives Teams matt.smal…" at bounding box center [682, 94] width 1365 height 608
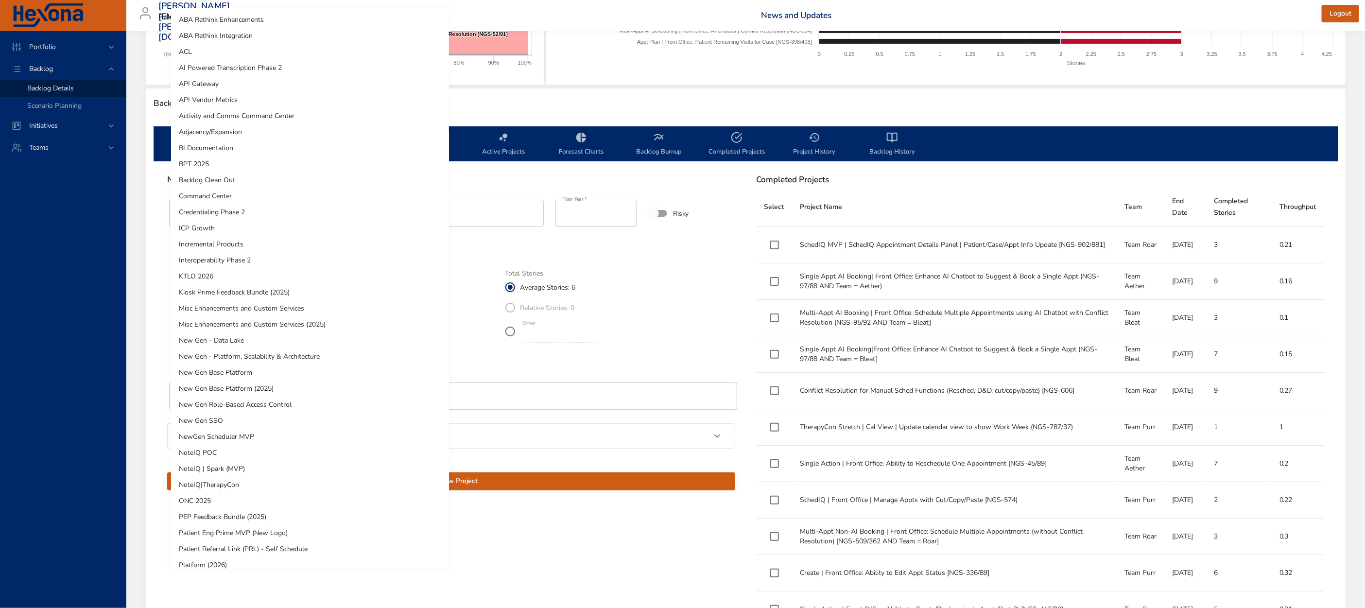
scroll to position [360, 0]
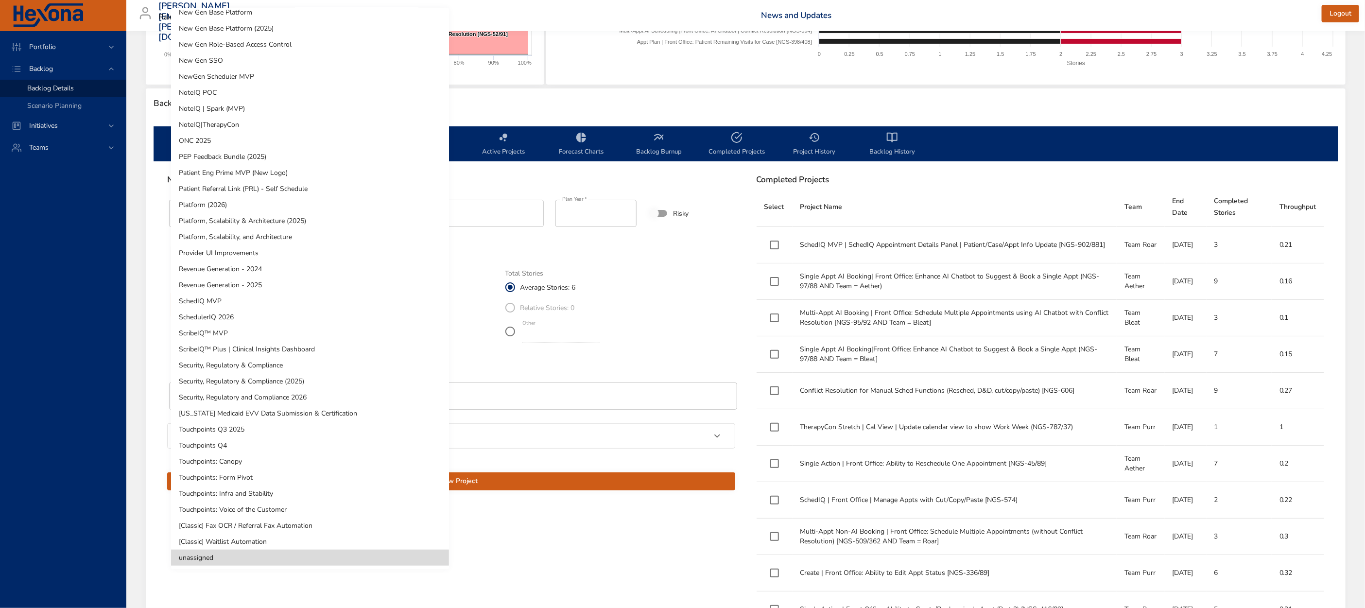
click at [243, 315] on li "SchedulerIQ 2026" at bounding box center [310, 317] width 278 height 16
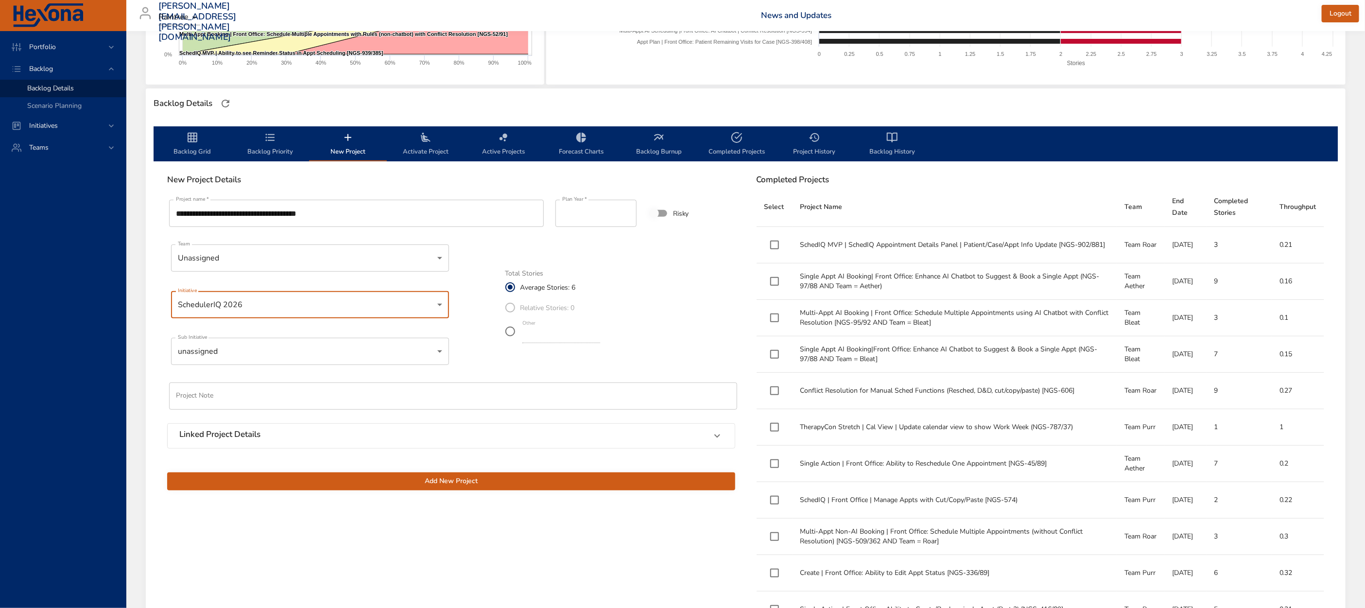
click at [250, 351] on body "Portfolio Backlog Backlog Details Scenario Planning Initiatives Teams matt.smal…" at bounding box center [682, 94] width 1365 height 608
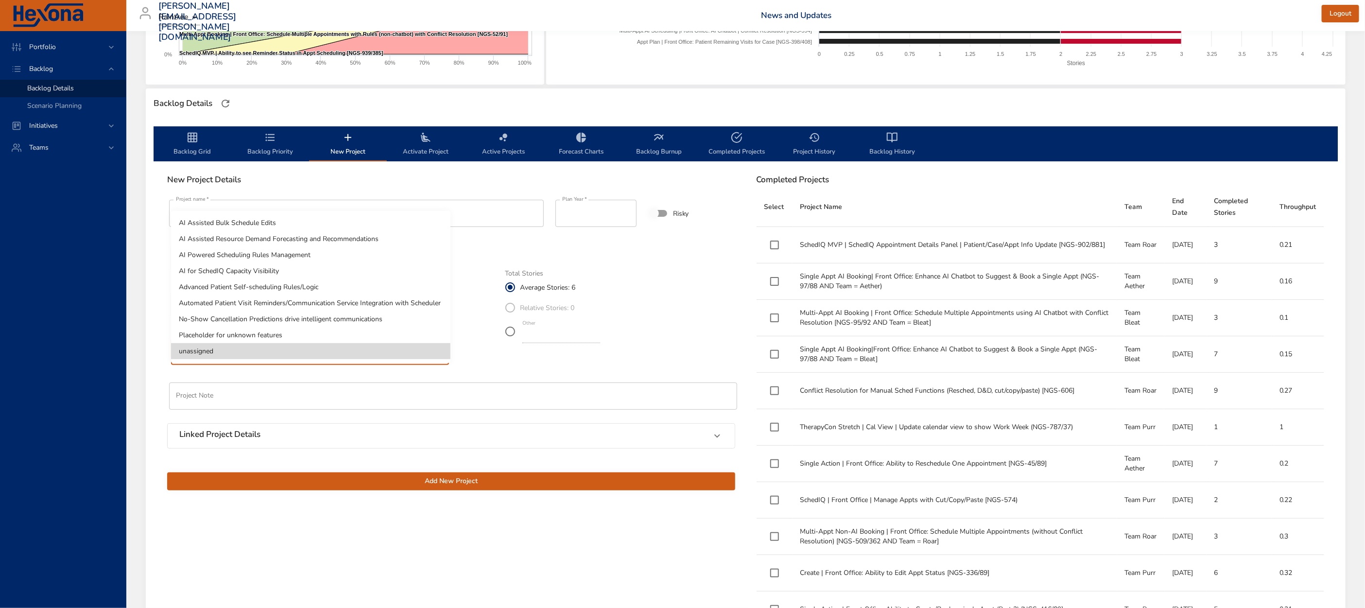
click at [260, 323] on li "No-Show Cancellation Predictions drive intelligent communications" at bounding box center [310, 319] width 279 height 16
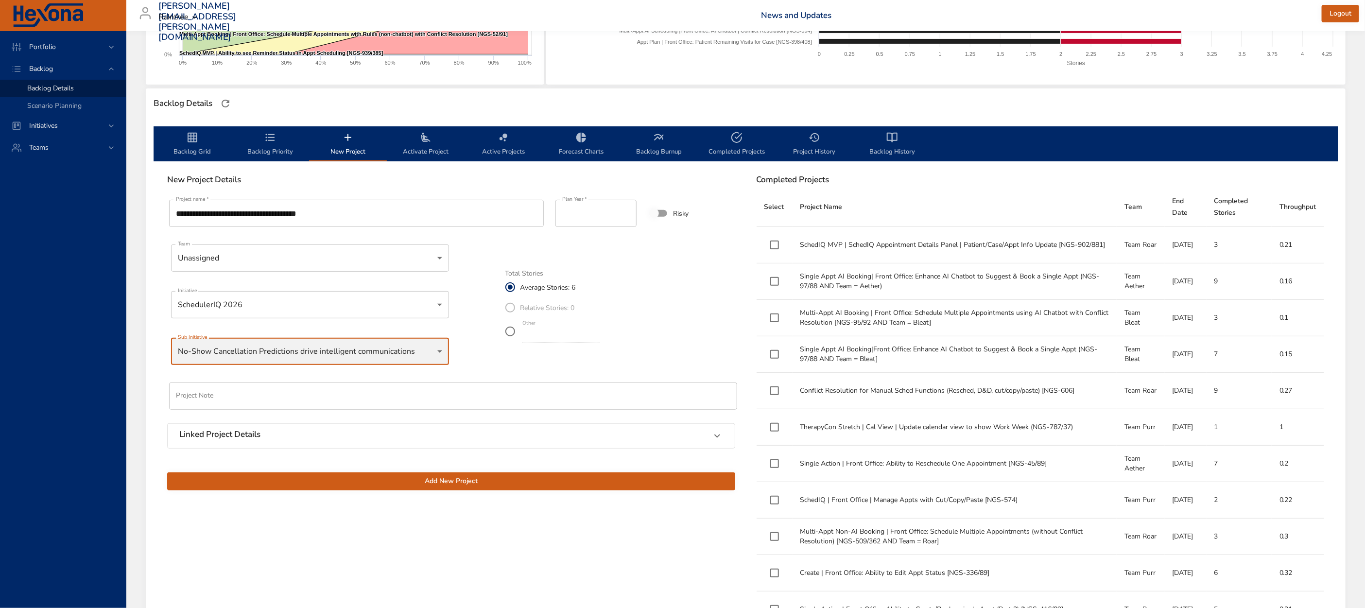
scroll to position [219, 0]
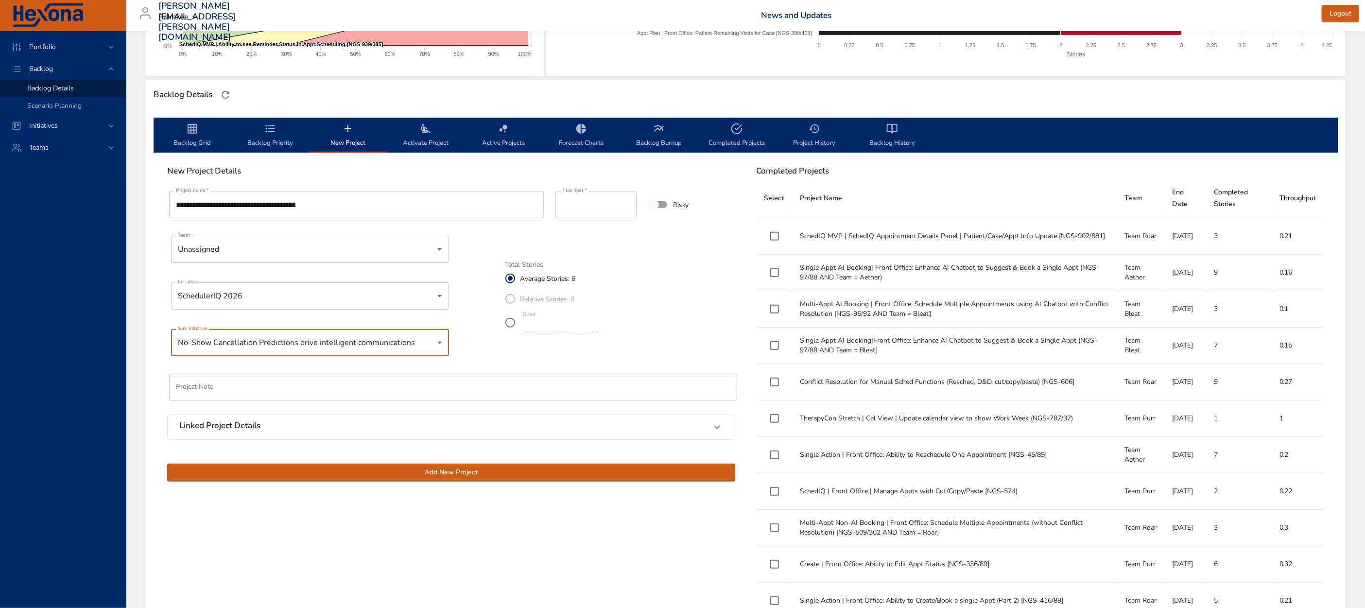
click at [396, 477] on span "Add New Project" at bounding box center [451, 473] width 553 height 12
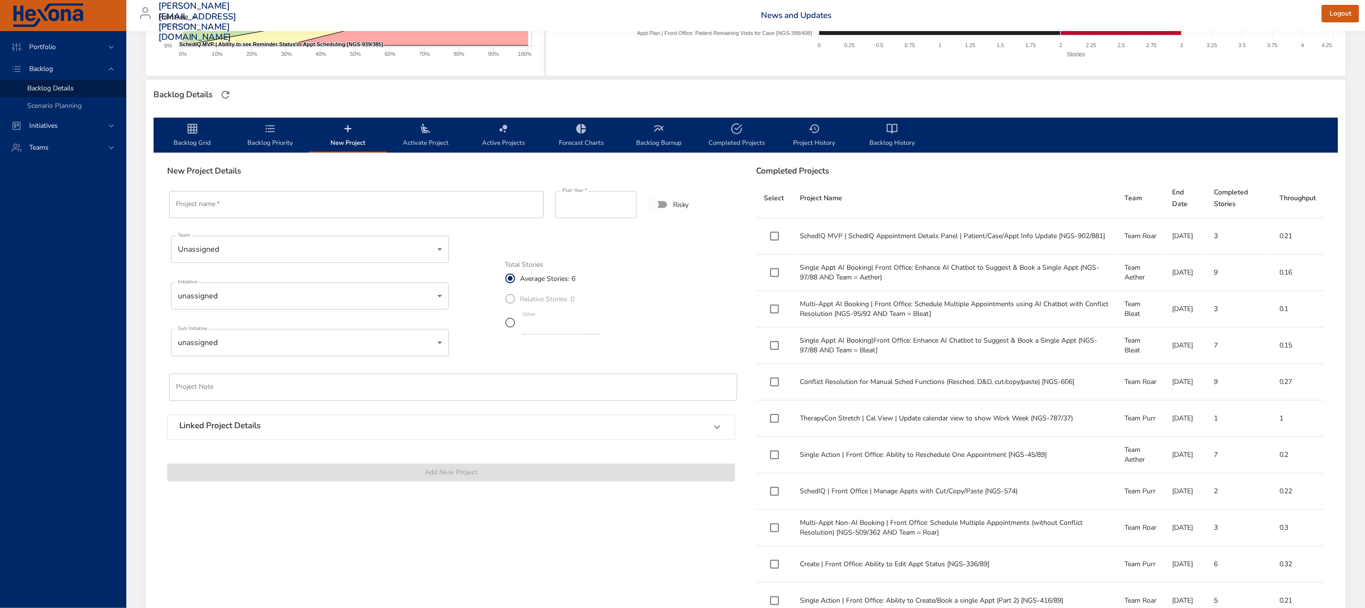
click at [263, 132] on span "Backlog Priority" at bounding box center [270, 136] width 66 height 26
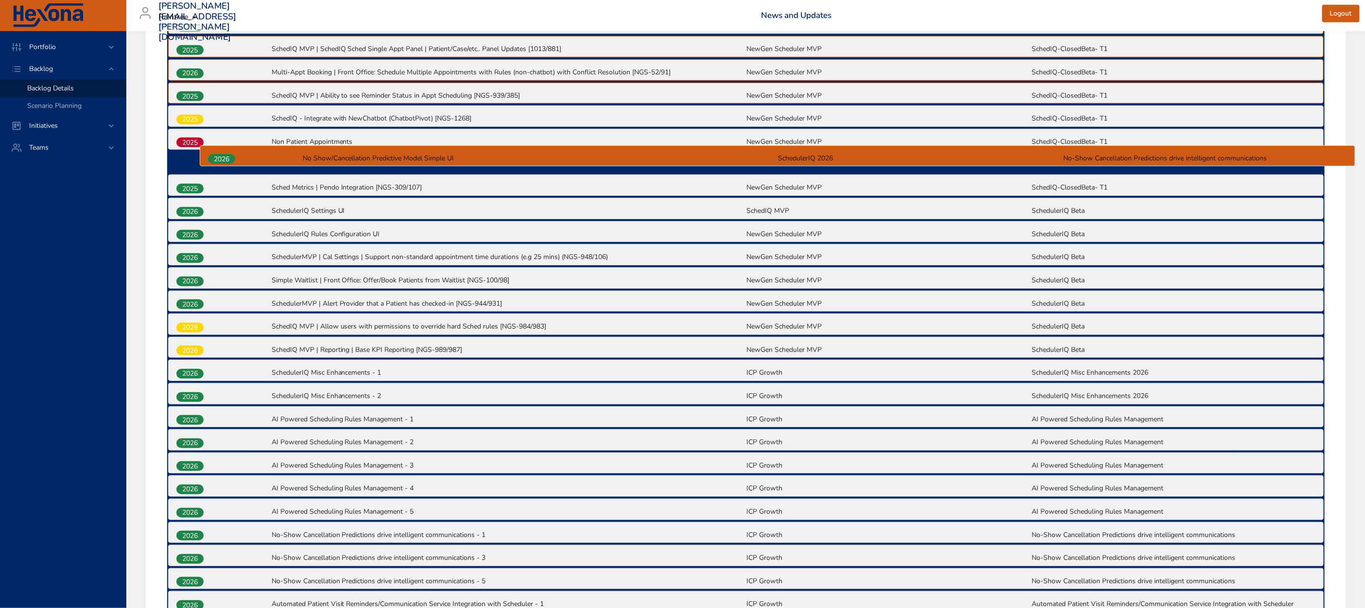
scroll to position [420, 0]
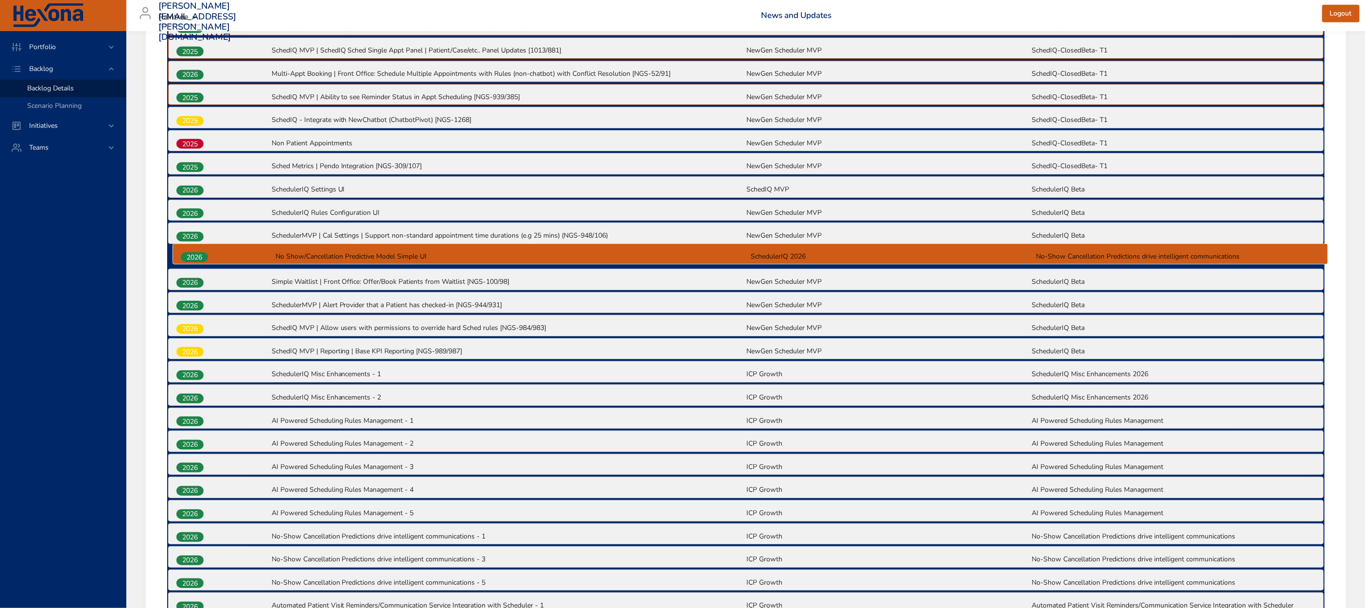
drag, startPoint x: 177, startPoint y: 484, endPoint x: 183, endPoint y: 253, distance: 230.9
click at [183, 253] on div "2025 Appt Plan | Front Office: Patient Remaining Visits for Case [NGS-398/408] …" at bounding box center [746, 546] width 1158 height 1112
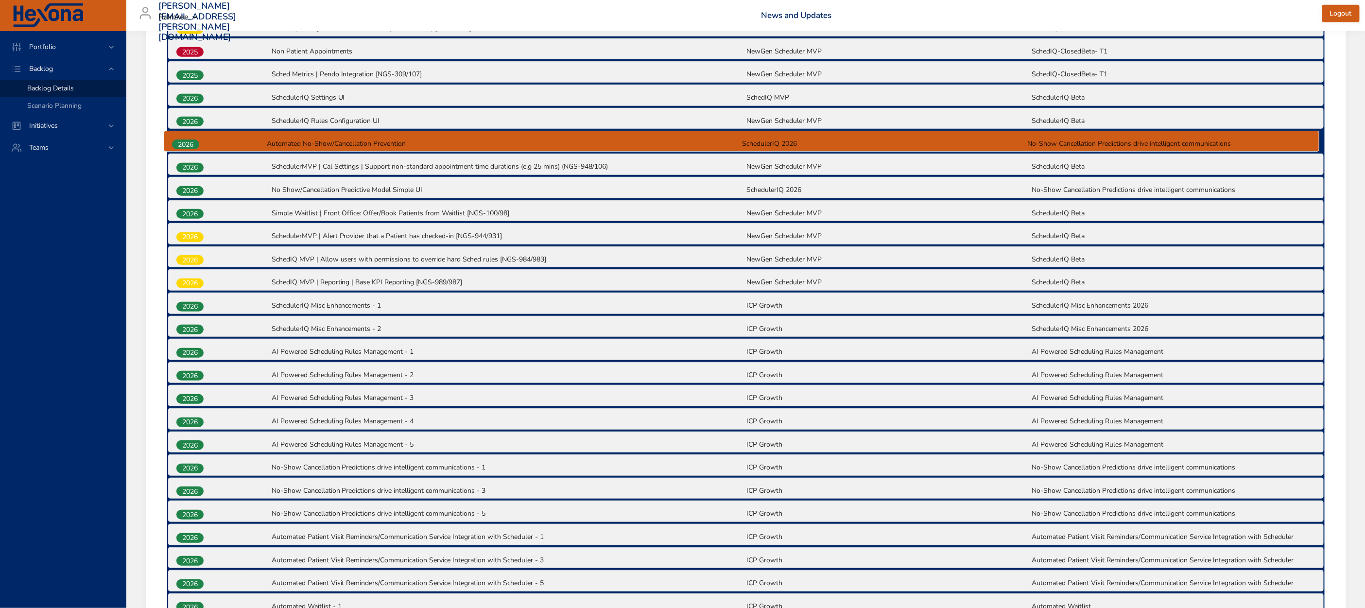
scroll to position [510, 0]
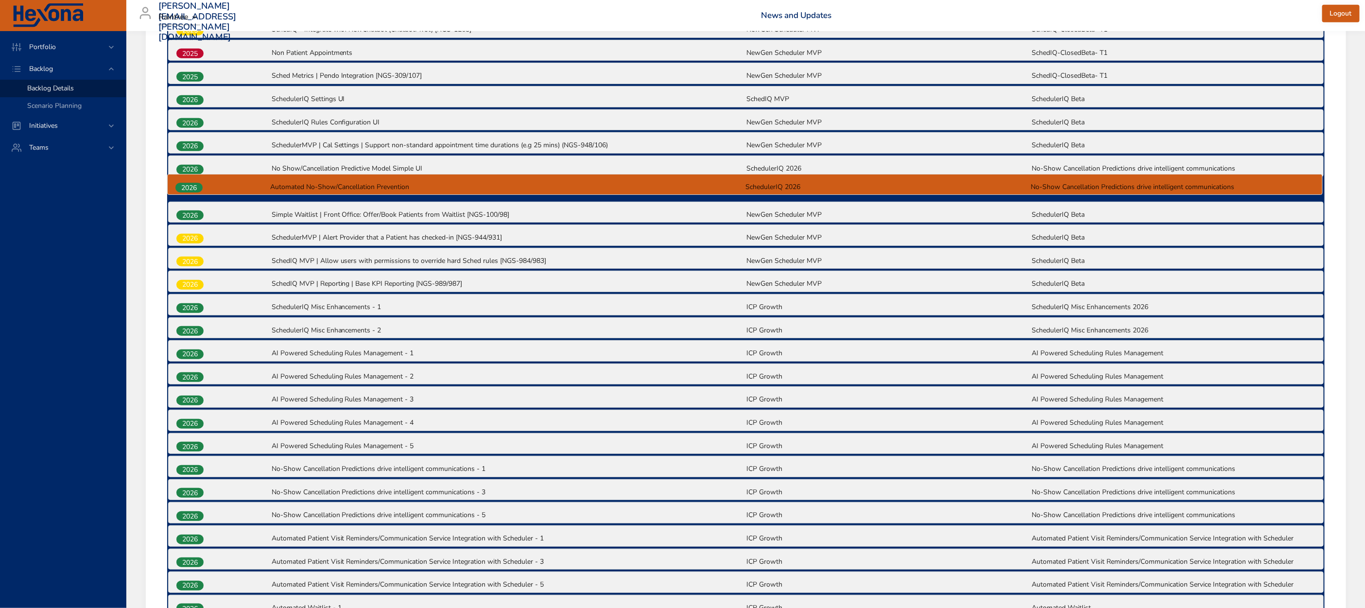
drag, startPoint x: 180, startPoint y: 505, endPoint x: 178, endPoint y: 184, distance: 321.7
click at [178, 184] on div "2025 Appt Plan | Front Office: Patient Remaining Visits for Case [NGS-398/408] …" at bounding box center [746, 456] width 1158 height 1112
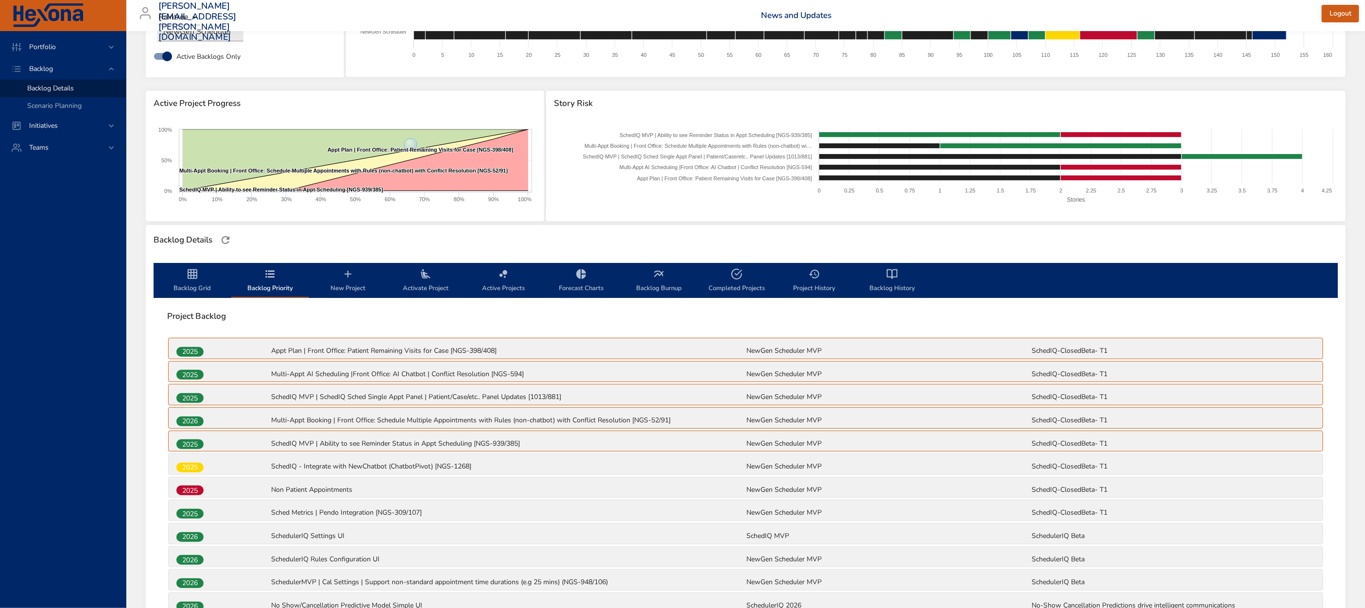
scroll to position [42, 0]
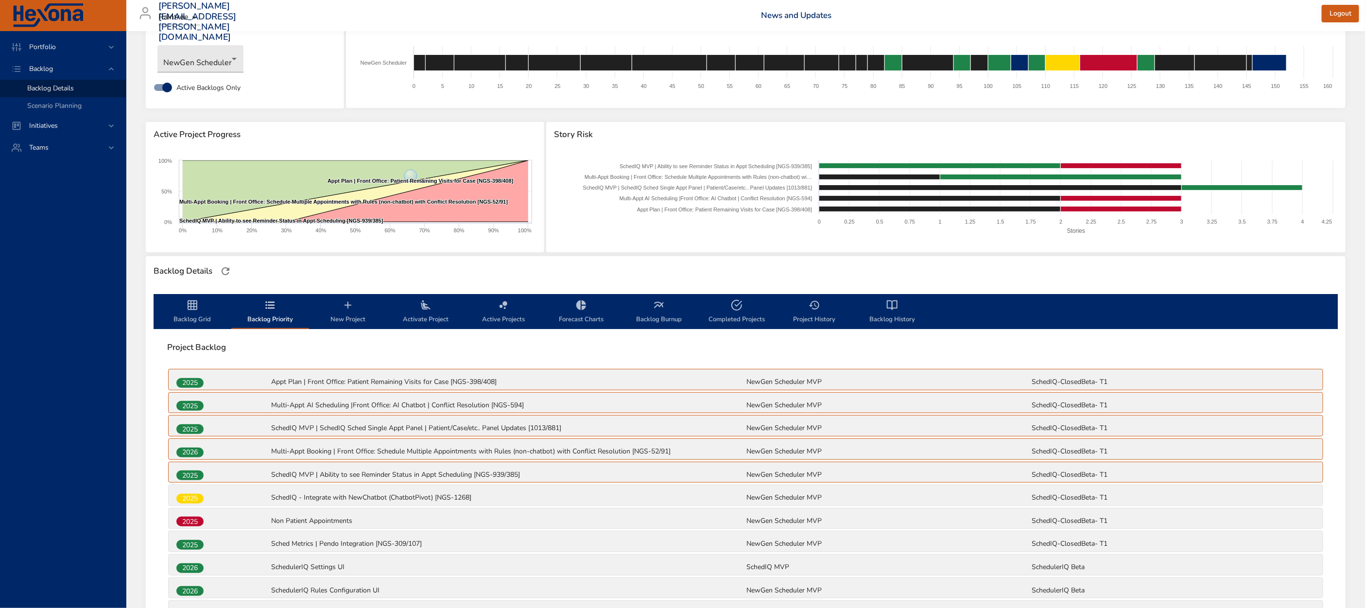
click at [190, 312] on span "Backlog Grid" at bounding box center [192, 312] width 66 height 26
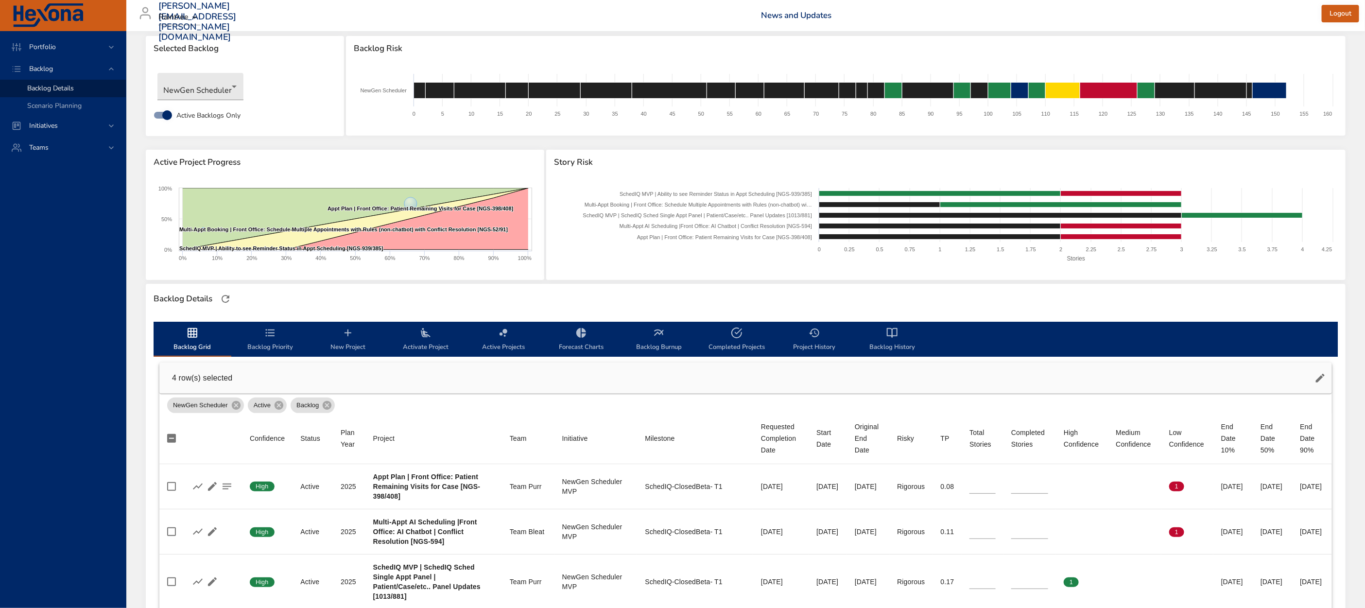
scroll to position [0, 0]
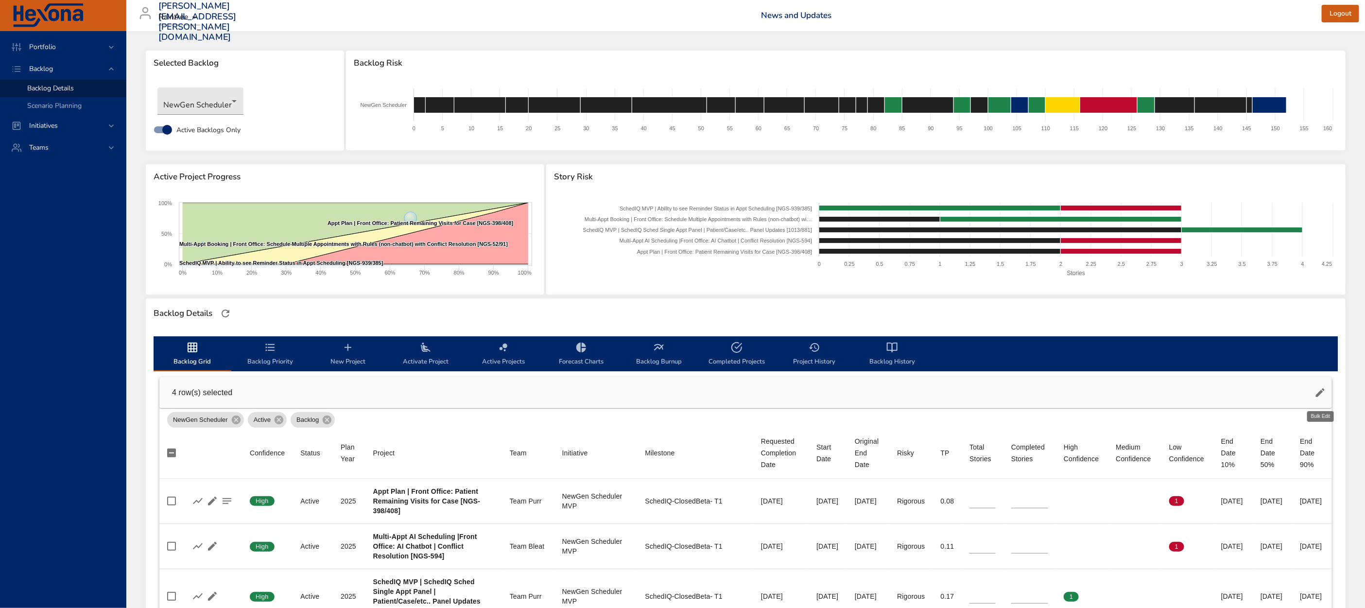
click at [1317, 393] on icon "button" at bounding box center [1321, 393] width 12 height 12
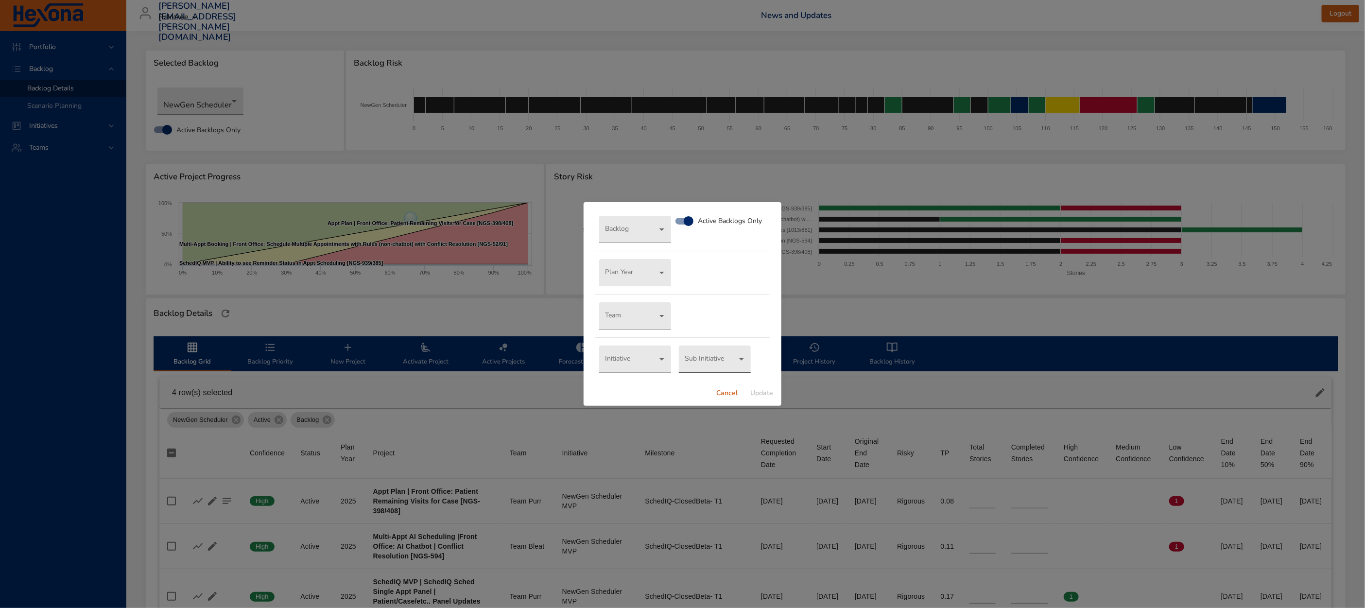
click at [712, 367] on body "Portfolio Backlog Backlog Details Scenario Planning Initiatives Teams matt.smal…" at bounding box center [682, 304] width 1365 height 608
click at [737, 361] on div at bounding box center [682, 304] width 1365 height 608
click at [719, 358] on body "Portfolio Backlog Backlog Details Scenario Planning Initiatives Teams matt.smal…" at bounding box center [682, 304] width 1365 height 608
click at [631, 359] on div at bounding box center [682, 304] width 1365 height 608
click at [722, 359] on body "Portfolio Backlog Backlog Details Scenario Planning Initiatives Teams matt.smal…" at bounding box center [682, 304] width 1365 height 608
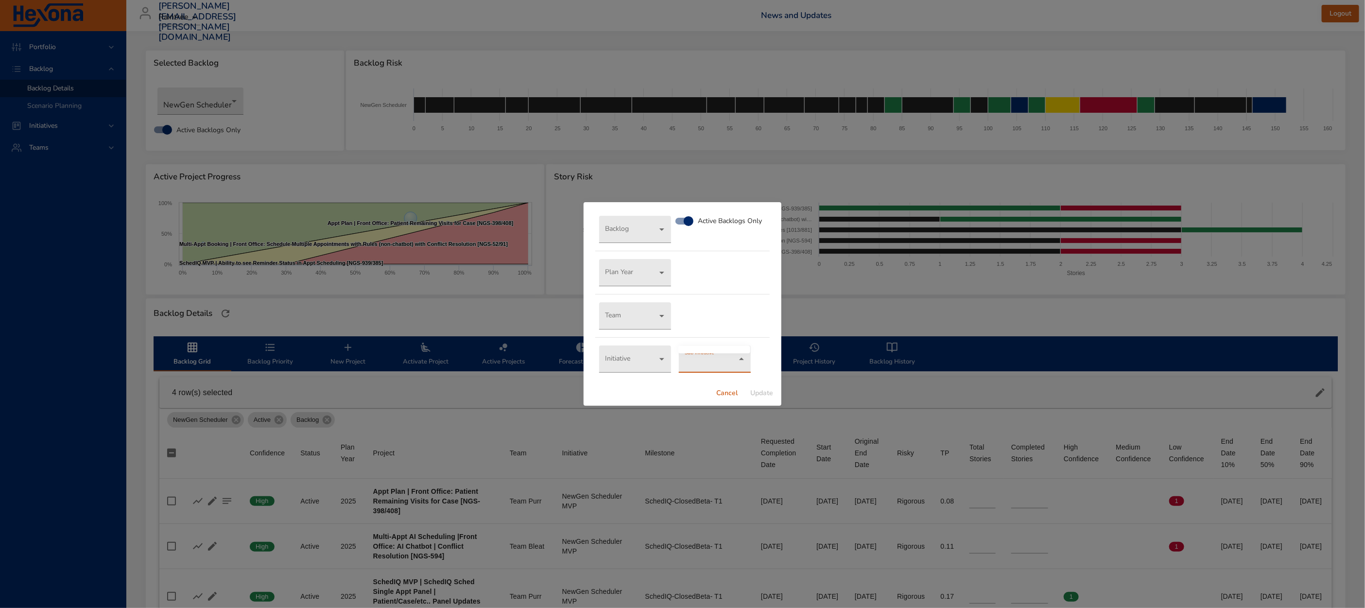
click at [647, 361] on div at bounding box center [682, 304] width 1365 height 608
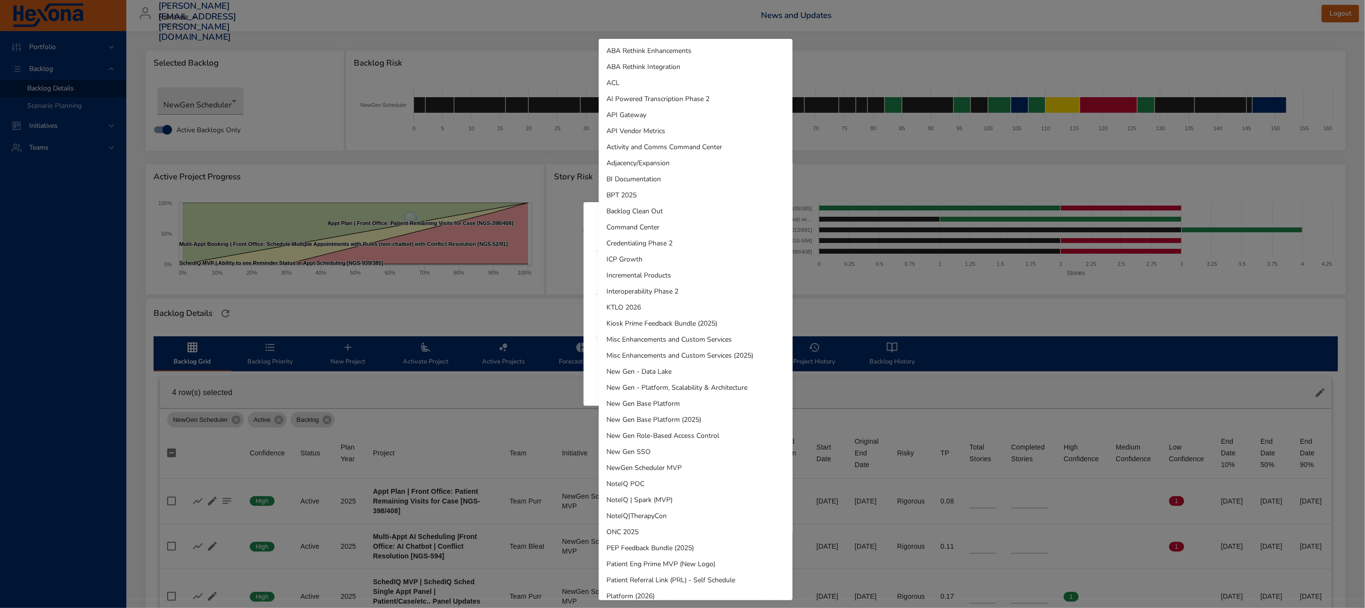
click at [646, 361] on body "Portfolio Backlog Backlog Details Scenario Planning Initiatives Teams matt.smal…" at bounding box center [682, 304] width 1365 height 608
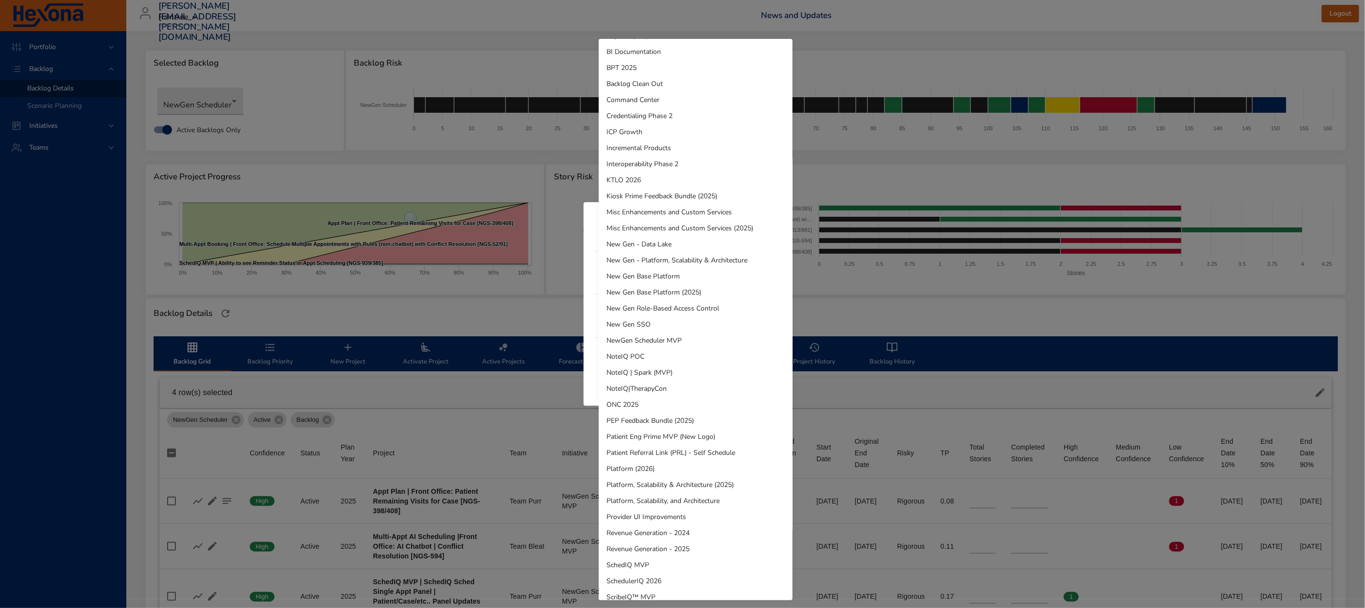
scroll to position [360, 0]
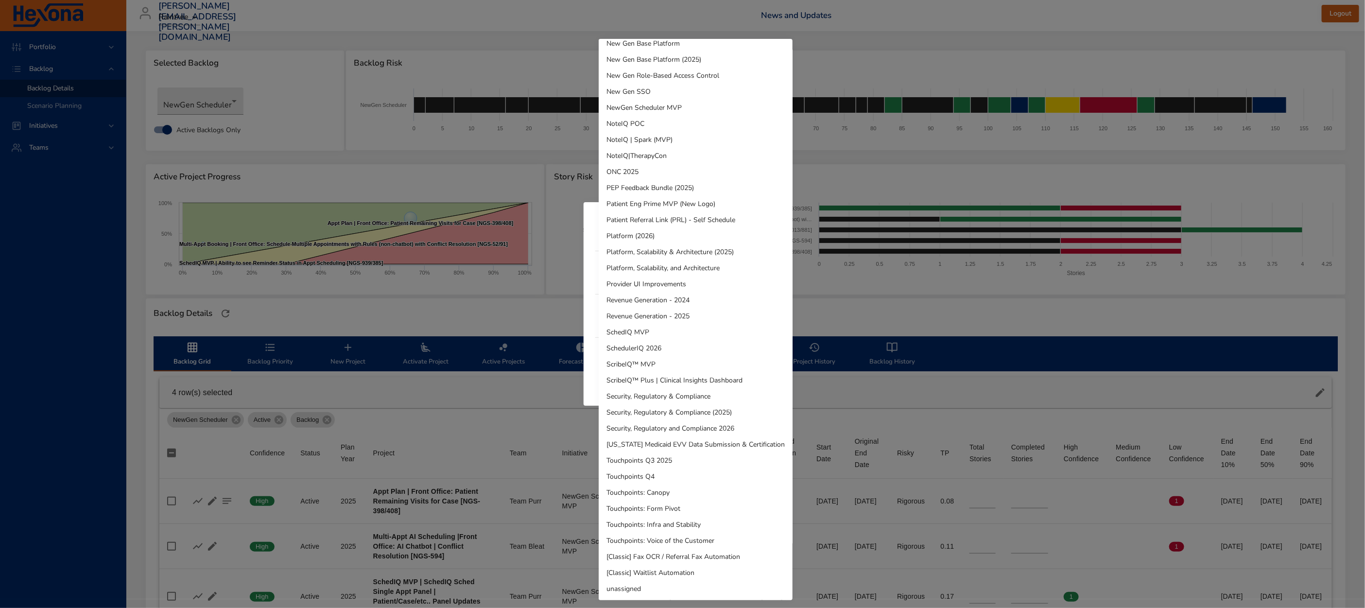
click at [649, 351] on li "SchedulerIQ 2026" at bounding box center [696, 348] width 194 height 16
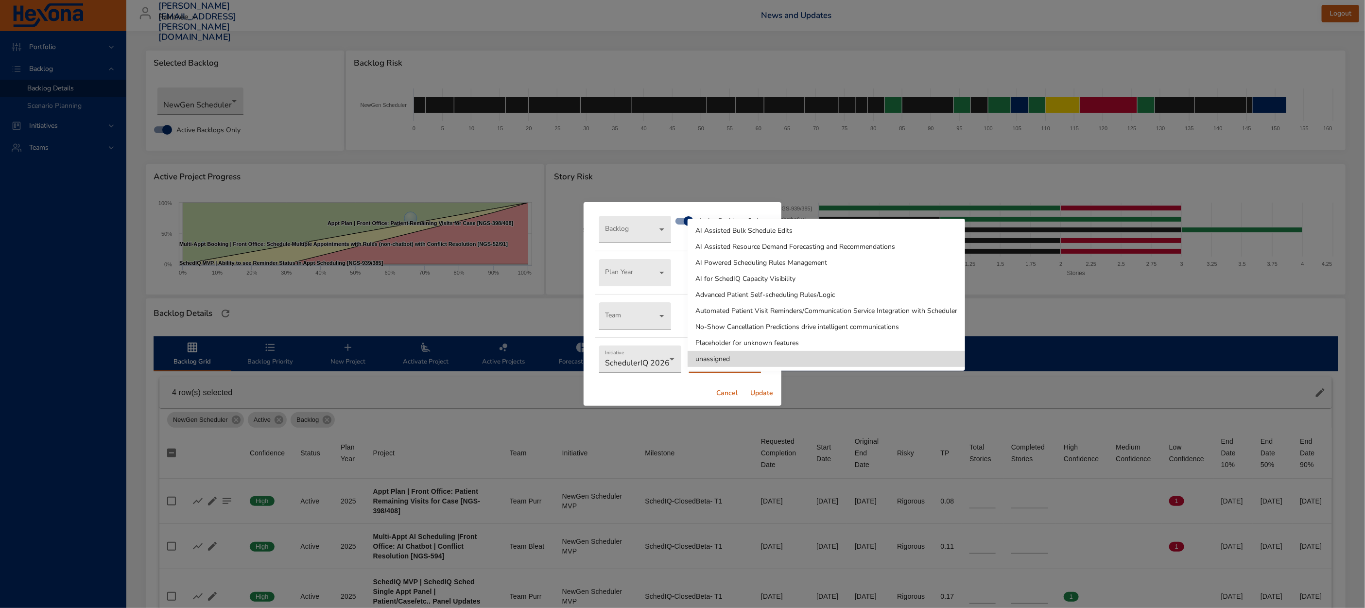
click at [714, 362] on body "Portfolio Backlog Backlog Details Scenario Planning Initiatives Teams matt.smal…" at bounding box center [682, 304] width 1365 height 608
click at [779, 343] on li "Placeholder for unknown features" at bounding box center [826, 343] width 277 height 16
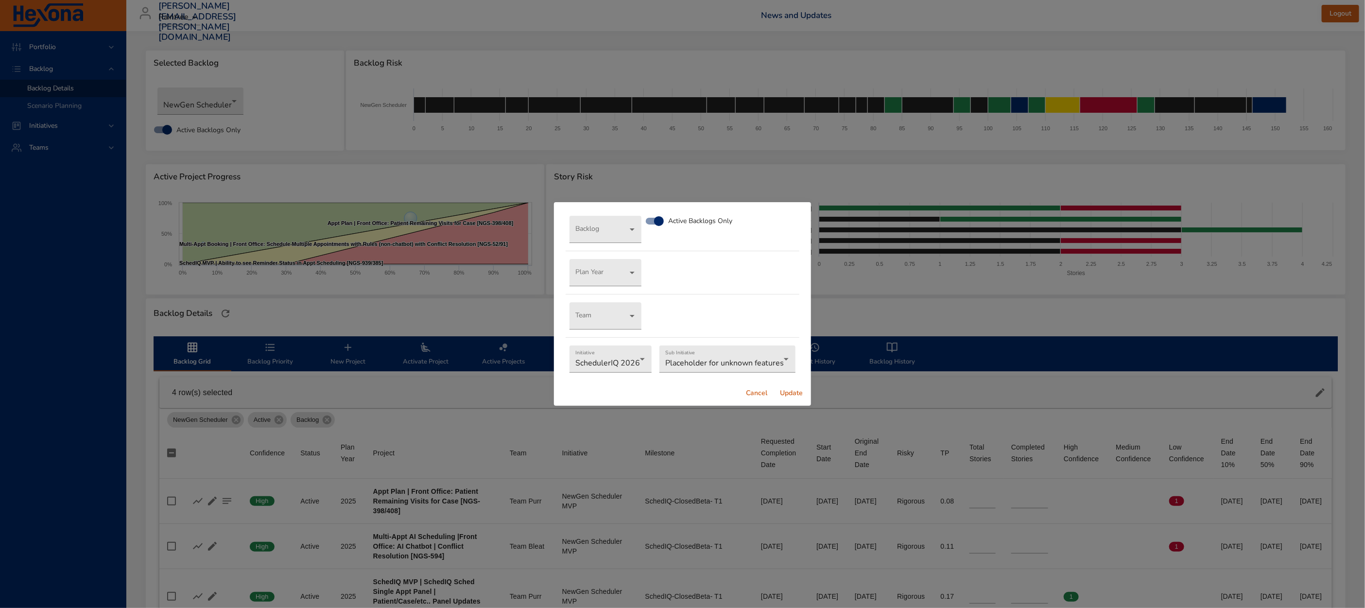
click at [786, 395] on span "Update" at bounding box center [791, 393] width 23 height 12
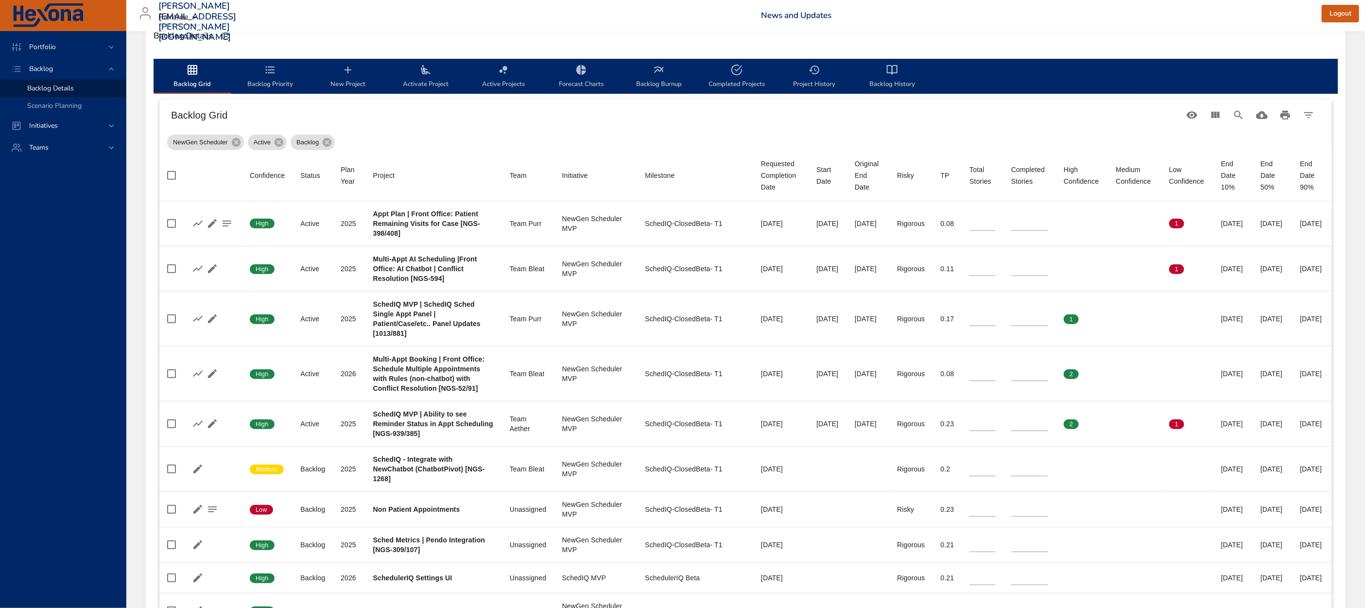
scroll to position [175, 0]
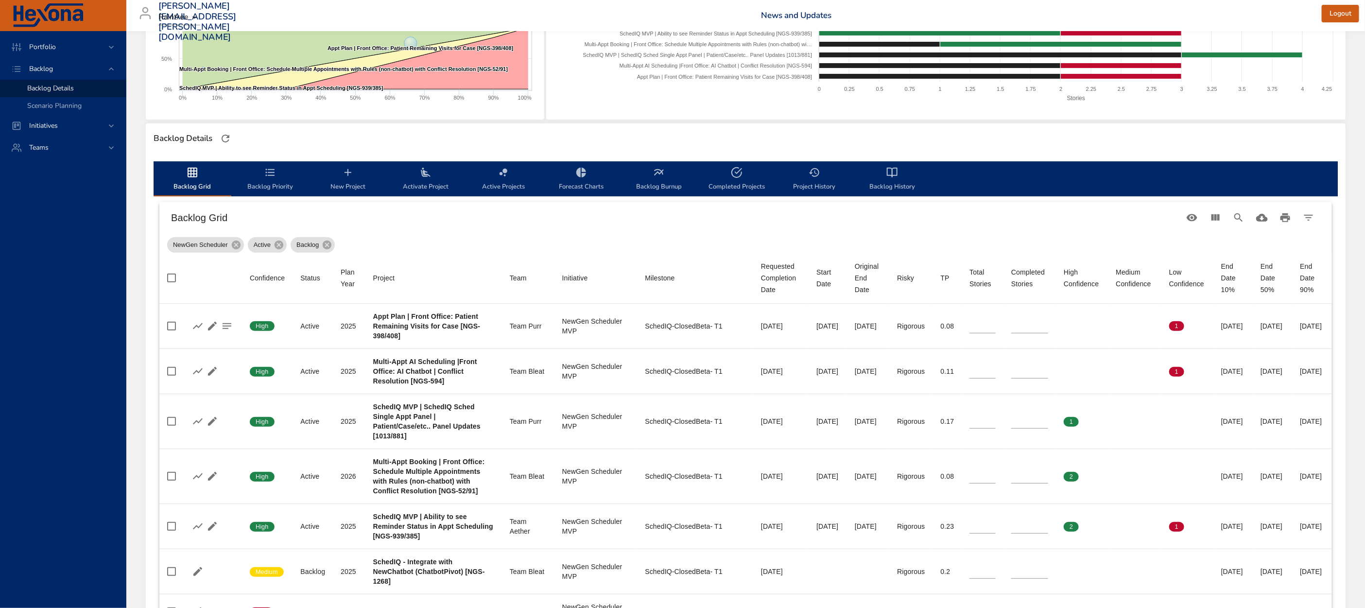
click at [275, 177] on icon "backlog-tab" at bounding box center [270, 173] width 12 height 12
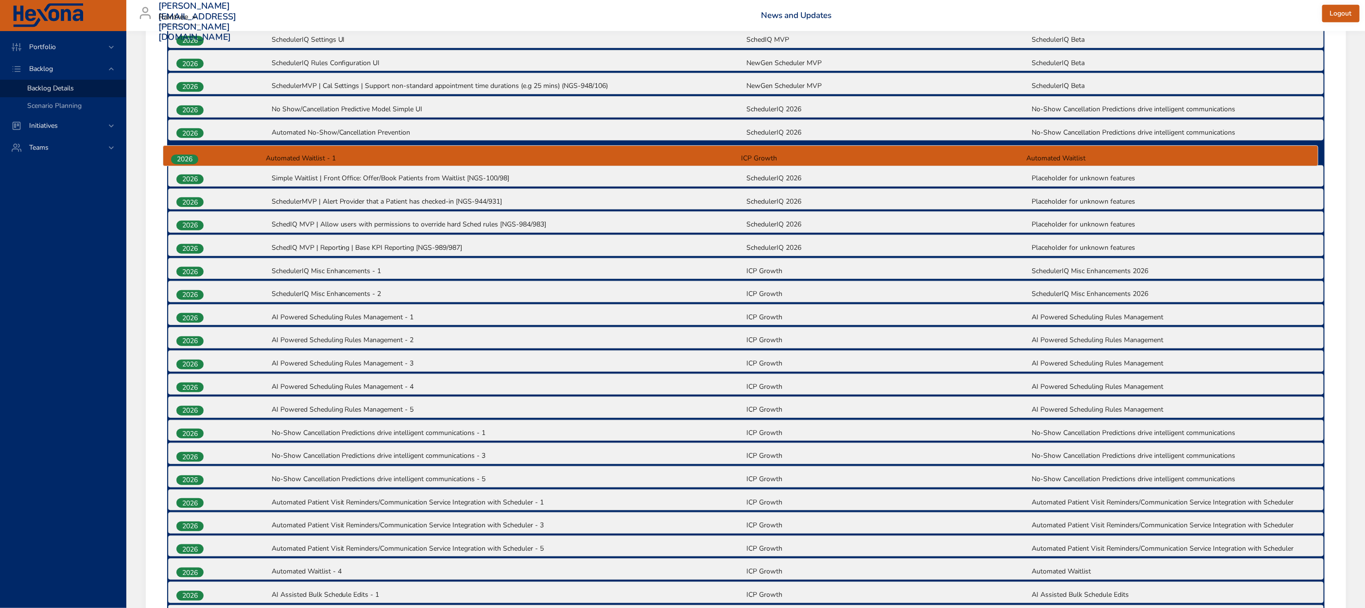
scroll to position [569, 0]
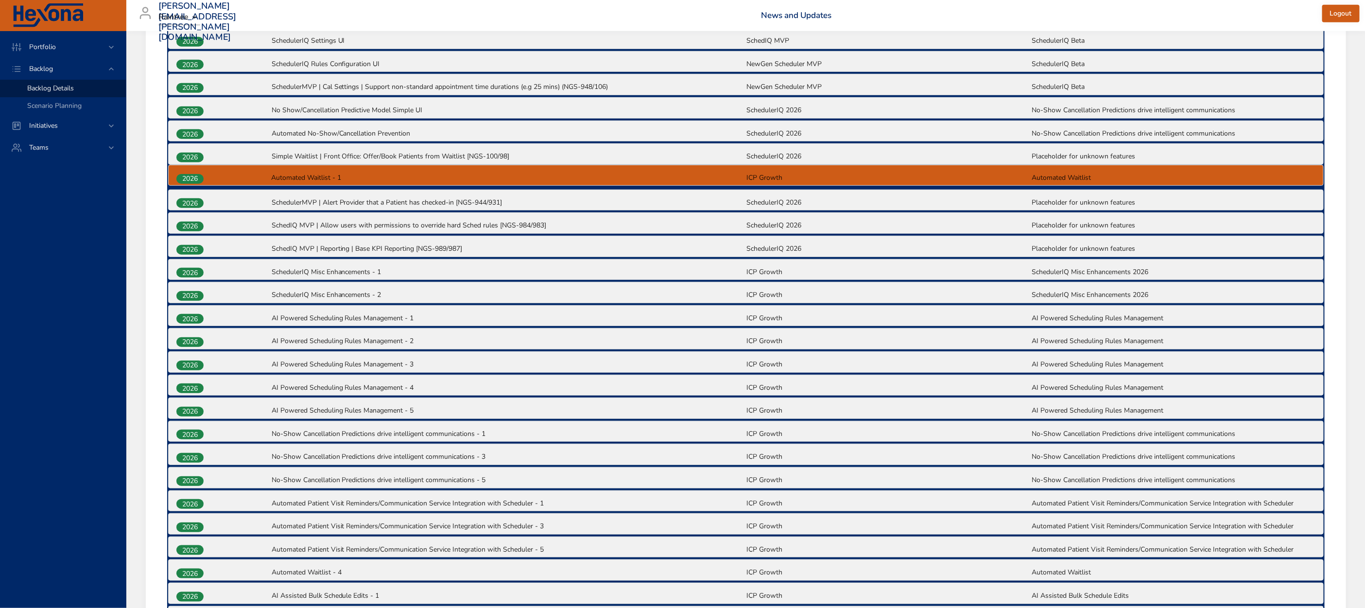
drag, startPoint x: 178, startPoint y: 348, endPoint x: 177, endPoint y: 172, distance: 176.4
click at [177, 172] on div "2025 Appt Plan | Front Office: Patient Remaining Visits for Case [NGS-398/408] …" at bounding box center [746, 398] width 1158 height 1112
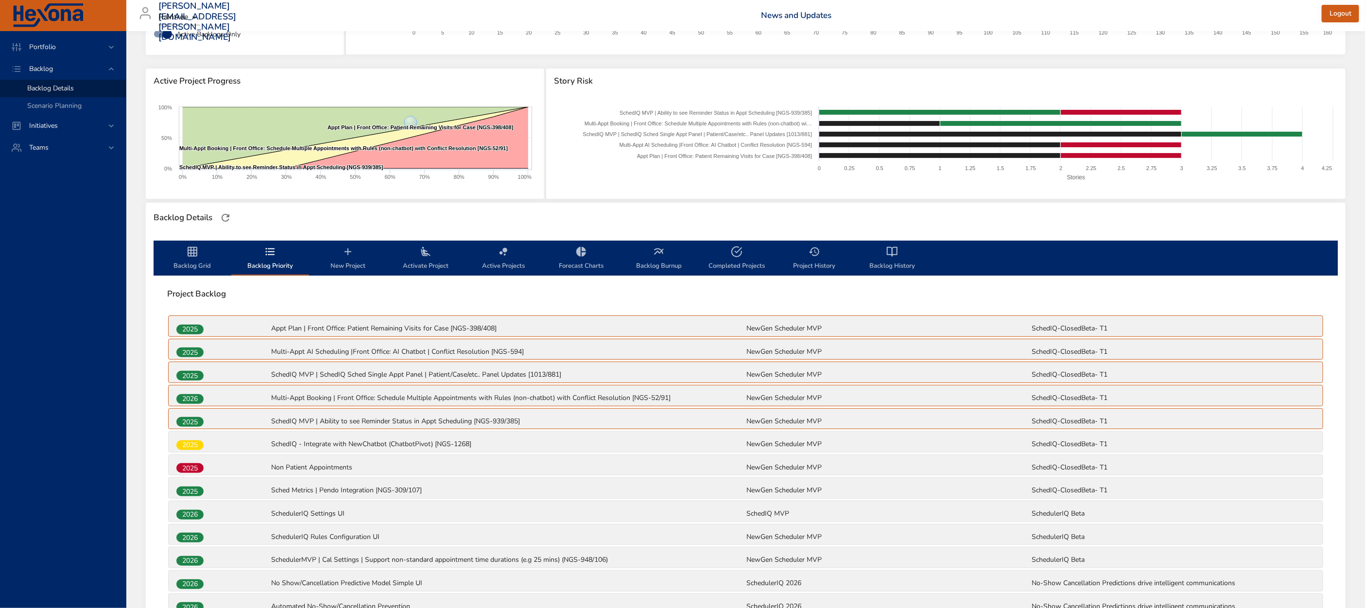
scroll to position [62, 0]
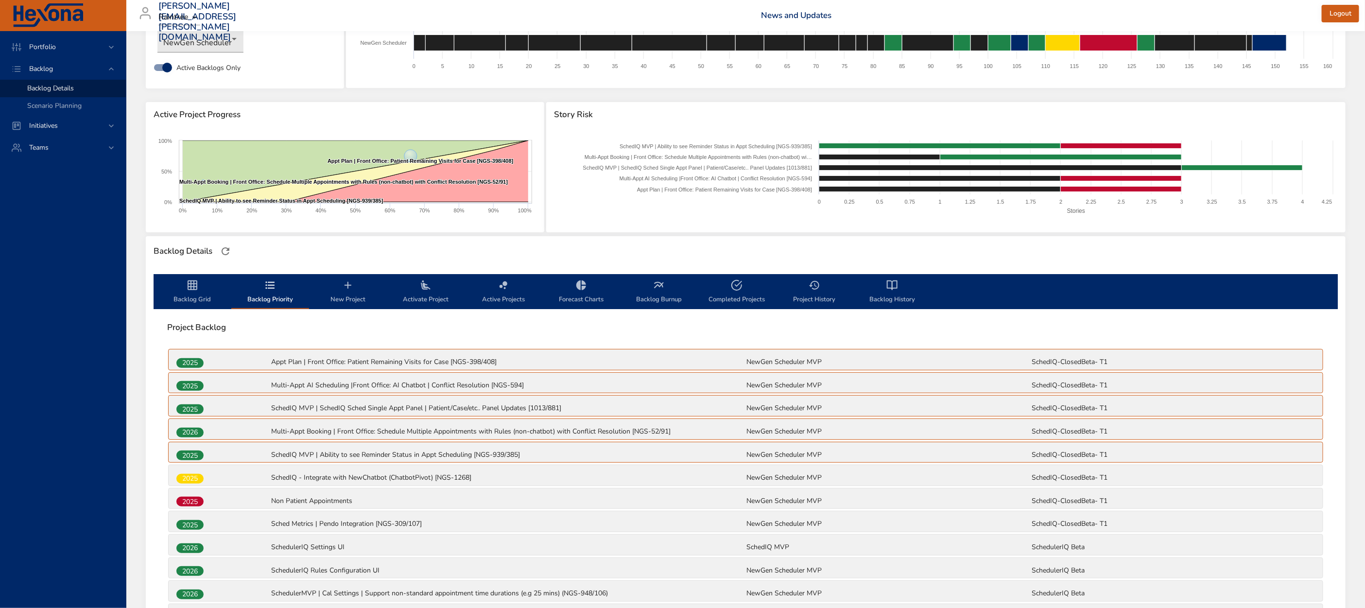
click at [209, 288] on span "Backlog Grid" at bounding box center [192, 292] width 66 height 26
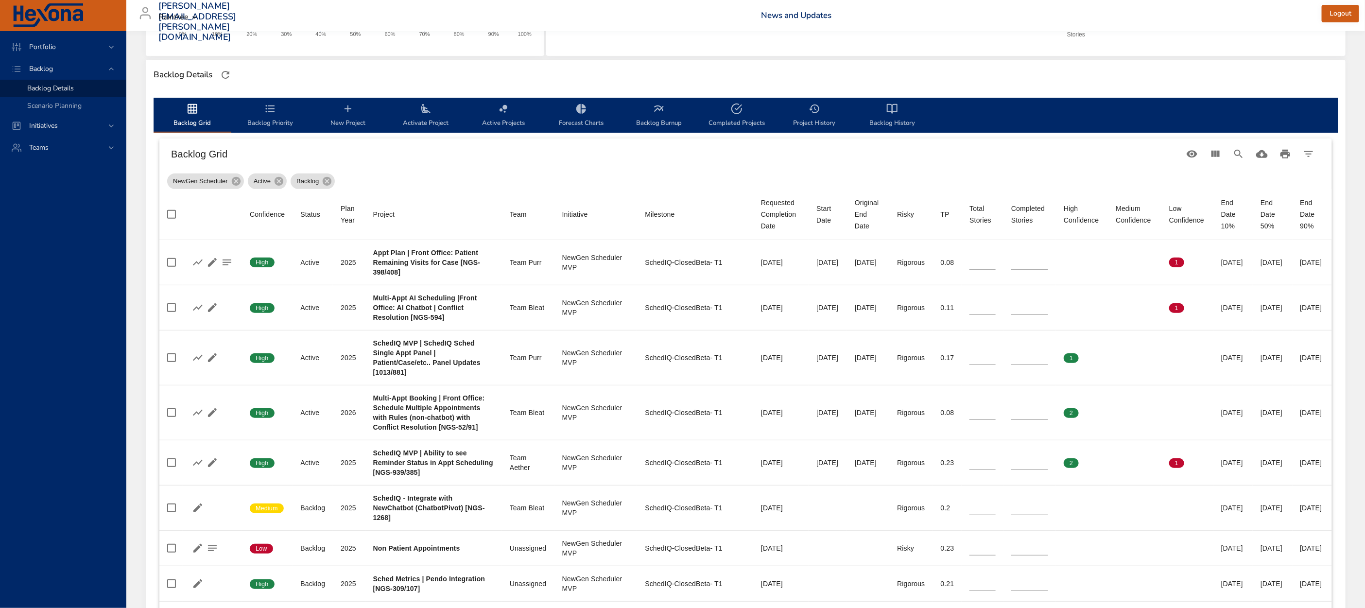
scroll to position [0, 0]
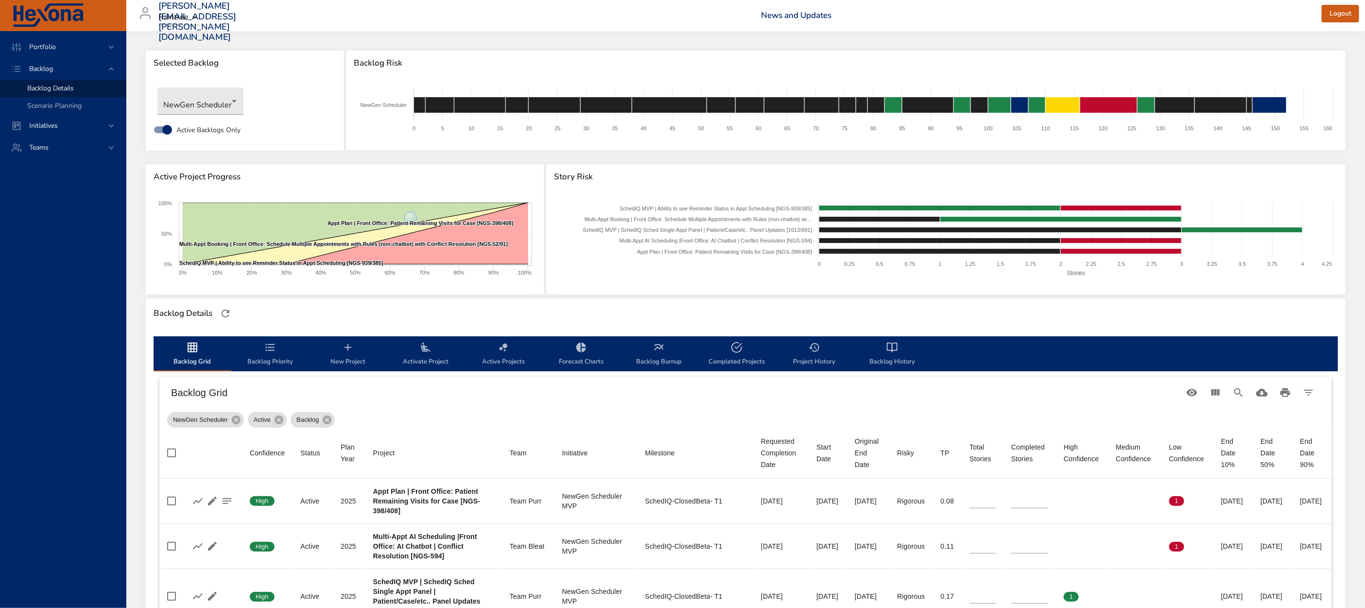
click at [271, 349] on icon "backlog-tab" at bounding box center [270, 348] width 12 height 12
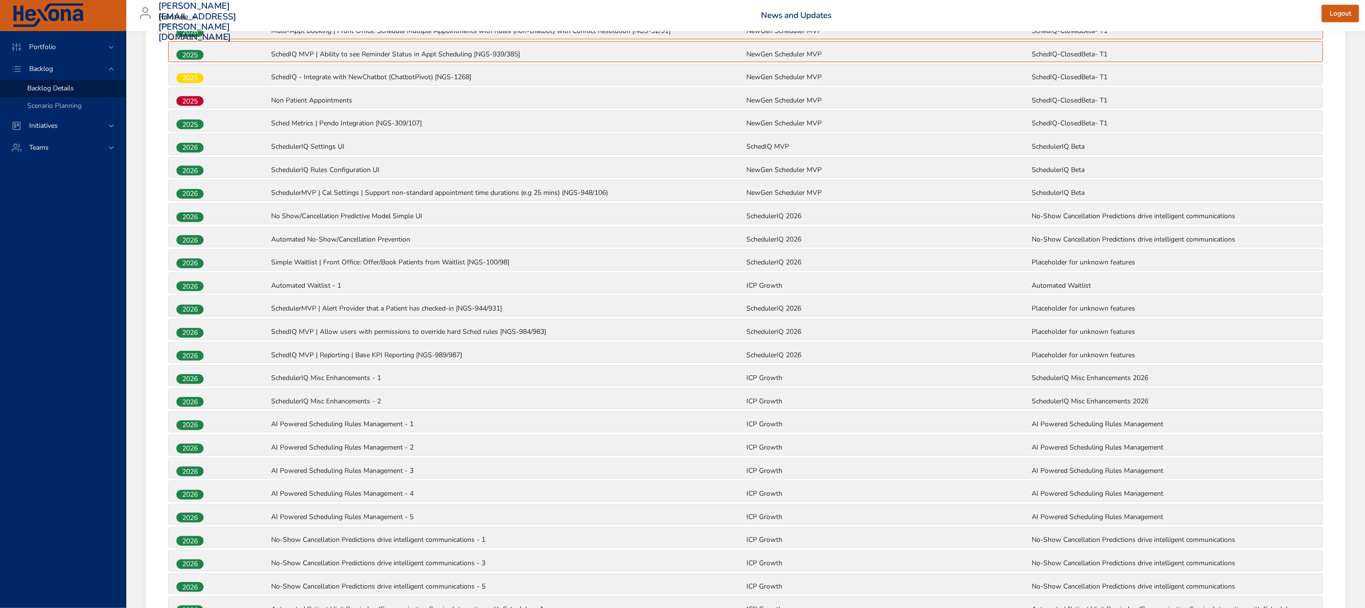
scroll to position [465, 0]
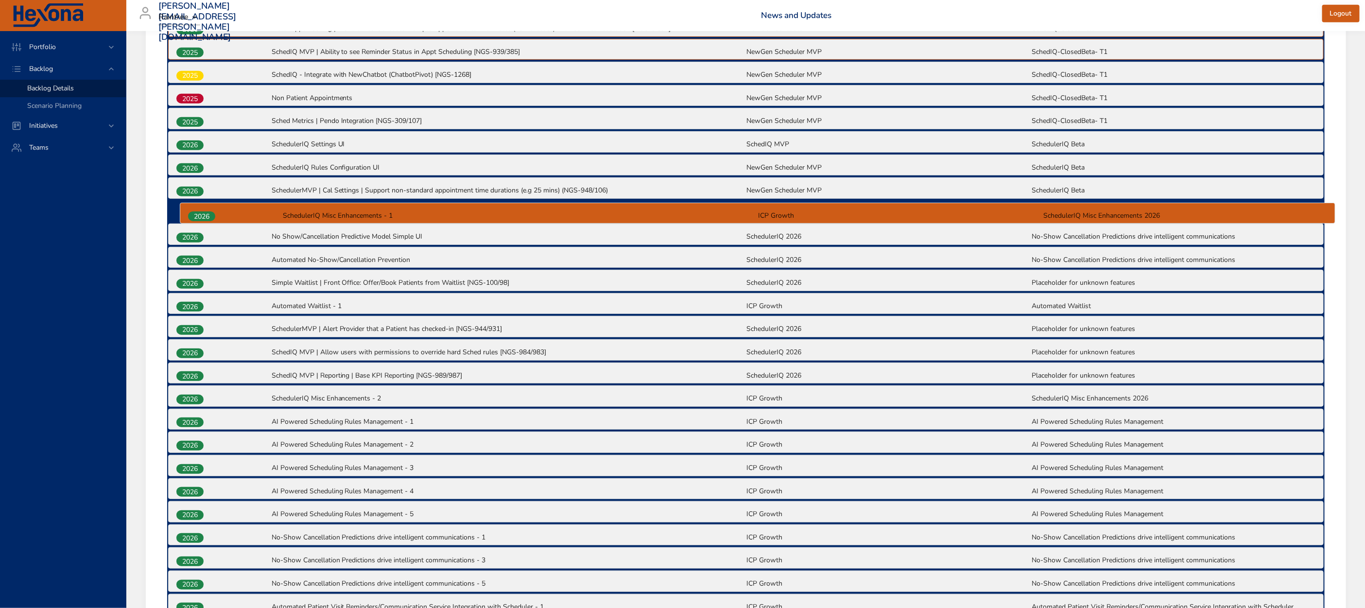
drag, startPoint x: 184, startPoint y: 369, endPoint x: 196, endPoint y: 211, distance: 157.9
click at [196, 211] on div "2025 Appt Plan | Front Office: Patient Remaining Visits for Case [NGS-398/408] …" at bounding box center [746, 501] width 1158 height 1112
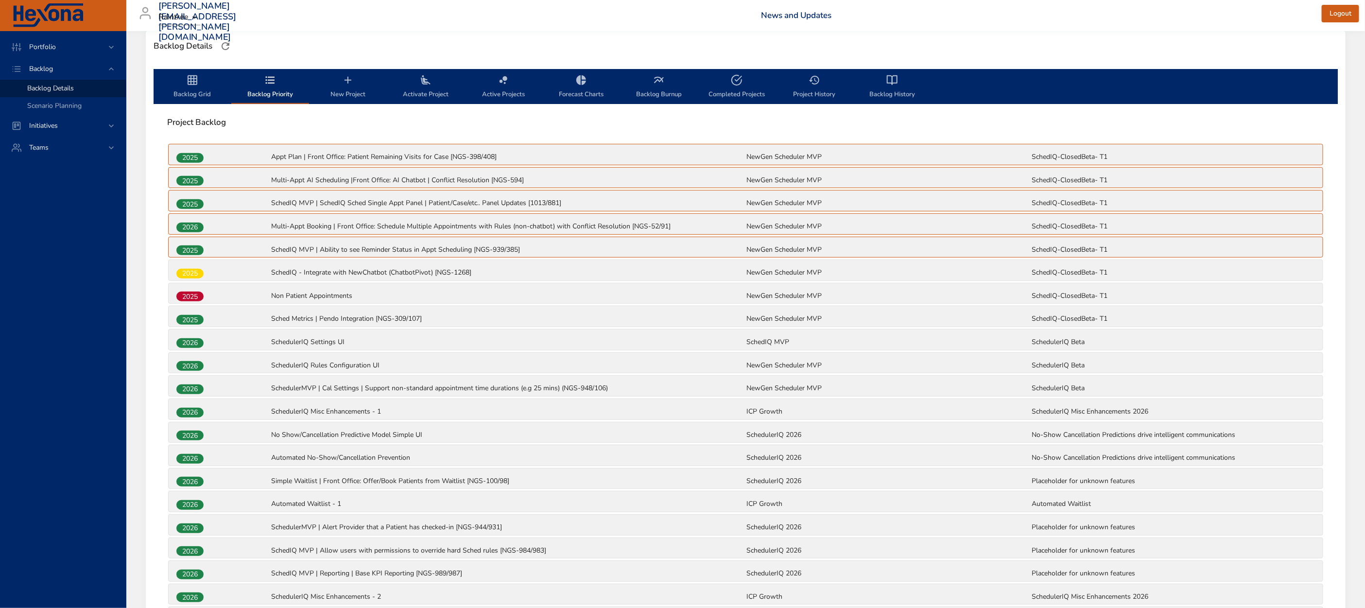
scroll to position [211, 0]
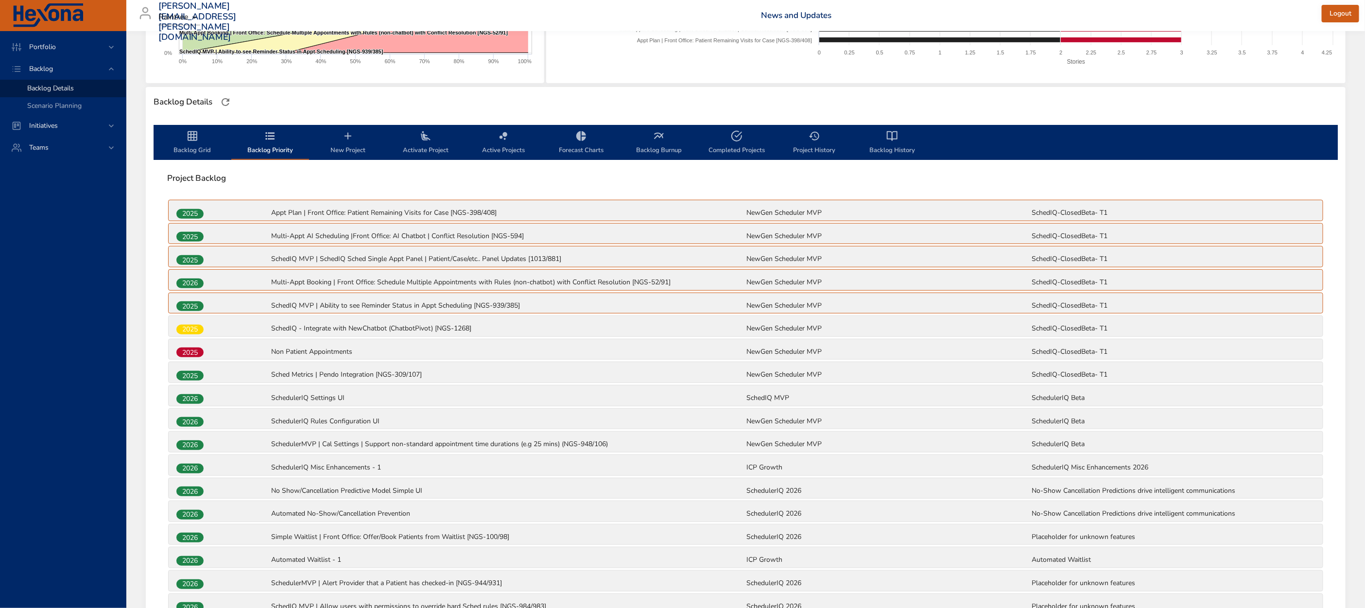
click at [197, 146] on span "Backlog Grid" at bounding box center [192, 143] width 66 height 26
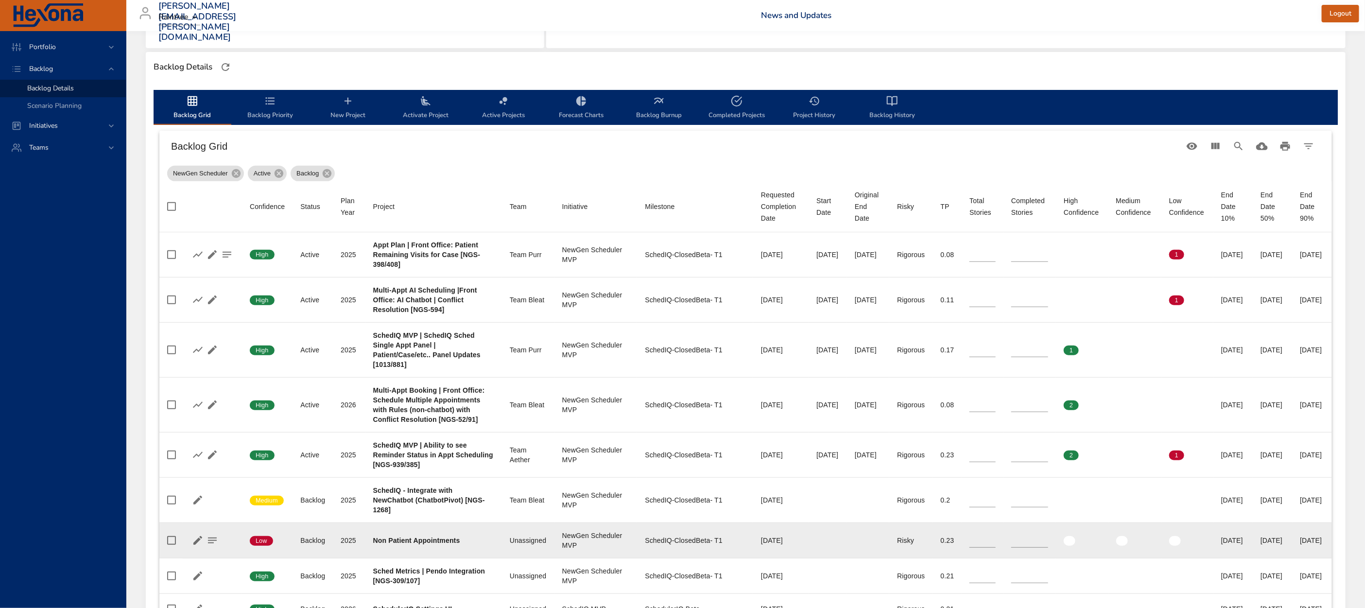
scroll to position [0, 0]
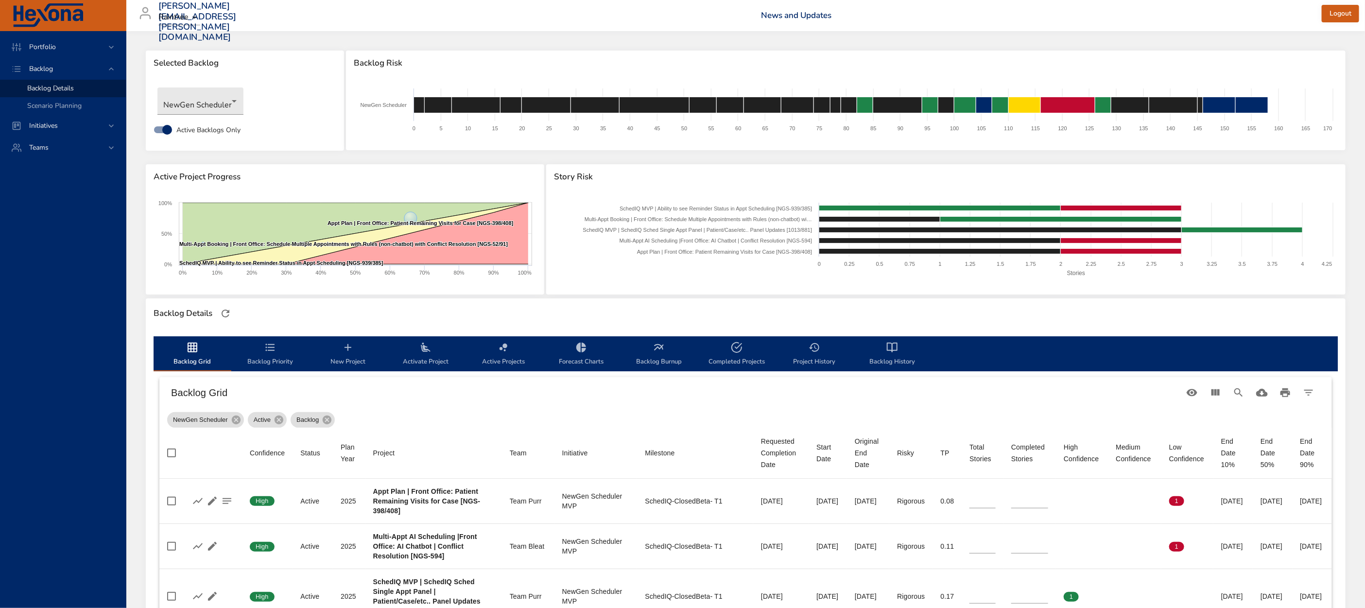
click at [261, 350] on span "Backlog Priority" at bounding box center [270, 355] width 66 height 26
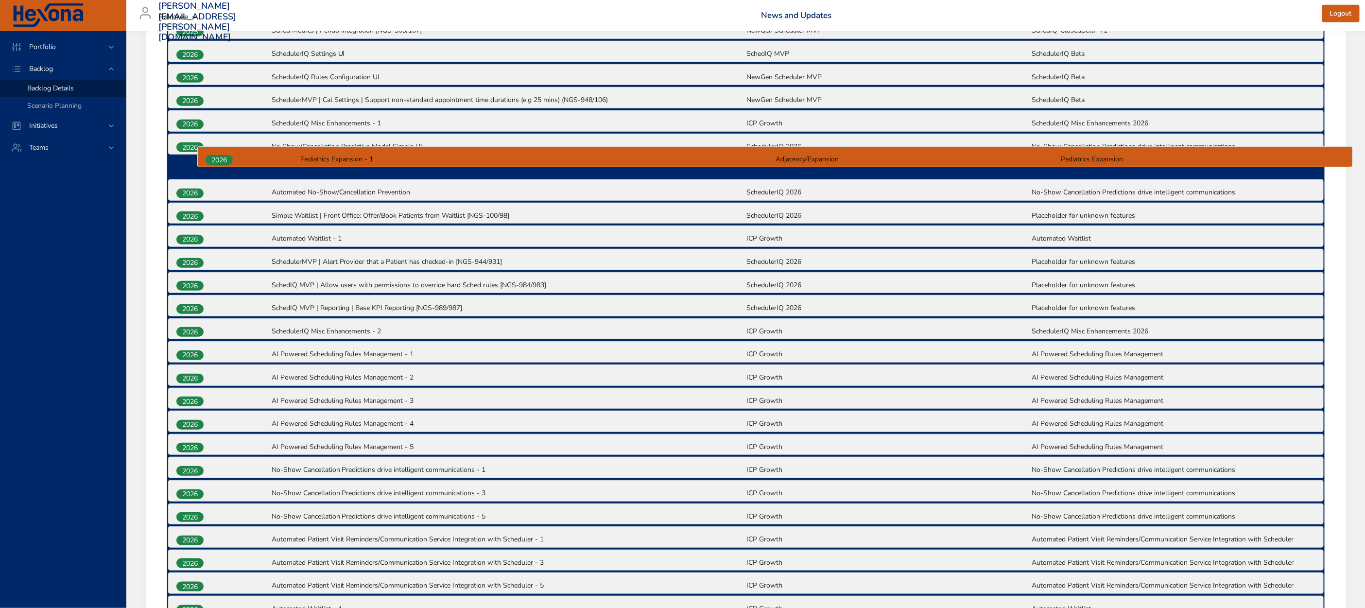
scroll to position [554, 0]
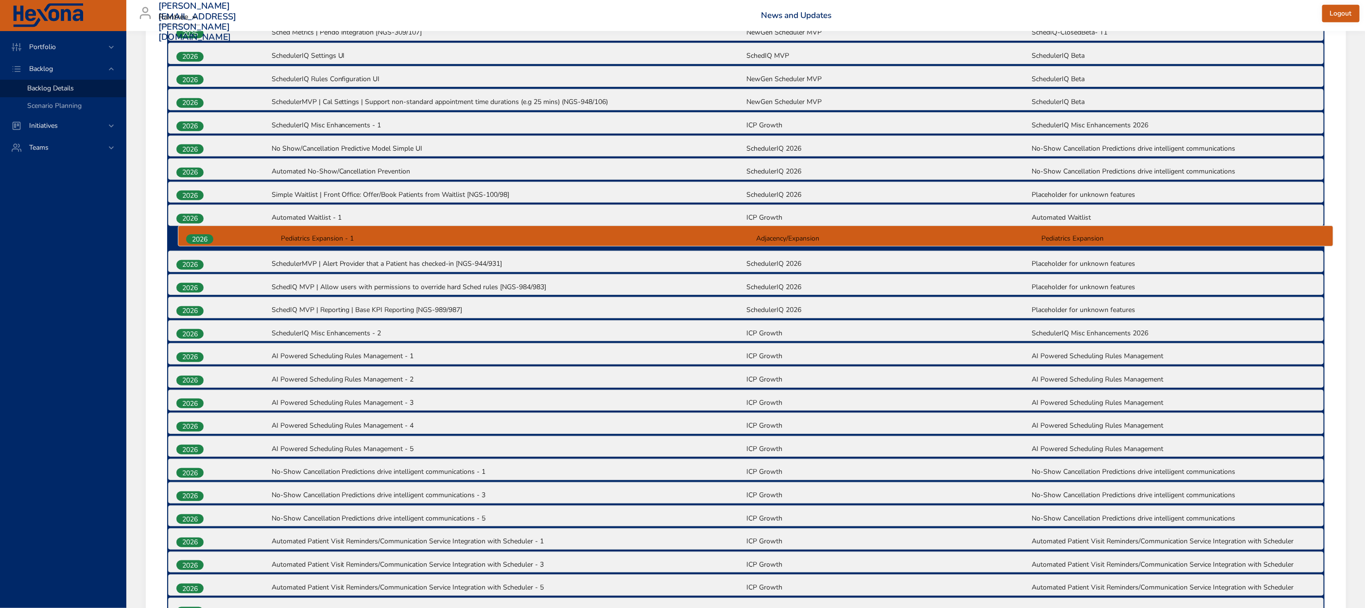
drag, startPoint x: 191, startPoint y: 458, endPoint x: 201, endPoint y: 234, distance: 223.8
click at [201, 234] on div "2025 Appt Plan | Front Office: Patient Remaining Visits for Case [NGS-398/408] …" at bounding box center [746, 413] width 1158 height 1112
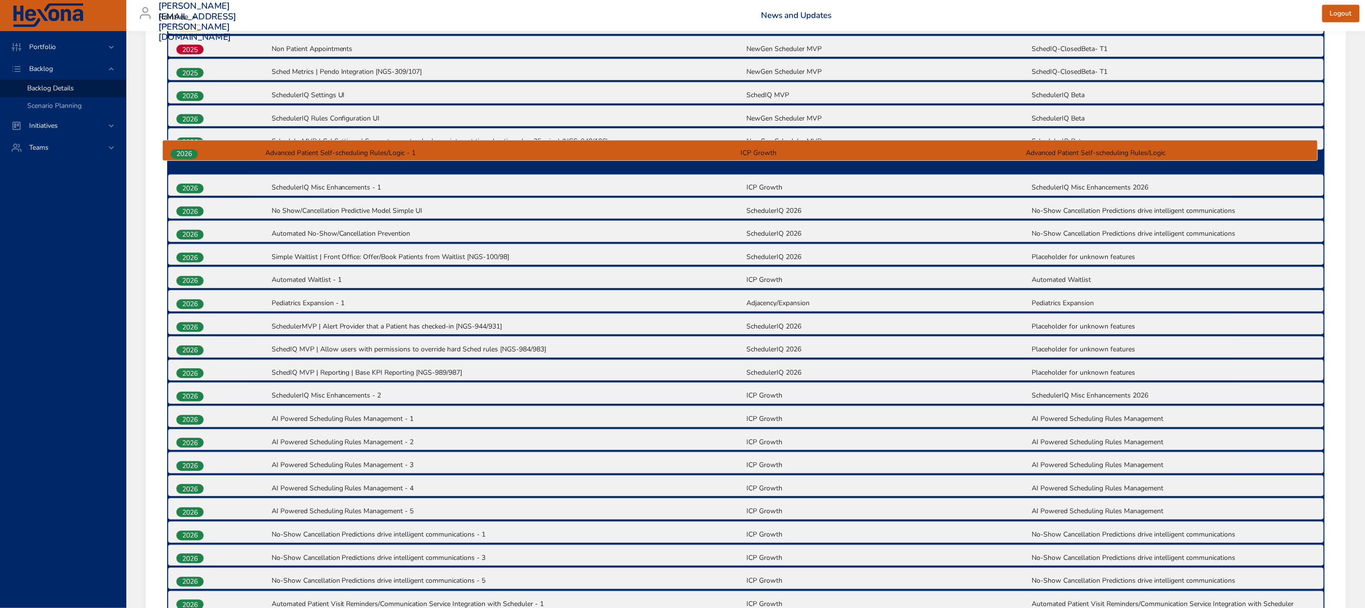
scroll to position [514, 0]
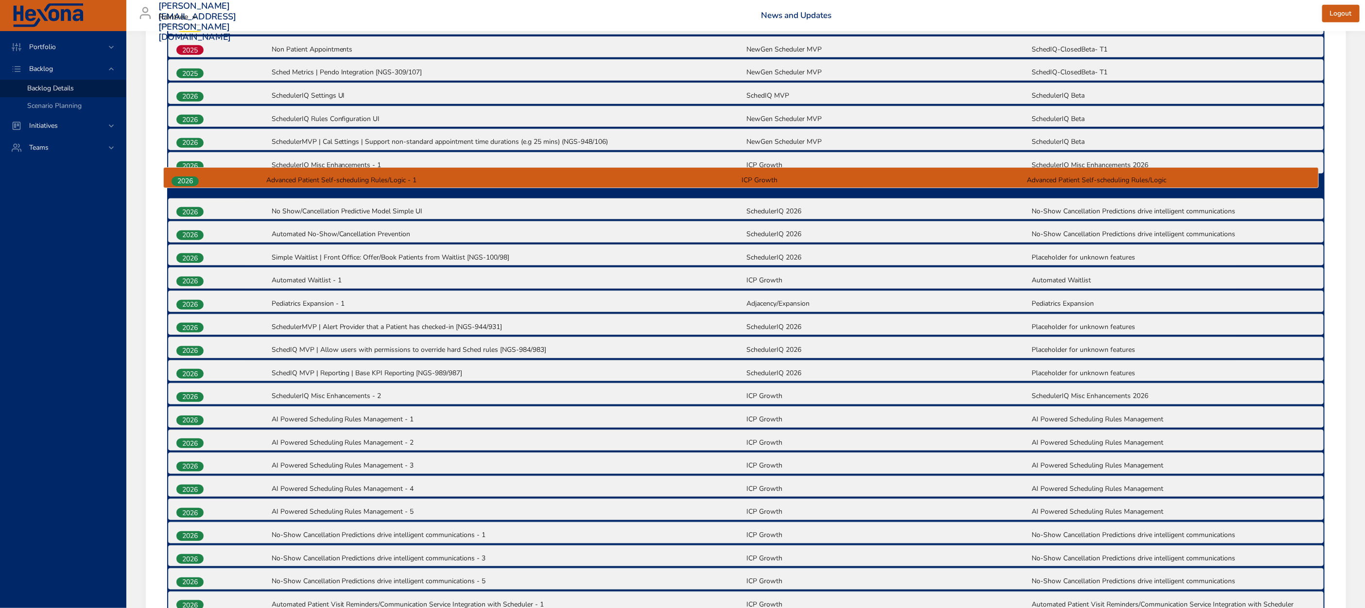
drag, startPoint x: 176, startPoint y: 399, endPoint x: 174, endPoint y: 171, distance: 228.9
click at [174, 171] on div "2025 Appt Plan | Front Office: Patient Remaining Visits for Case [NGS-398/408] …" at bounding box center [746, 452] width 1158 height 1112
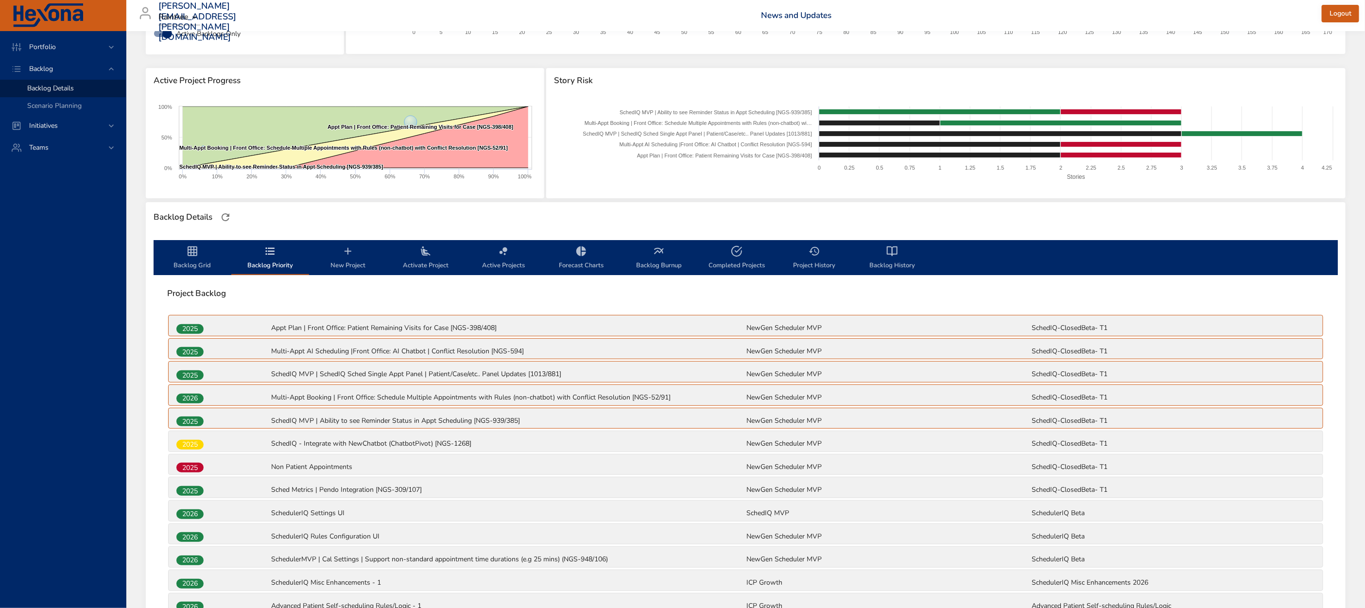
scroll to position [0, 0]
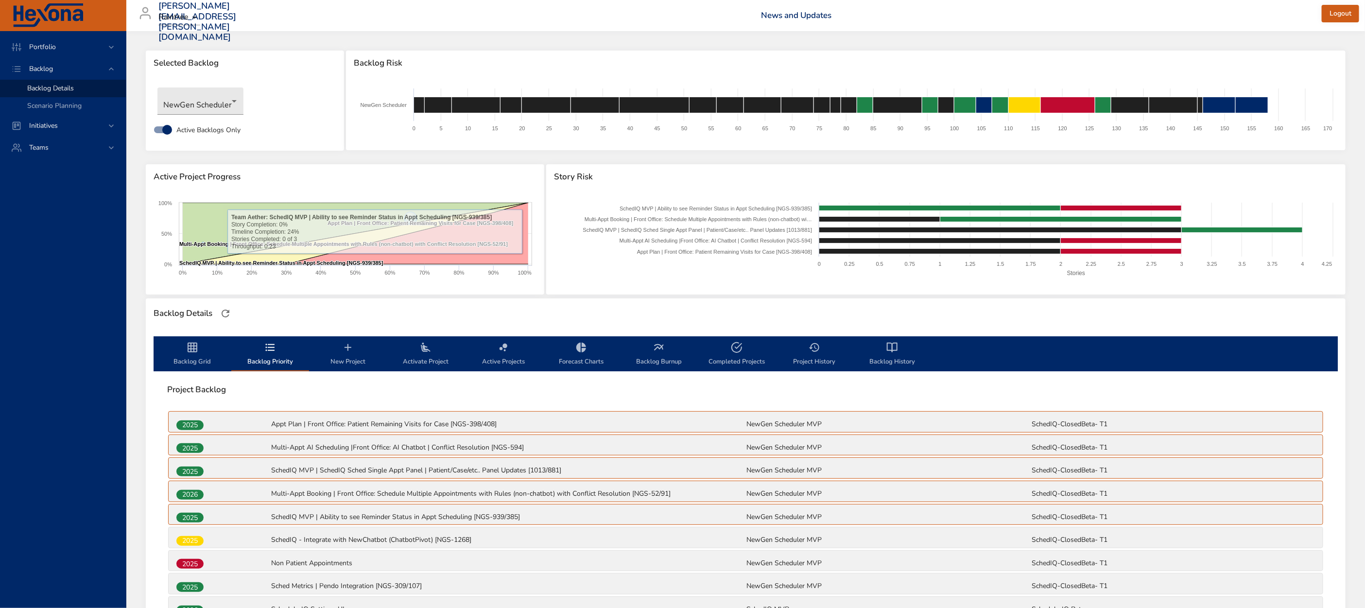
click at [195, 353] on span "Backlog Grid" at bounding box center [192, 355] width 66 height 26
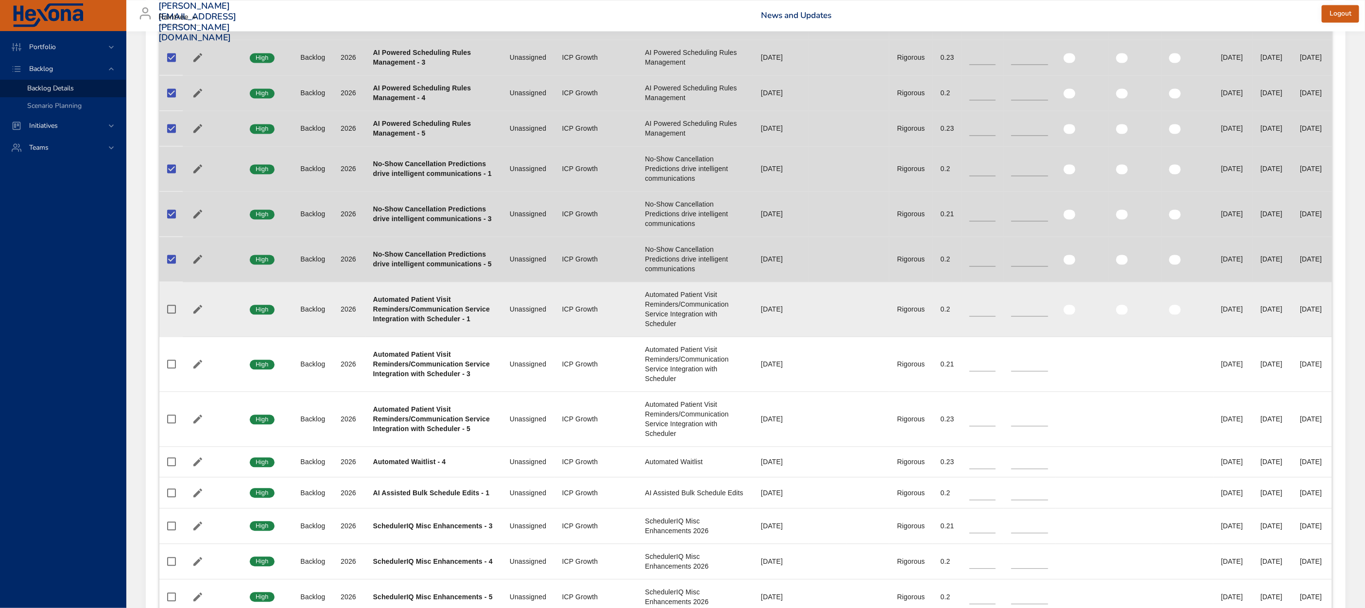
scroll to position [1452, 0]
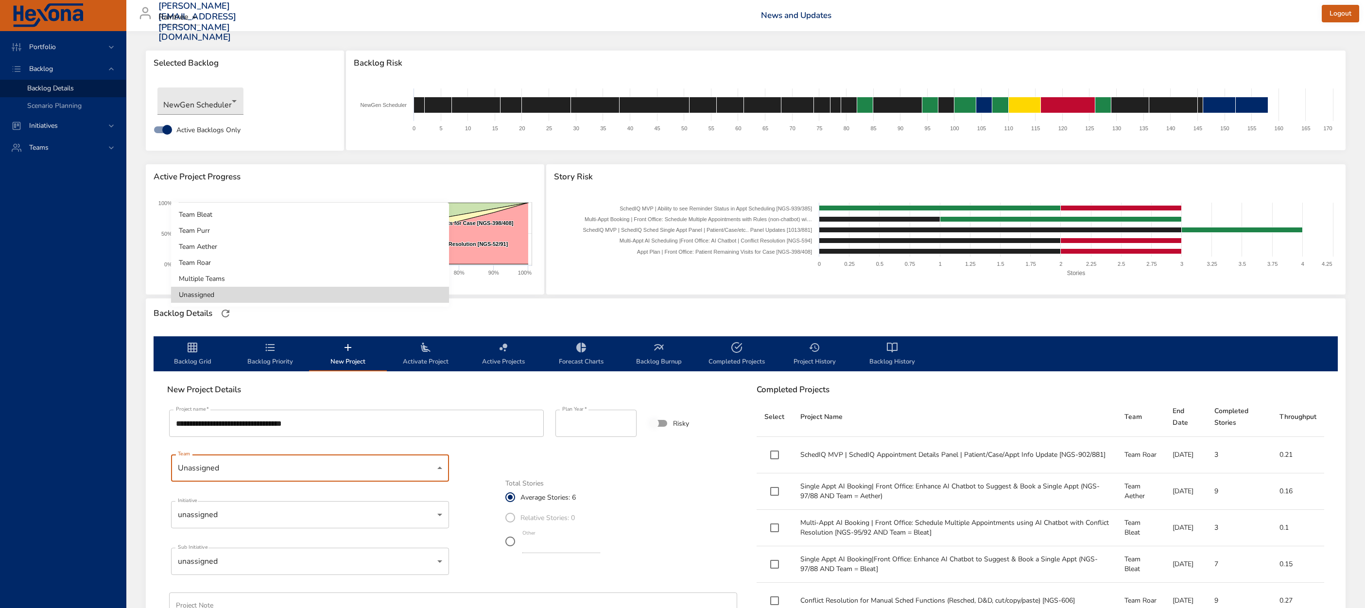
scroll to position [173, 0]
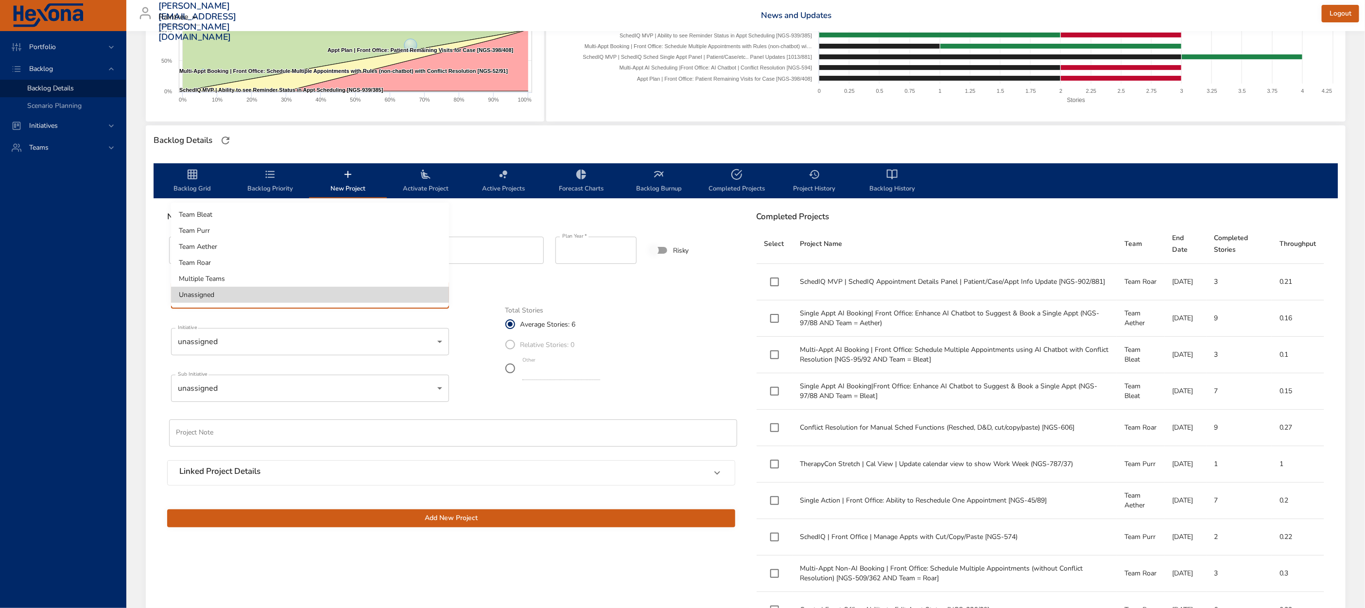
click at [166, 339] on div at bounding box center [682, 304] width 1365 height 608
click at [228, 341] on body "Portfolio Backlog Backlog Details Scenario Planning Initiatives Teams [EMAIL_AD…" at bounding box center [682, 131] width 1365 height 608
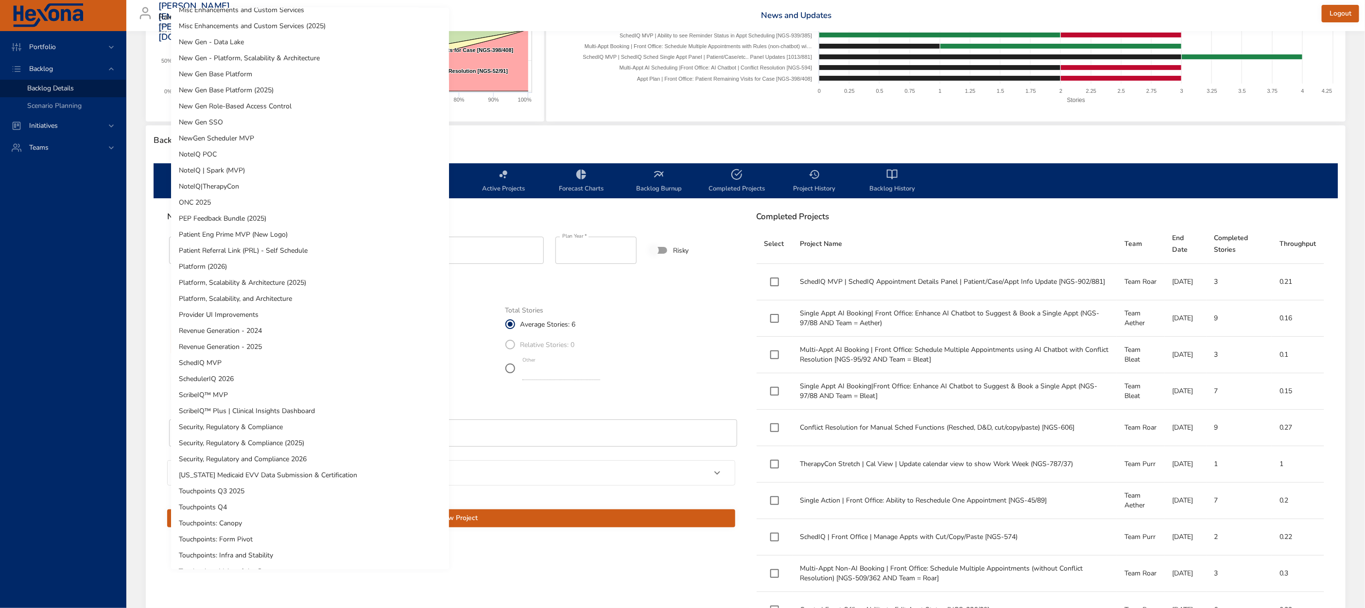
scroll to position [297, 0]
click at [235, 142] on li "NewGen Scheduler MVP" at bounding box center [310, 140] width 278 height 16
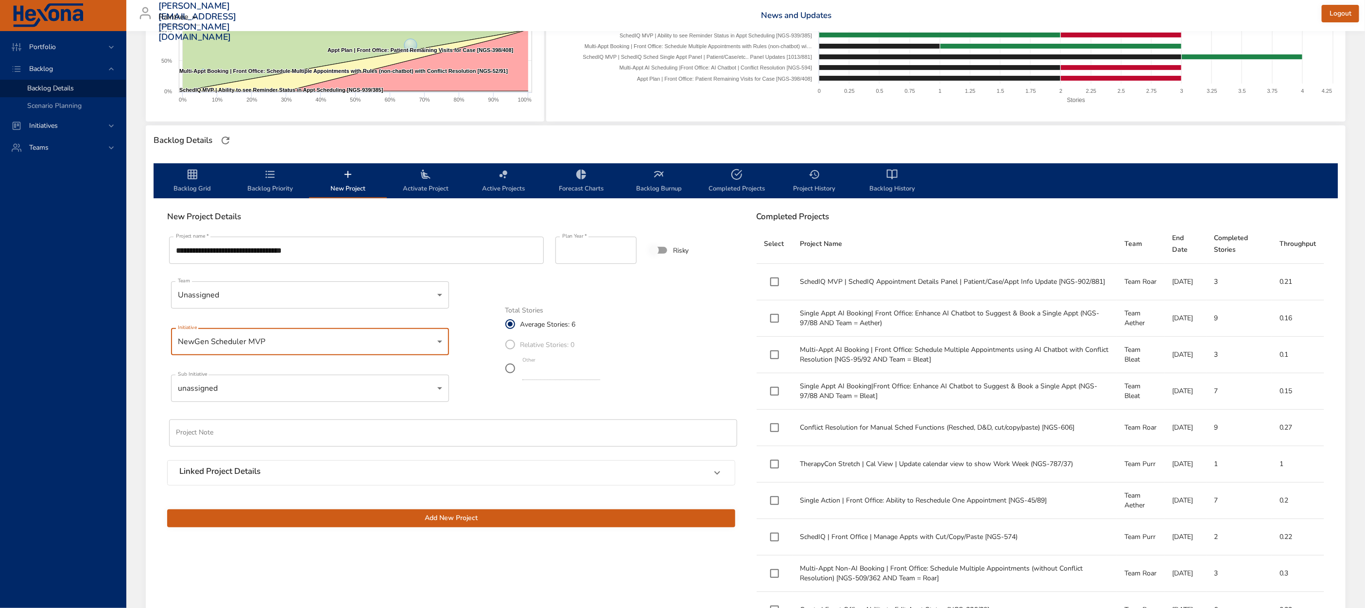
click at [265, 388] on body "Portfolio Backlog Backlog Details Scenario Planning Initiatives Teams [EMAIL_AD…" at bounding box center [682, 131] width 1365 height 608
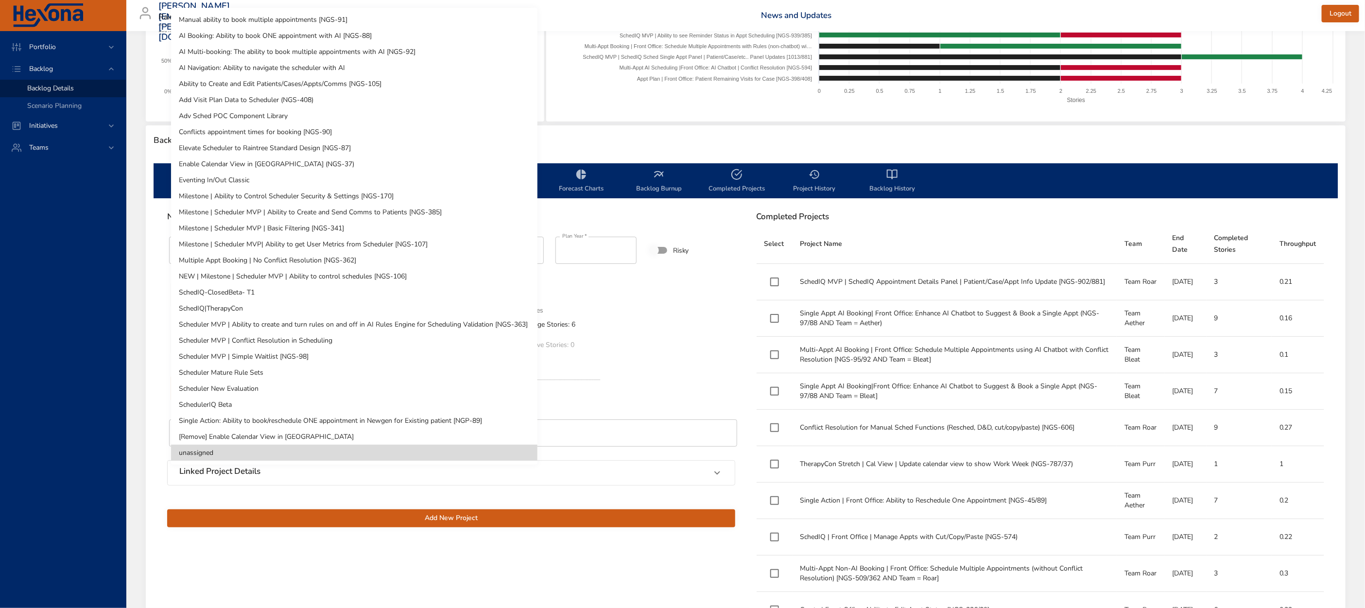
click at [258, 401] on li "SchedulerIQ Beta" at bounding box center [354, 405] width 366 height 16
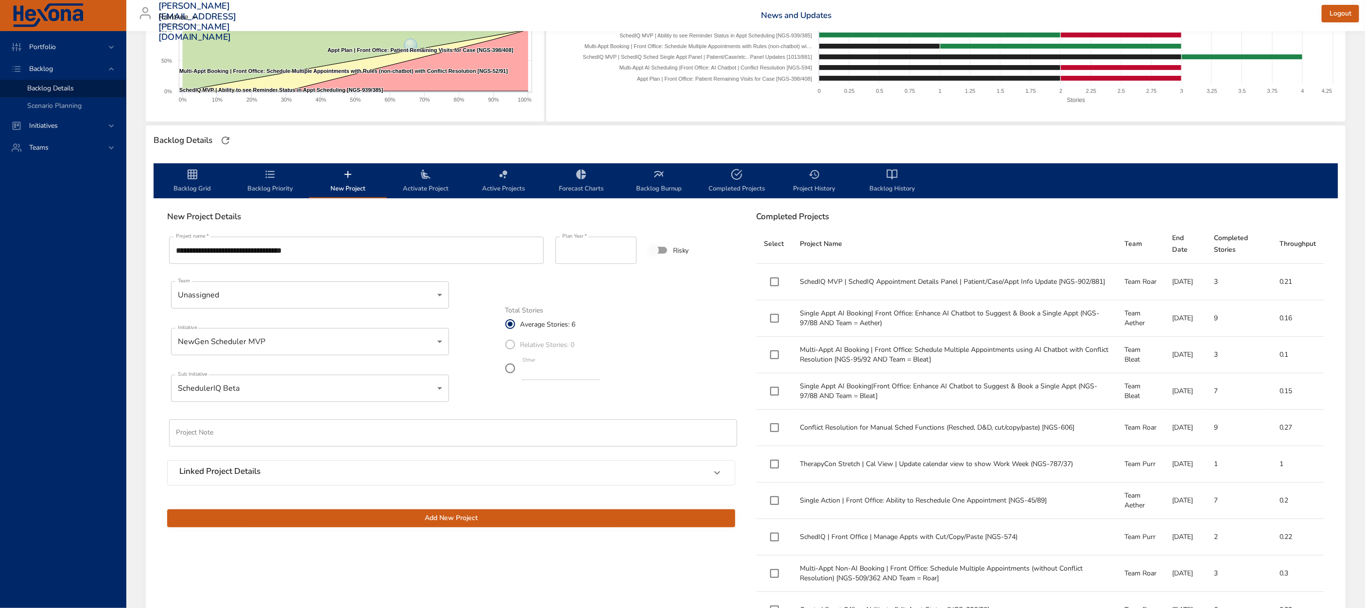
click at [457, 520] on span "Add New Project" at bounding box center [451, 518] width 553 height 12
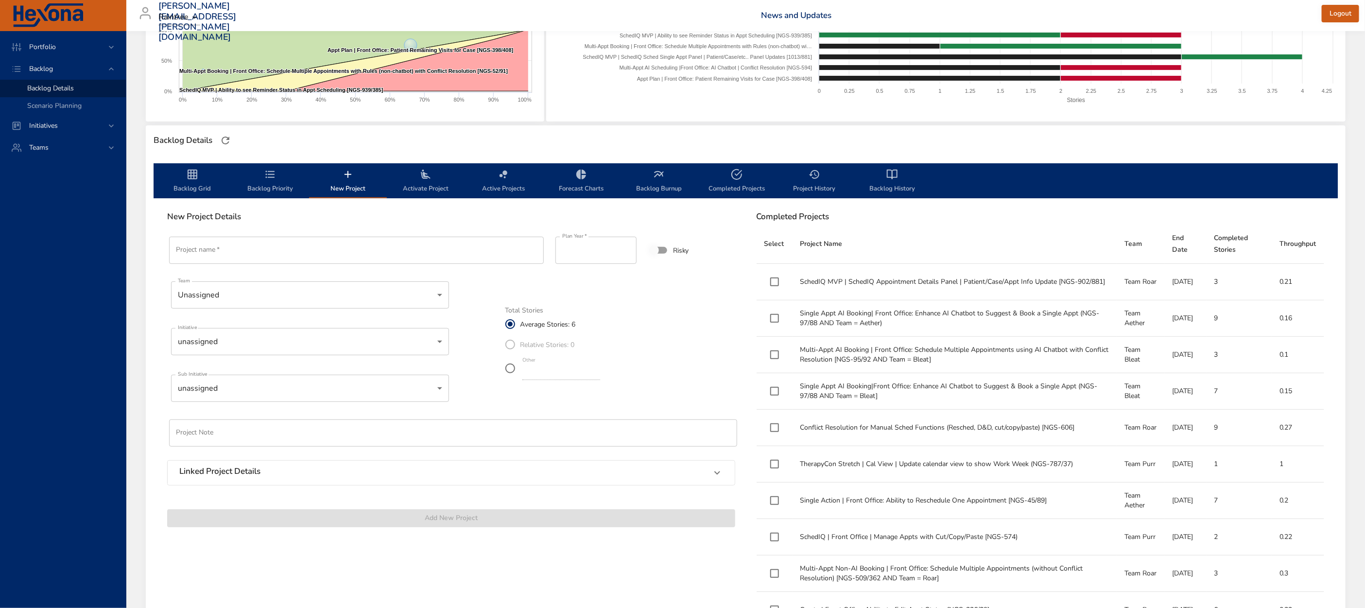
click at [261, 179] on span "Backlog Priority" at bounding box center [270, 182] width 66 height 26
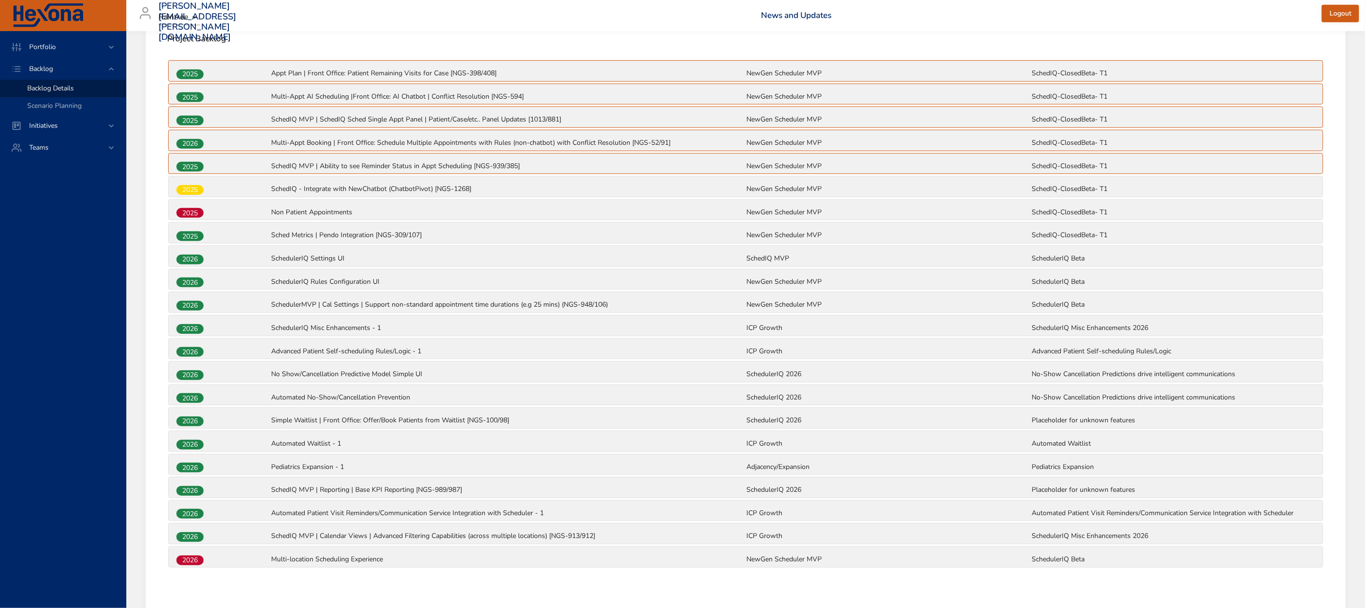
scroll to position [398, 0]
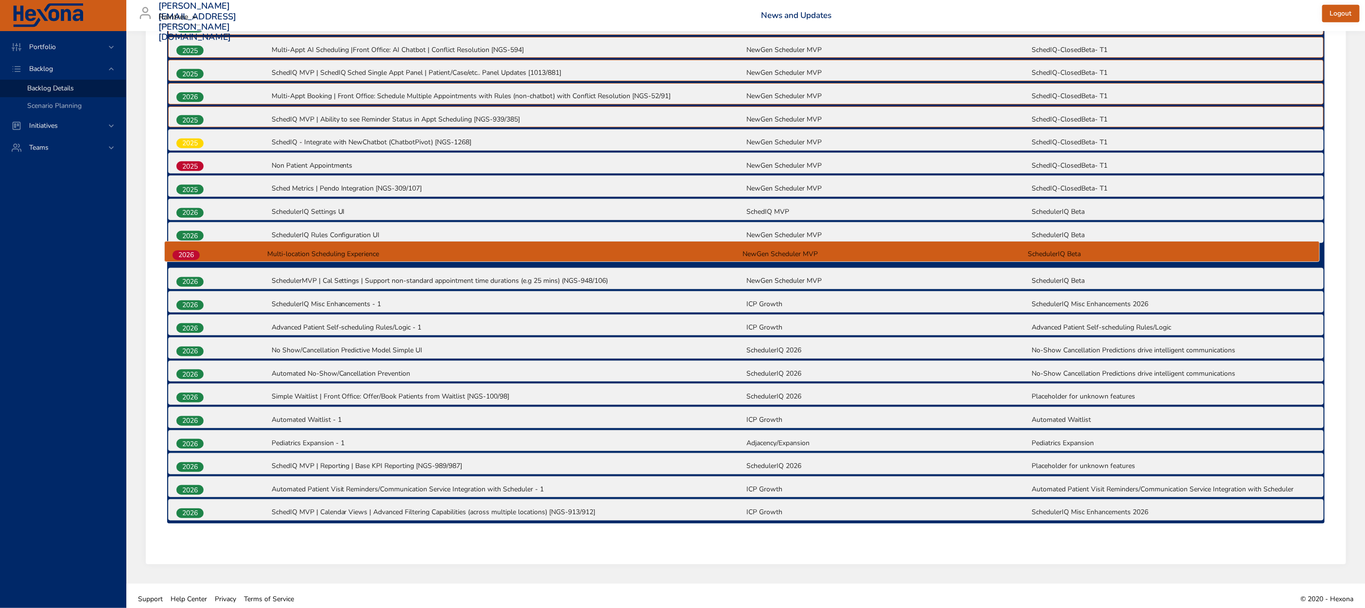
drag, startPoint x: 188, startPoint y: 506, endPoint x: 184, endPoint y: 249, distance: 257.1
click at [184, 249] on div "2025 Appt Plan | Front Office: Patient Remaining Visits for Case [NGS-398/408] …" at bounding box center [746, 268] width 1158 height 511
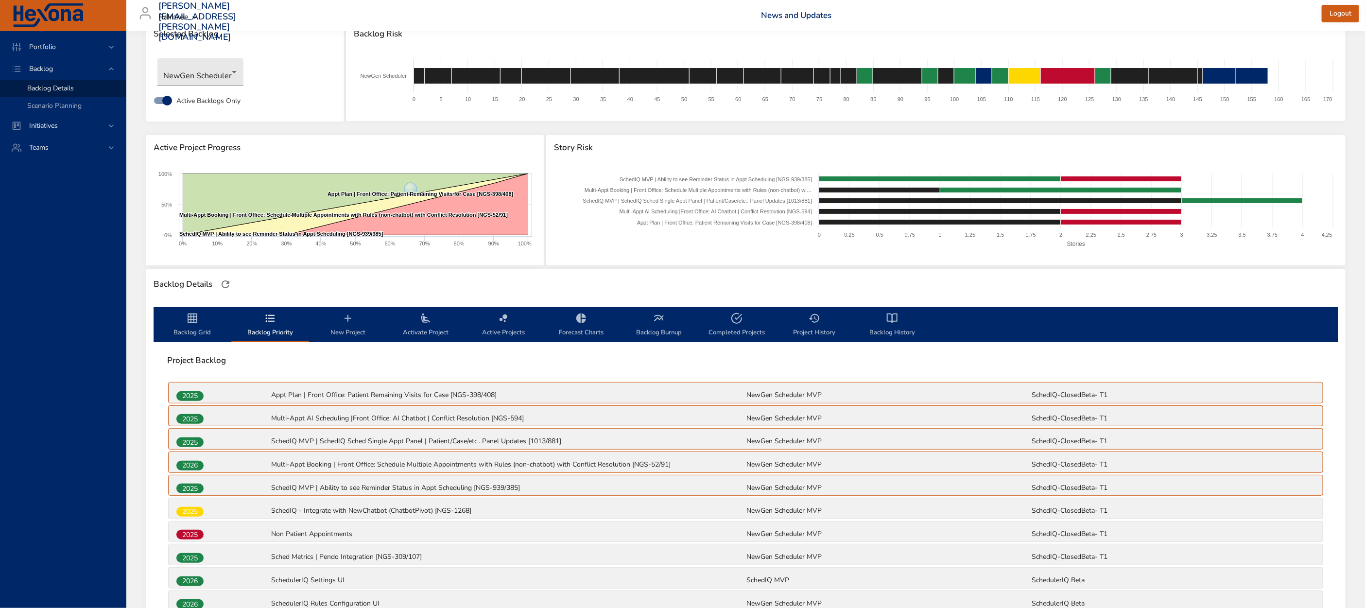
scroll to position [0, 0]
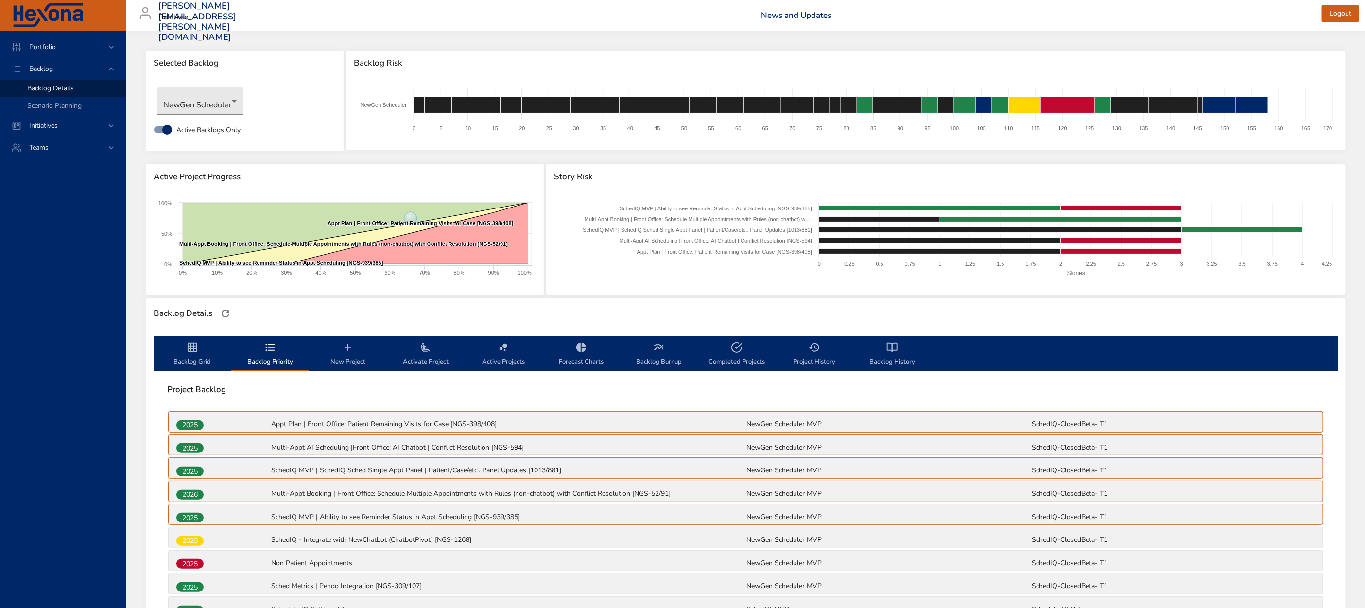
click at [192, 349] on icon "backlog-tab" at bounding box center [193, 348] width 12 height 12
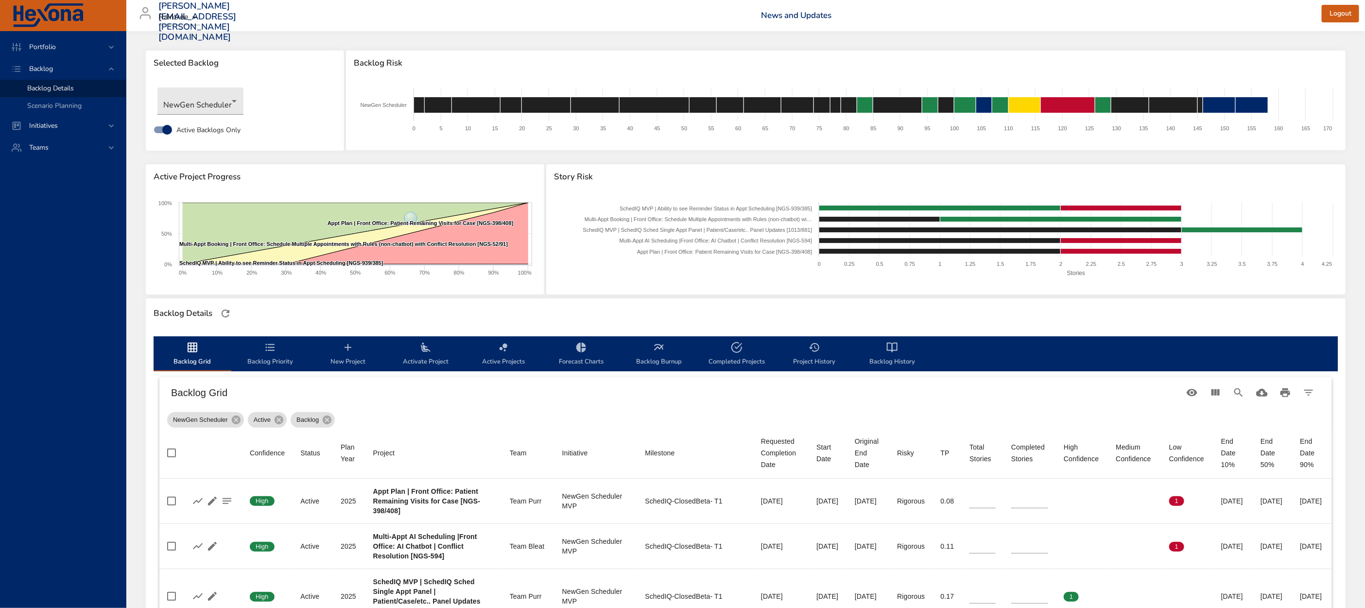
click at [655, 351] on icon "backlog-tab" at bounding box center [659, 348] width 12 height 12
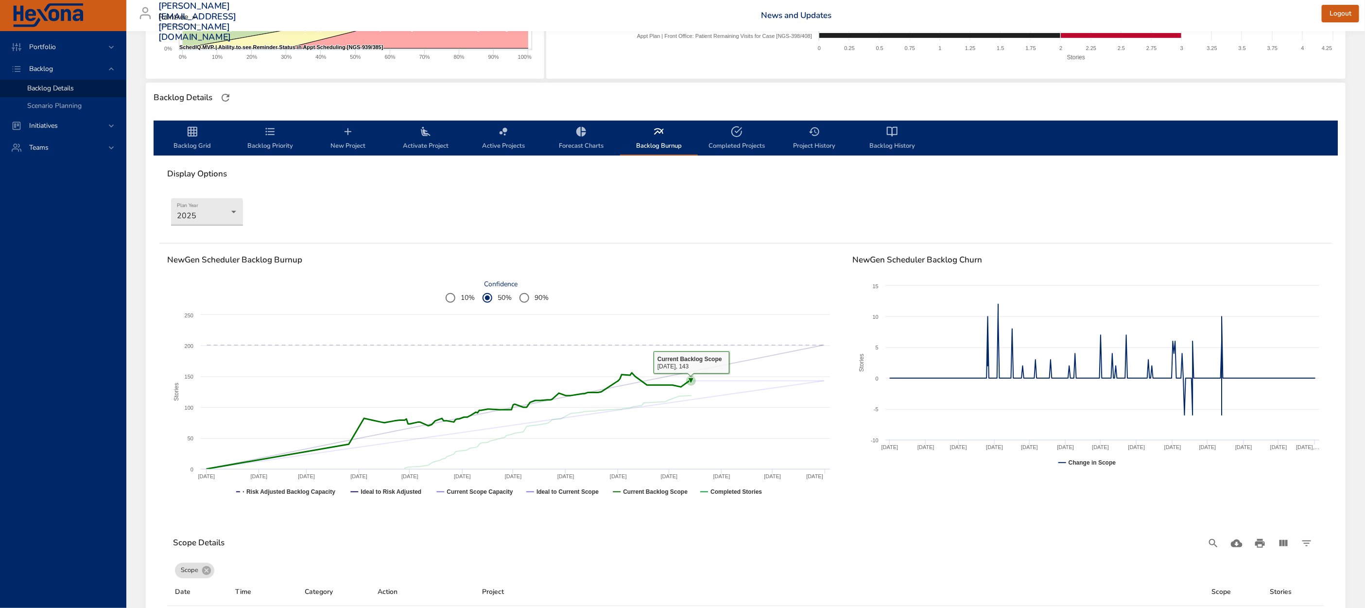
scroll to position [217, 0]
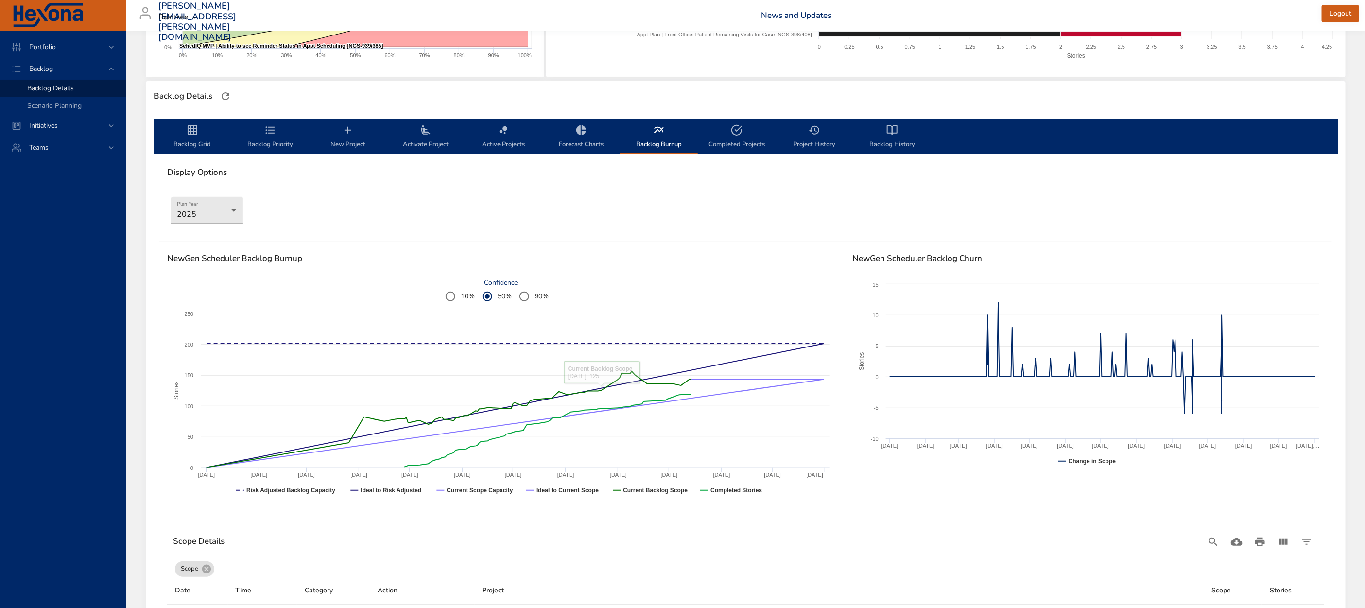
click at [213, 222] on body "Portfolio Backlog Backlog Details Scenario Planning Initiatives Teams [EMAIL_AD…" at bounding box center [682, 87] width 1365 height 608
click at [207, 228] on li "2026" at bounding box center [207, 227] width 72 height 16
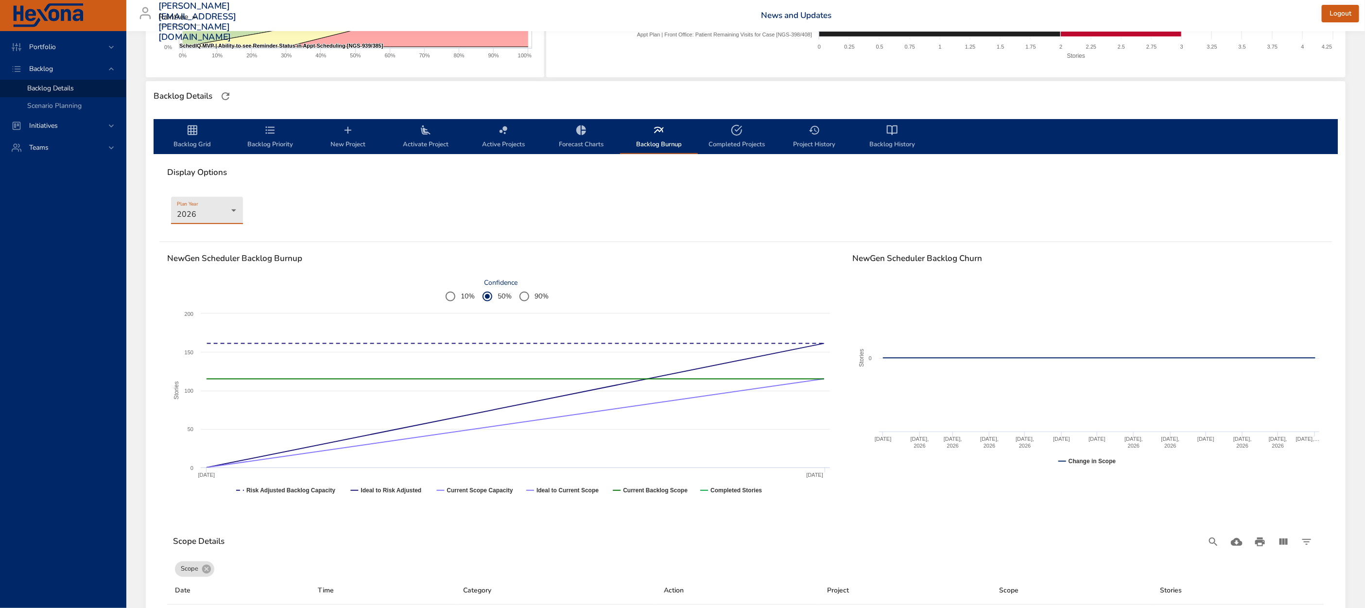
click at [187, 135] on icon "backlog-tab" at bounding box center [193, 130] width 12 height 12
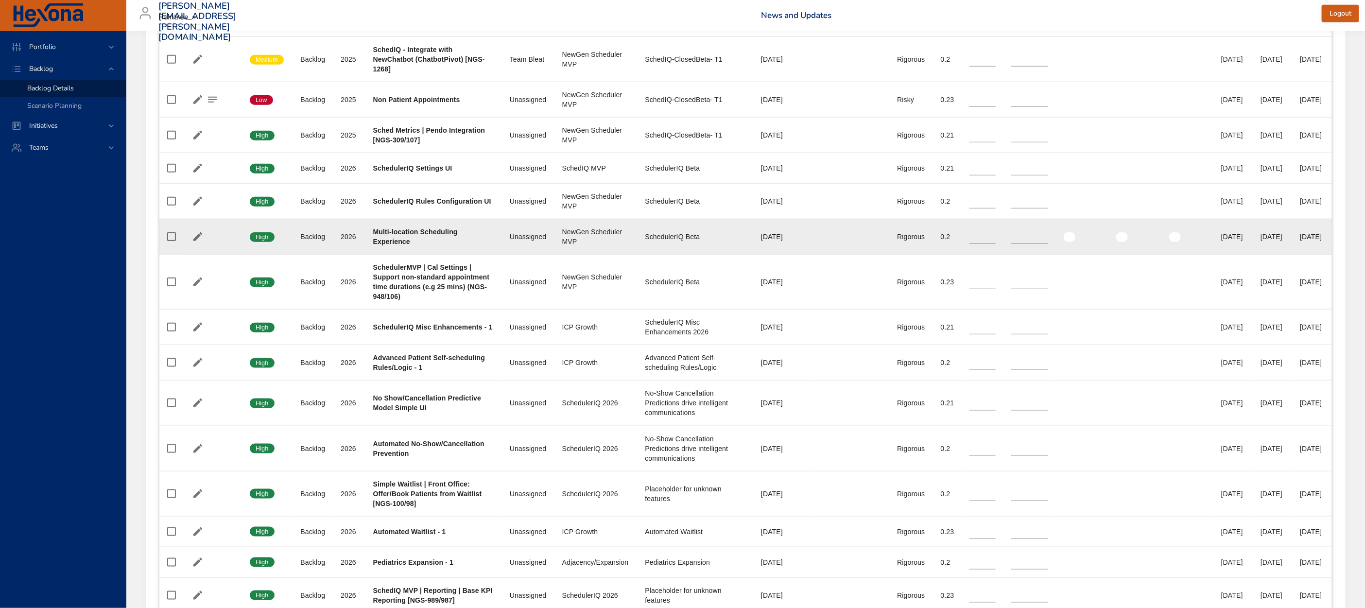
scroll to position [697, 0]
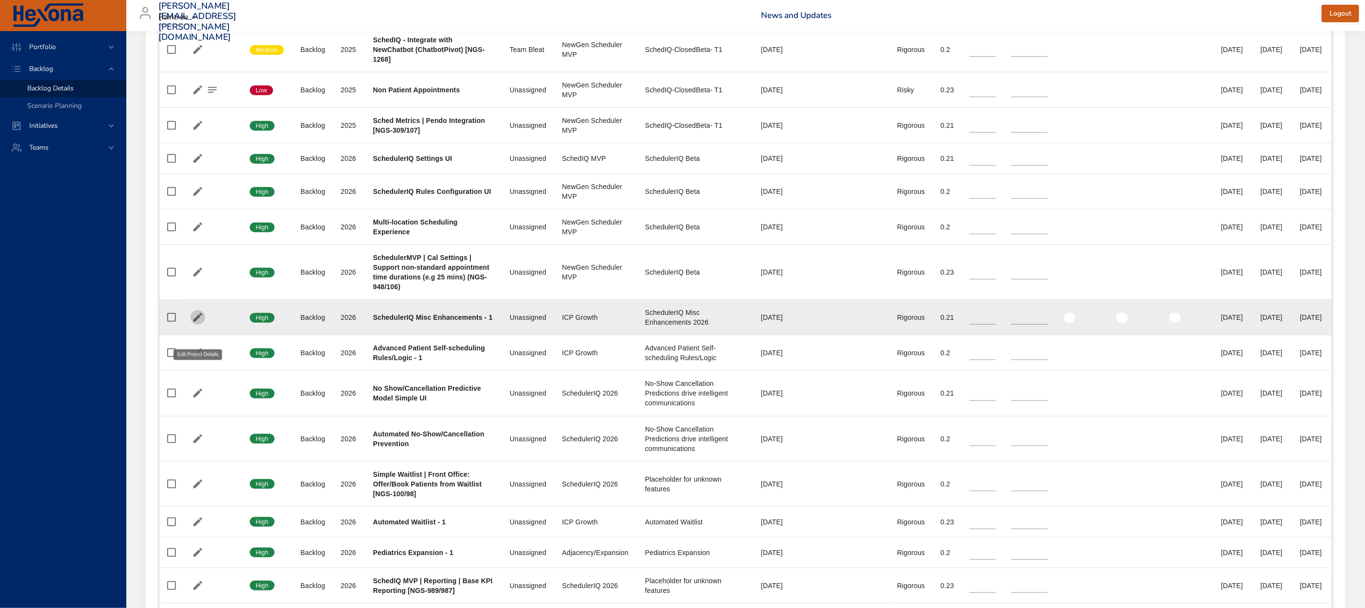
click at [199, 323] on icon "button" at bounding box center [198, 318] width 12 height 12
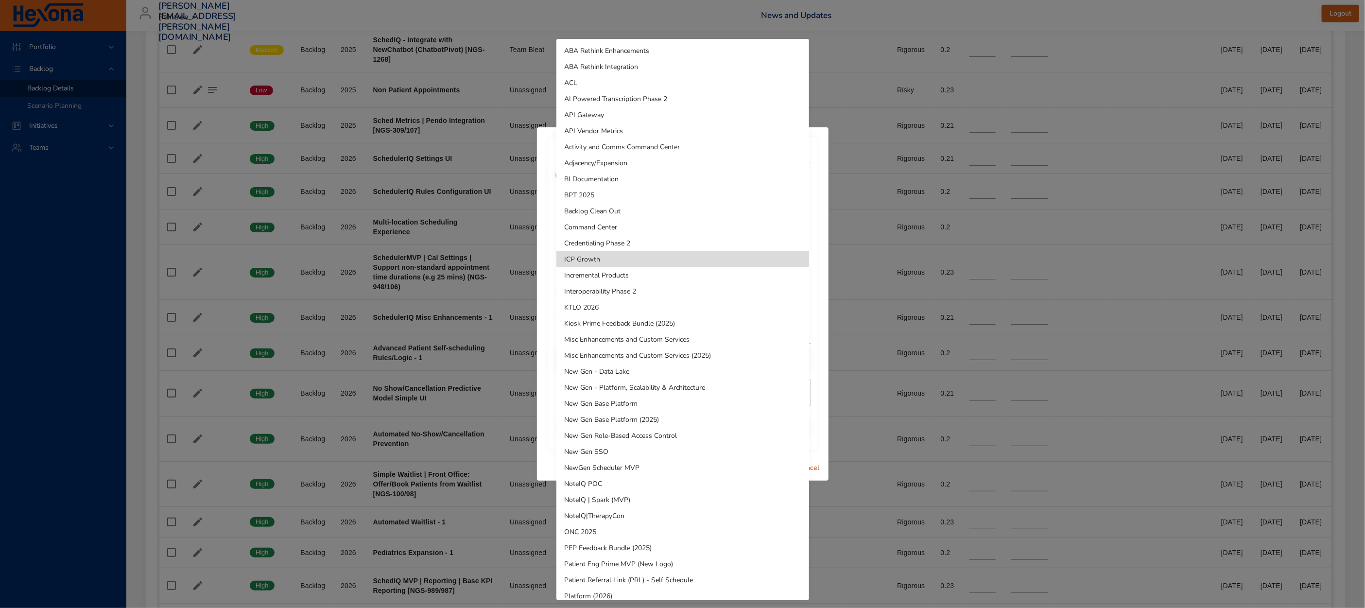
click at [816, 244] on div at bounding box center [682, 304] width 1365 height 608
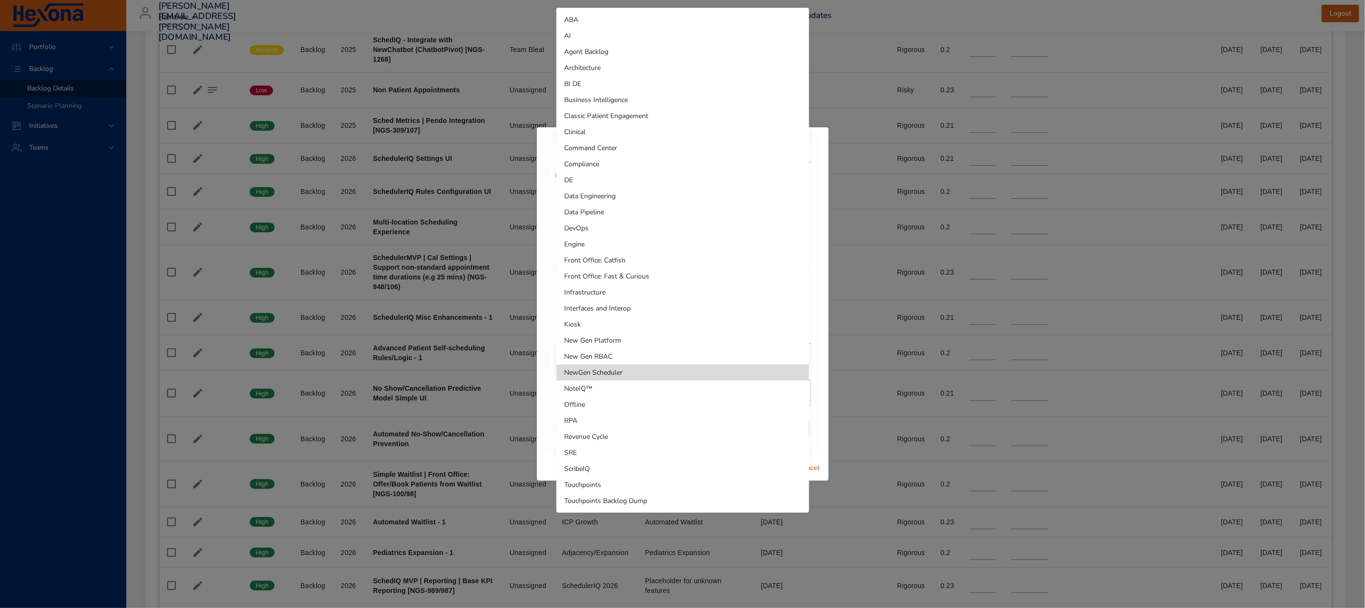
click at [815, 264] on div at bounding box center [682, 304] width 1365 height 608
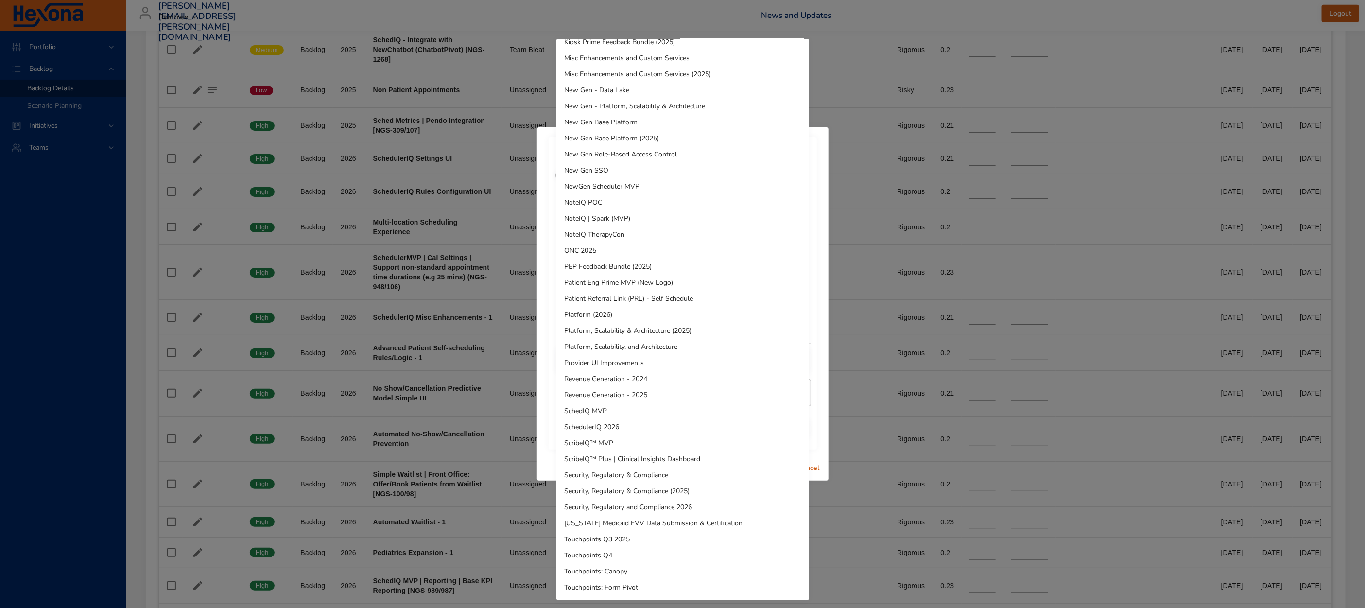
scroll to position [313, 0]
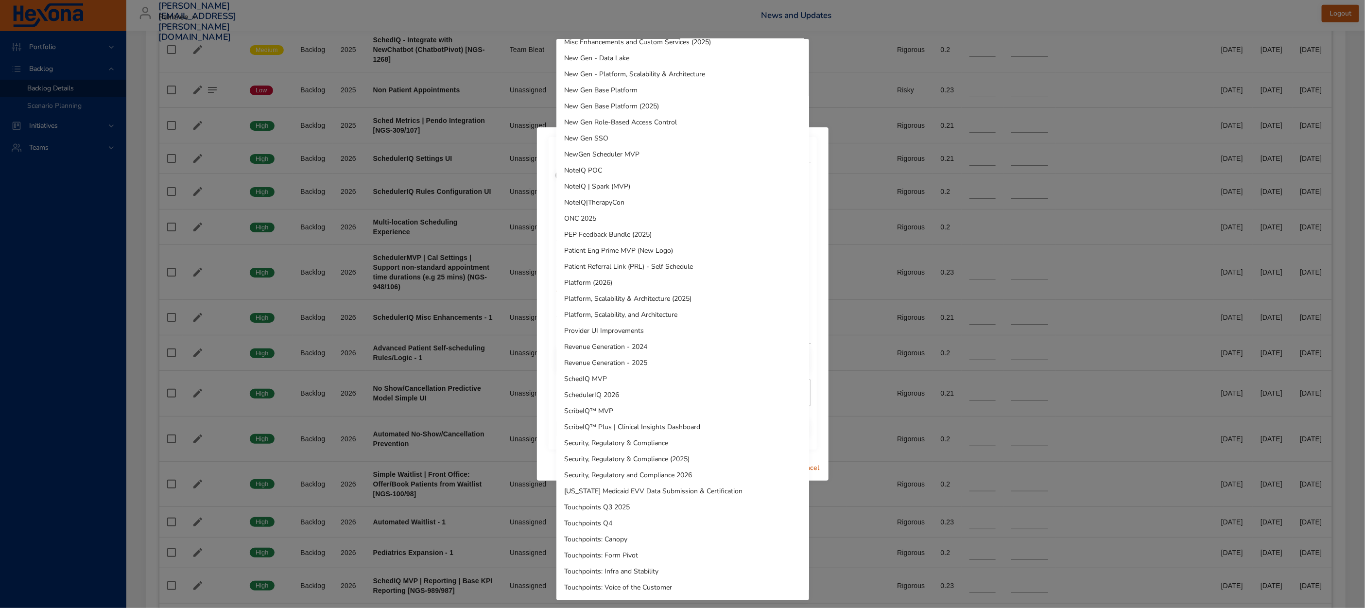
click at [616, 377] on li "SchedIQ MVP" at bounding box center [682, 379] width 253 height 16
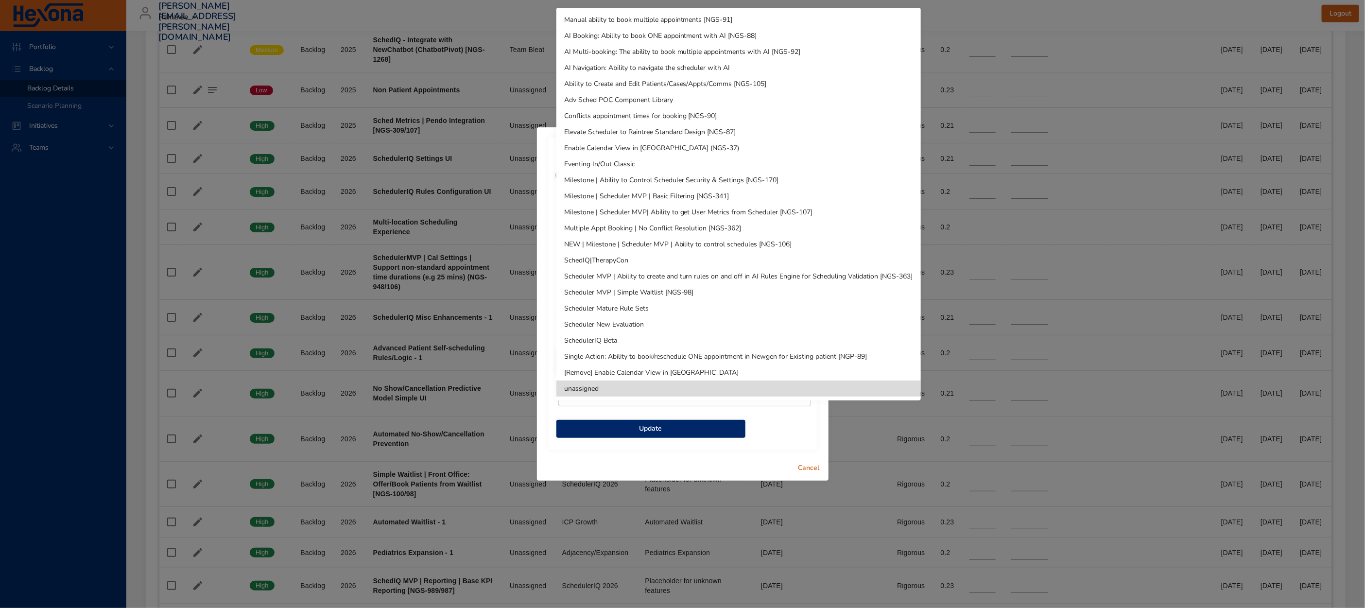
click at [648, 339] on li "SchedulerIQ Beta" at bounding box center [738, 340] width 364 height 16
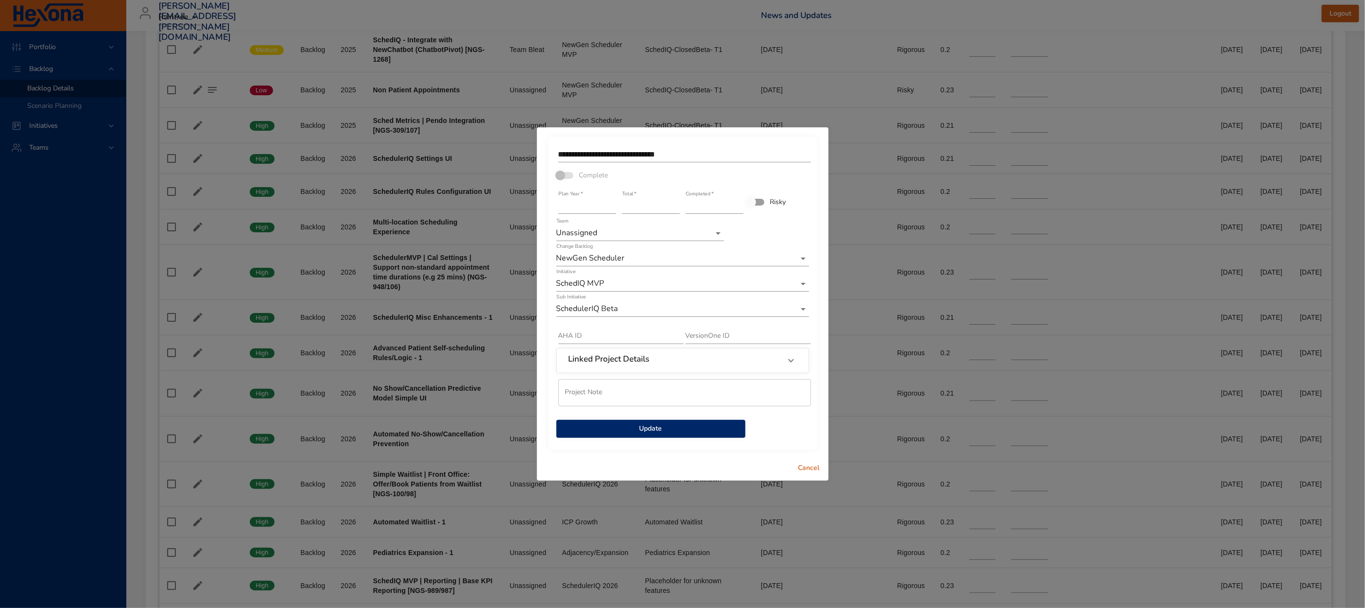
click at [676, 432] on span "Update" at bounding box center [650, 429] width 173 height 12
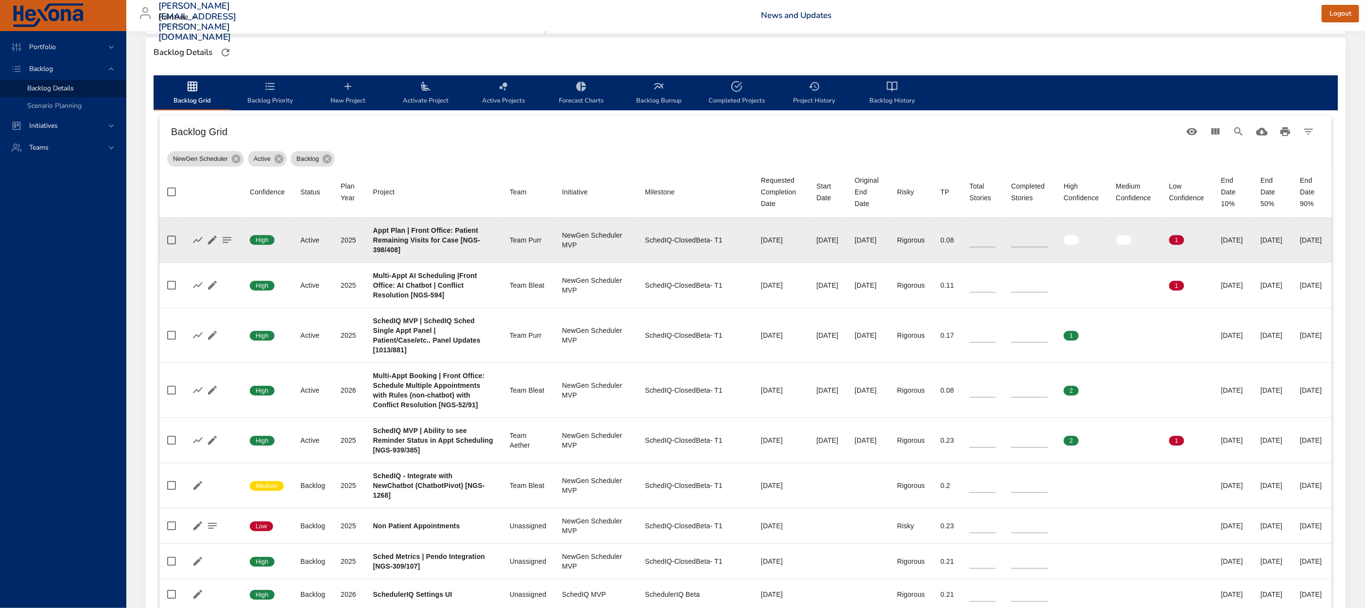
scroll to position [108, 0]
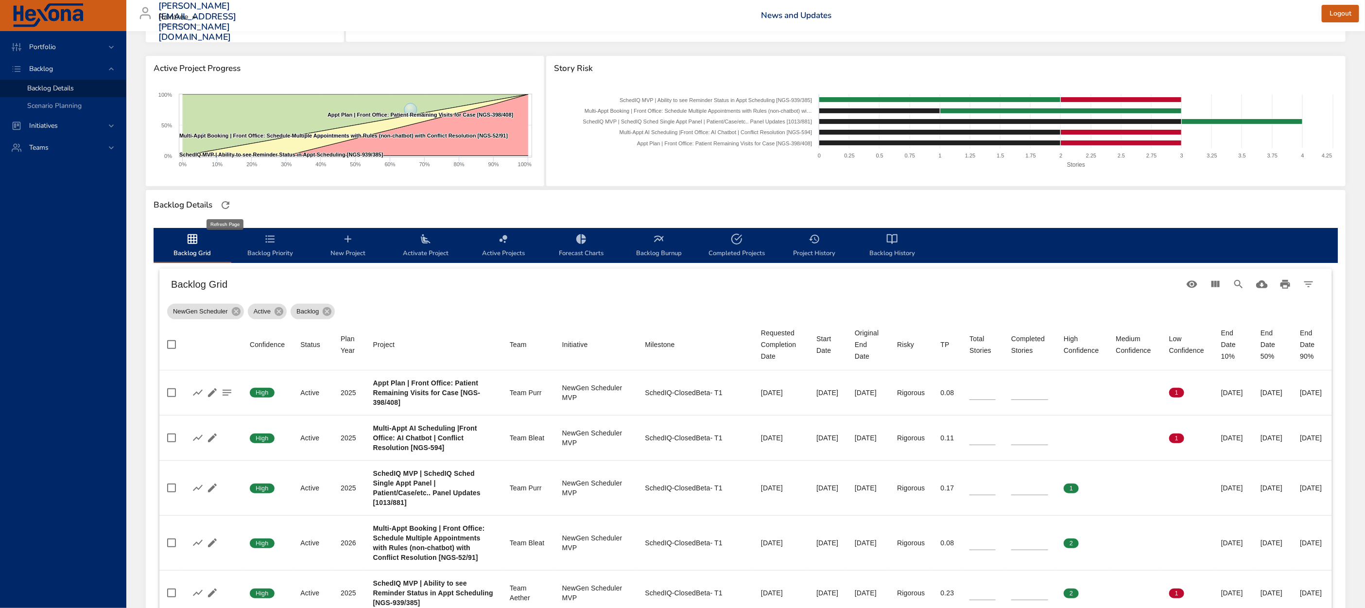
click at [228, 205] on icon "button" at bounding box center [226, 205] width 12 height 12
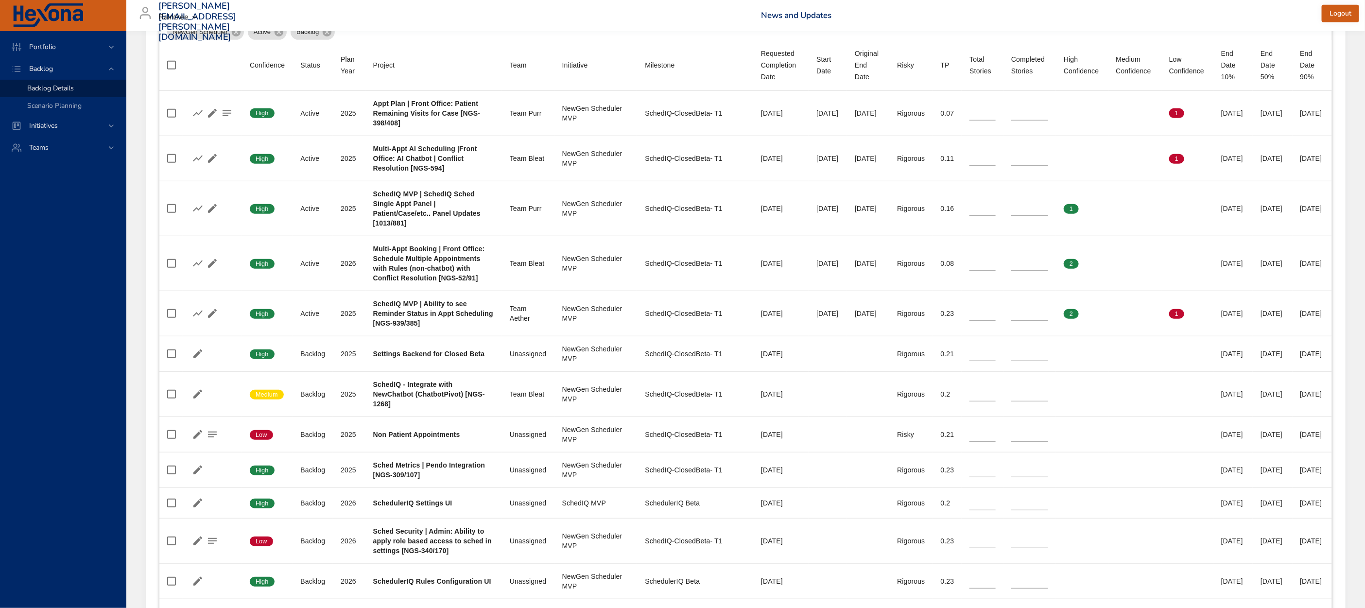
scroll to position [264, 0]
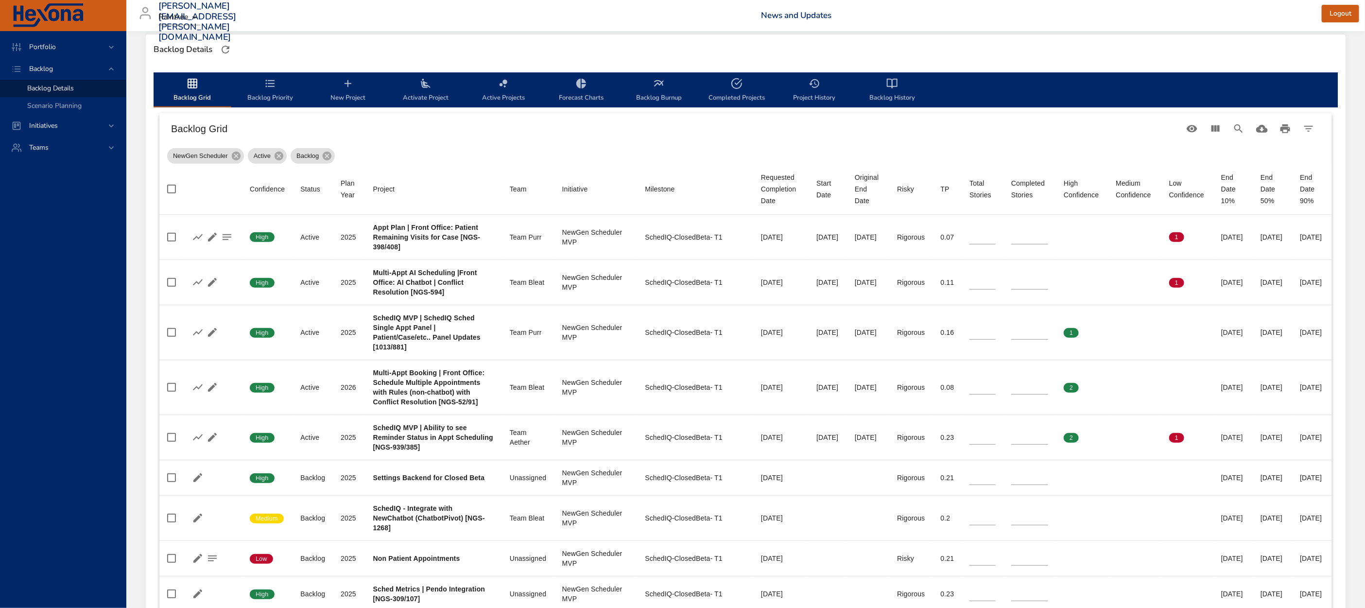
click at [268, 79] on icon "backlog-tab" at bounding box center [270, 84] width 12 height 12
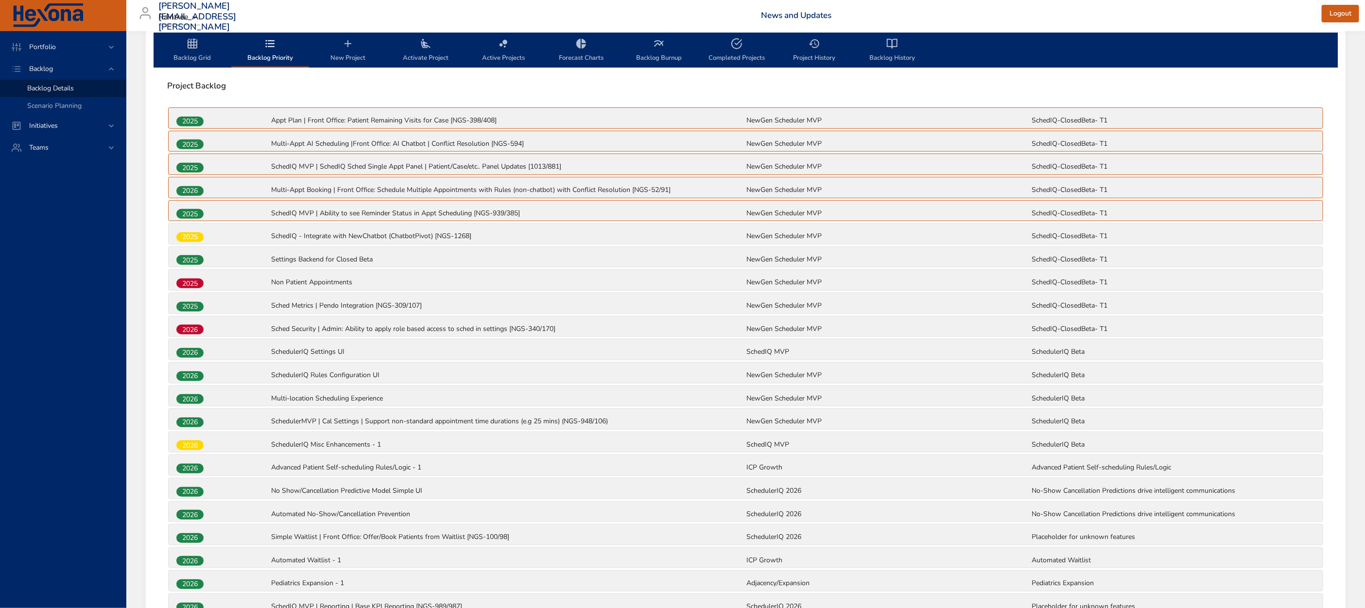
scroll to position [349, 0]
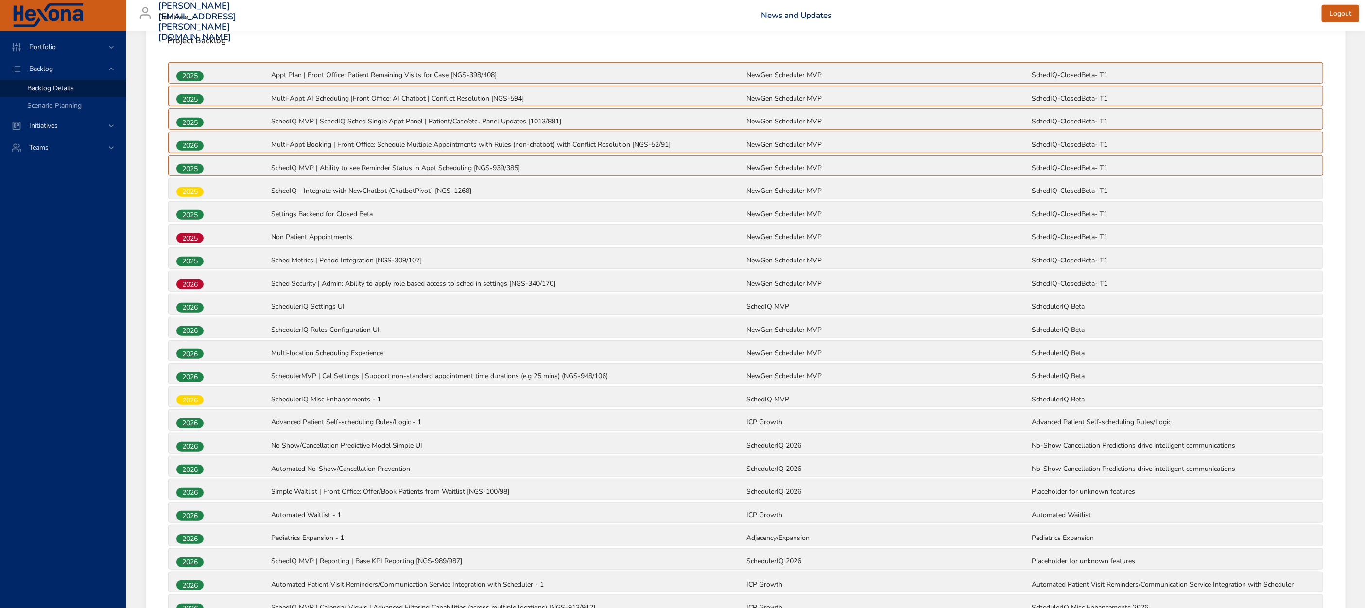
drag, startPoint x: 171, startPoint y: 276, endPoint x: 171, endPoint y: 266, distance: 9.7
click at [171, 266] on div "2025 Appt Plan | Front Office: Patient Remaining Visits for Case [NGS-398/408] …" at bounding box center [745, 455] width 1157 height 789
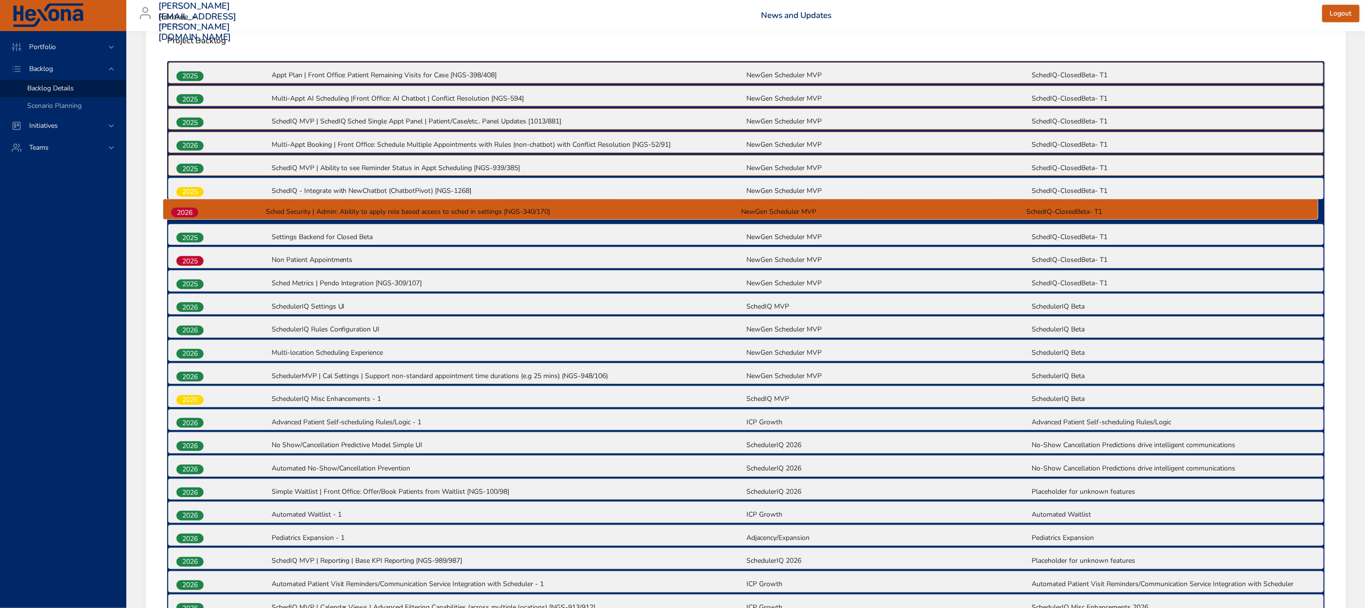
drag, startPoint x: 190, startPoint y: 280, endPoint x: 184, endPoint y: 209, distance: 71.7
click at [184, 209] on div "2025 Appt Plan | Front Office: Patient Remaining Visits for Case [NGS-398/408] …" at bounding box center [746, 455] width 1158 height 788
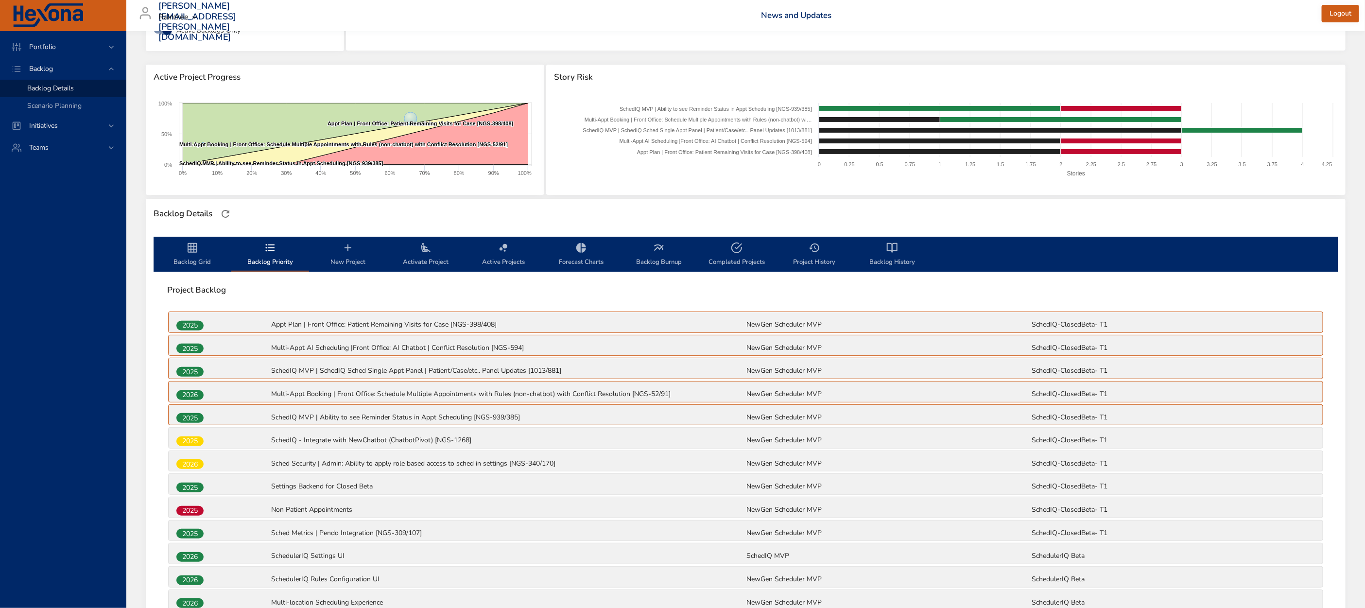
scroll to position [91, 0]
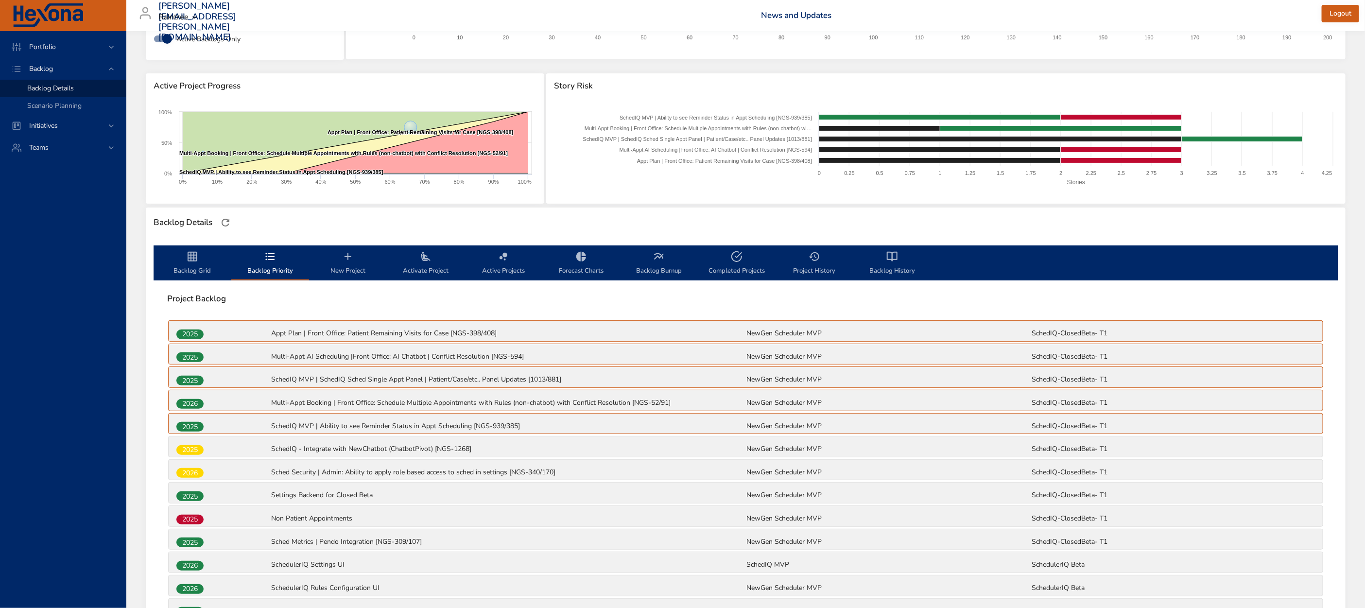
click at [196, 260] on icon "backlog-tab" at bounding box center [193, 257] width 12 height 12
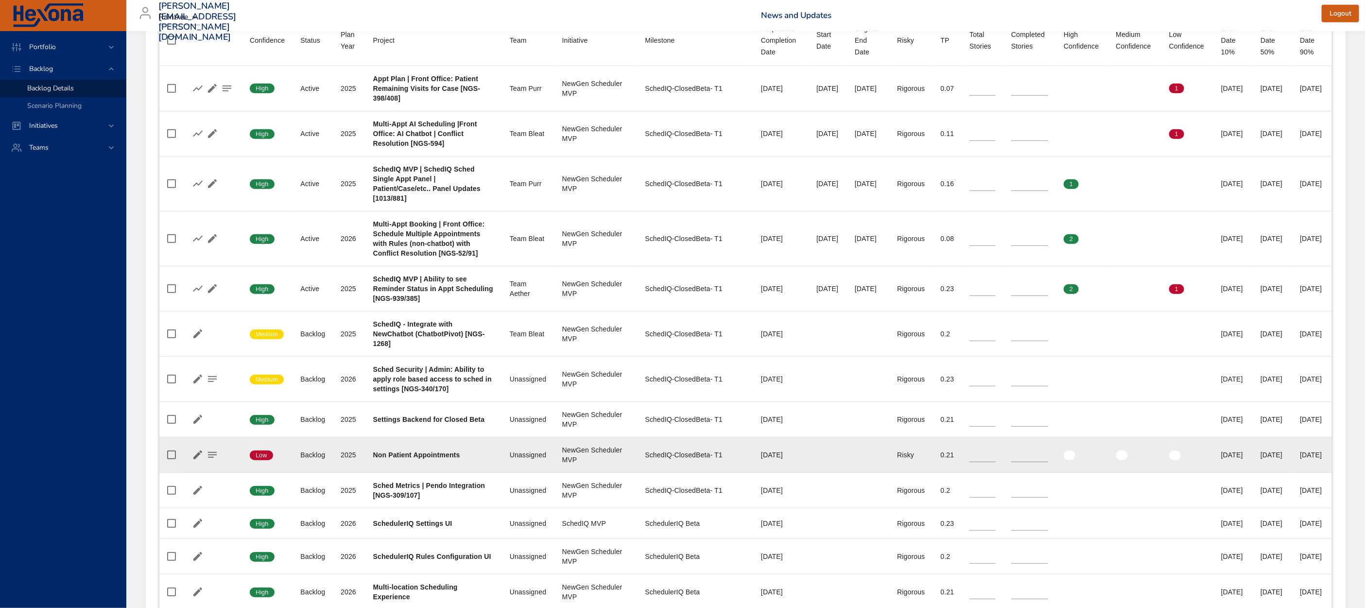
scroll to position [412, 0]
drag, startPoint x: 1241, startPoint y: 484, endPoint x: 1283, endPoint y: 482, distance: 41.8
click at [1283, 474] on tr "Confidence Low Status Backlog Plan Year [DATE] Project Non Patient Appointments…" at bounding box center [745, 455] width 1173 height 35
click at [1261, 461] on div "[DATE]" at bounding box center [1273, 456] width 24 height 10
drag, startPoint x: 1241, startPoint y: 483, endPoint x: 1277, endPoint y: 482, distance: 36.5
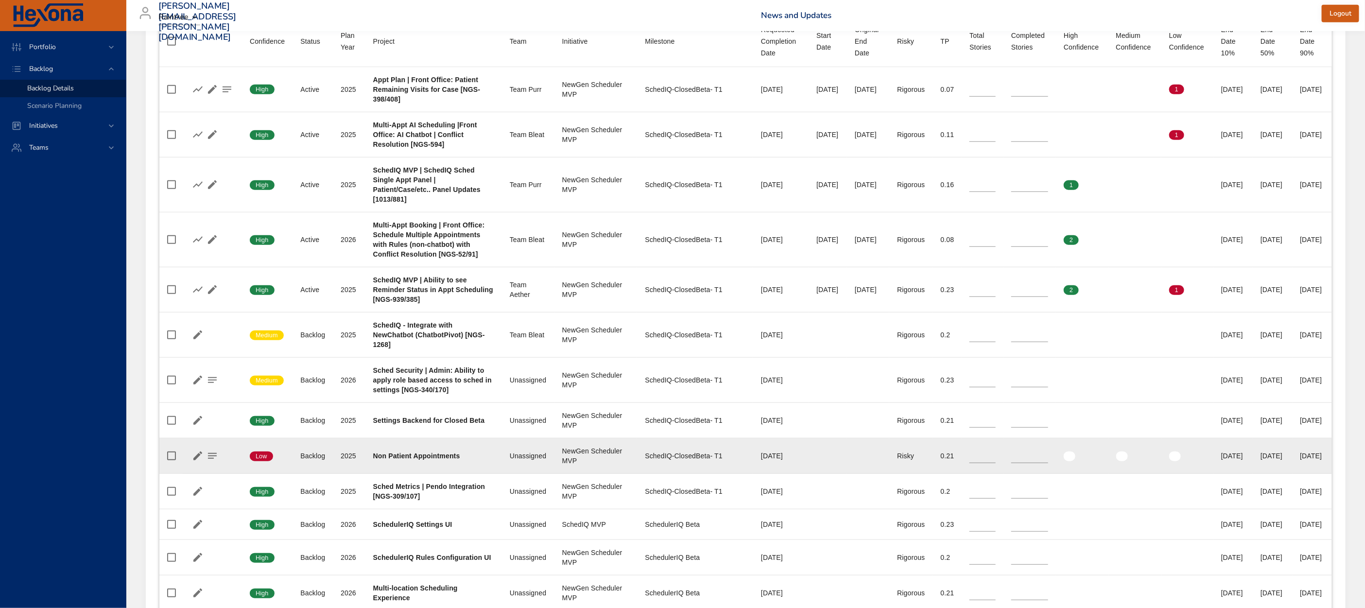
click at [1277, 474] on td "End Date 50% [DATE]" at bounding box center [1272, 455] width 39 height 35
drag, startPoint x: 1272, startPoint y: 485, endPoint x: 1239, endPoint y: 486, distance: 33.6
click at [1261, 461] on div "[DATE]" at bounding box center [1273, 456] width 24 height 10
click at [200, 460] on icon "button" at bounding box center [198, 455] width 12 height 12
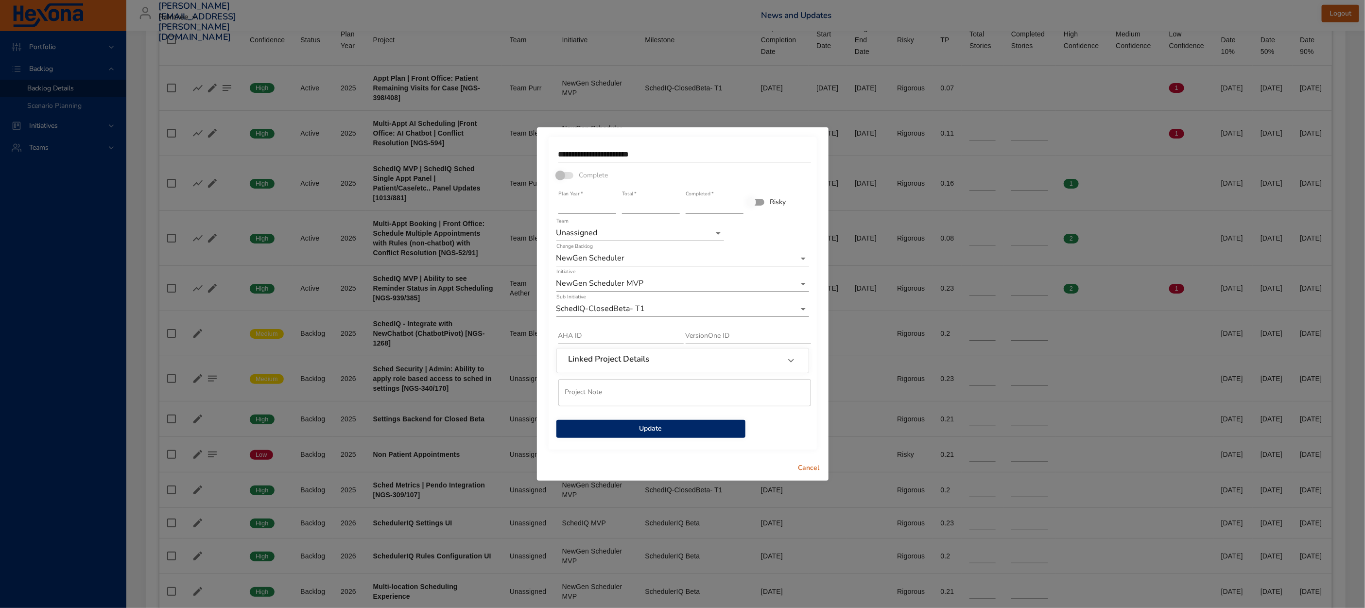
click at [674, 431] on span "Update" at bounding box center [650, 429] width 173 height 12
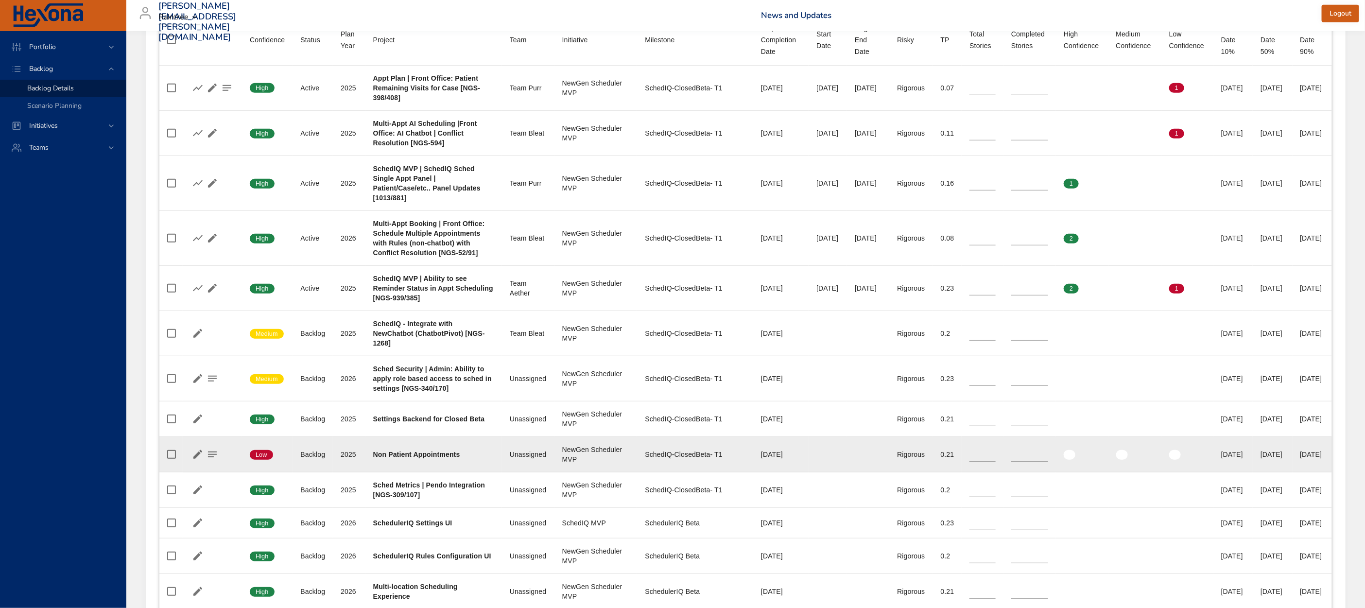
click at [1261, 459] on div "[DATE]" at bounding box center [1273, 455] width 24 height 10
drag, startPoint x: 1238, startPoint y: 483, endPoint x: 1279, endPoint y: 484, distance: 40.8
click at [1279, 472] on td "End Date 50% [DATE]" at bounding box center [1272, 454] width 39 height 35
click at [218, 460] on icon "button" at bounding box center [213, 455] width 12 height 12
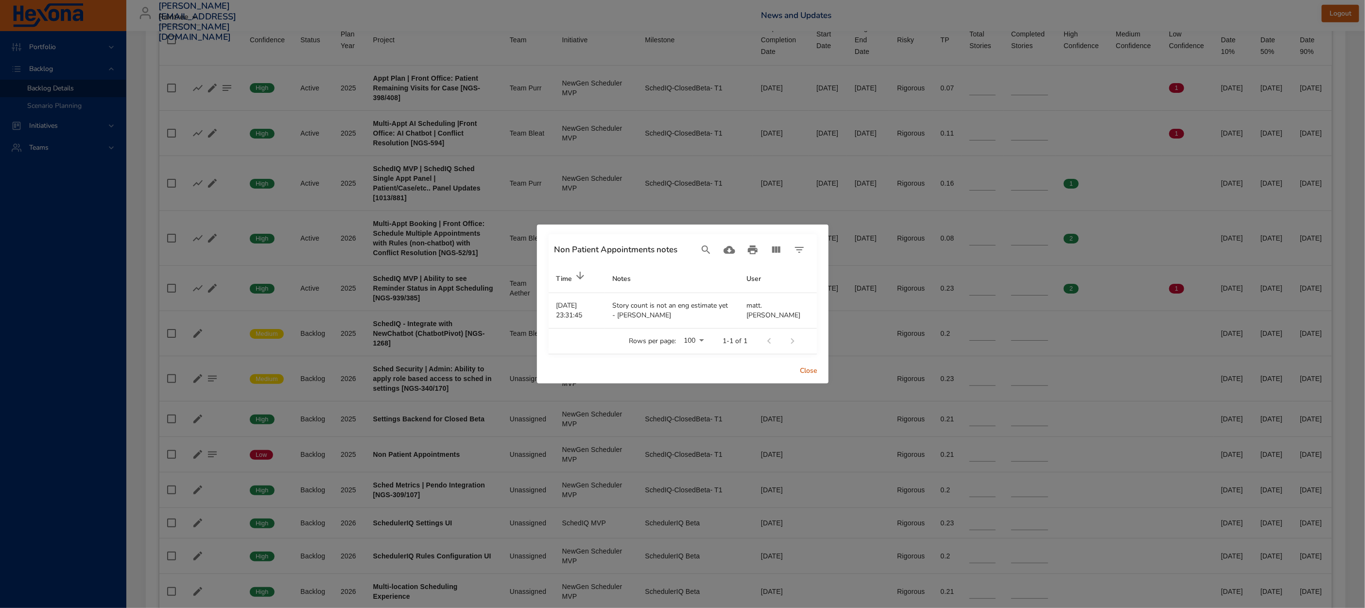
drag, startPoint x: 625, startPoint y: 305, endPoint x: 730, endPoint y: 333, distance: 108.3
click at [720, 328] on div "Non Patient Appointments notes Non Patient Appointments notes Time Notes User T…" at bounding box center [683, 294] width 268 height 120
click at [816, 375] on span "Close" at bounding box center [808, 371] width 23 height 12
